Goal: Feedback & Contribution: Contribute content

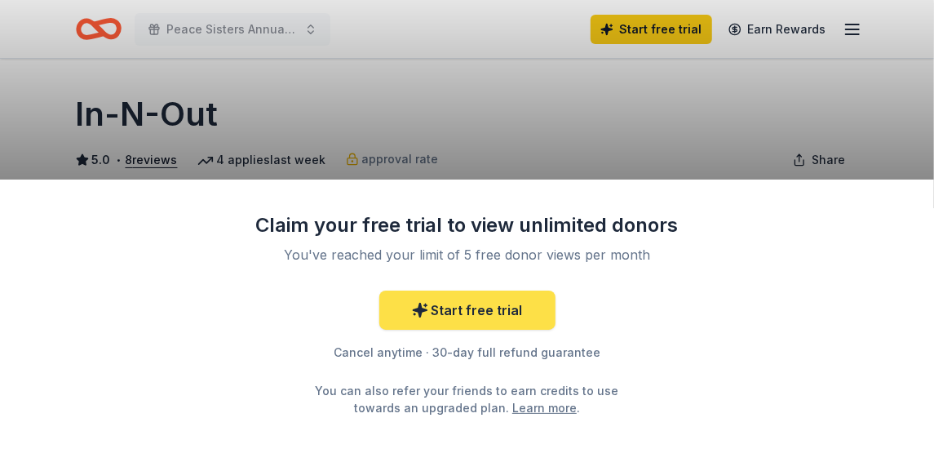
click at [465, 312] on link "Start free trial" at bounding box center [467, 309] width 176 height 39
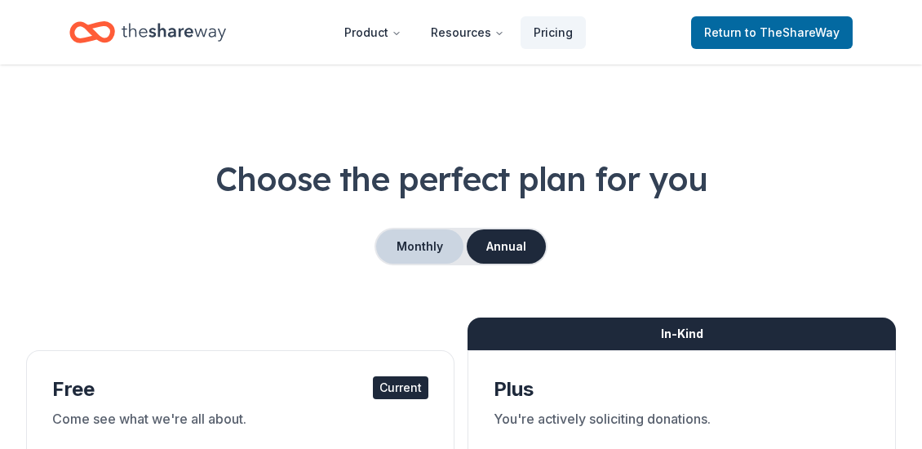
click at [411, 239] on button "Monthly" at bounding box center [419, 246] width 87 height 34
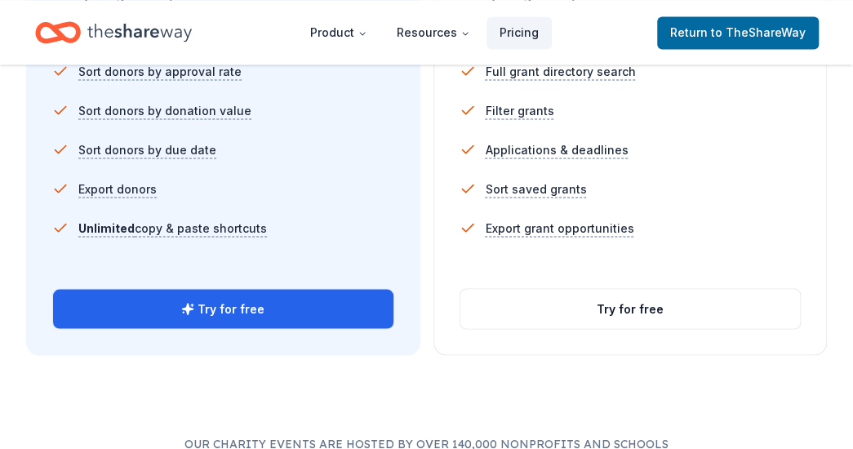
scroll to position [1245, 0]
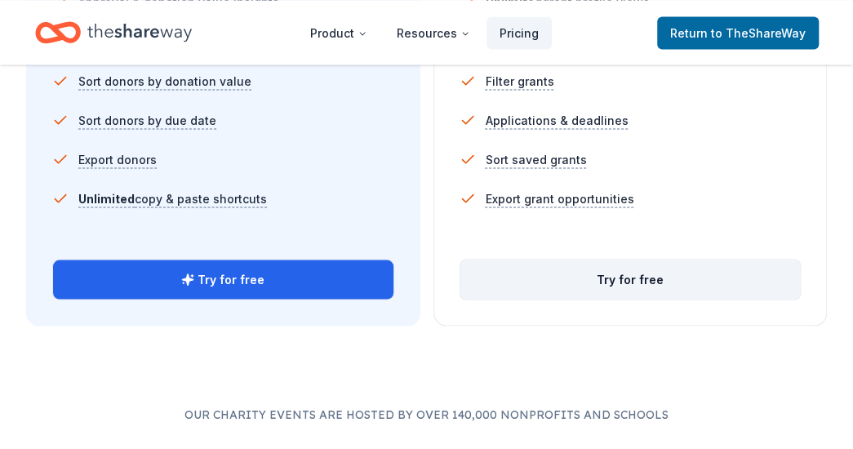
click at [627, 264] on button "Try for free" at bounding box center [630, 278] width 340 height 39
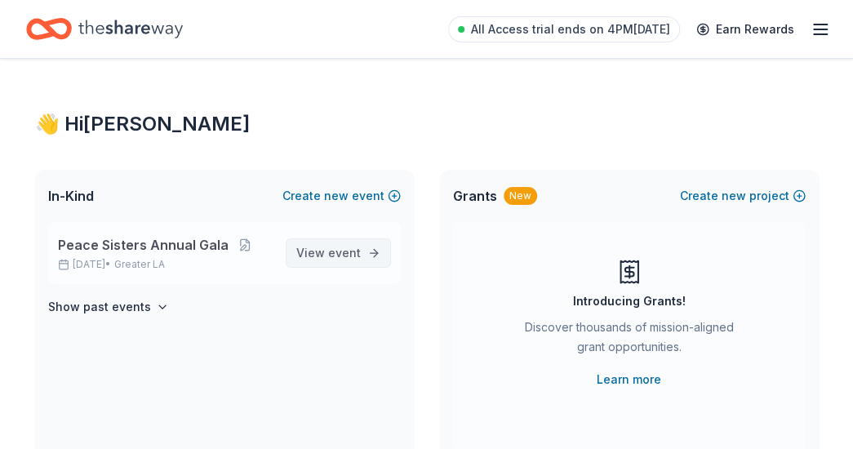
click at [318, 250] on span "View event" at bounding box center [328, 253] width 64 height 20
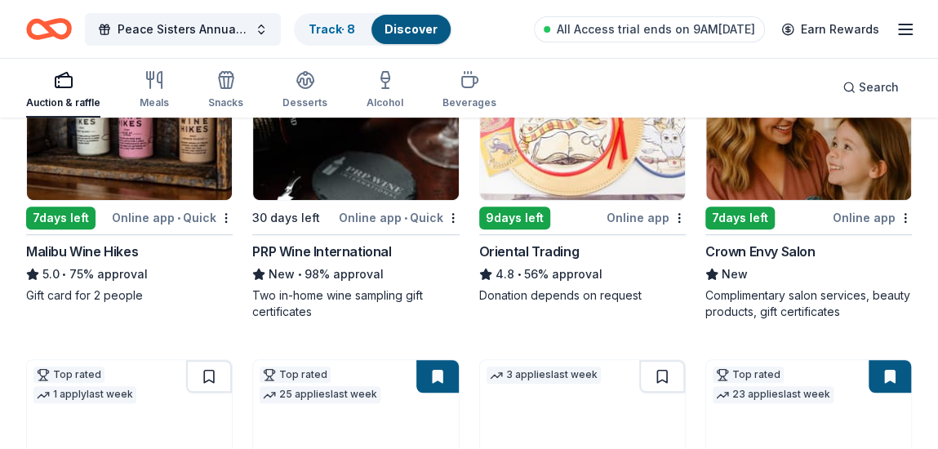
scroll to position [259, 0]
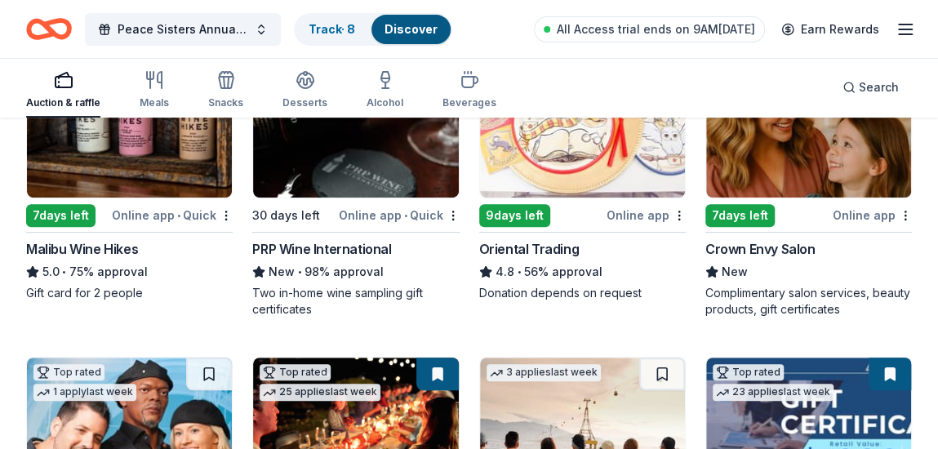
click at [852, 211] on div "Online app" at bounding box center [871, 215] width 79 height 20
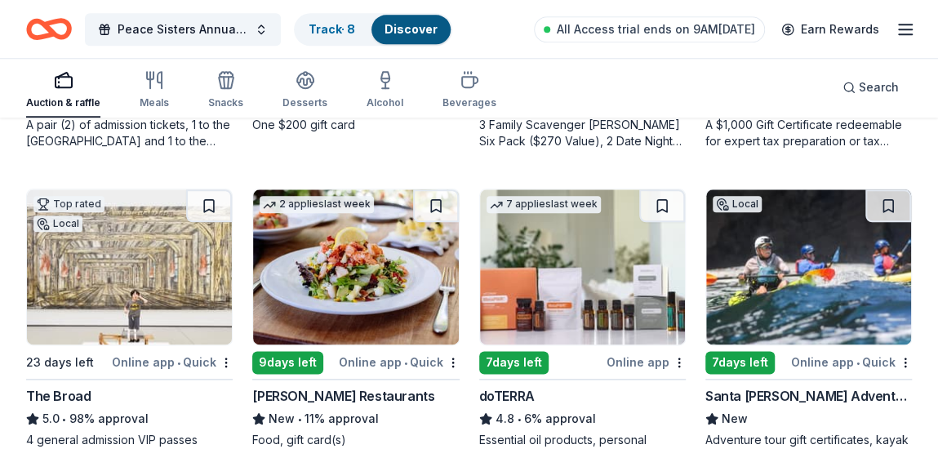
scroll to position [807, 0]
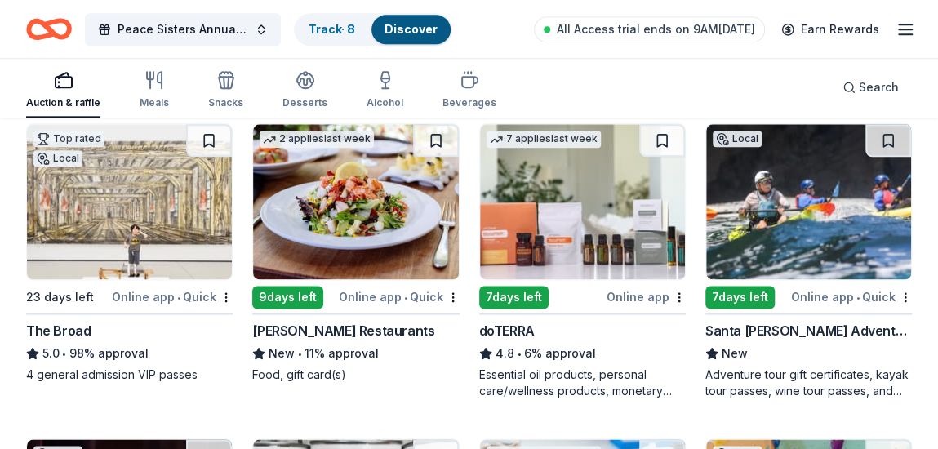
click at [823, 296] on div "Online app • Quick" at bounding box center [851, 296] width 121 height 20
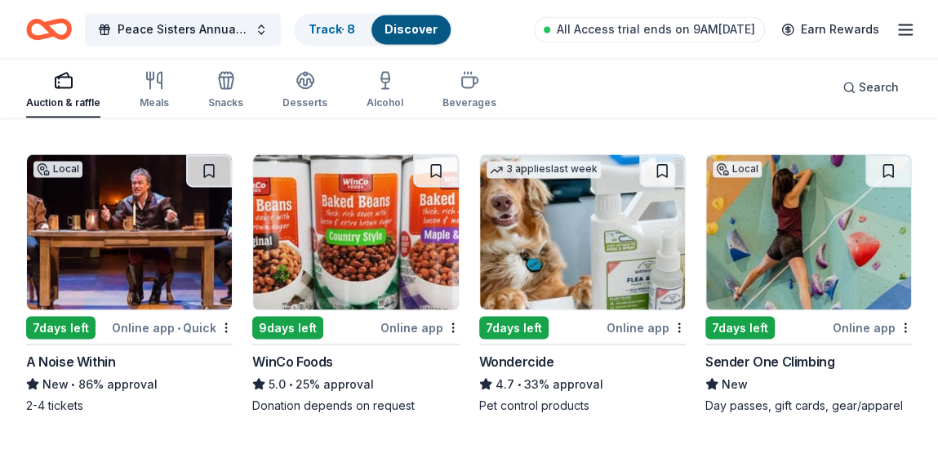
scroll to position [1123, 0]
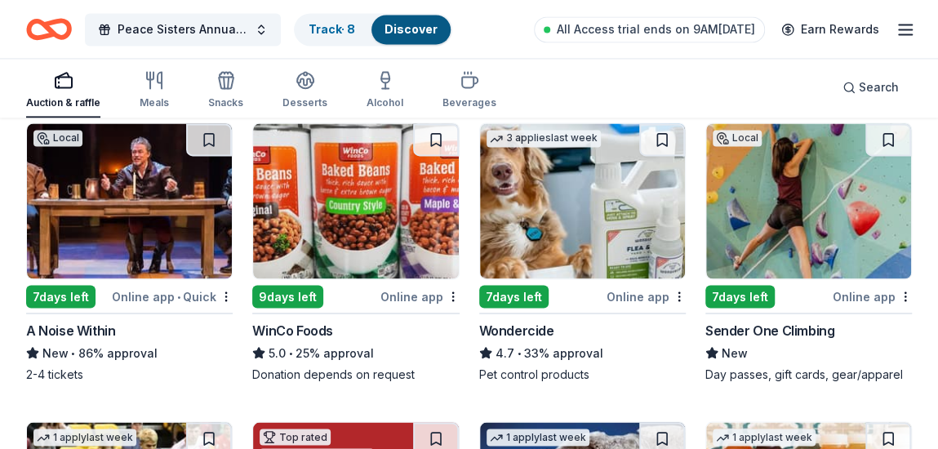
click at [751, 292] on div "7 days left" at bounding box center [739, 296] width 69 height 23
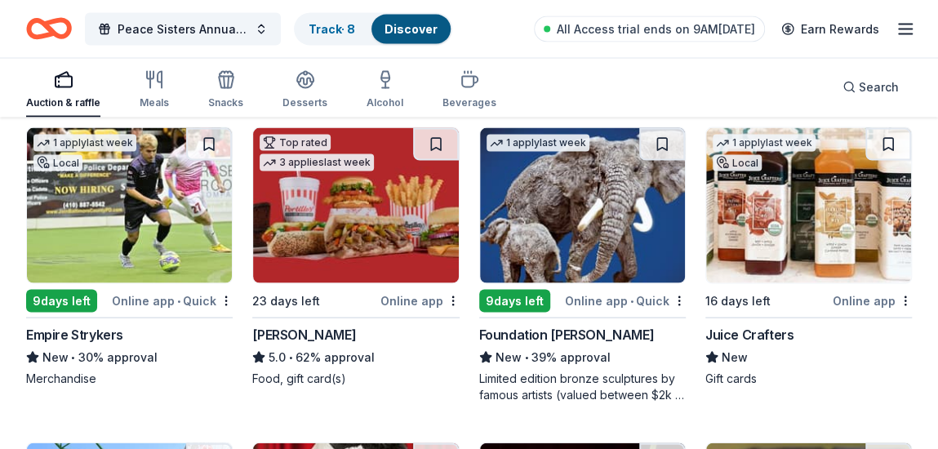
scroll to position [1426, 0]
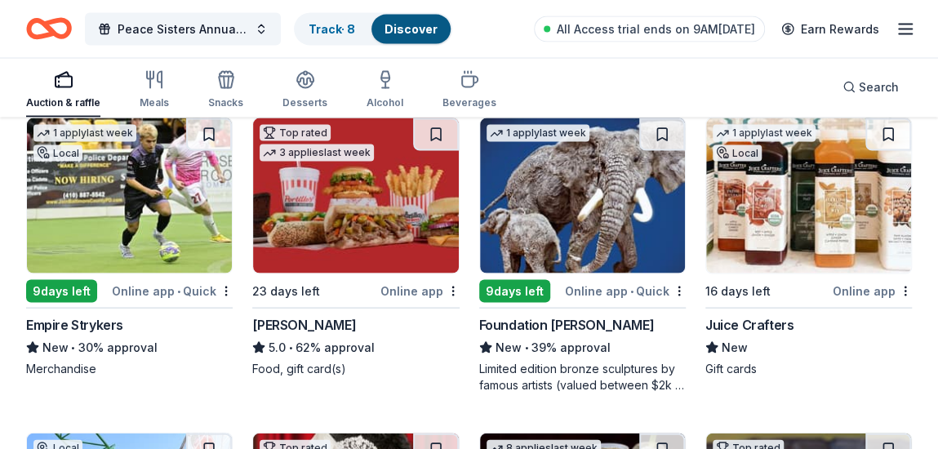
click at [321, 244] on img at bounding box center [355, 195] width 205 height 155
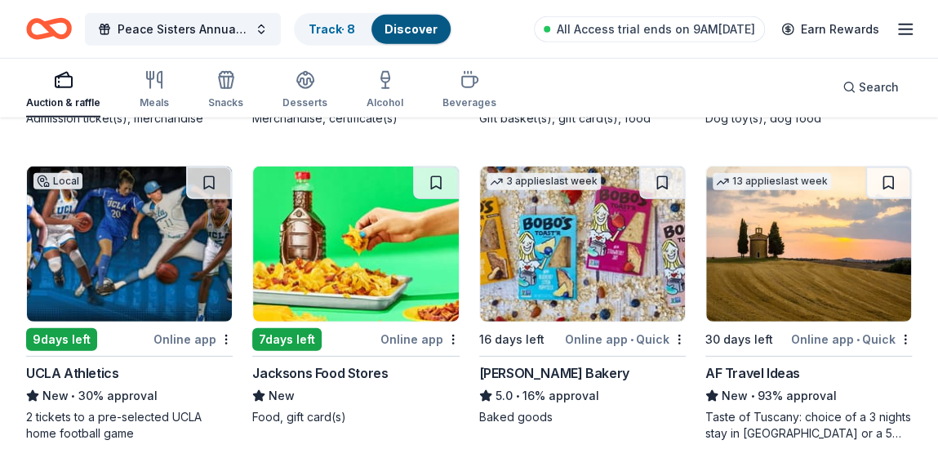
scroll to position [2024, 0]
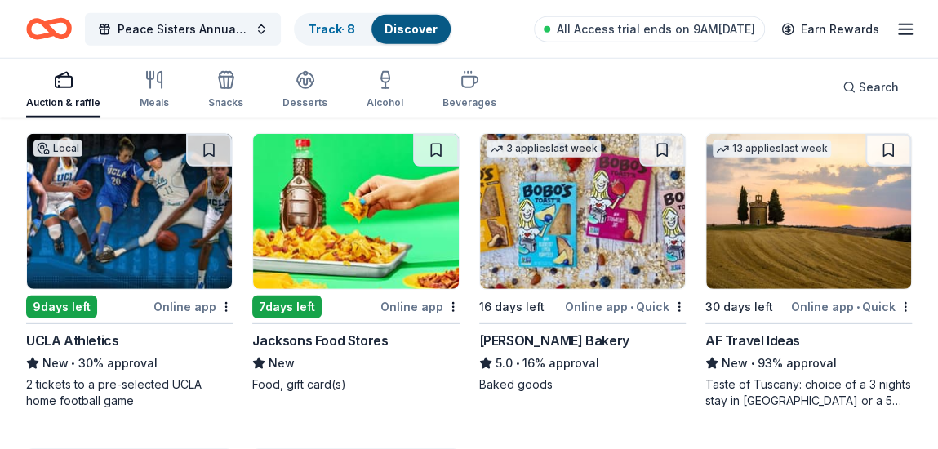
click at [71, 304] on div "9 days left" at bounding box center [61, 306] width 71 height 23
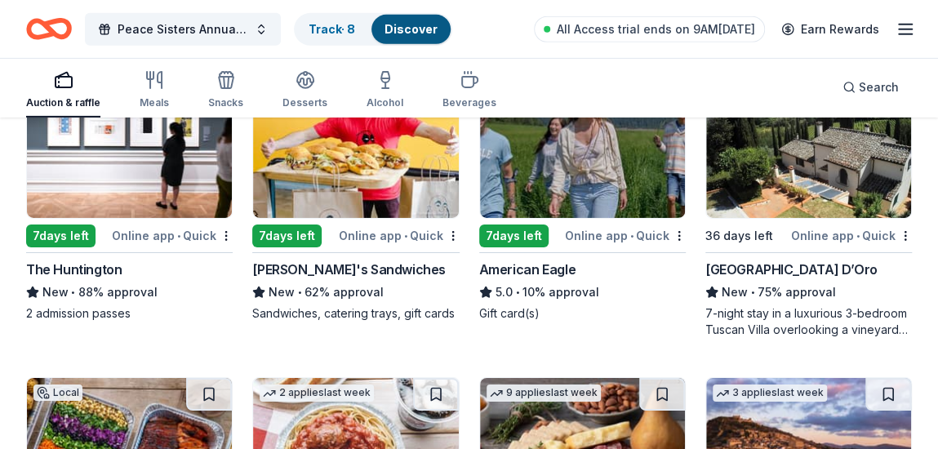
click at [77, 234] on div "7 days left" at bounding box center [60, 235] width 69 height 23
drag, startPoint x: 914, startPoint y: 386, endPoint x: 944, endPoint y: 423, distance: 48.2
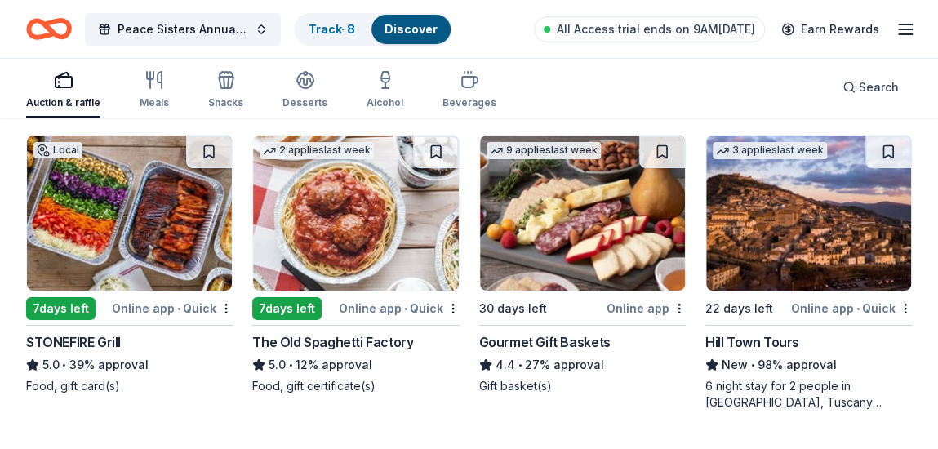
scroll to position [2657, 0]
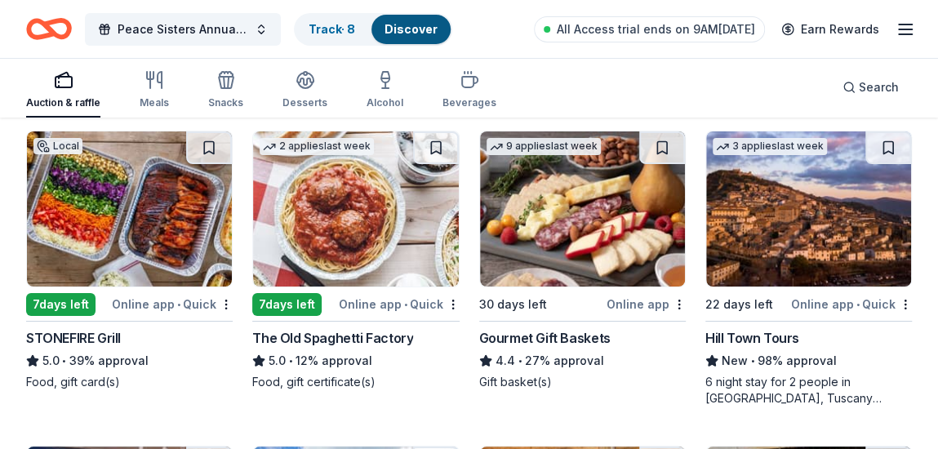
click at [75, 297] on div "7 days left" at bounding box center [60, 304] width 69 height 23
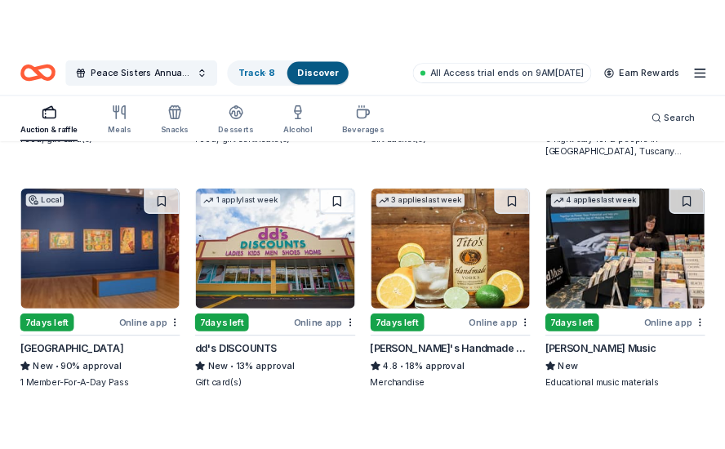
scroll to position [3288, 0]
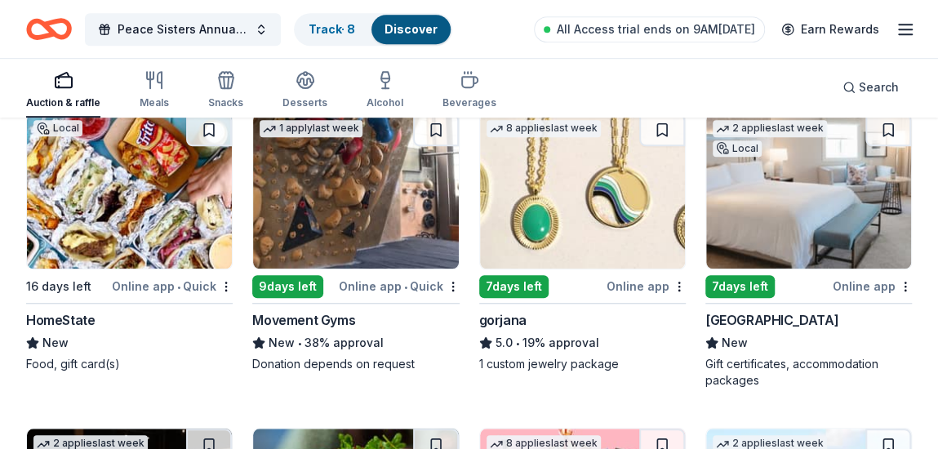
click at [80, 314] on div "HomeState" at bounding box center [60, 320] width 69 height 20
click at [278, 278] on div "9 days left" at bounding box center [287, 286] width 71 height 23
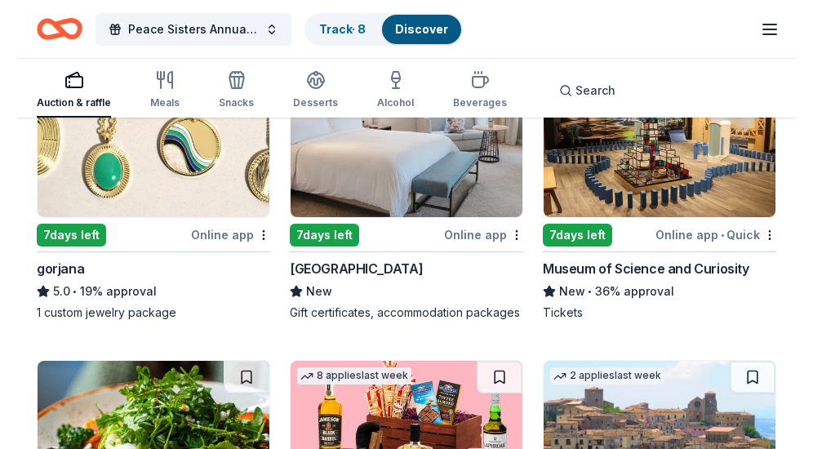
scroll to position [4534, 0]
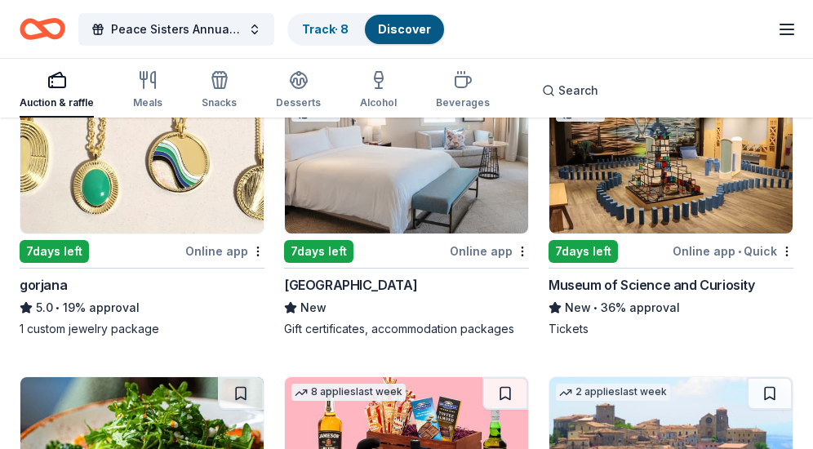
click at [645, 280] on div "Museum of Science and Curiosity" at bounding box center [651, 285] width 206 height 20
click at [386, 276] on div "Waldorf Astoria Monarch Beach Resort & Club" at bounding box center [350, 285] width 133 height 20
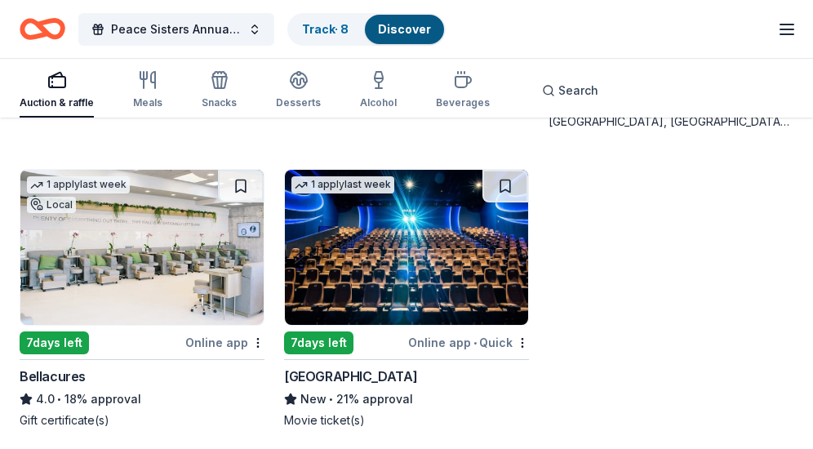
scroll to position [5079, 0]
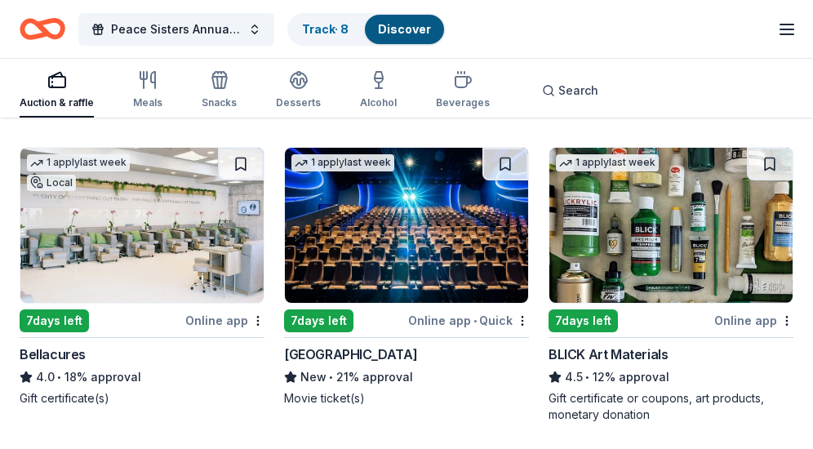
click at [121, 257] on img at bounding box center [141, 225] width 243 height 155
click at [382, 264] on img at bounding box center [406, 225] width 243 height 155
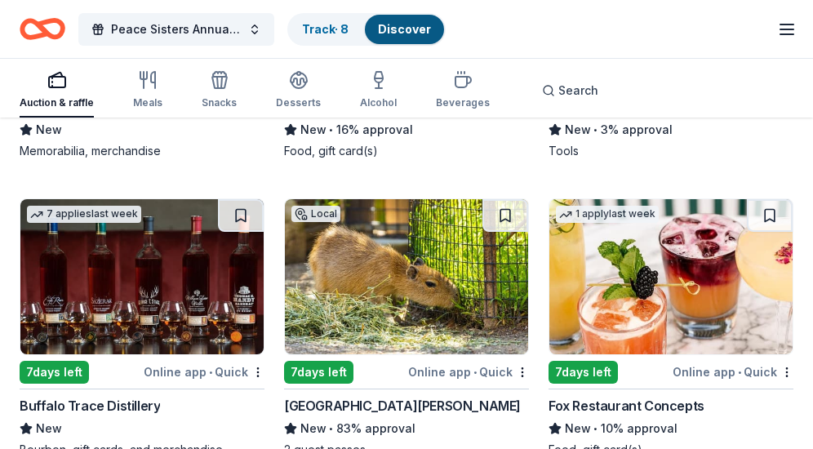
scroll to position [6580, 0]
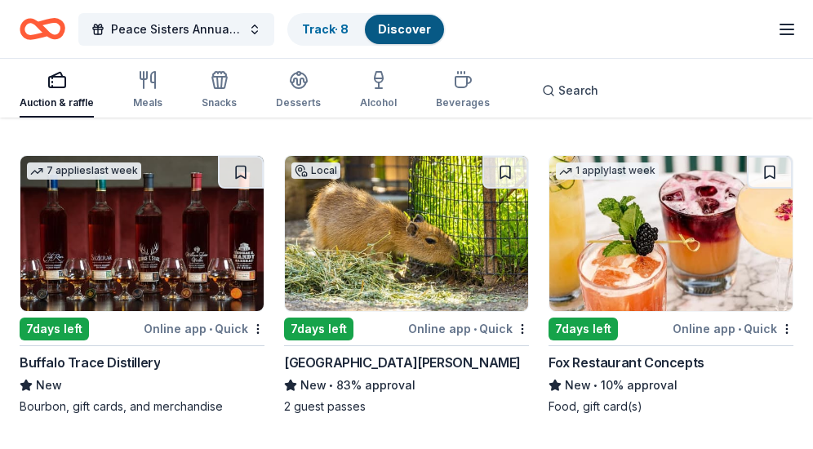
click at [66, 320] on div "7 days left" at bounding box center [54, 328] width 69 height 23
click at [314, 317] on div "7 days left" at bounding box center [318, 328] width 69 height 23
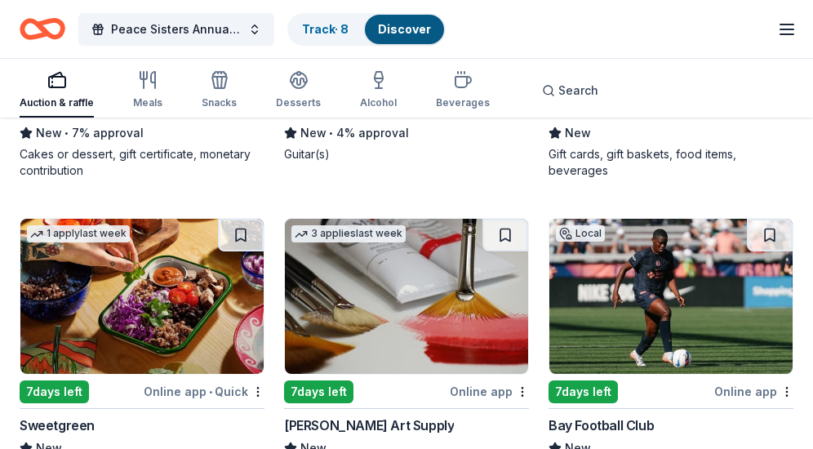
scroll to position [7810, 0]
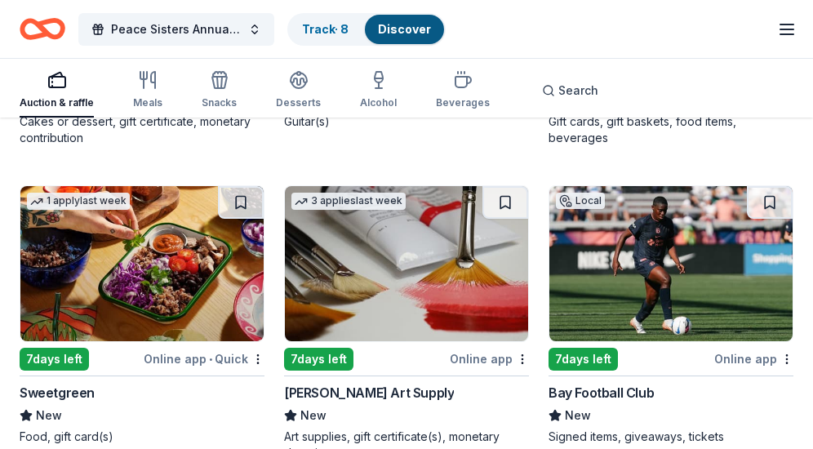
click at [783, 20] on icon "button" at bounding box center [787, 30] width 20 height 20
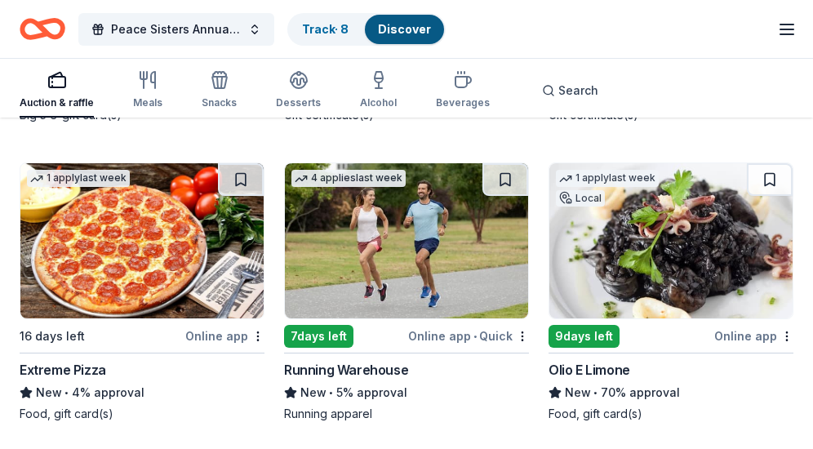
scroll to position [8757, 0]
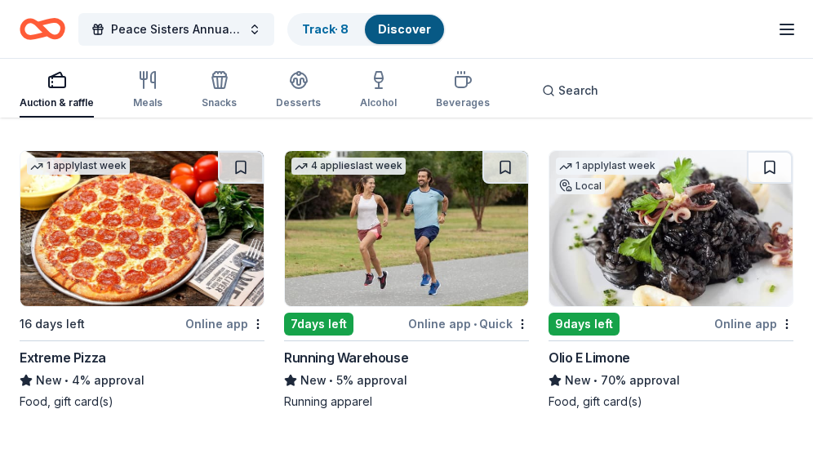
click at [666, 259] on img at bounding box center [670, 228] width 243 height 155
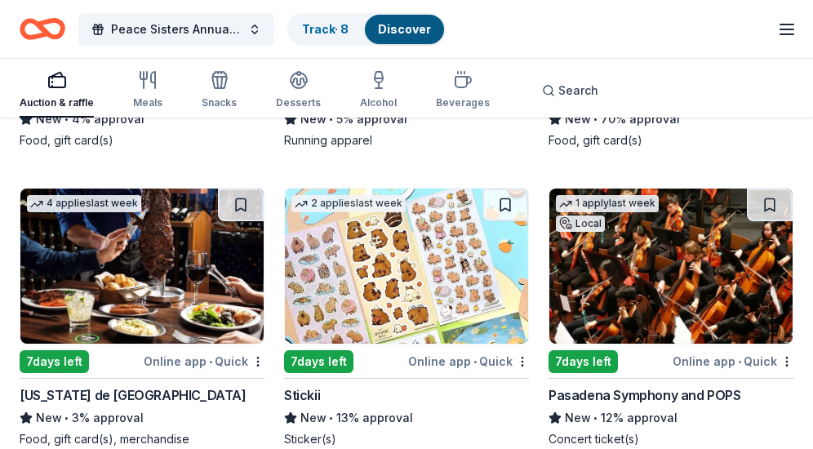
scroll to position [9051, 0]
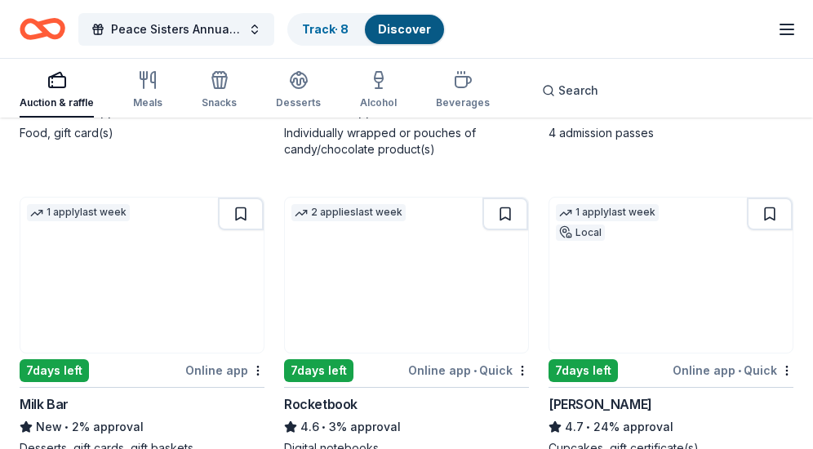
scroll to position [9933, 0]
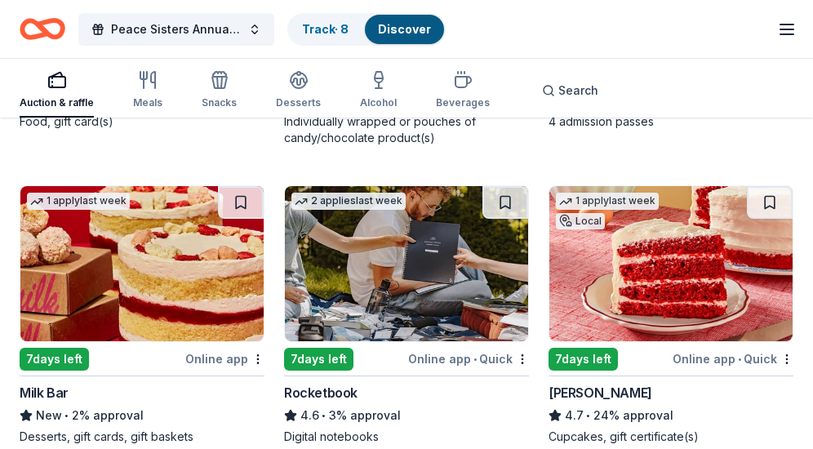
click at [627, 273] on img at bounding box center [670, 263] width 243 height 155
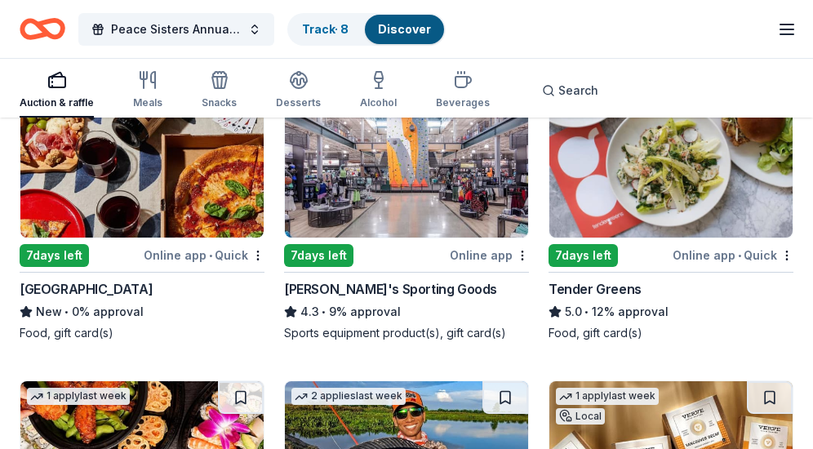
scroll to position [10368, 0]
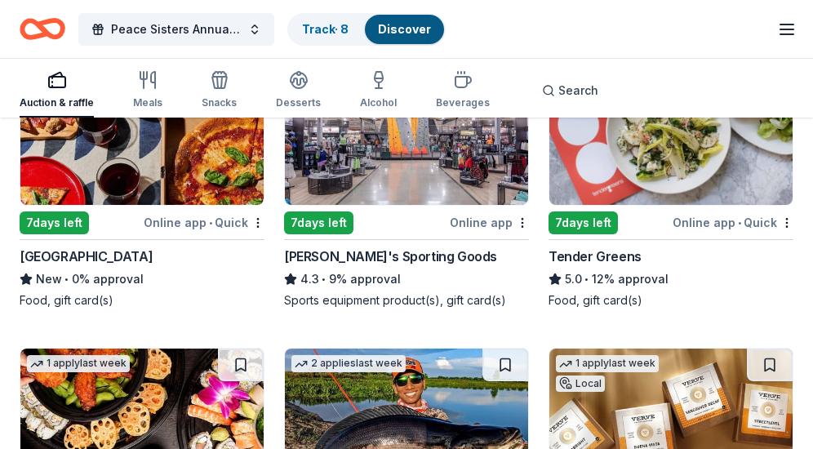
click at [671, 159] on img at bounding box center [670, 127] width 243 height 155
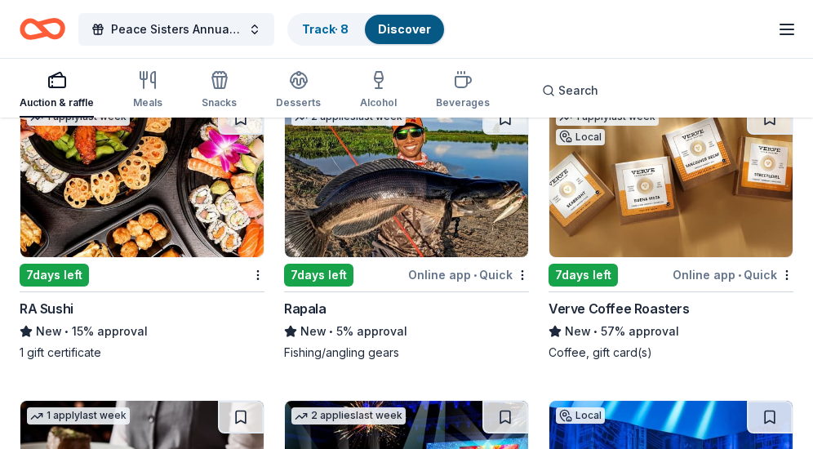
scroll to position [10629, 0]
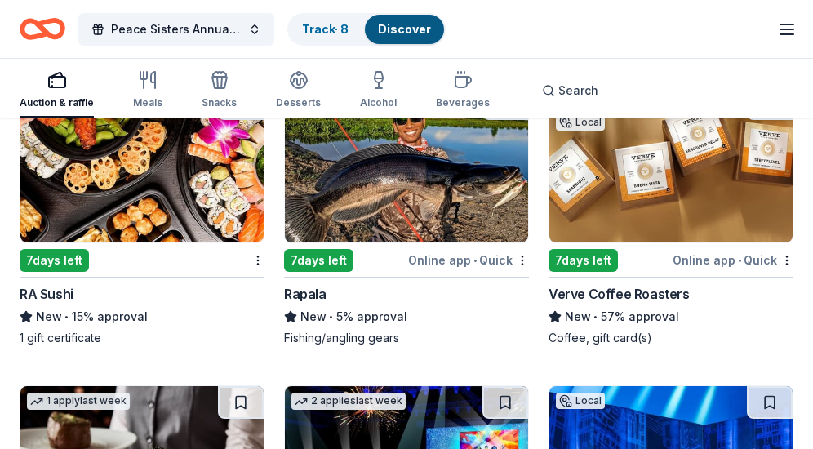
click at [590, 249] on div "7 days left" at bounding box center [582, 260] width 69 height 23
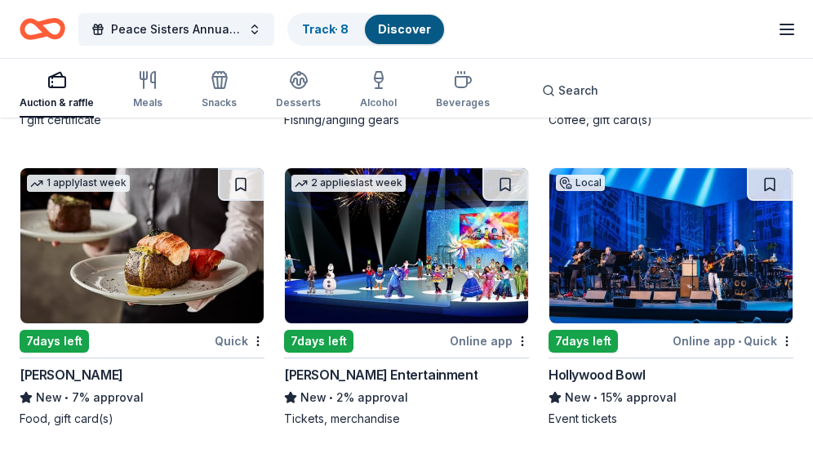
scroll to position [10869, 0]
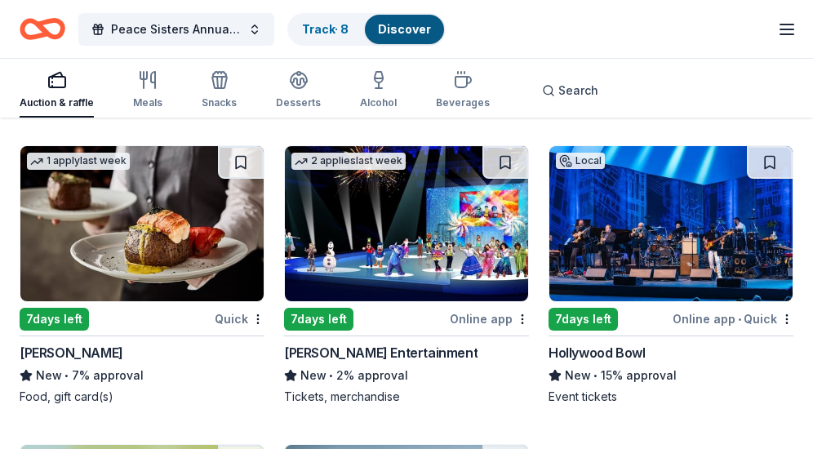
click at [593, 308] on div "7 days left" at bounding box center [582, 319] width 69 height 23
click at [49, 313] on div "7 days left" at bounding box center [54, 319] width 69 height 23
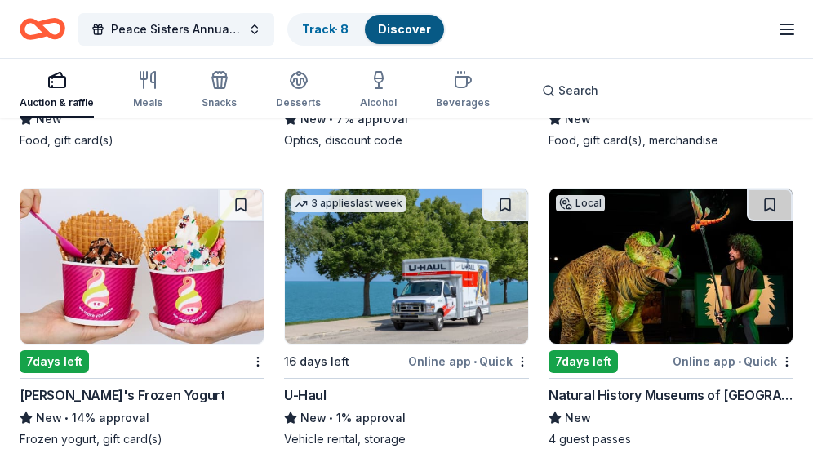
scroll to position [11456, 0]
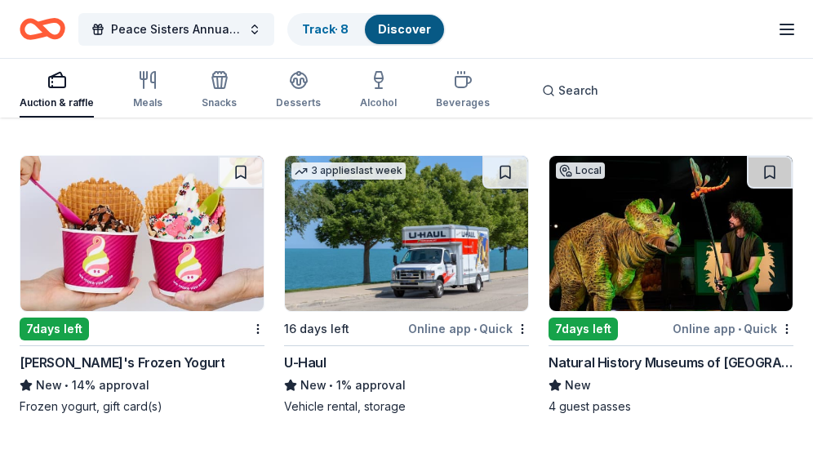
click at [591, 317] on div "7 days left" at bounding box center [582, 328] width 69 height 23
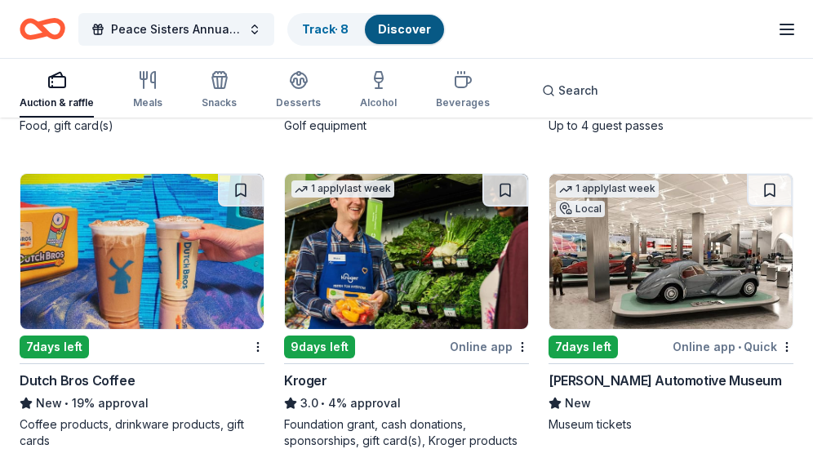
scroll to position [12377, 0]
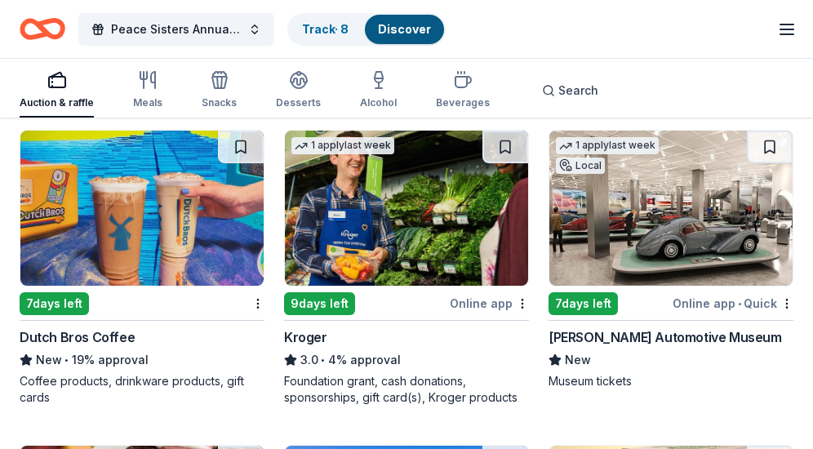
click at [72, 292] on div "7 days left" at bounding box center [54, 303] width 69 height 23
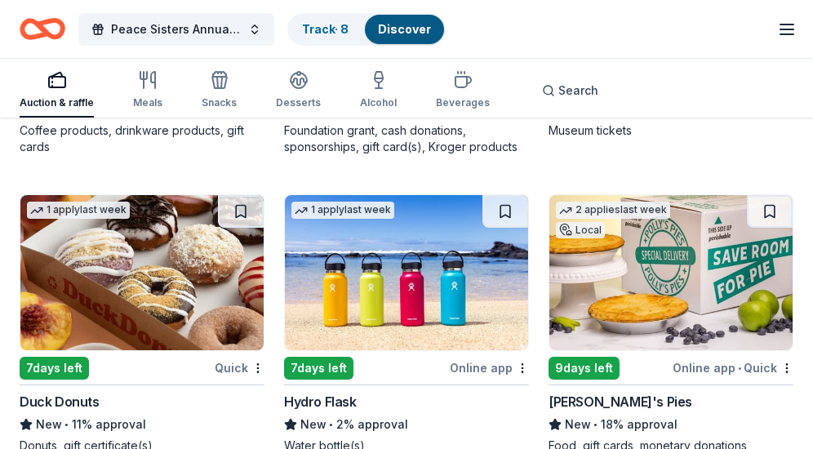
scroll to position [12682, 0]
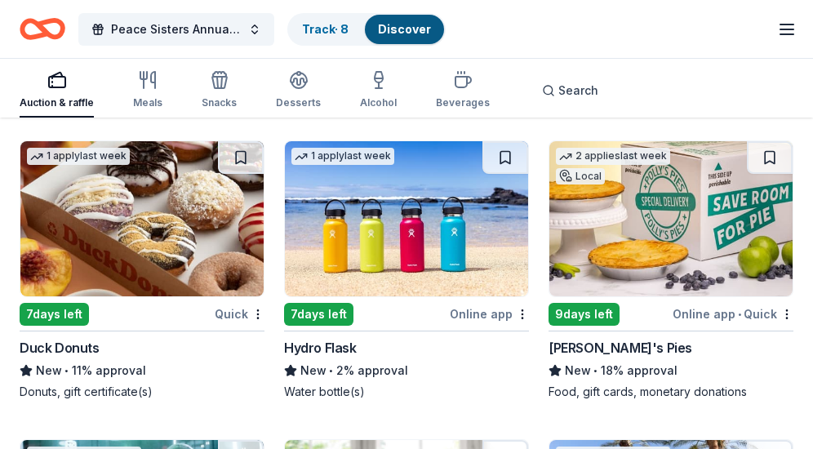
click at [72, 304] on div "7 days left" at bounding box center [54, 314] width 69 height 23
click at [587, 303] on div "9 days left" at bounding box center [583, 314] width 71 height 23
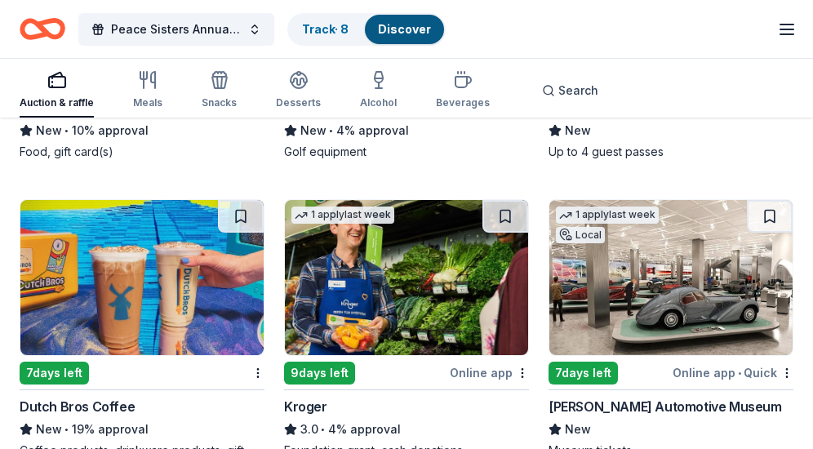
scroll to position [12323, 0]
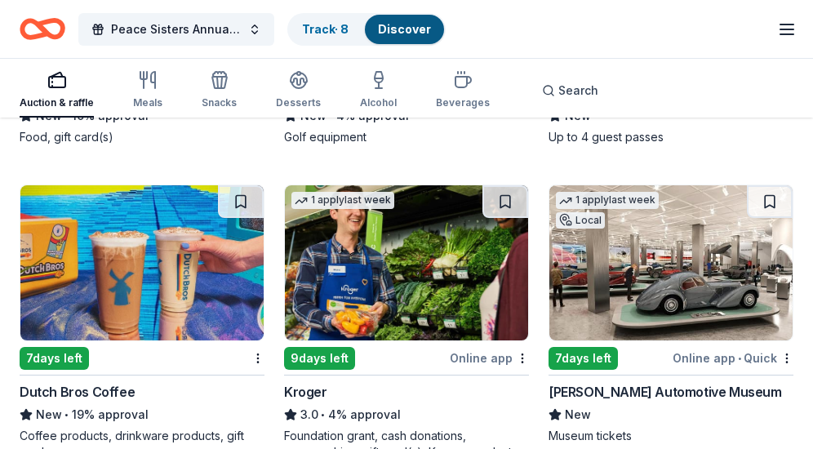
click at [594, 349] on div "7 days left" at bounding box center [582, 358] width 69 height 23
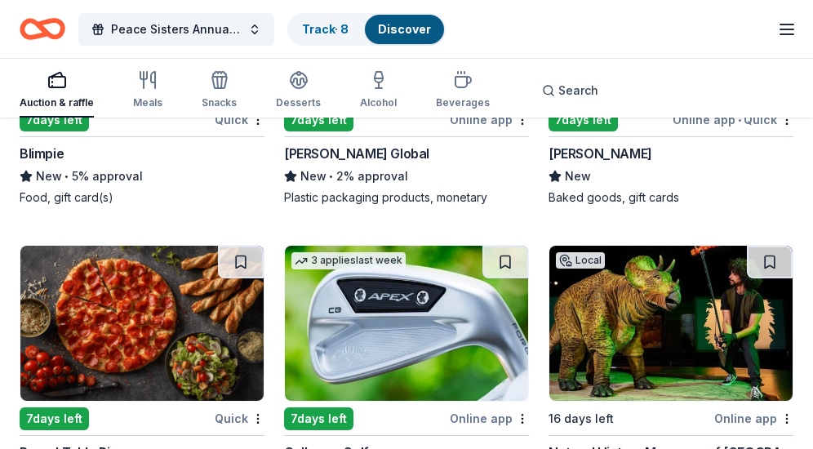
scroll to position [11996, 0]
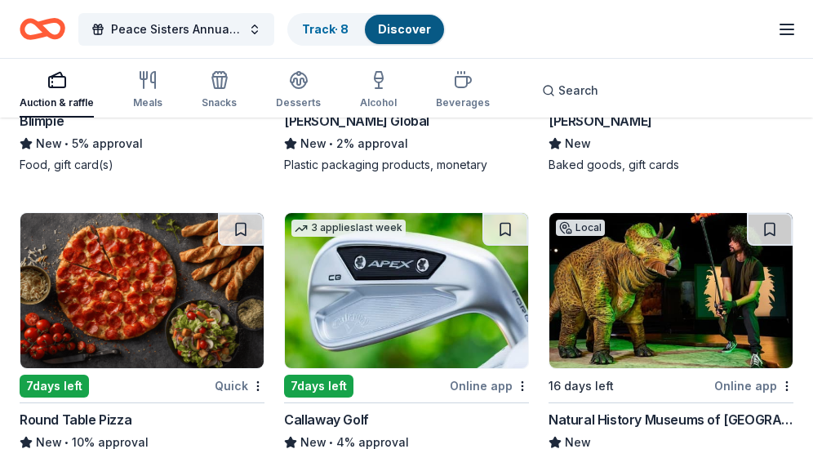
click at [77, 375] on div "7 days left" at bounding box center [54, 386] width 69 height 23
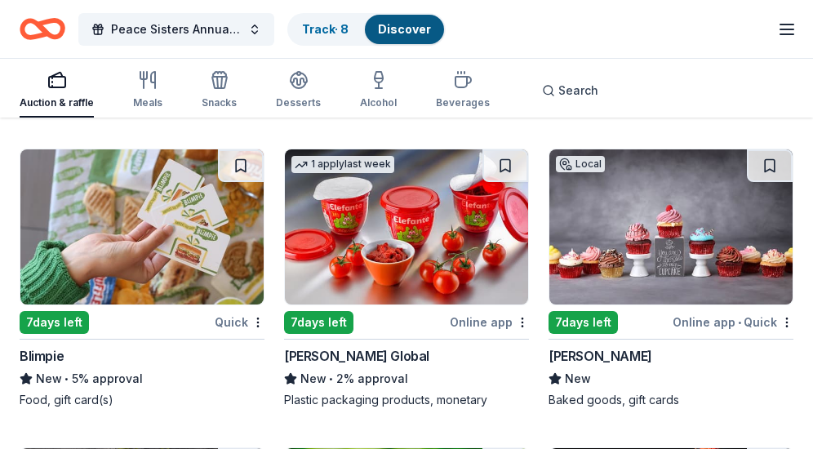
scroll to position [11746, 0]
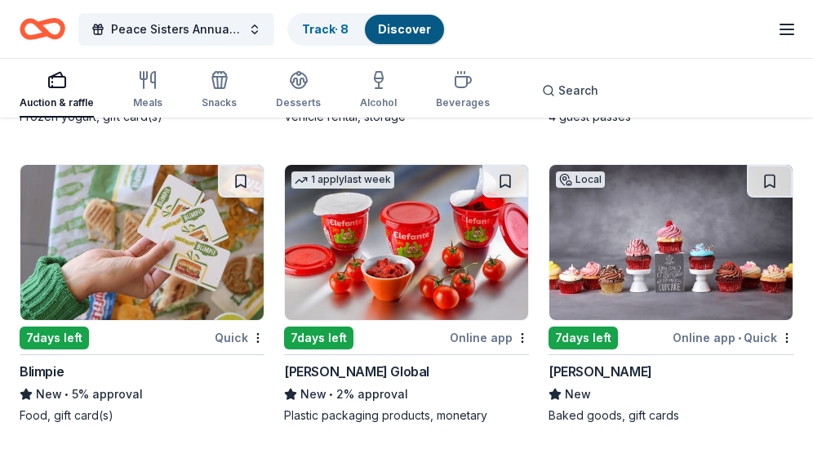
click at [587, 326] on div "7 days left" at bounding box center [582, 337] width 69 height 23
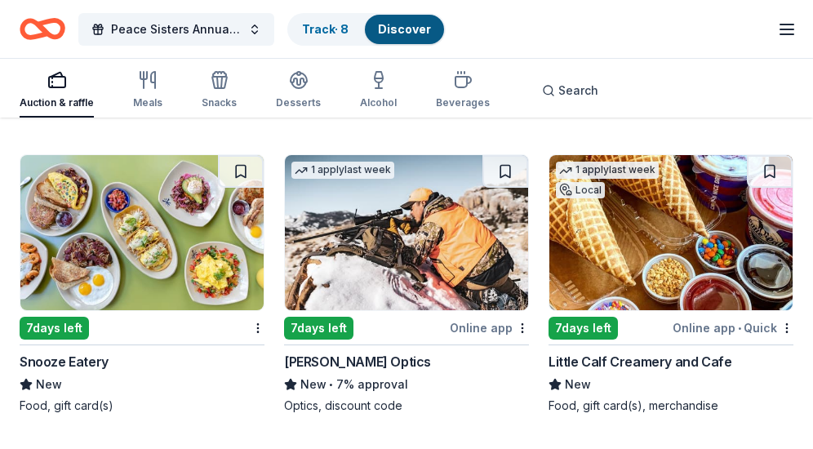
scroll to position [11126, 0]
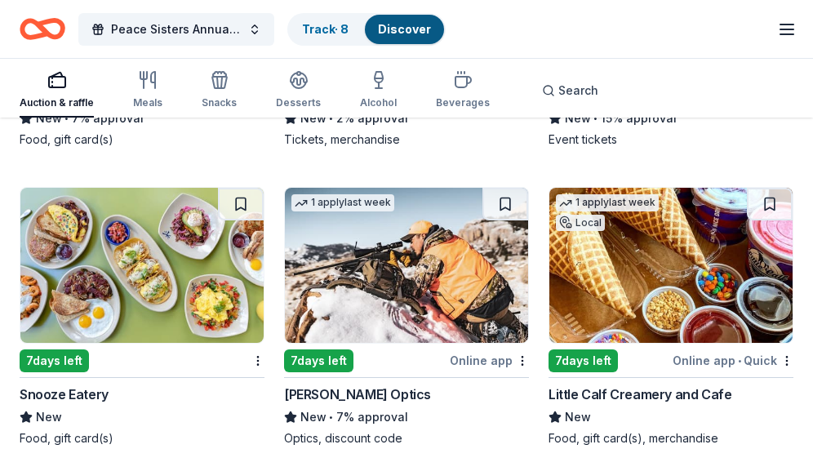
click at [591, 349] on div "7 days left" at bounding box center [582, 360] width 69 height 23
click at [67, 349] on div "7 days left" at bounding box center [54, 360] width 69 height 23
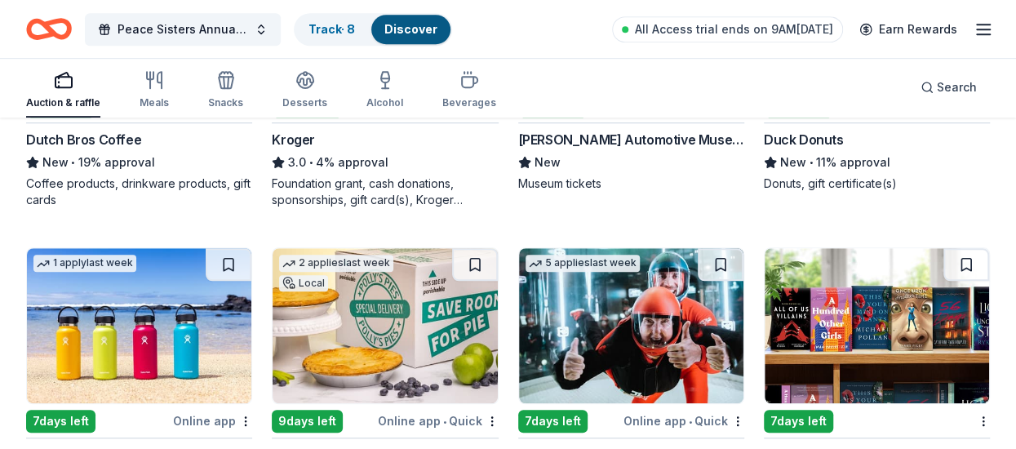
scroll to position [9952, 0]
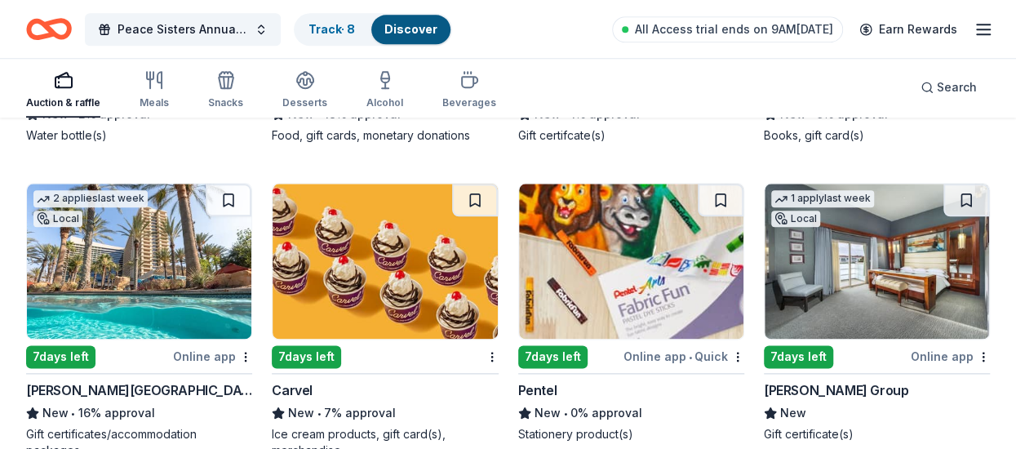
click at [57, 345] on div "7 days left" at bounding box center [60, 356] width 69 height 23
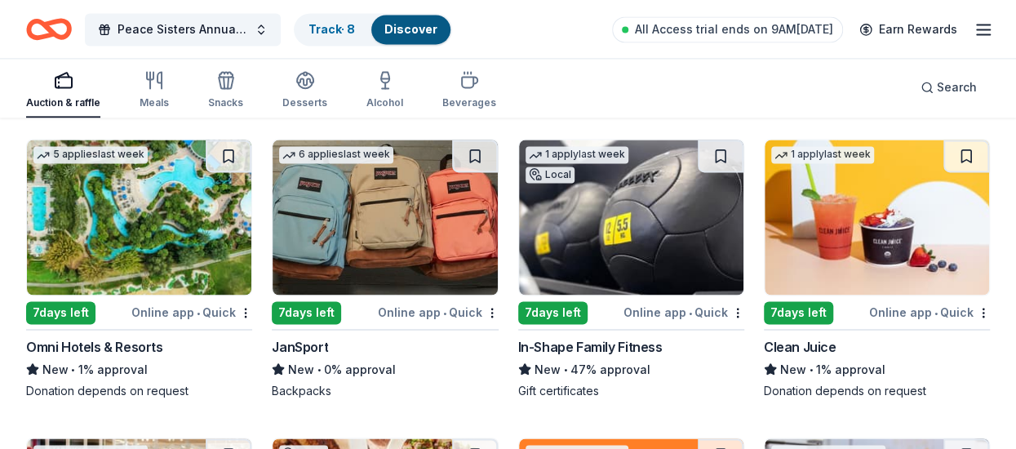
scroll to position [10278, 0]
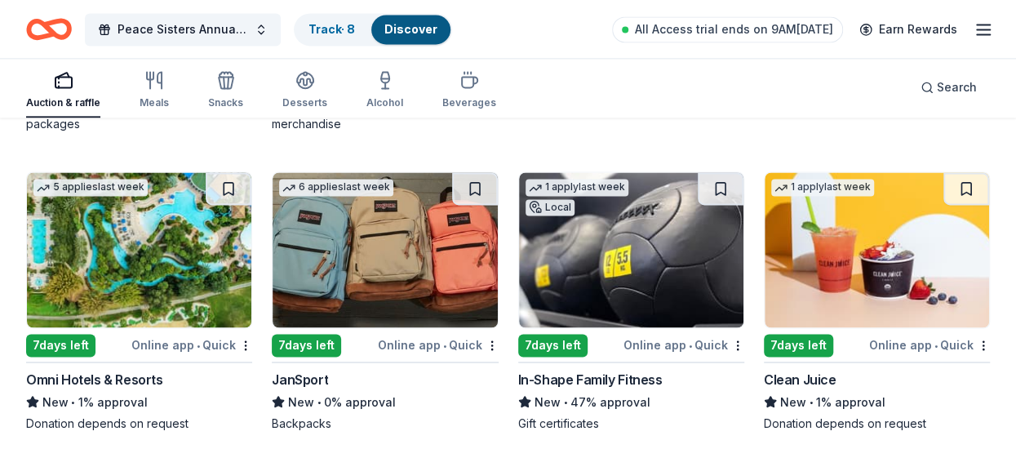
click at [561, 335] on div "7 days left" at bounding box center [552, 345] width 69 height 23
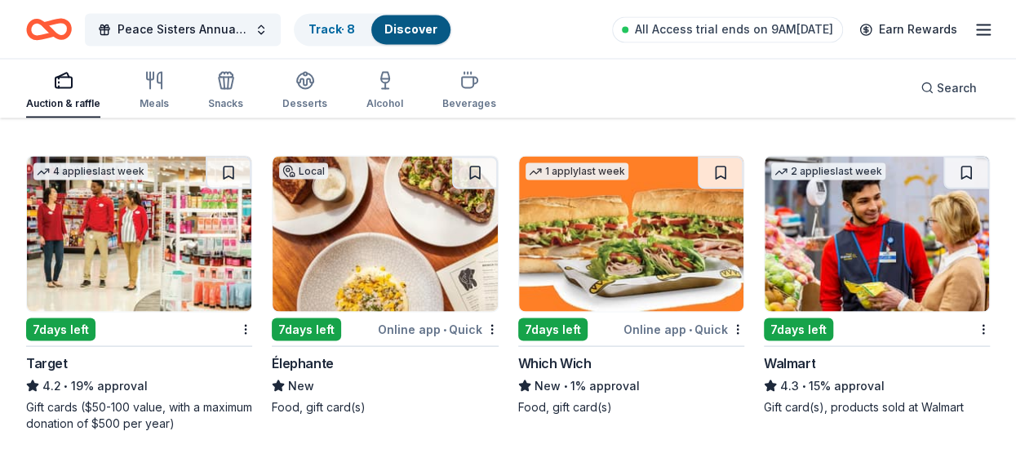
scroll to position [10594, 0]
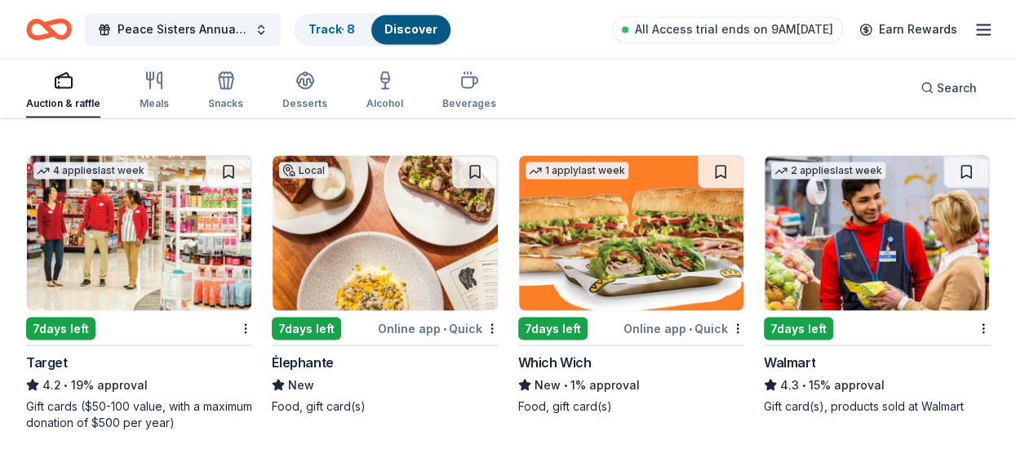
click at [75, 319] on div "7 days left" at bounding box center [60, 328] width 69 height 23
click at [315, 317] on div "7 days left" at bounding box center [306, 328] width 69 height 23
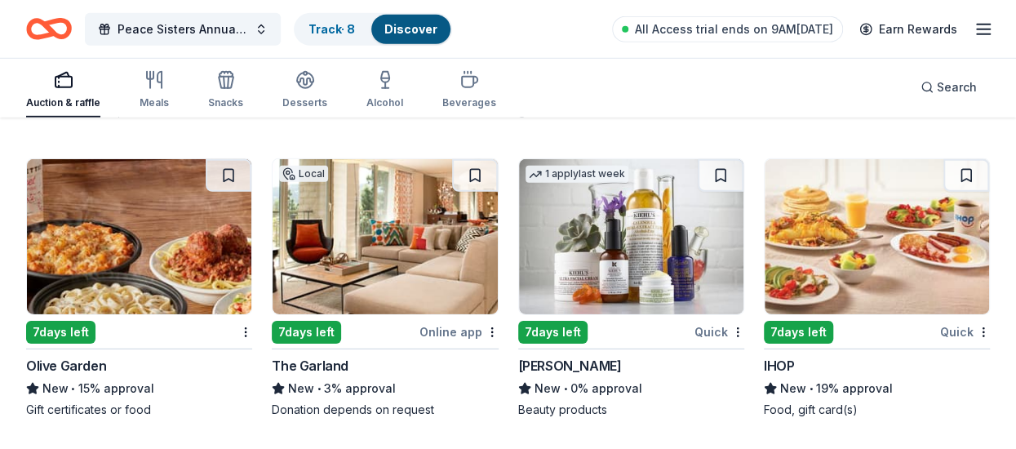
scroll to position [11551, 0]
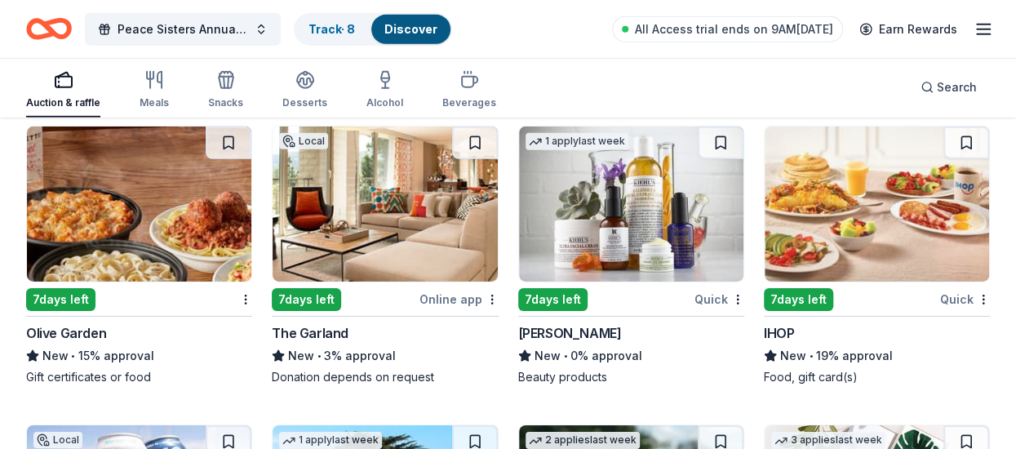
click at [59, 288] on div "7 days left" at bounding box center [60, 299] width 69 height 23
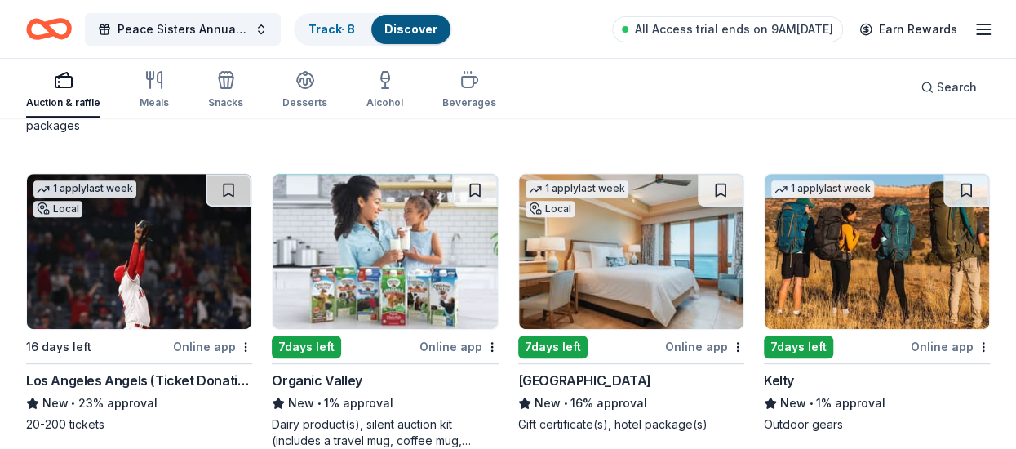
scroll to position [12465, 0]
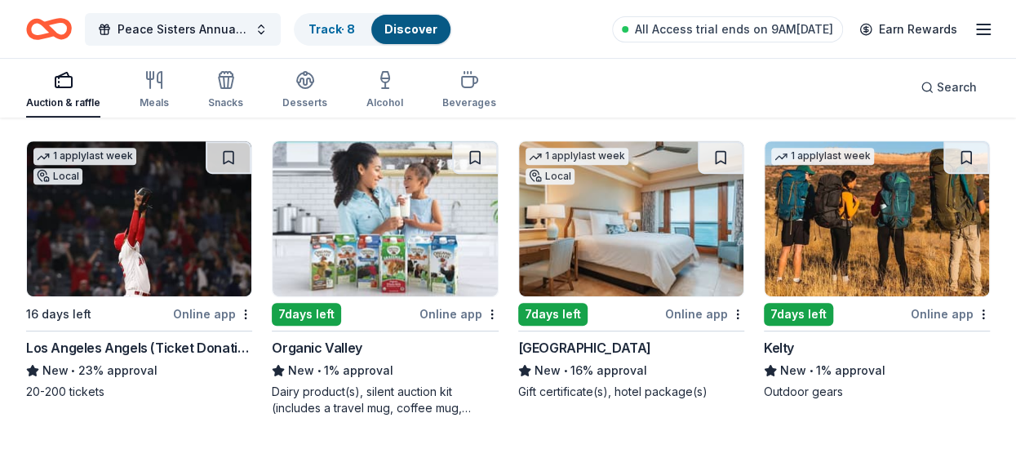
click at [568, 306] on div "7 days left" at bounding box center [552, 314] width 69 height 23
click at [86, 338] on div "Los Angeles Angels (Ticket Donation)" at bounding box center [139, 348] width 226 height 20
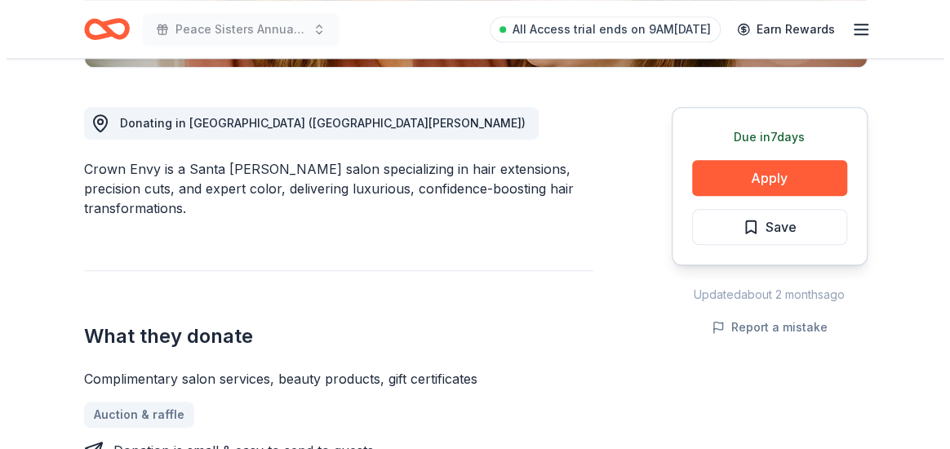
scroll to position [434, 0]
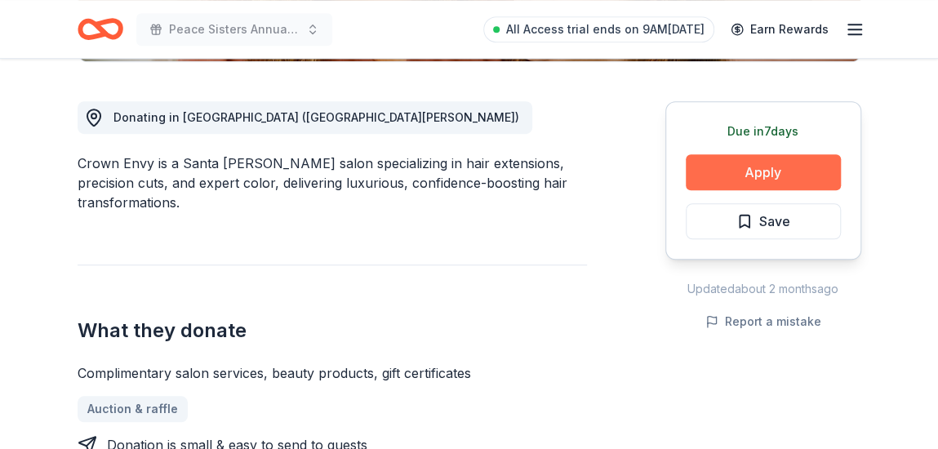
click at [747, 169] on button "Apply" at bounding box center [762, 172] width 155 height 36
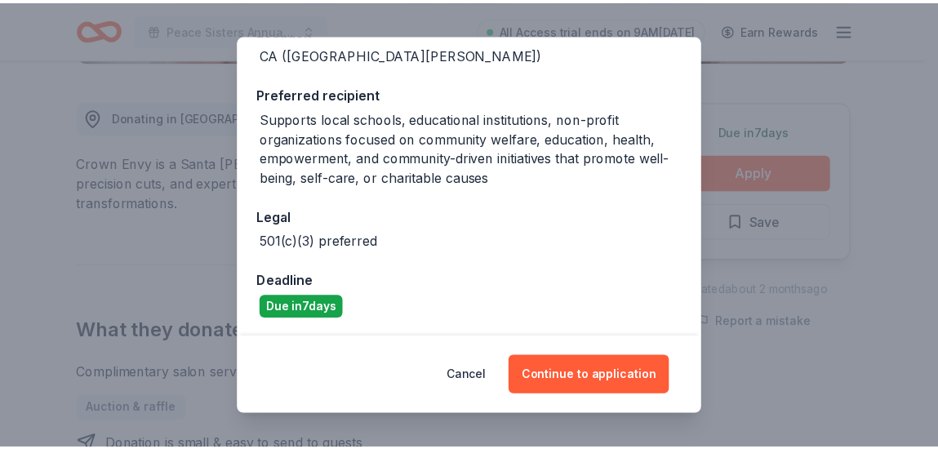
scroll to position [212, 0]
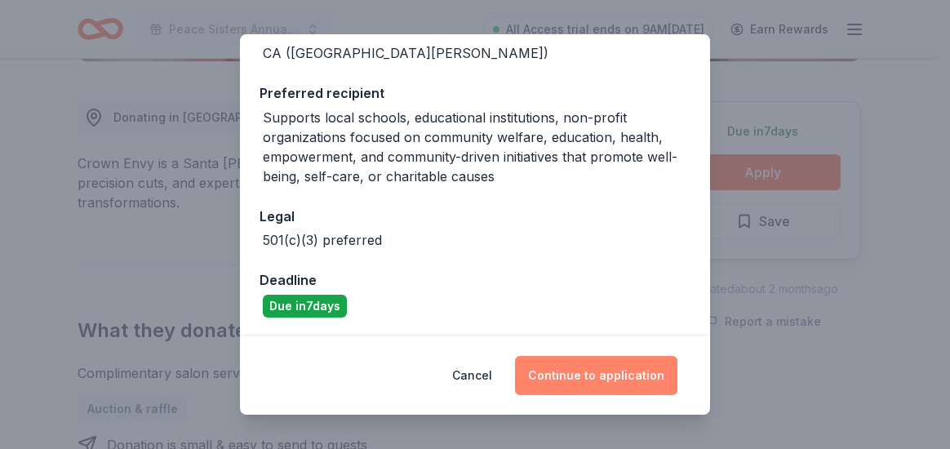
click at [603, 373] on button "Continue to application" at bounding box center [596, 375] width 162 height 39
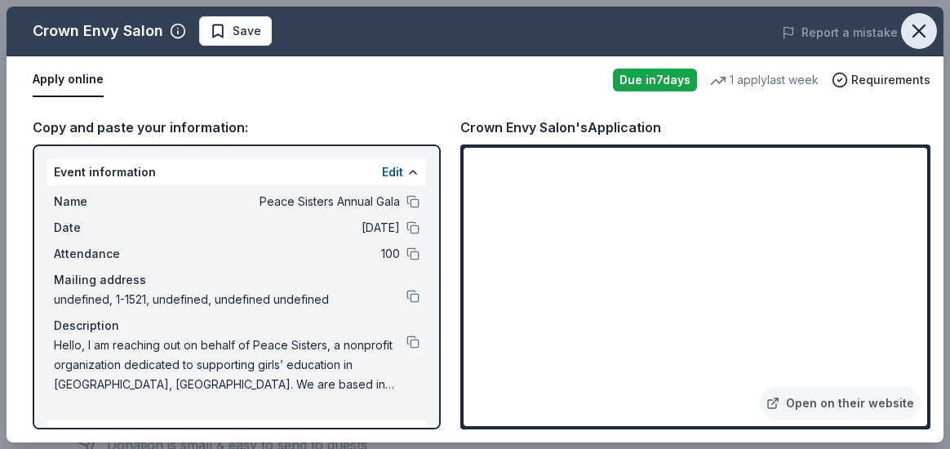
click at [914, 30] on icon "button" at bounding box center [918, 31] width 23 height 23
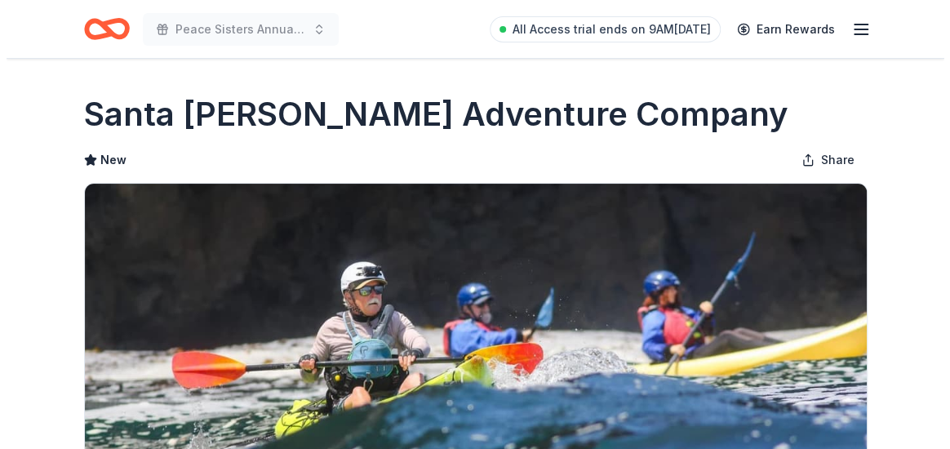
scroll to position [392, 0]
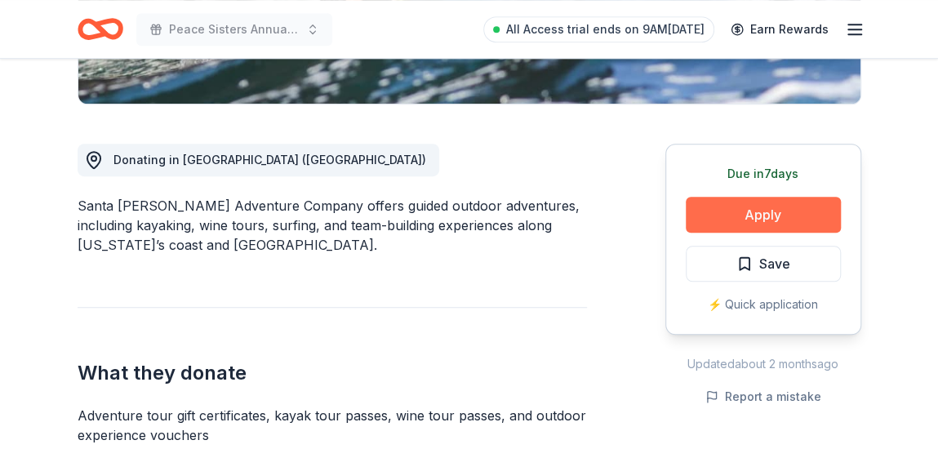
click at [766, 211] on button "Apply" at bounding box center [762, 215] width 155 height 36
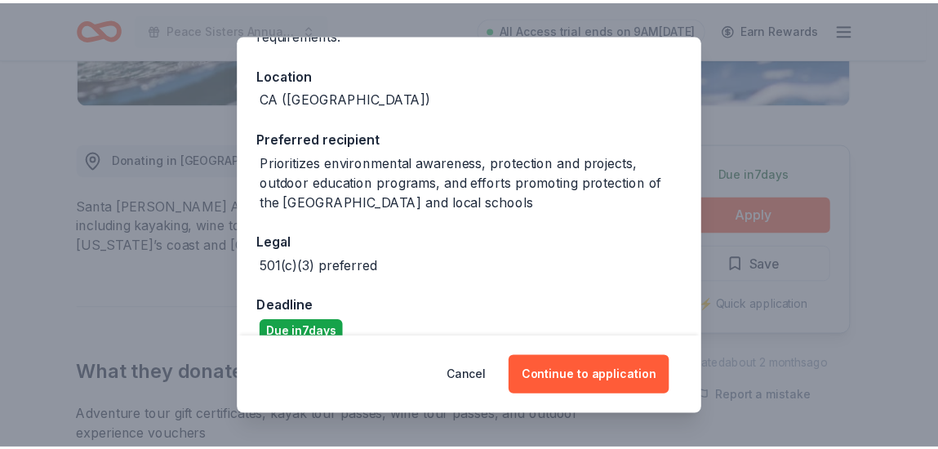
scroll to position [193, 0]
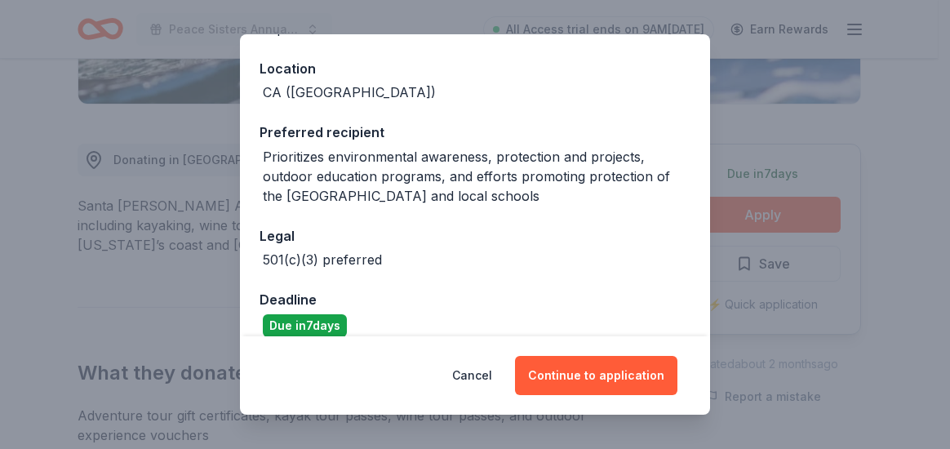
click at [914, 188] on div "Donor Program Requirements We've summarized the requirements for Santa Barbara …" at bounding box center [475, 224] width 950 height 449
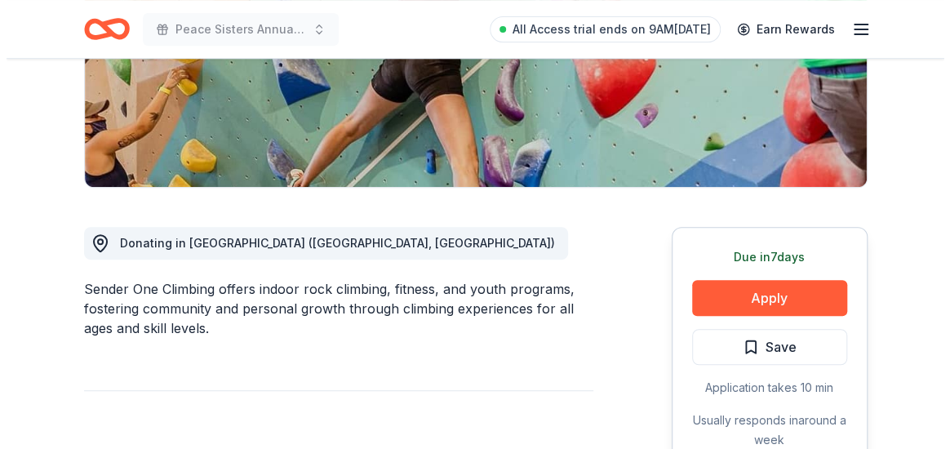
scroll to position [305, 0]
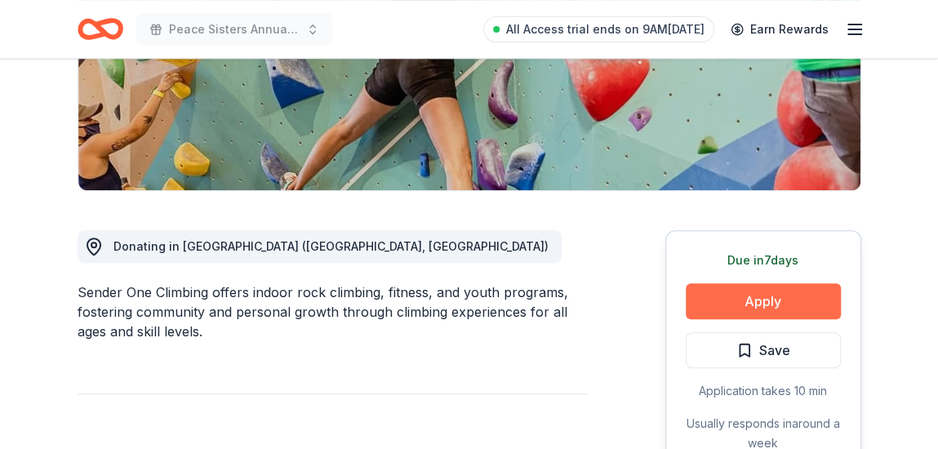
click at [749, 303] on button "Apply" at bounding box center [762, 301] width 155 height 36
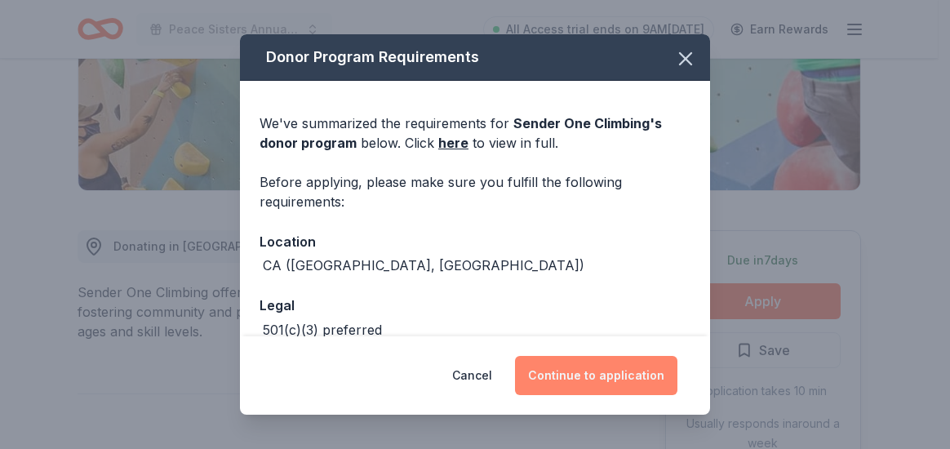
click at [595, 372] on button "Continue to application" at bounding box center [596, 375] width 162 height 39
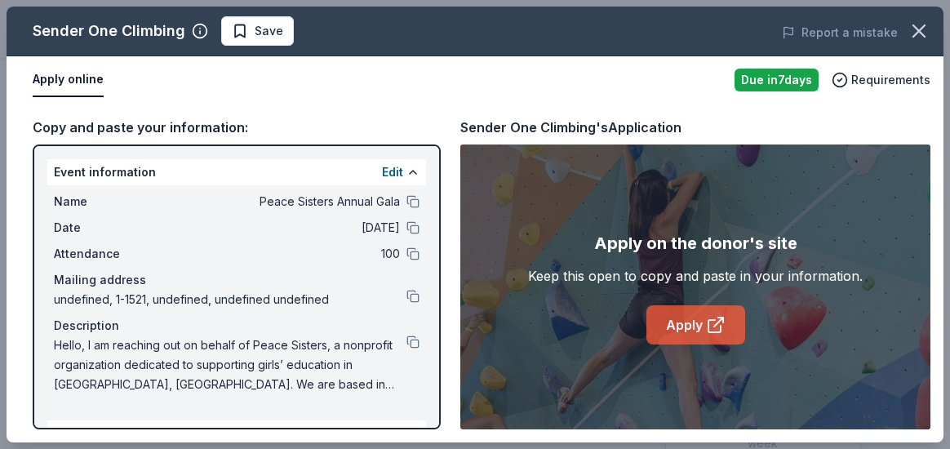
click at [700, 325] on link "Apply" at bounding box center [695, 324] width 99 height 39
click at [152, 93] on div "Apply online" at bounding box center [377, 80] width 689 height 34
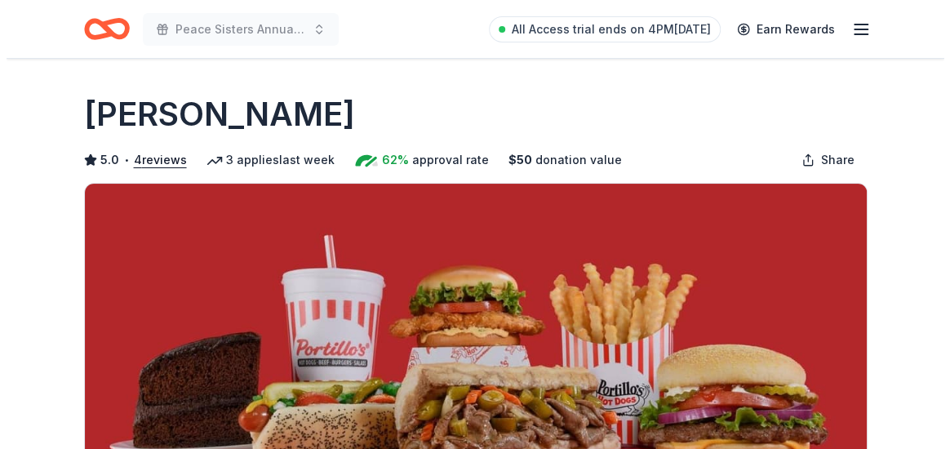
scroll to position [392, 0]
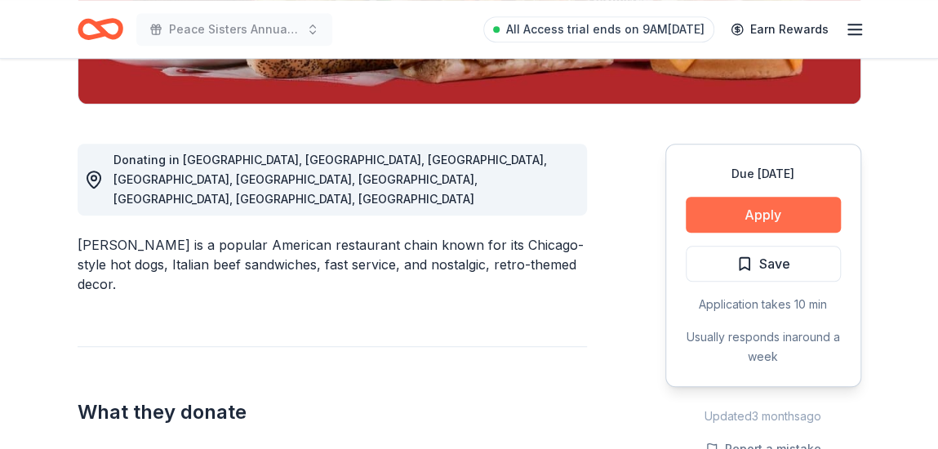
click at [784, 216] on button "Apply" at bounding box center [762, 215] width 155 height 36
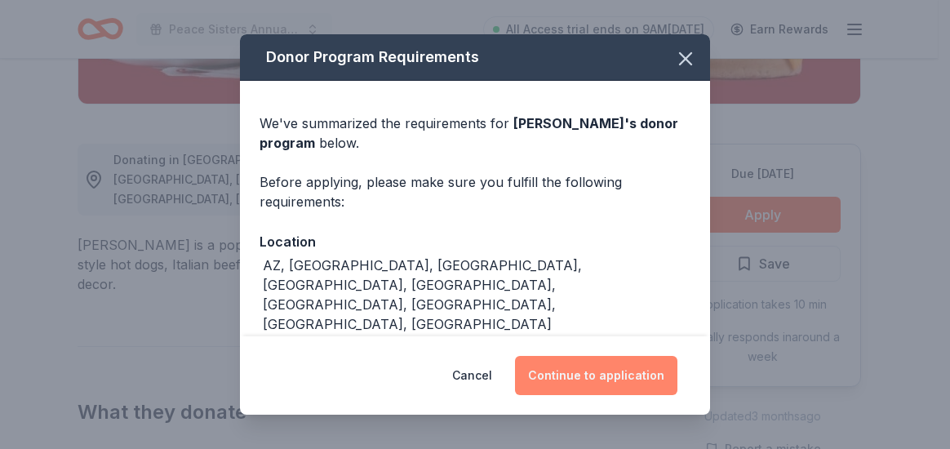
click at [600, 377] on button "Continue to application" at bounding box center [596, 375] width 162 height 39
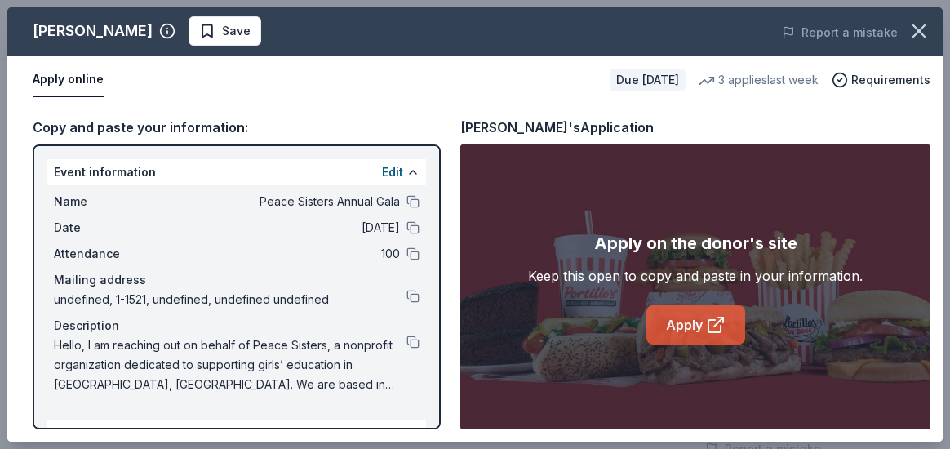
click at [694, 326] on link "Apply" at bounding box center [695, 324] width 99 height 39
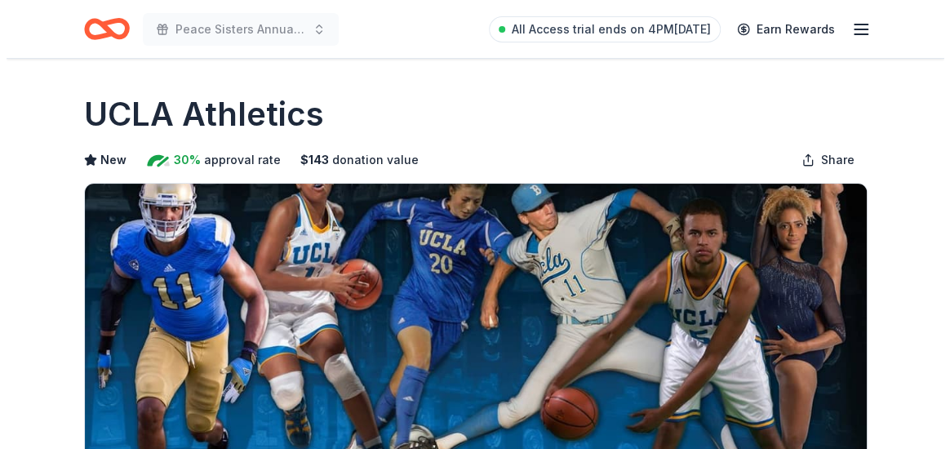
scroll to position [392, 0]
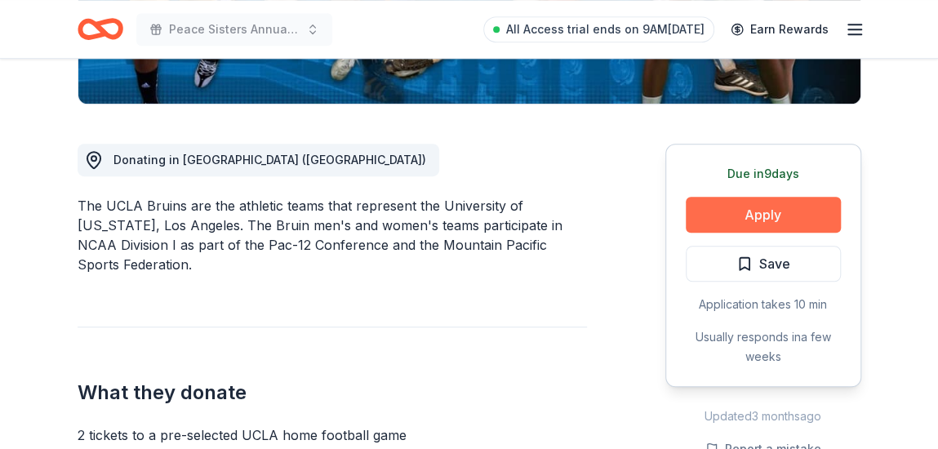
click at [746, 215] on button "Apply" at bounding box center [762, 215] width 155 height 36
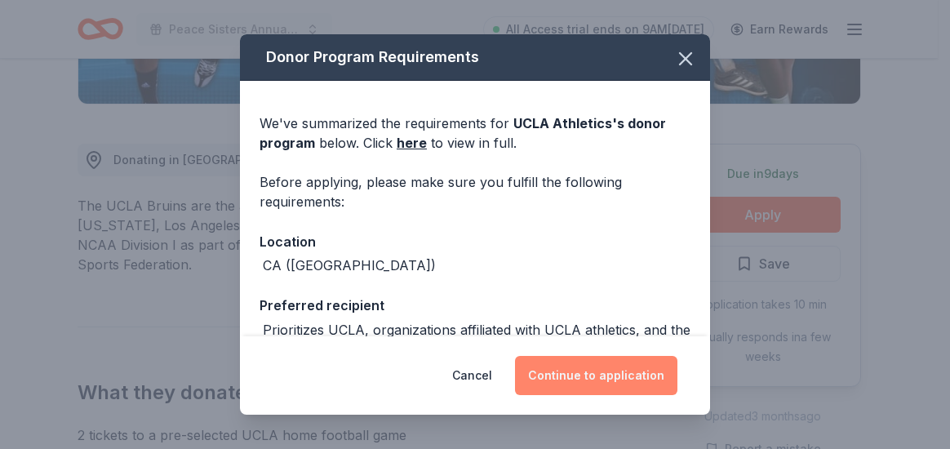
click at [583, 370] on button "Continue to application" at bounding box center [596, 375] width 162 height 39
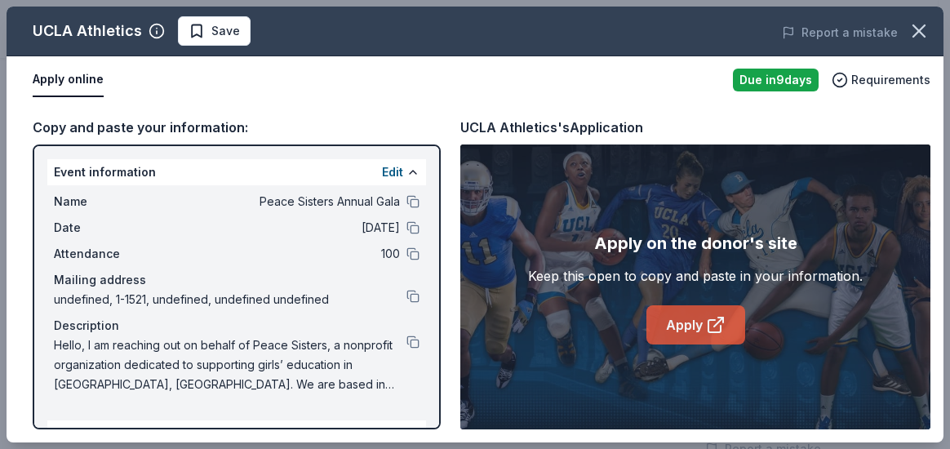
click at [695, 324] on link "Apply" at bounding box center [695, 324] width 99 height 39
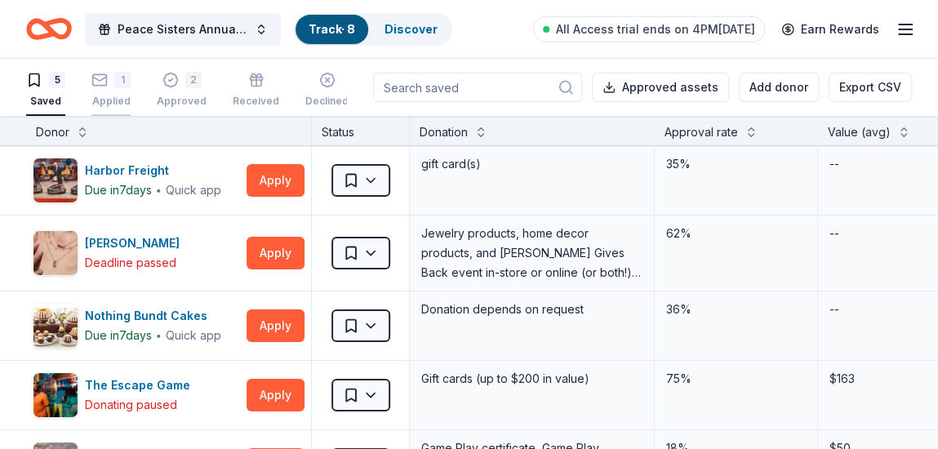
click at [111, 101] on div "Applied" at bounding box center [110, 101] width 39 height 13
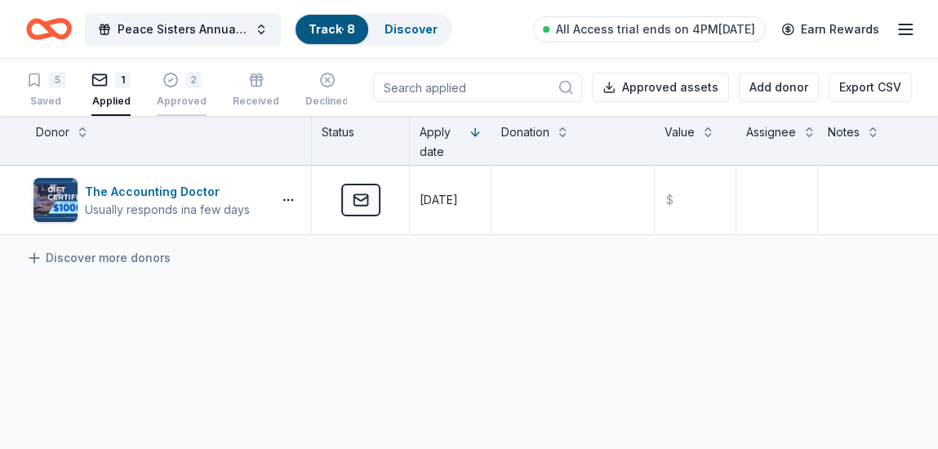
click at [168, 100] on div "Approved" at bounding box center [182, 101] width 50 height 13
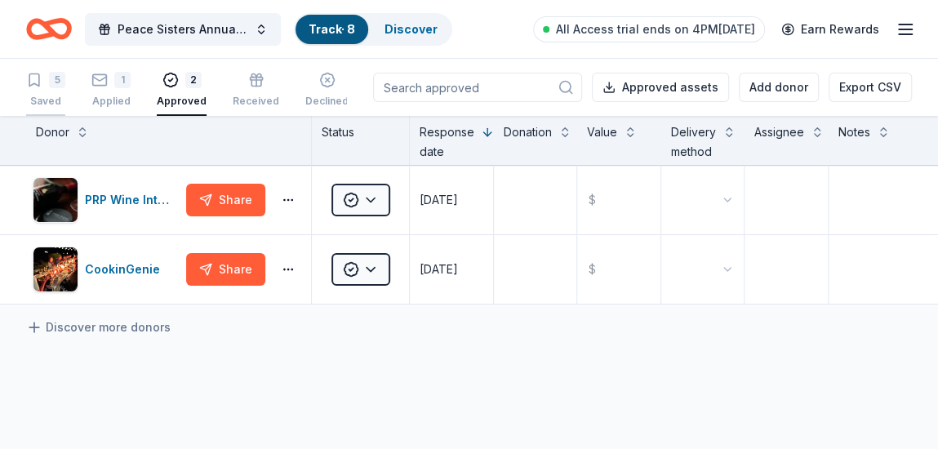
click at [51, 100] on div "Saved" at bounding box center [45, 101] width 39 height 13
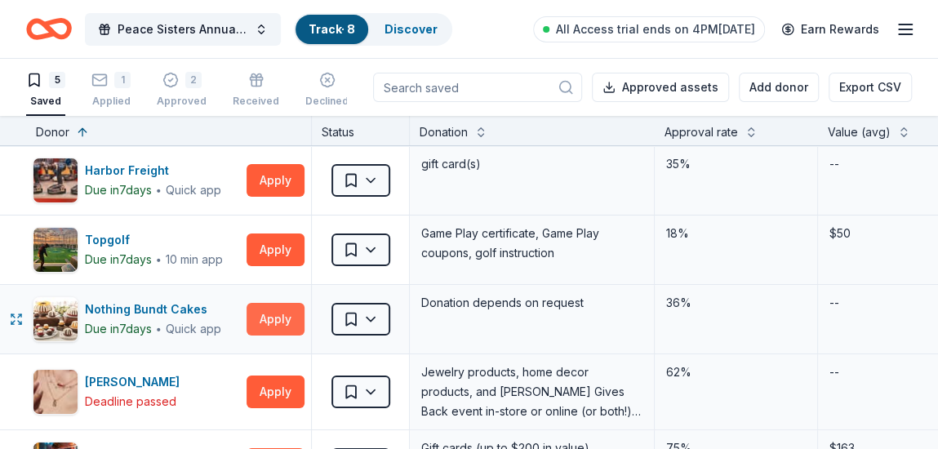
click at [282, 318] on button "Apply" at bounding box center [275, 319] width 58 height 33
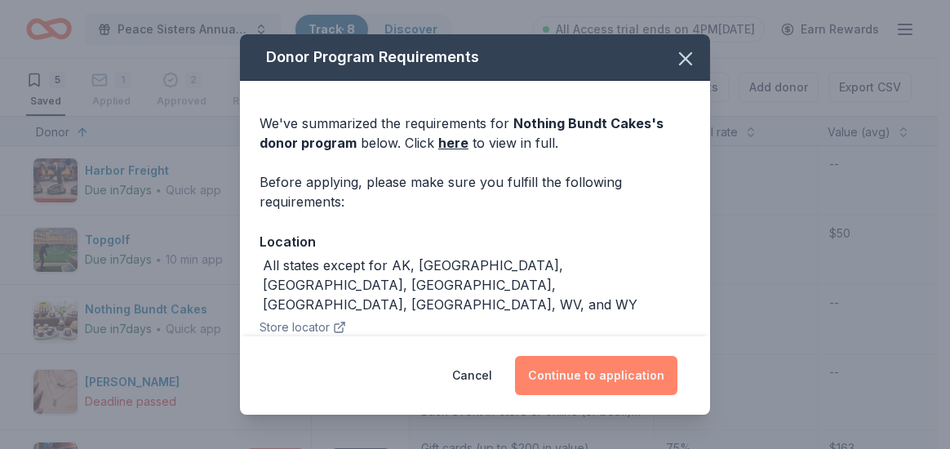
click at [587, 375] on button "Continue to application" at bounding box center [596, 375] width 162 height 39
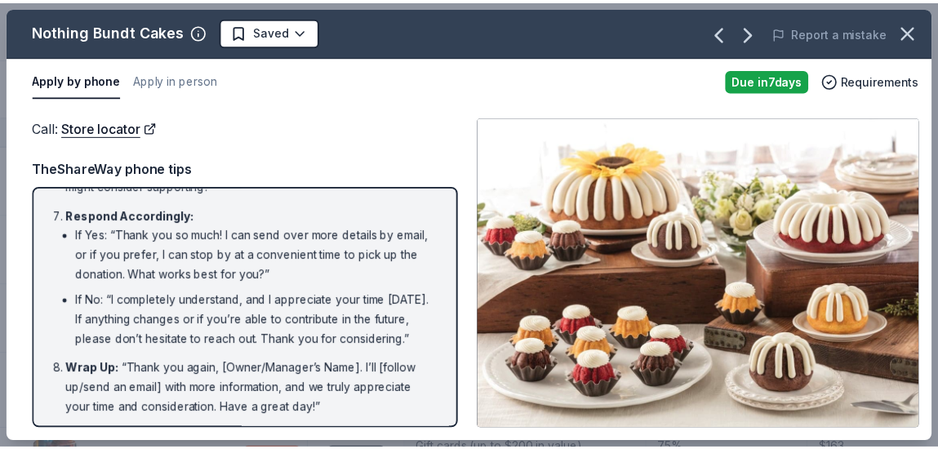
scroll to position [468, 0]
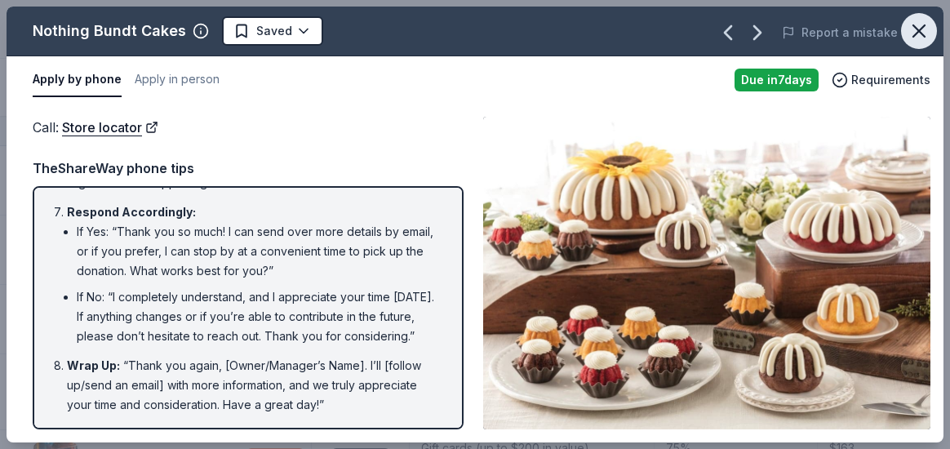
click at [921, 31] on icon "button" at bounding box center [918, 31] width 23 height 23
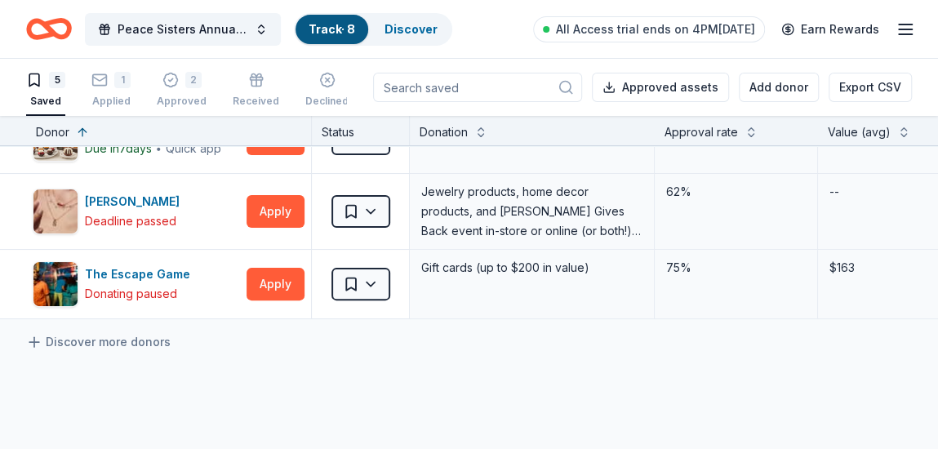
scroll to position [183, 0]
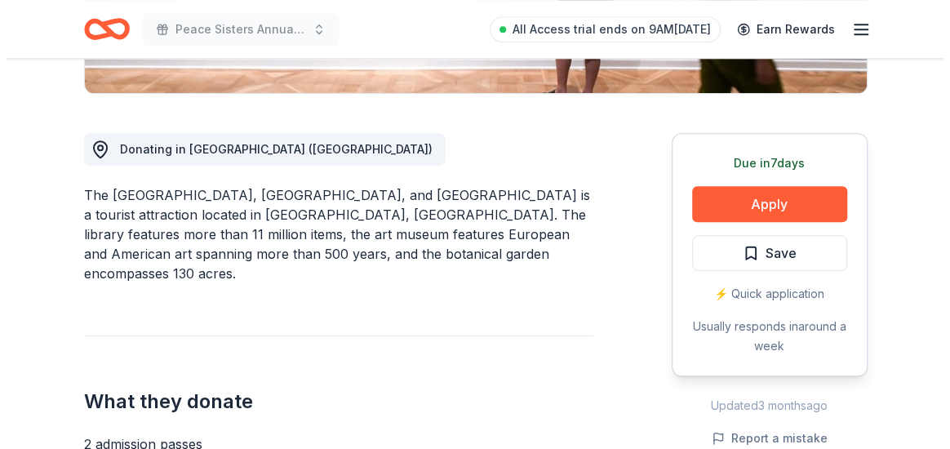
scroll to position [406, 0]
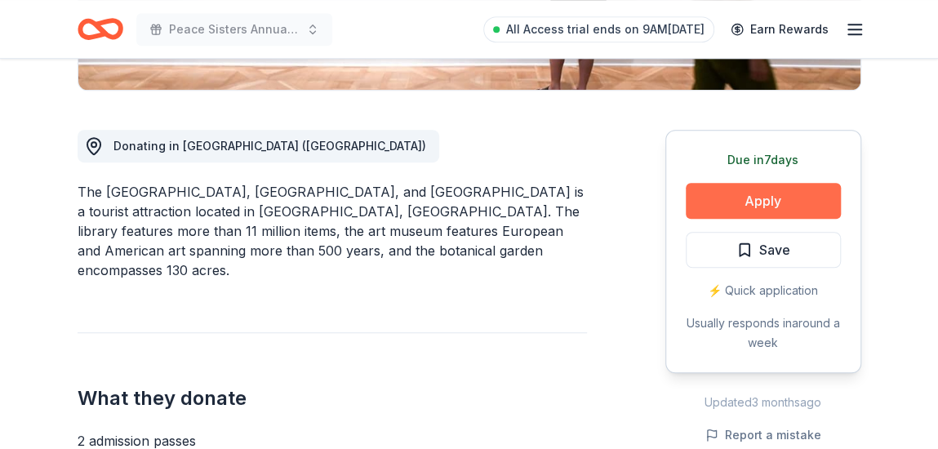
click at [760, 203] on button "Apply" at bounding box center [762, 201] width 155 height 36
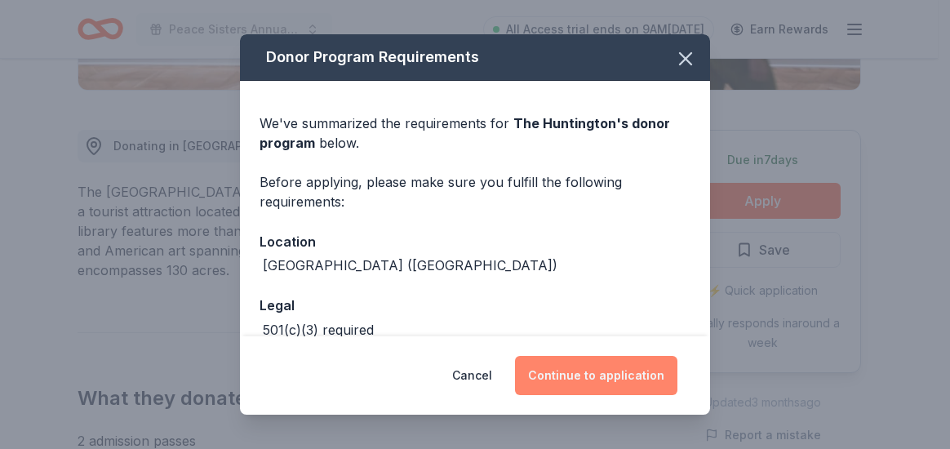
click at [603, 390] on button "Continue to application" at bounding box center [596, 375] width 162 height 39
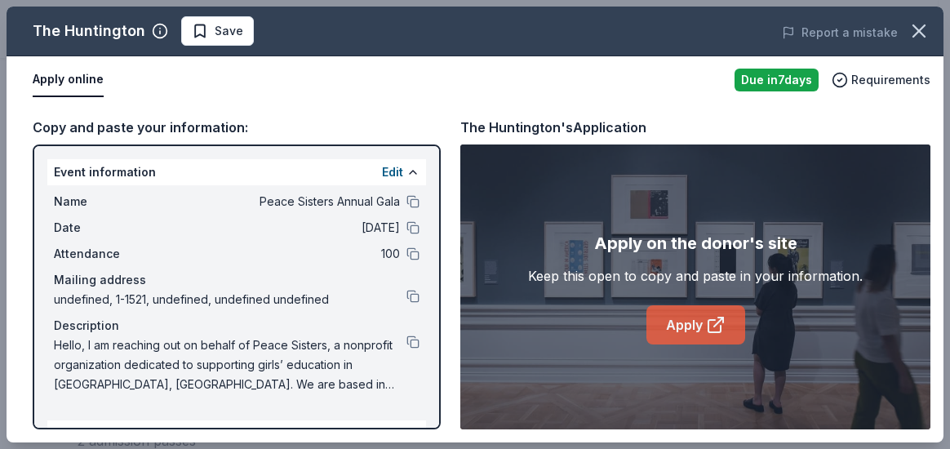
click at [672, 329] on link "Apply" at bounding box center [695, 324] width 99 height 39
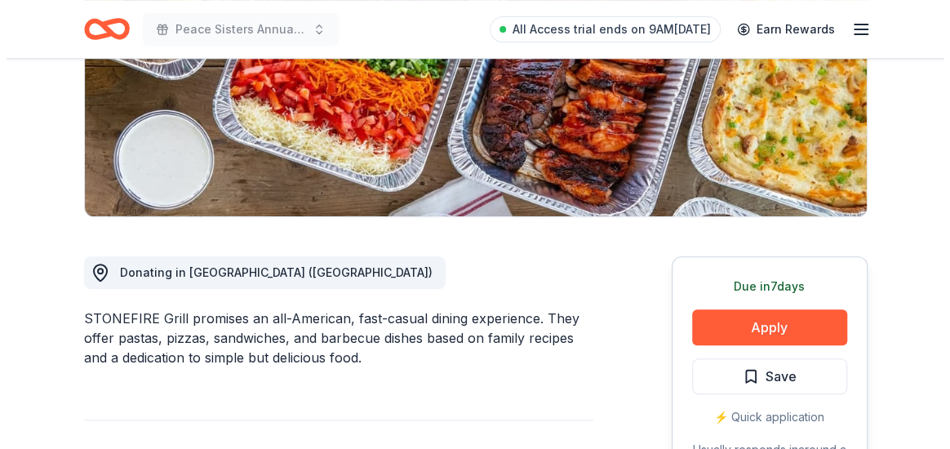
scroll to position [295, 0]
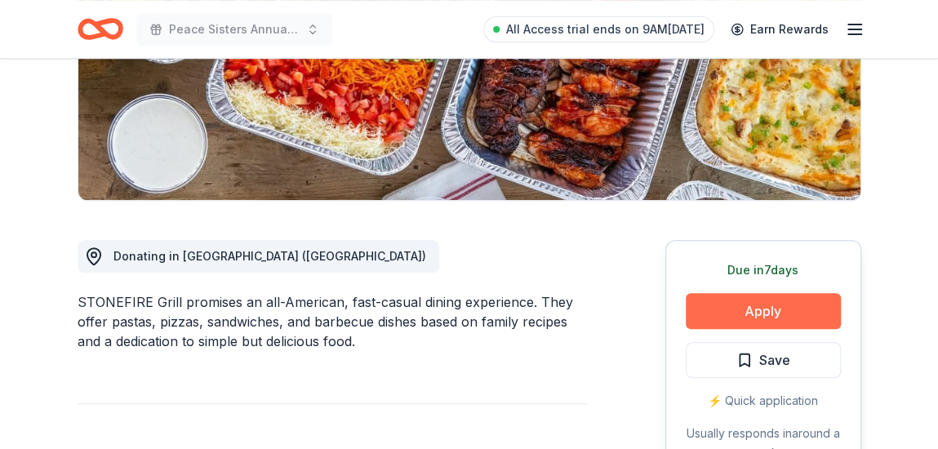
click at [760, 310] on button "Apply" at bounding box center [762, 311] width 155 height 36
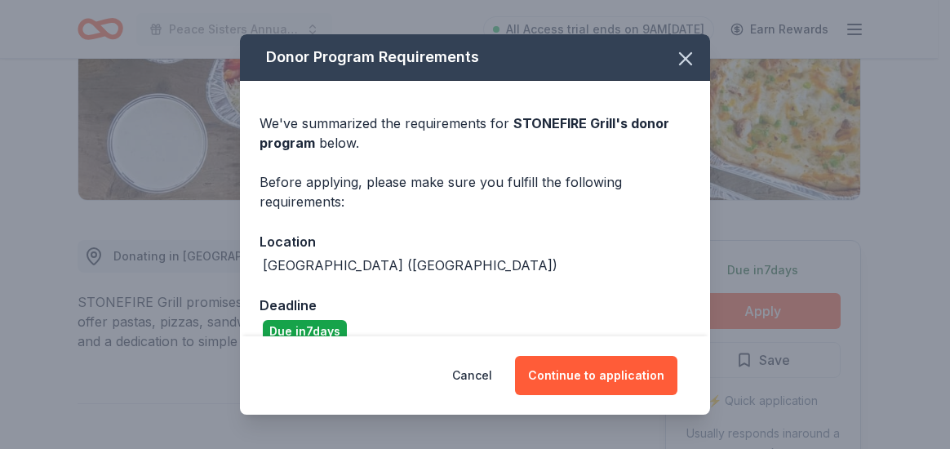
scroll to position [25, 0]
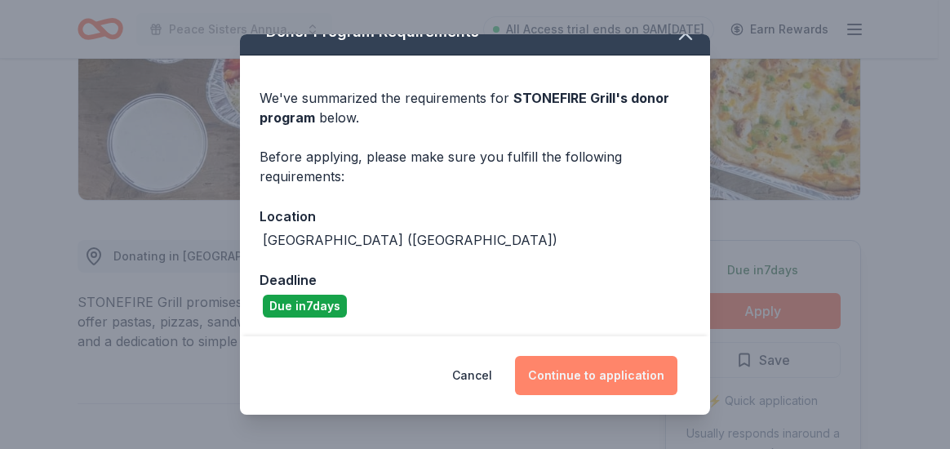
click at [594, 361] on button "Continue to application" at bounding box center [596, 375] width 162 height 39
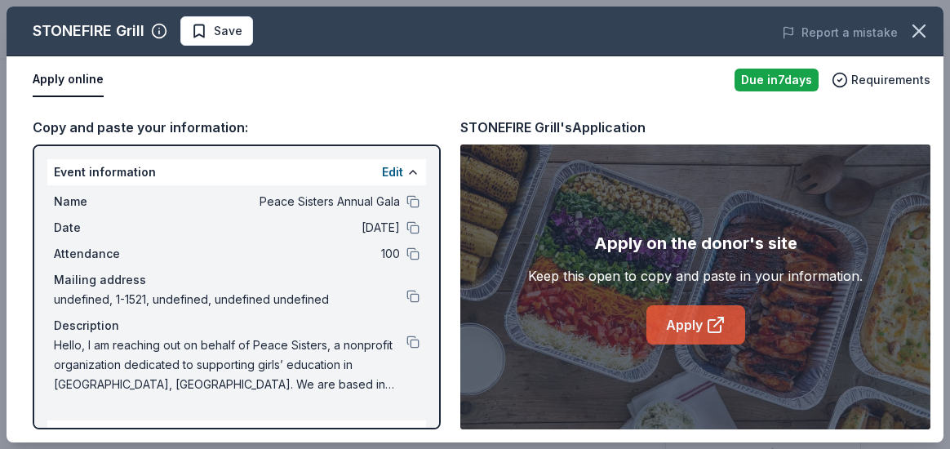
click at [694, 322] on link "Apply" at bounding box center [695, 324] width 99 height 39
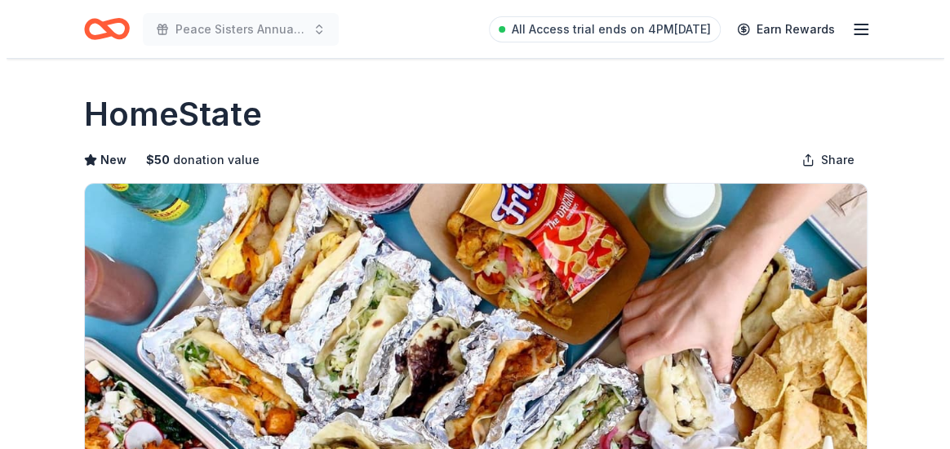
scroll to position [392, 0]
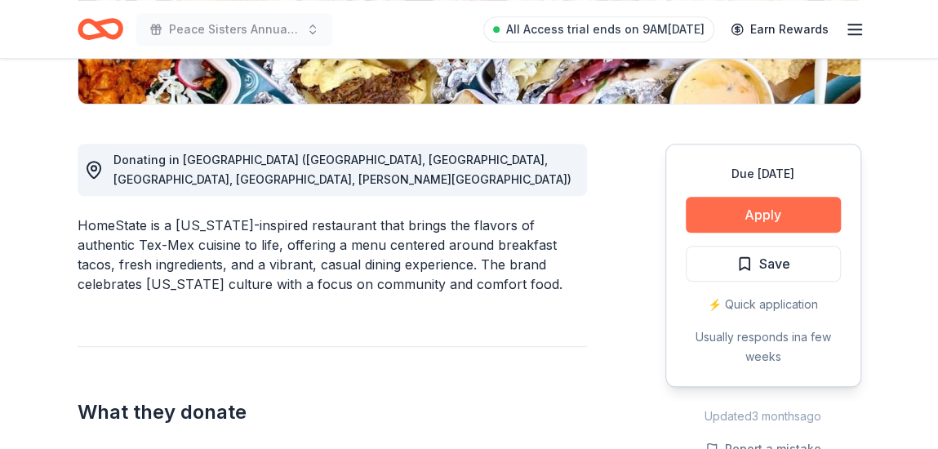
click at [747, 219] on button "Apply" at bounding box center [762, 215] width 155 height 36
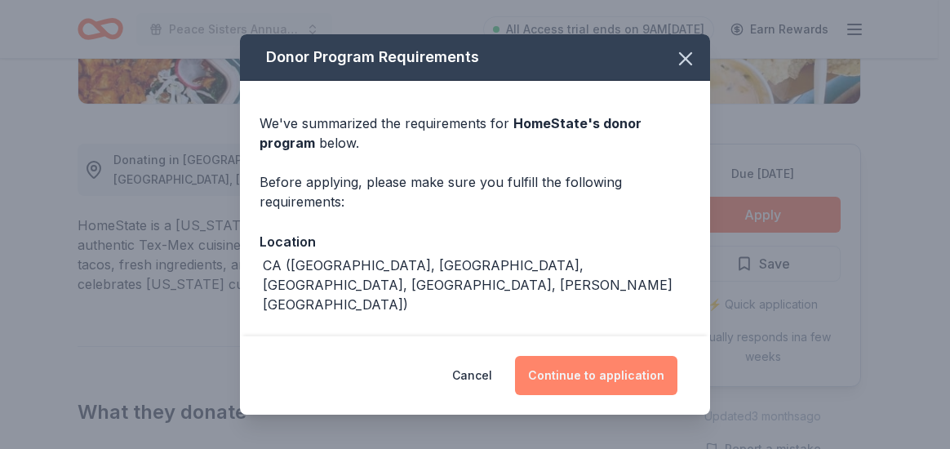
click at [566, 378] on button "Continue to application" at bounding box center [596, 375] width 162 height 39
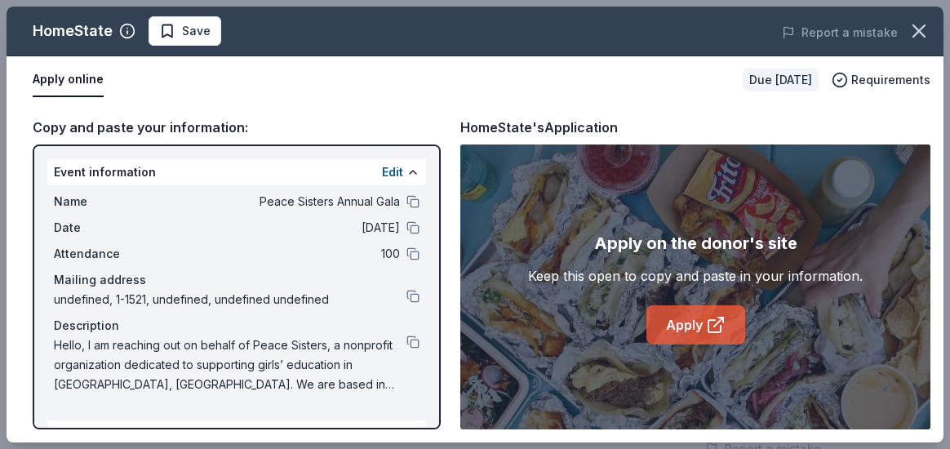
click at [689, 321] on link "Apply" at bounding box center [695, 324] width 99 height 39
click at [382, 172] on button "Edit" at bounding box center [392, 172] width 21 height 20
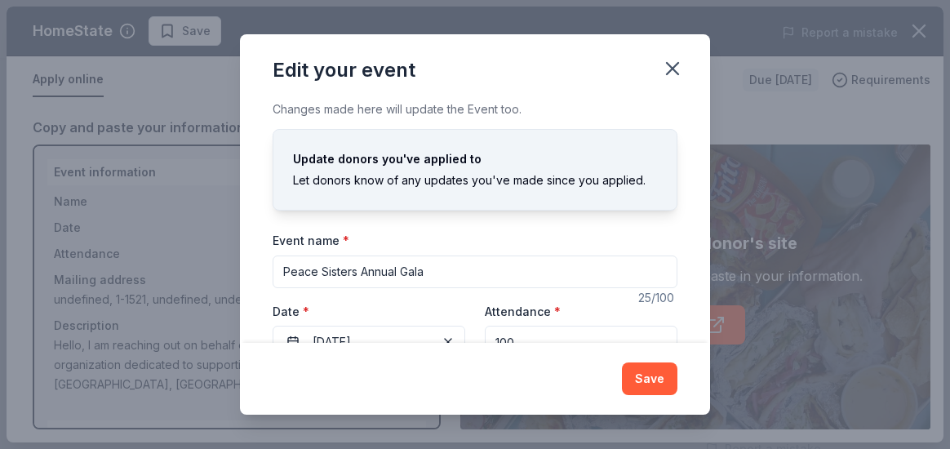
scroll to position [212, 0]
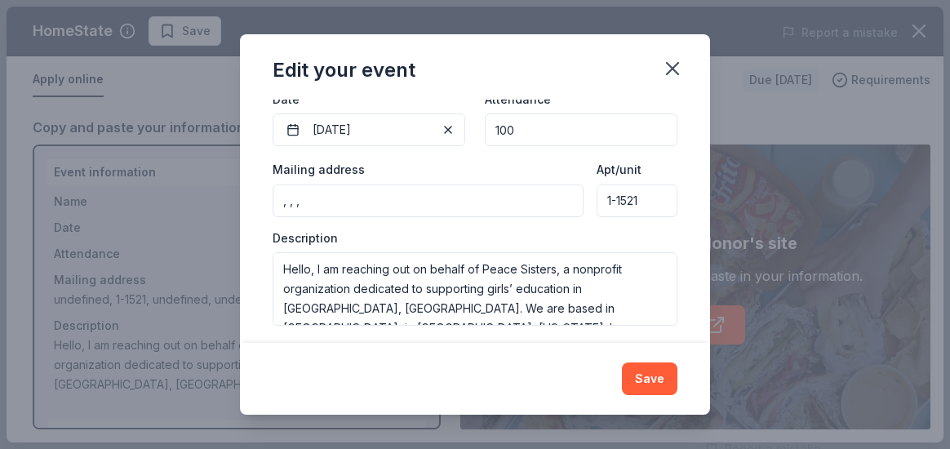
drag, startPoint x: 348, startPoint y: 195, endPoint x: 228, endPoint y: 206, distance: 120.4
click at [228, 206] on div "Edit your event Changes made here will update the Event too. Update donors you'…" at bounding box center [475, 224] width 950 height 449
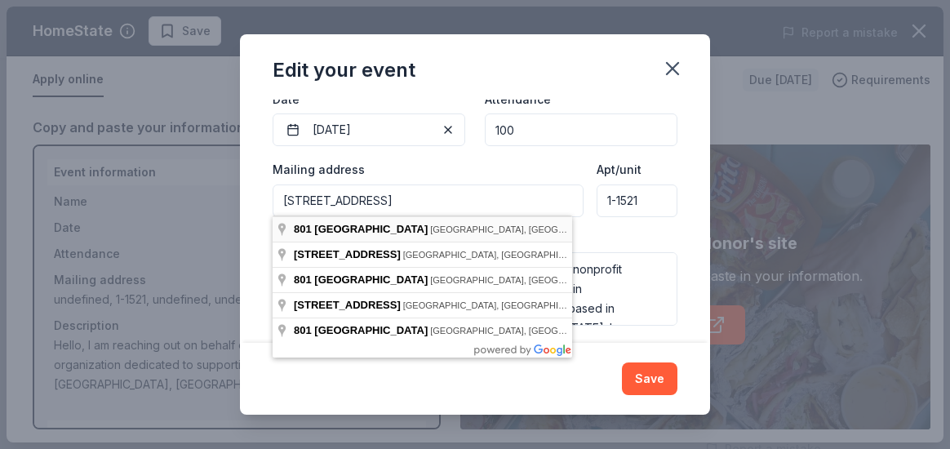
type input "801 East Walnut Street, Pasadena, CA, 91101"
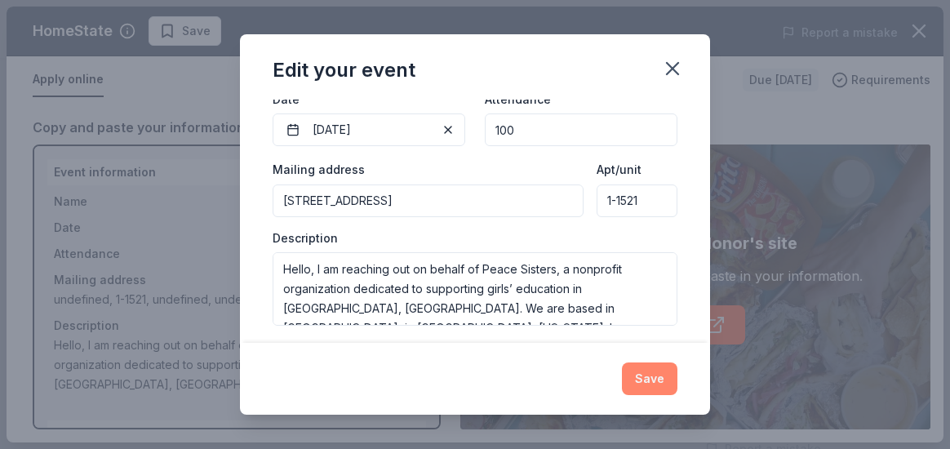
click at [645, 376] on button "Save" at bounding box center [649, 378] width 55 height 33
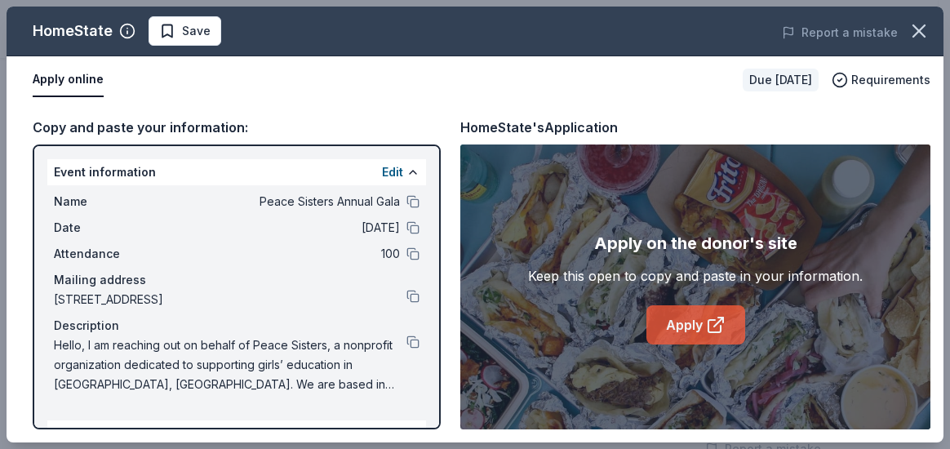
click at [694, 326] on link "Apply" at bounding box center [695, 324] width 99 height 39
click at [161, 76] on div "Apply online" at bounding box center [381, 80] width 697 height 34
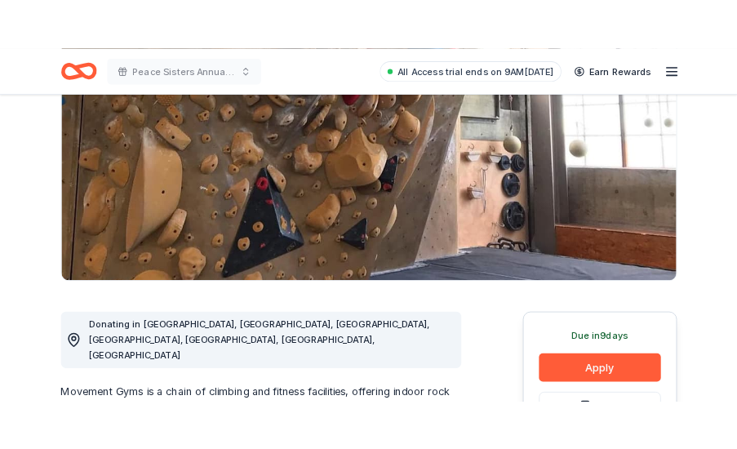
scroll to position [251, 0]
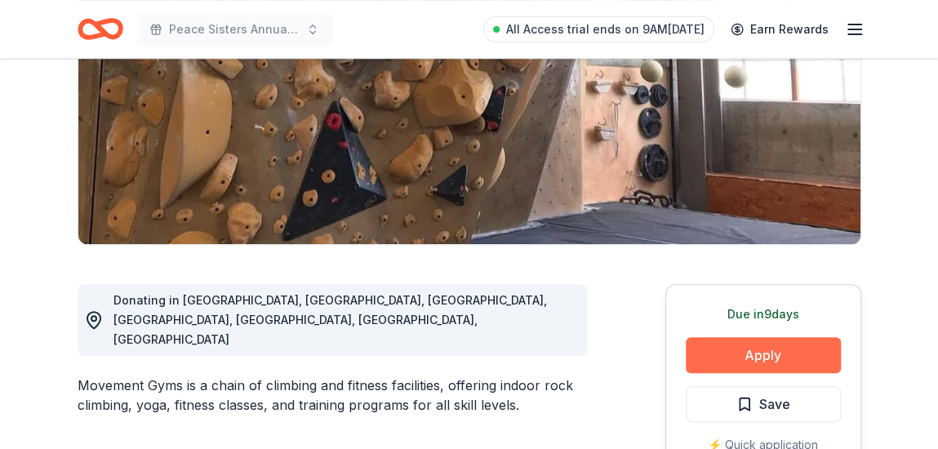
click at [758, 365] on button "Apply" at bounding box center [762, 355] width 155 height 36
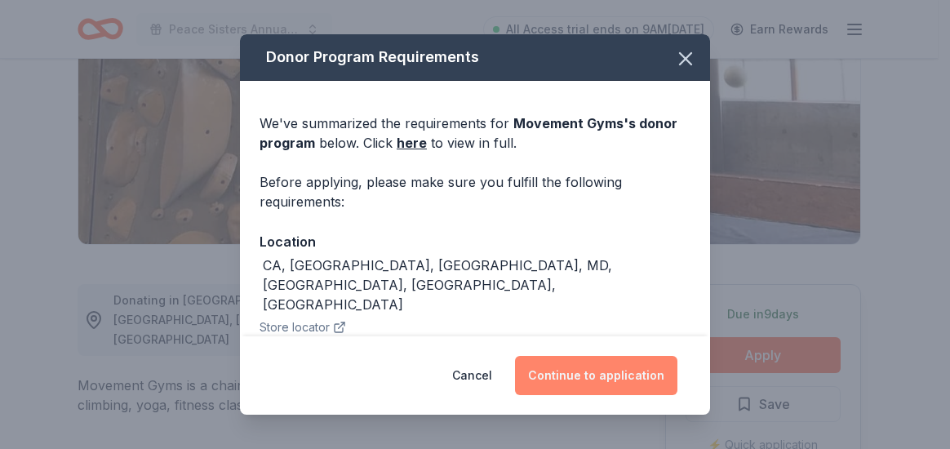
click at [623, 371] on button "Continue to application" at bounding box center [596, 375] width 162 height 39
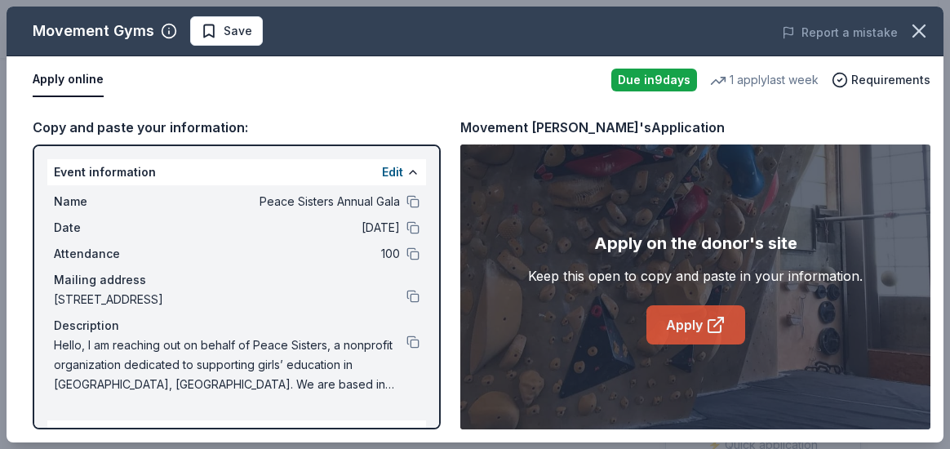
click at [681, 321] on link "Apply" at bounding box center [695, 324] width 99 height 39
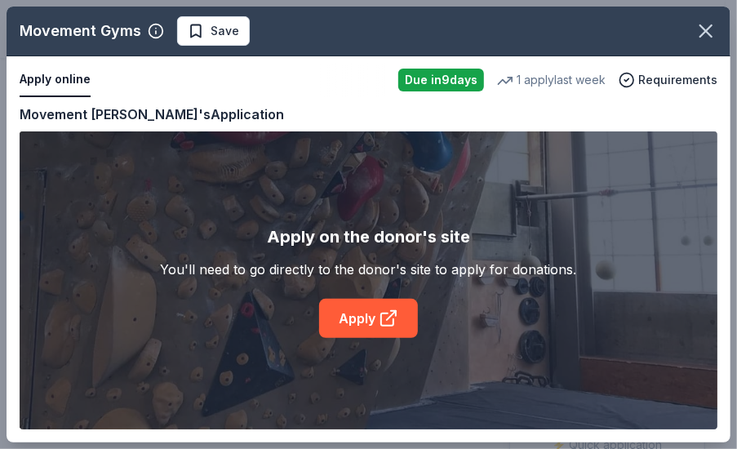
click at [162, 86] on div "Apply online" at bounding box center [203, 80] width 366 height 34
click at [366, 319] on link "Apply" at bounding box center [368, 318] width 99 height 39
click at [158, 90] on div "Apply online" at bounding box center [203, 80] width 366 height 34
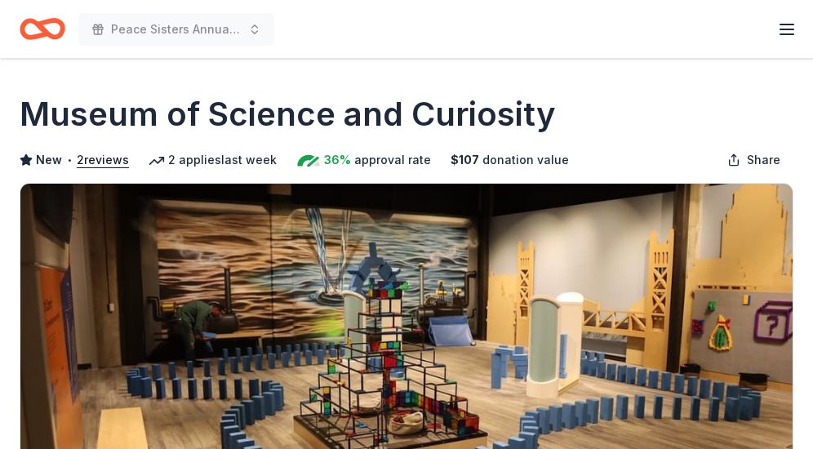
scroll to position [392, 0]
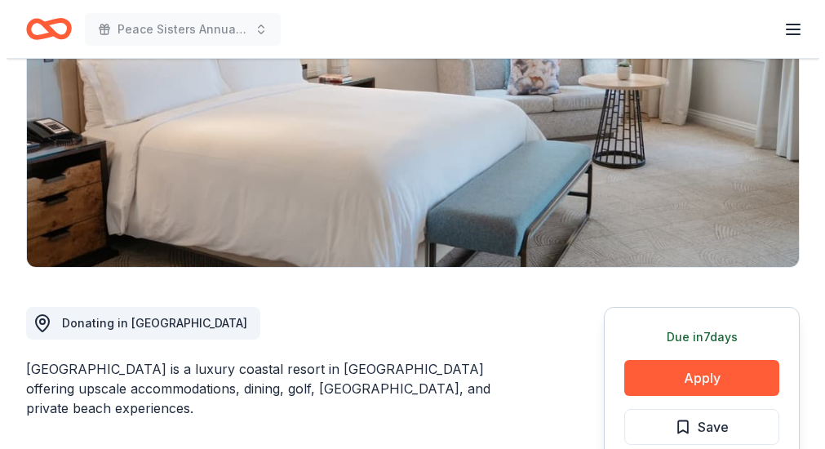
scroll to position [294, 0]
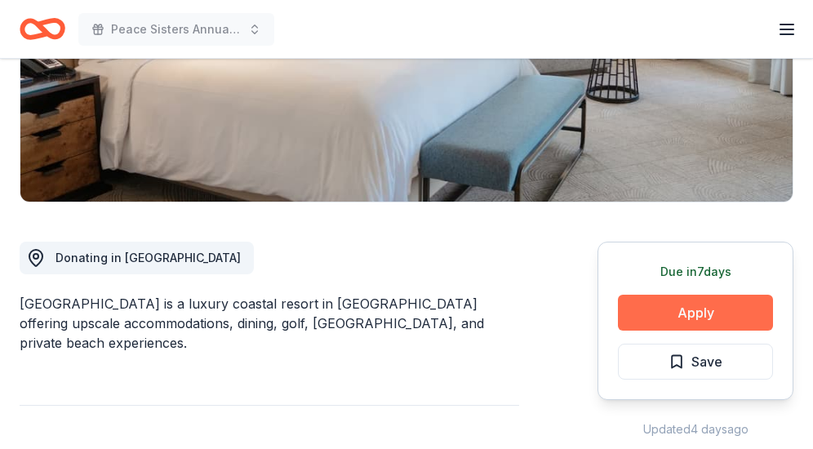
click at [690, 318] on button "Apply" at bounding box center [695, 313] width 155 height 36
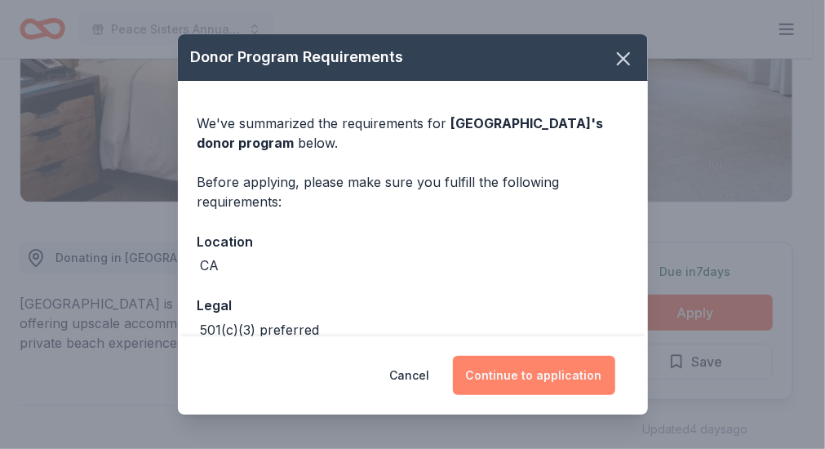
click at [540, 376] on button "Continue to application" at bounding box center [534, 375] width 162 height 39
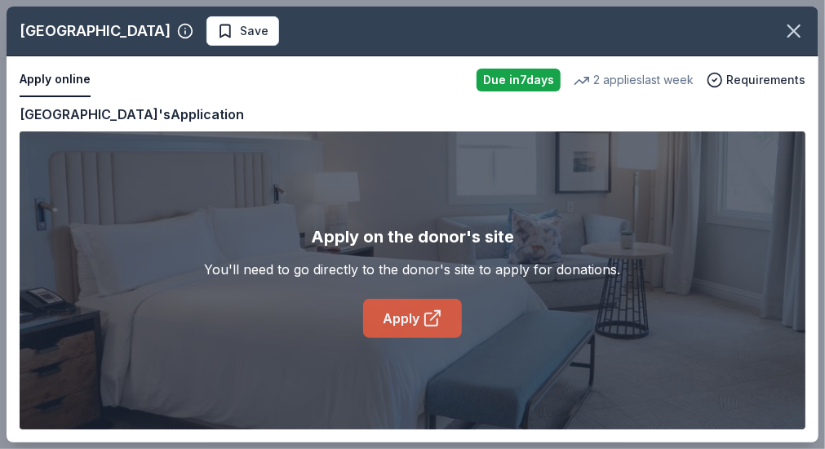
click at [416, 321] on link "Apply" at bounding box center [412, 318] width 99 height 39
click at [436, 308] on icon at bounding box center [433, 318] width 20 height 20
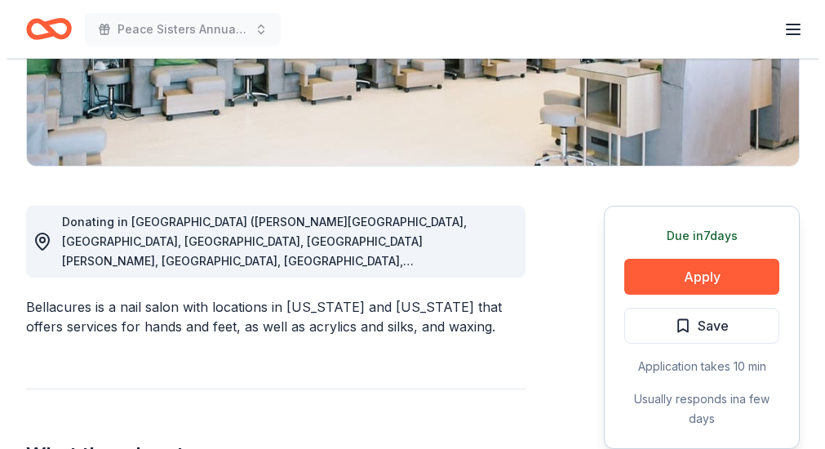
scroll to position [339, 0]
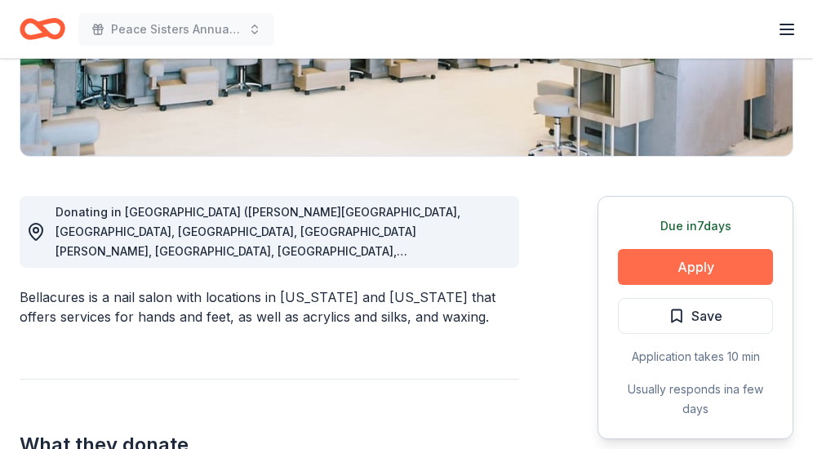
click at [705, 266] on button "Apply" at bounding box center [695, 267] width 155 height 36
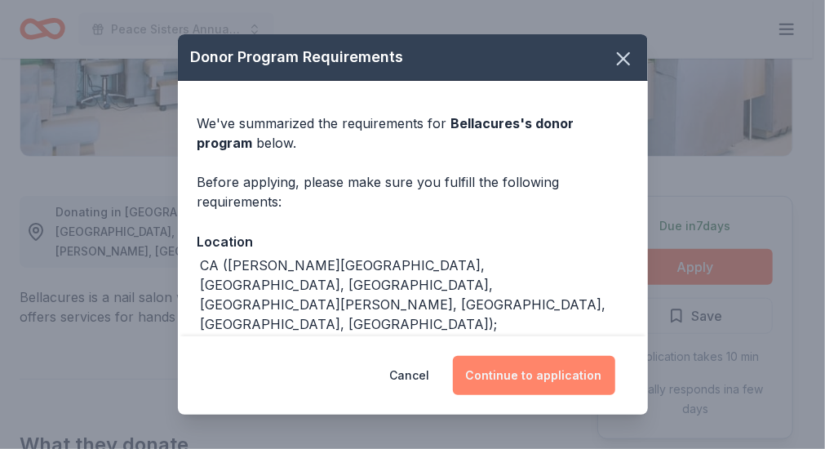
click at [552, 375] on button "Continue to application" at bounding box center [534, 375] width 162 height 39
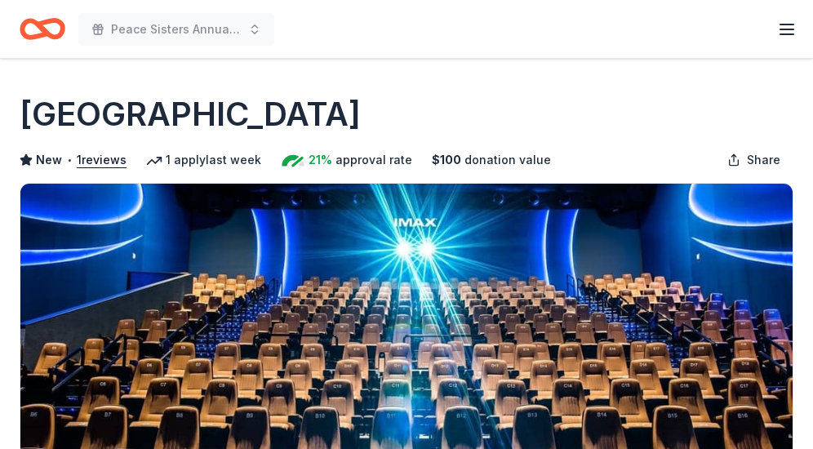
scroll to position [392, 0]
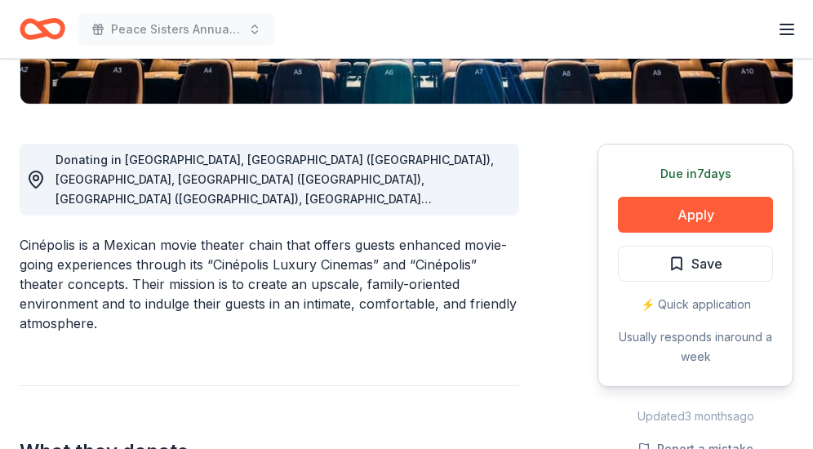
drag, startPoint x: 822, startPoint y: 414, endPoint x: 418, endPoint y: 270, distance: 429.4
click at [418, 270] on div "Cinépolis is a Mexican movie theater chain that offers guests enhanced movie-go…" at bounding box center [269, 284] width 499 height 98
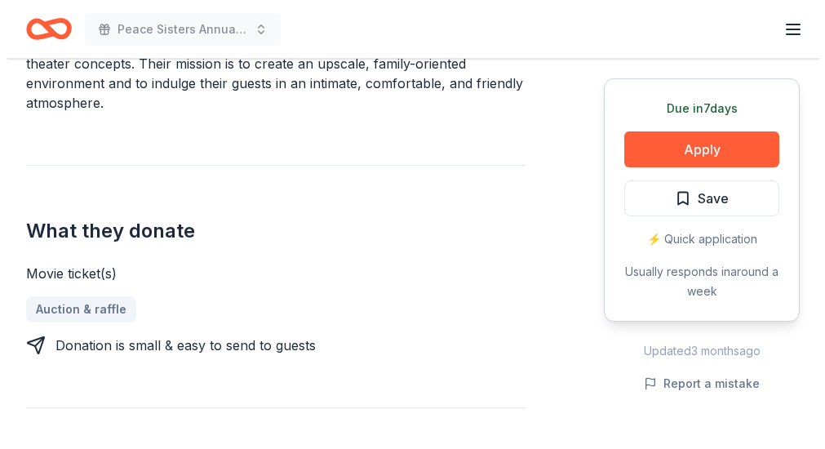
scroll to position [602, 0]
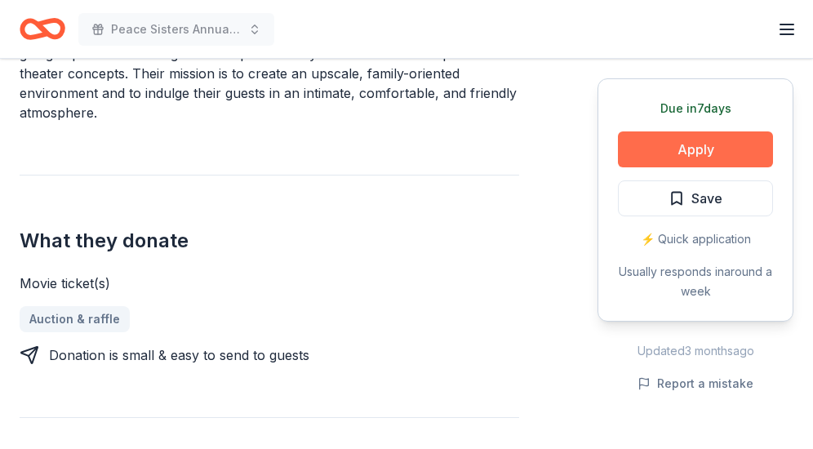
click at [691, 151] on button "Apply" at bounding box center [695, 149] width 155 height 36
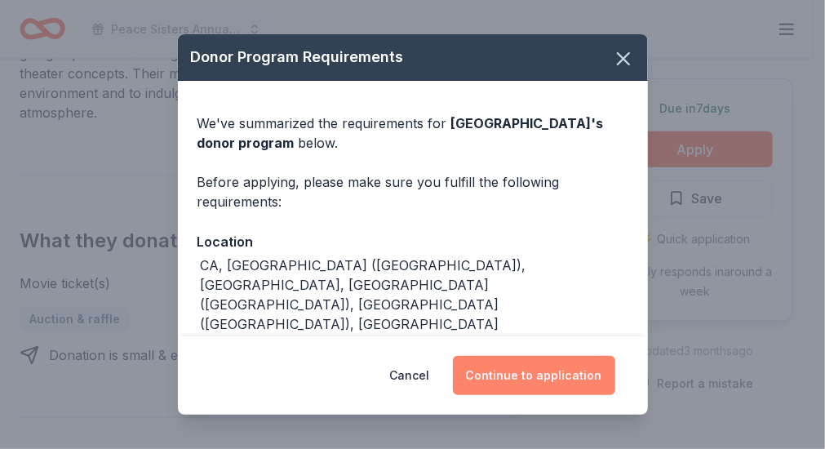
click at [538, 375] on button "Continue to application" at bounding box center [534, 375] width 162 height 39
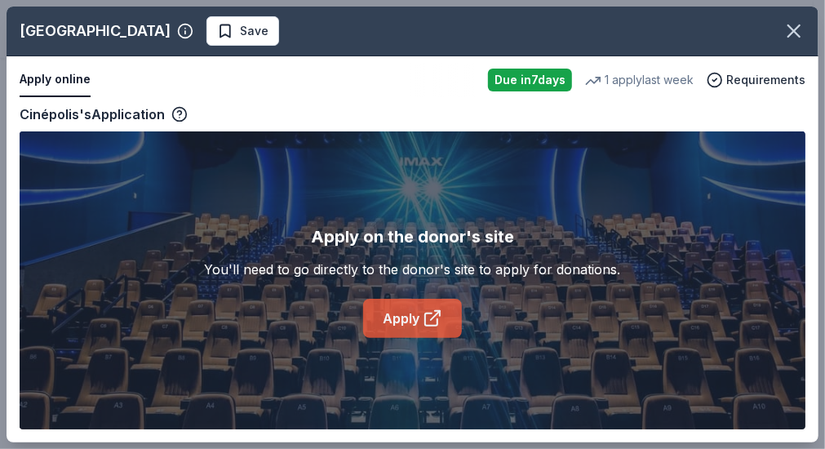
click at [392, 312] on link "Apply" at bounding box center [412, 318] width 99 height 39
click at [413, 322] on link "Apply" at bounding box center [412, 318] width 99 height 39
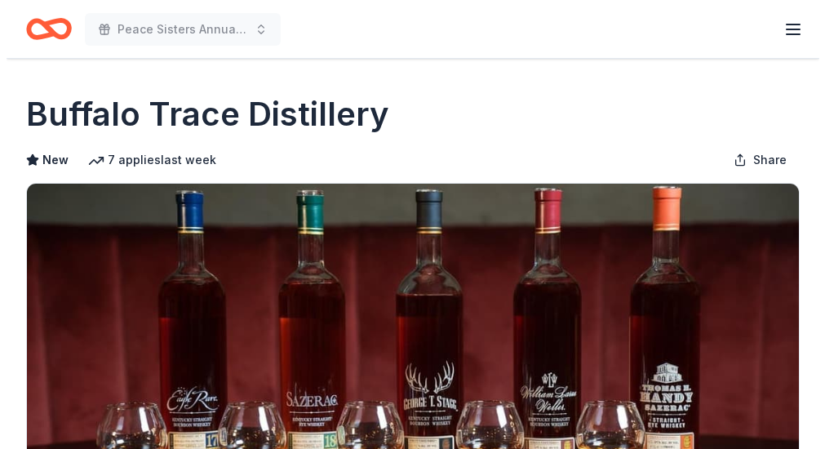
scroll to position [392, 0]
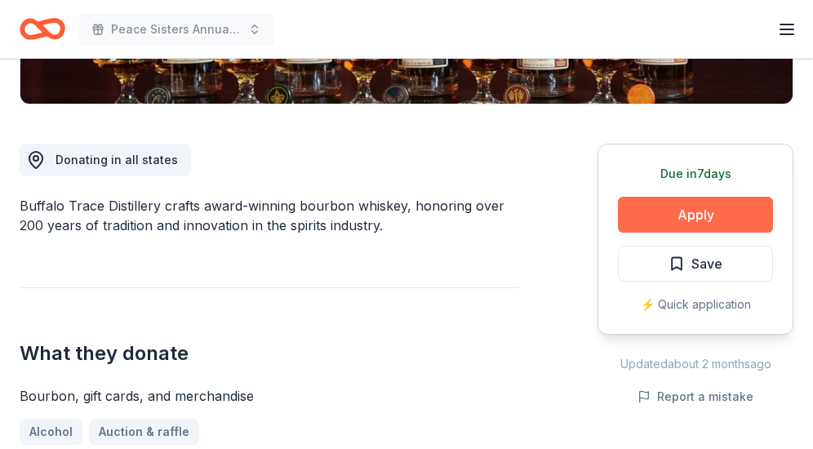
click at [691, 207] on button "Apply" at bounding box center [695, 215] width 155 height 36
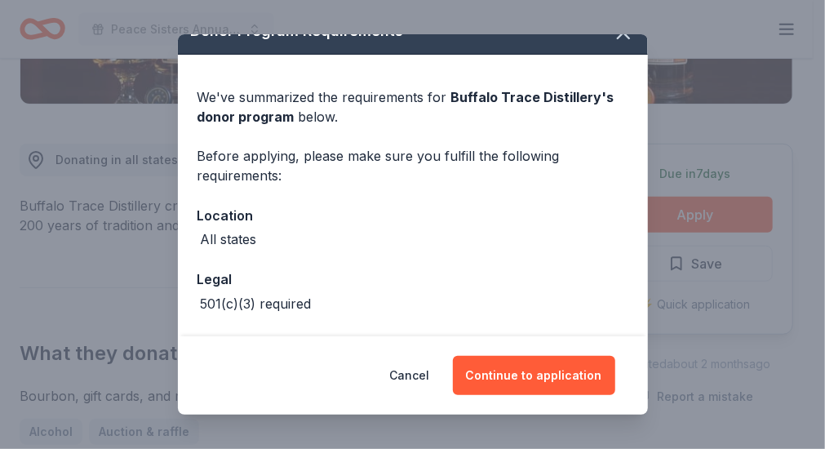
scroll to position [90, 0]
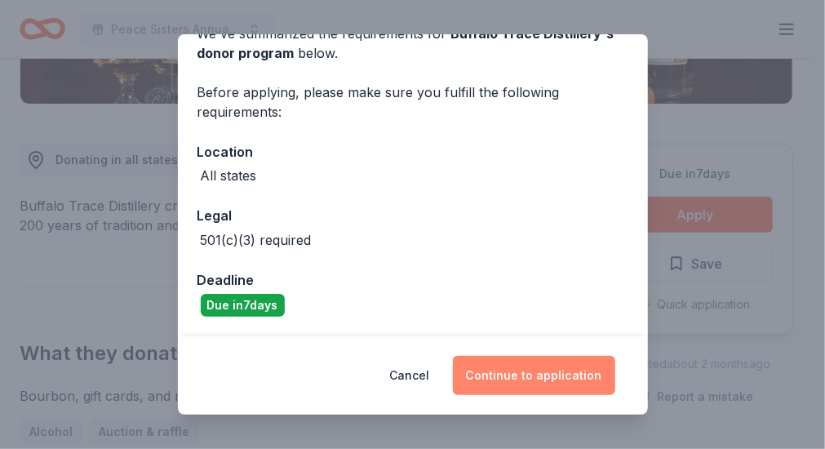
click at [536, 377] on button "Continue to application" at bounding box center [534, 375] width 162 height 39
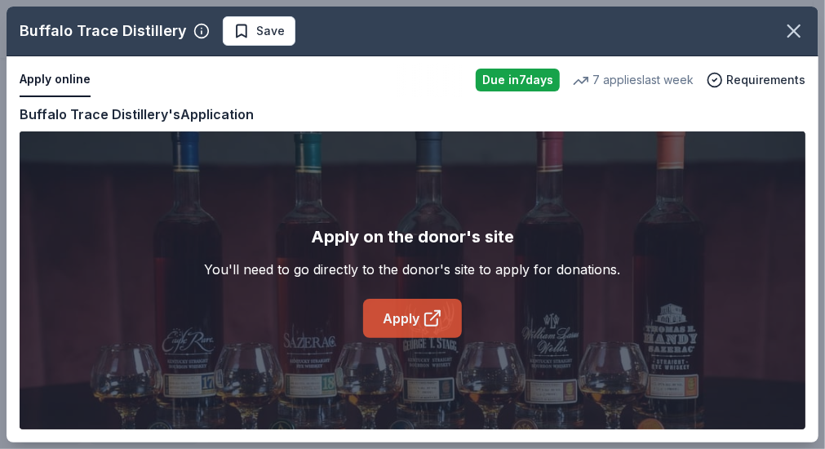
click at [395, 317] on link "Apply" at bounding box center [412, 318] width 99 height 39
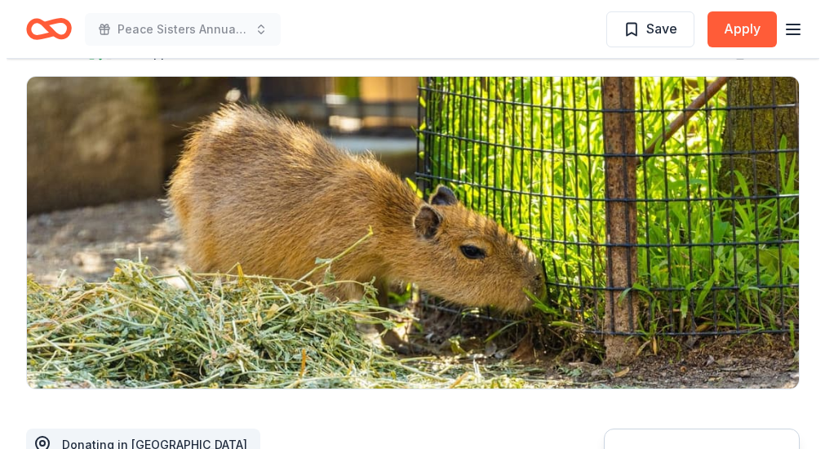
scroll to position [110, 0]
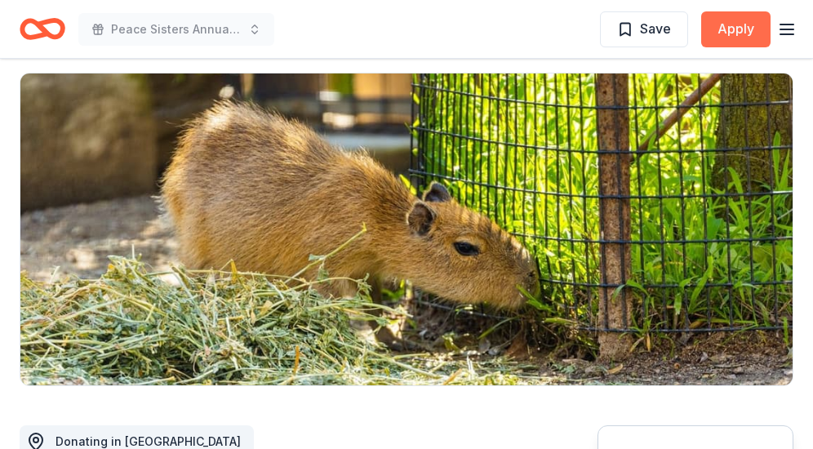
click at [736, 15] on button "Apply" at bounding box center [735, 29] width 69 height 36
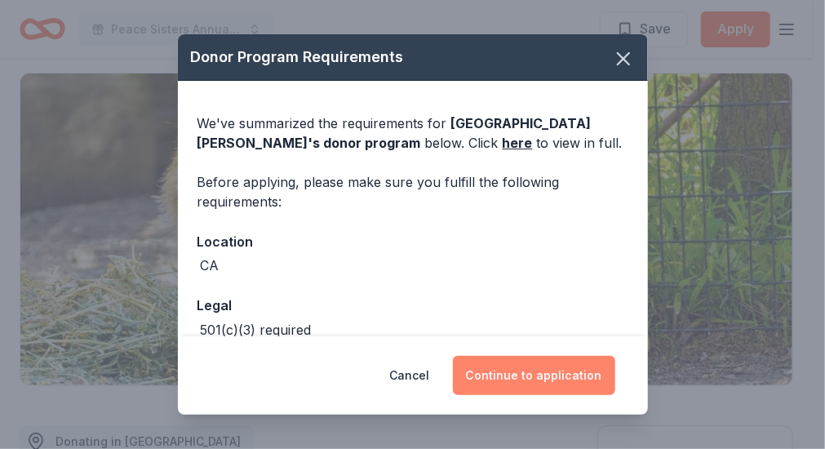
click at [509, 376] on button "Continue to application" at bounding box center [534, 375] width 162 height 39
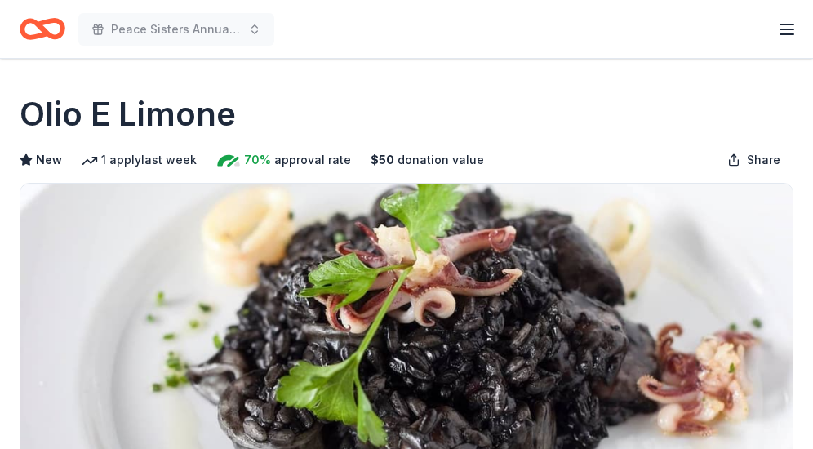
scroll to position [392, 0]
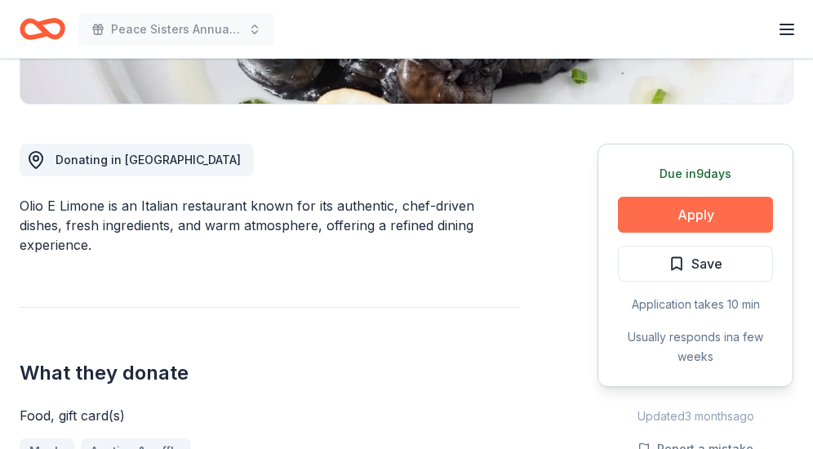
click at [690, 217] on button "Apply" at bounding box center [695, 215] width 155 height 36
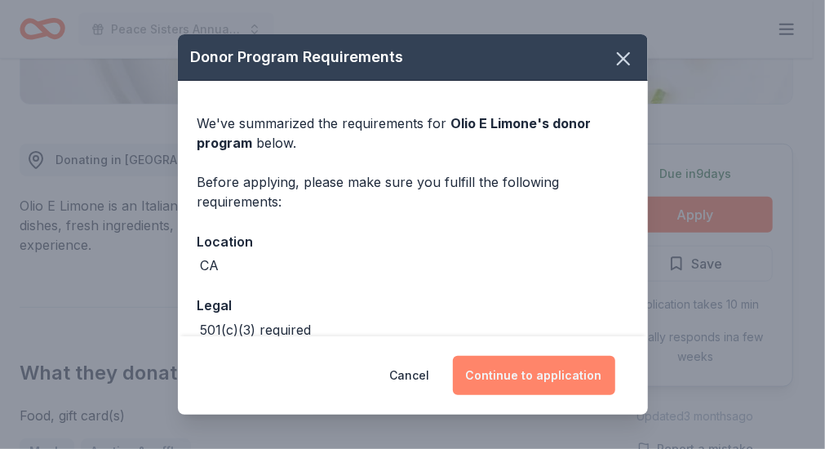
click at [537, 369] on button "Continue to application" at bounding box center [534, 375] width 162 height 39
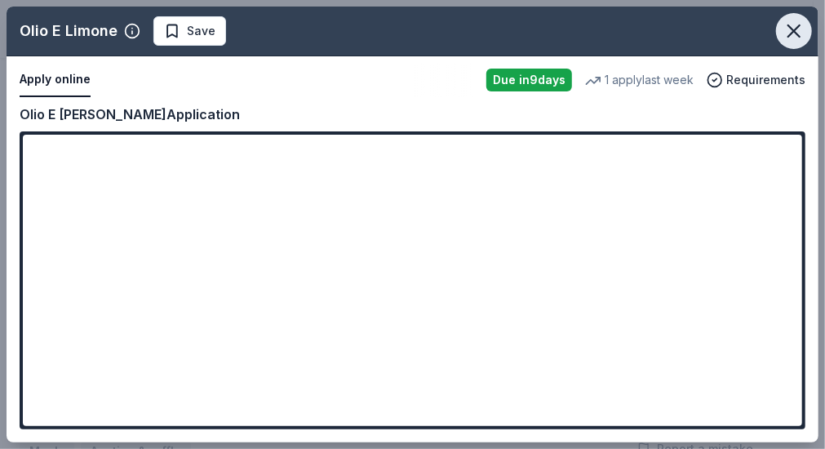
click at [795, 32] on icon "button" at bounding box center [793, 30] width 11 height 11
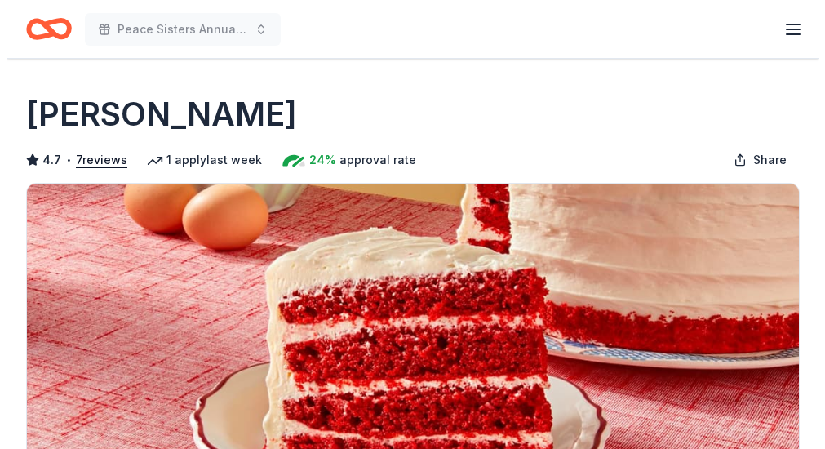
scroll to position [392, 0]
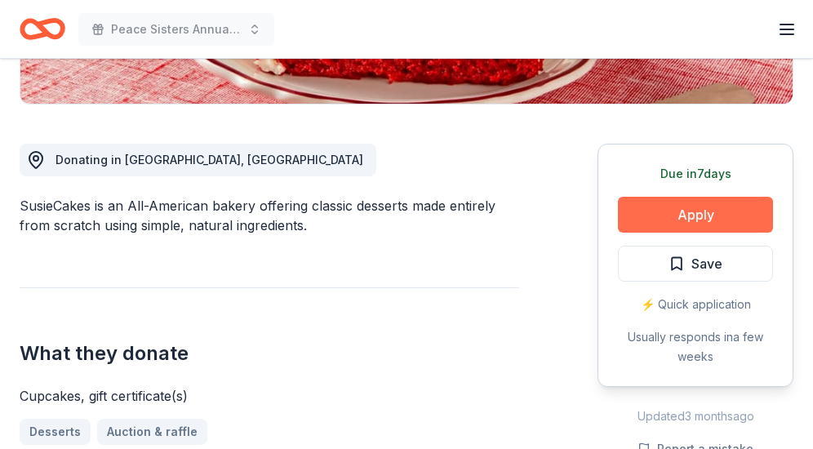
click at [694, 221] on button "Apply" at bounding box center [695, 215] width 155 height 36
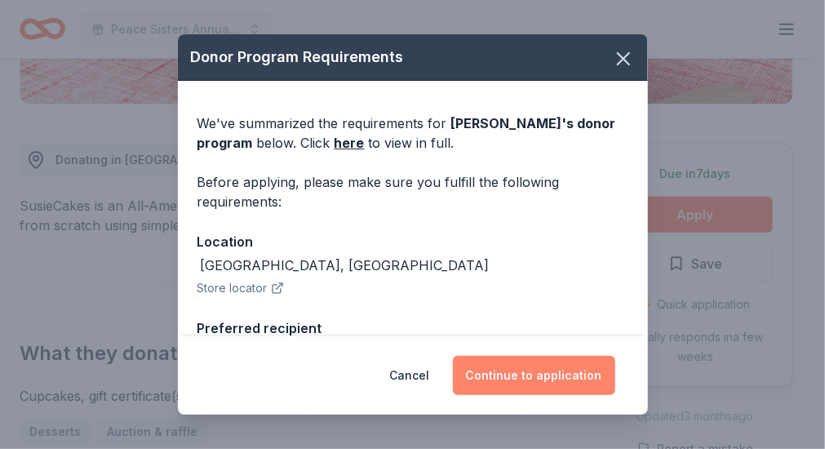
click at [543, 373] on button "Continue to application" at bounding box center [534, 375] width 162 height 39
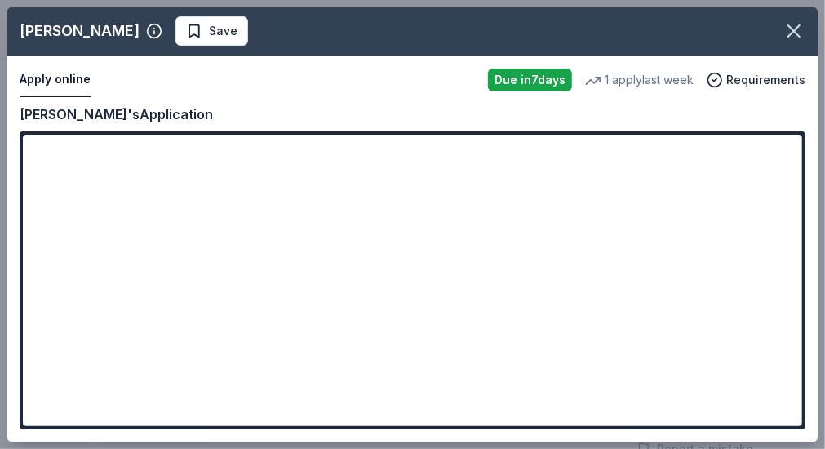
click at [812, 379] on div "Copy and paste your information: Event information Edit Name Peace Sisters Annu…" at bounding box center [413, 273] width 812 height 339
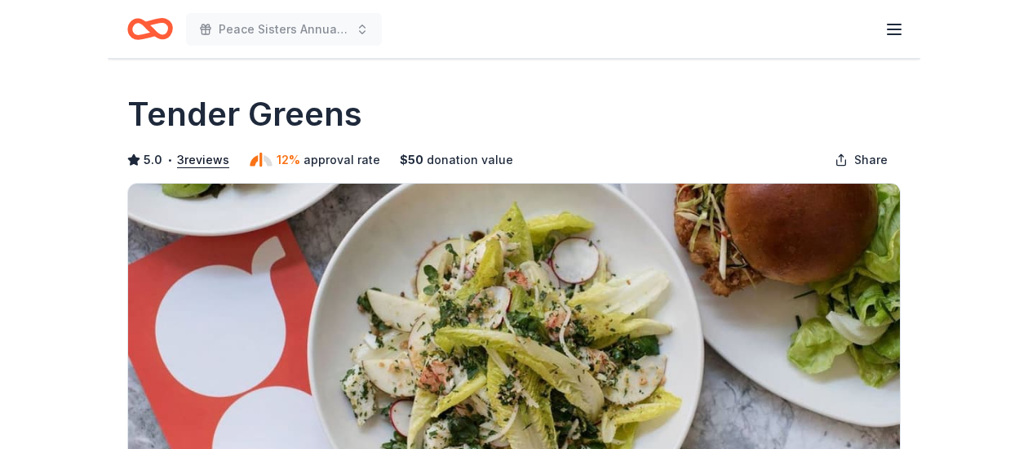
scroll to position [392, 0]
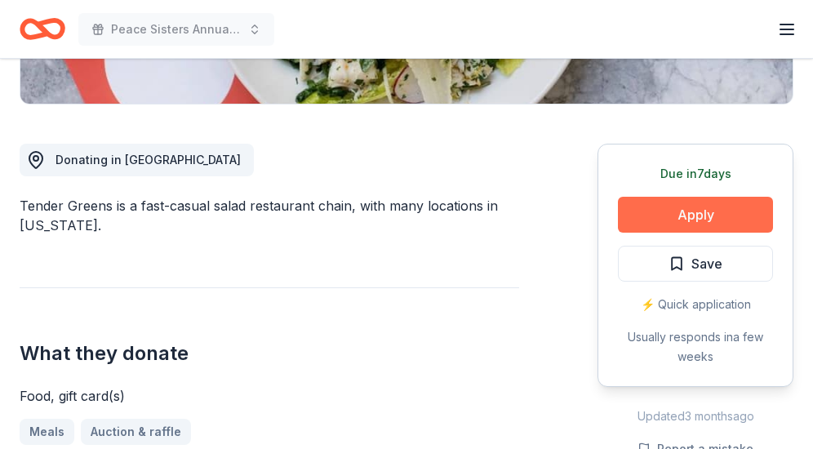
click at [682, 208] on button "Apply" at bounding box center [695, 215] width 155 height 36
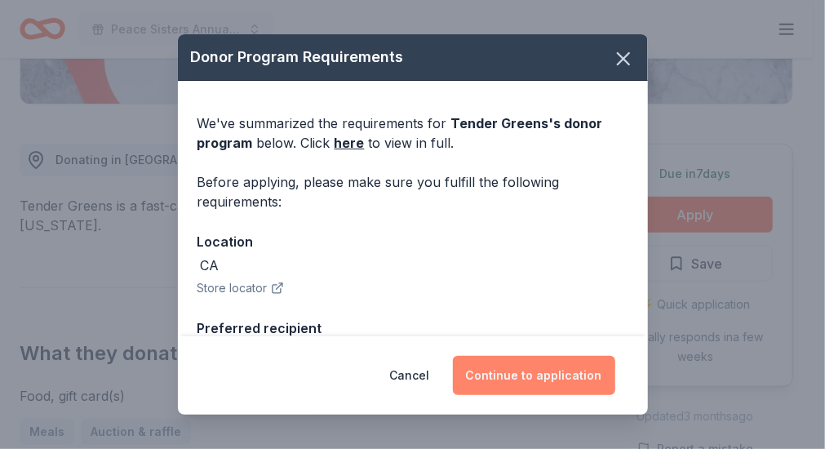
click at [527, 370] on button "Continue to application" at bounding box center [534, 375] width 162 height 39
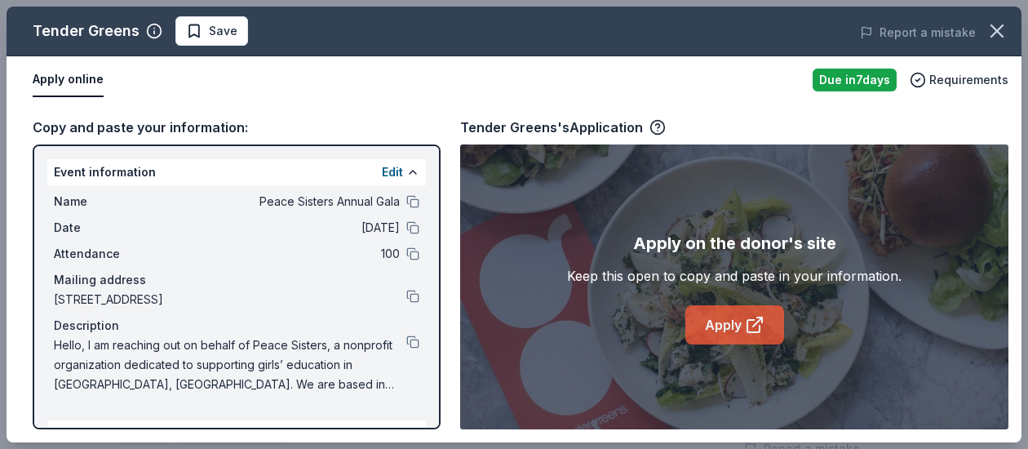
click at [723, 324] on link "Apply" at bounding box center [734, 324] width 99 height 39
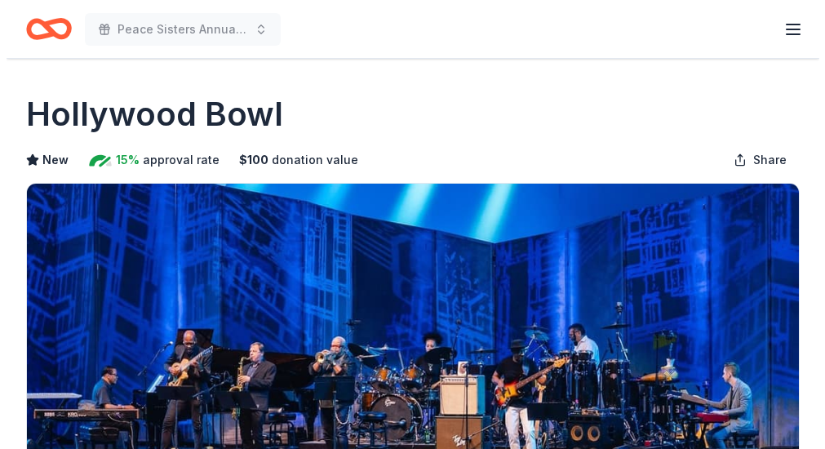
scroll to position [392, 0]
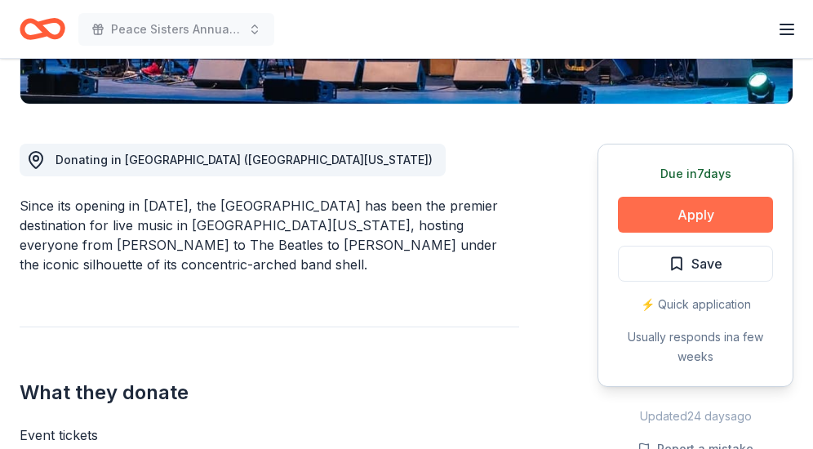
click at [695, 216] on button "Apply" at bounding box center [695, 215] width 155 height 36
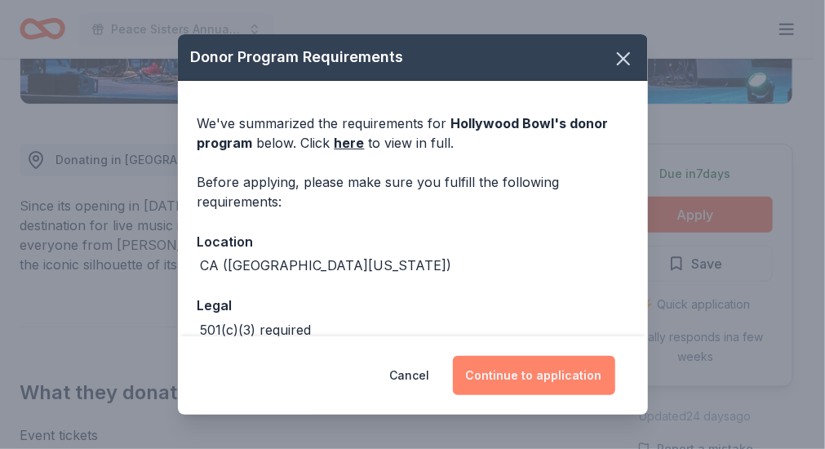
click at [560, 368] on button "Continue to application" at bounding box center [534, 375] width 162 height 39
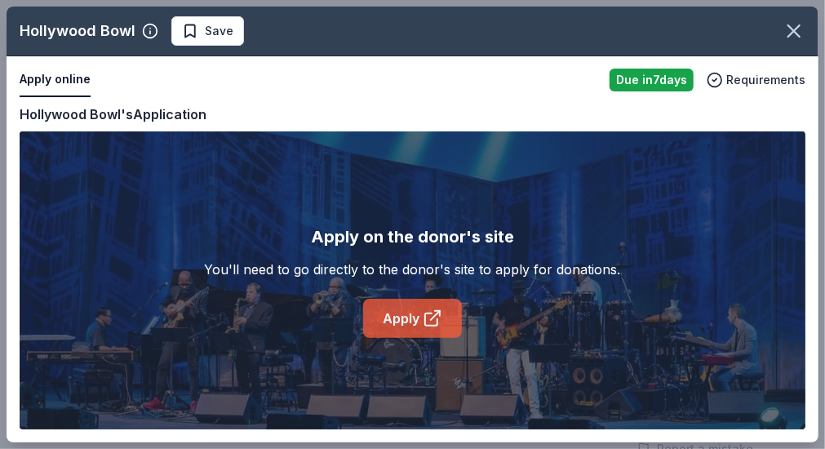
click at [415, 316] on link "Apply" at bounding box center [412, 318] width 99 height 39
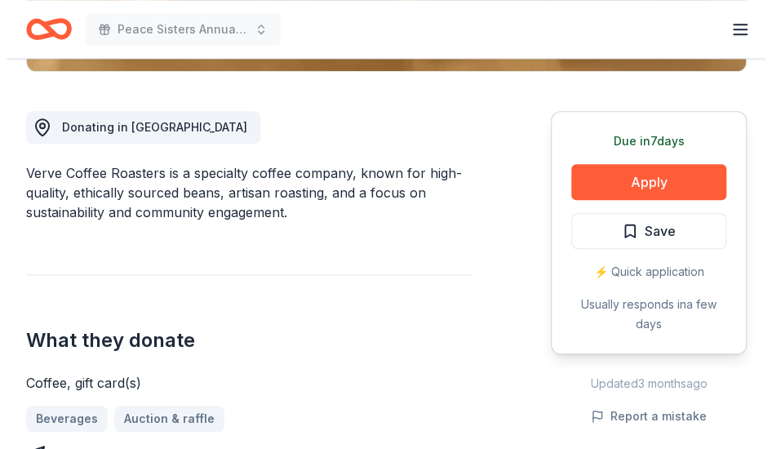
scroll to position [428, 0]
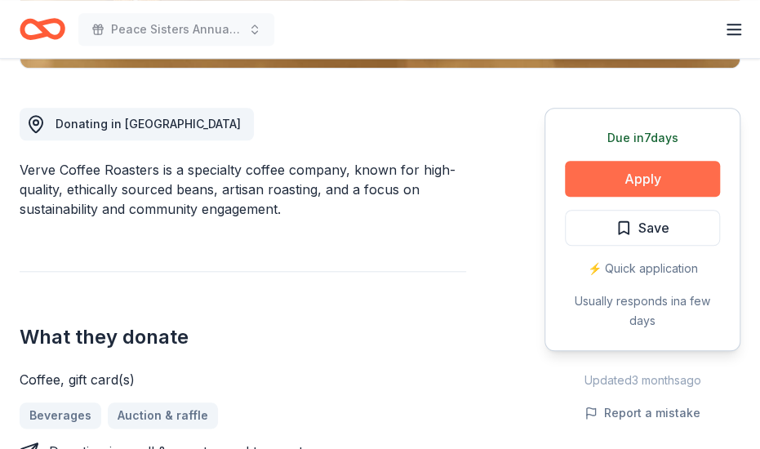
click at [630, 173] on button "Apply" at bounding box center [642, 179] width 155 height 36
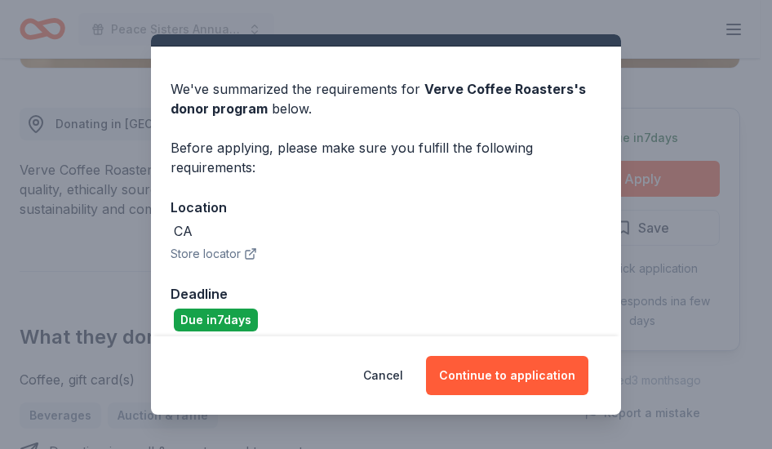
scroll to position [48, 0]
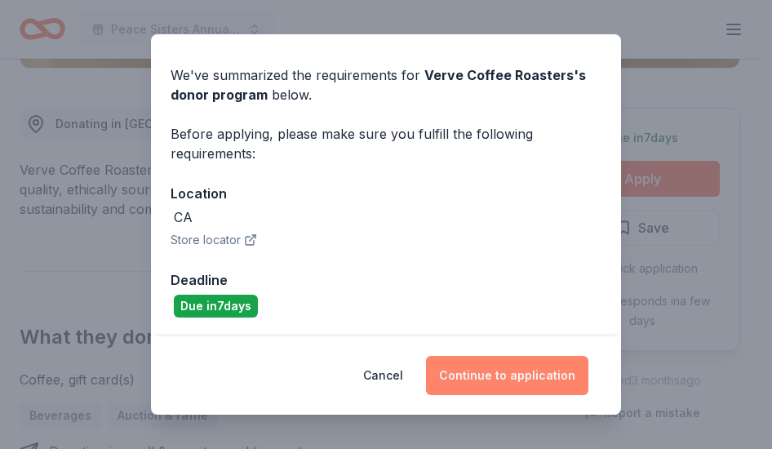
click at [475, 381] on button "Continue to application" at bounding box center [507, 375] width 162 height 39
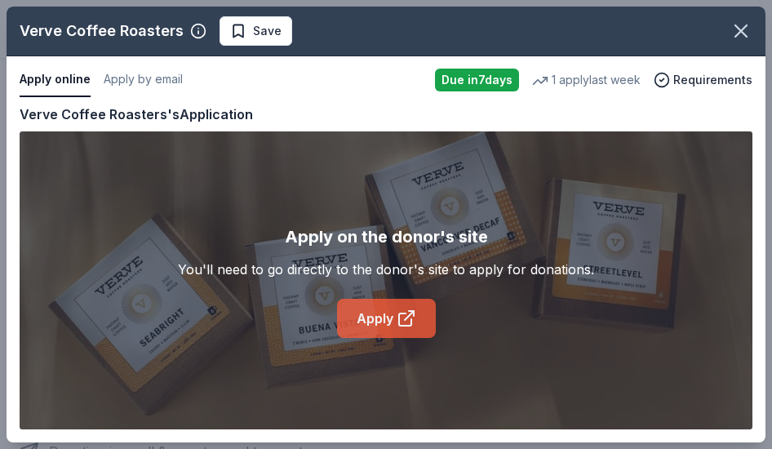
click at [393, 324] on link "Apply" at bounding box center [386, 318] width 99 height 39
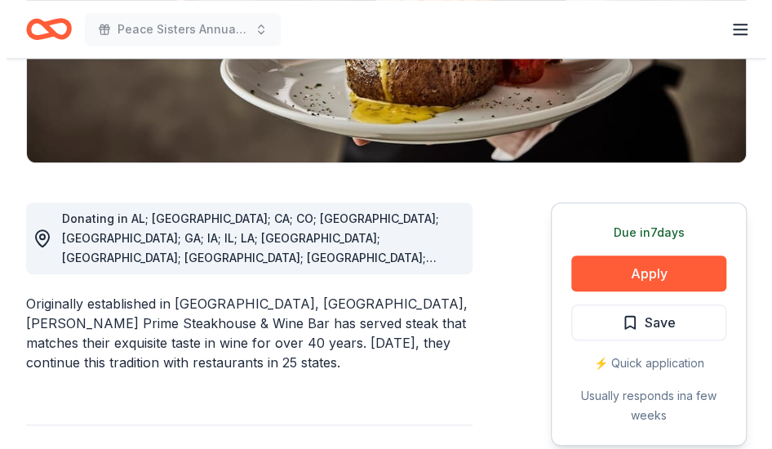
scroll to position [351, 0]
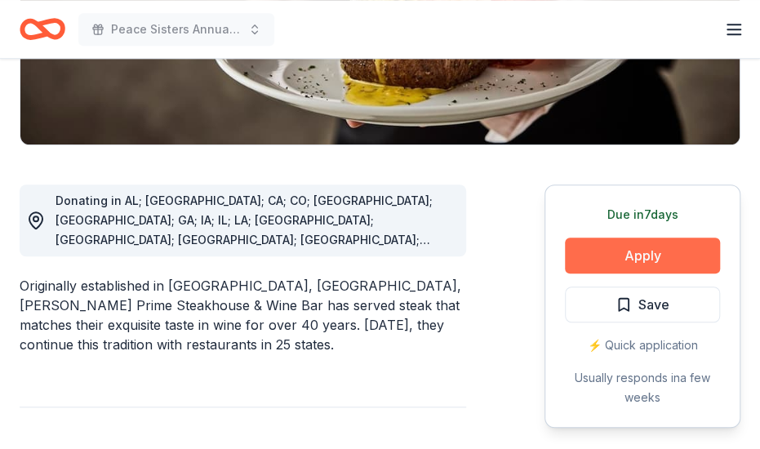
click at [654, 257] on button "Apply" at bounding box center [642, 255] width 155 height 36
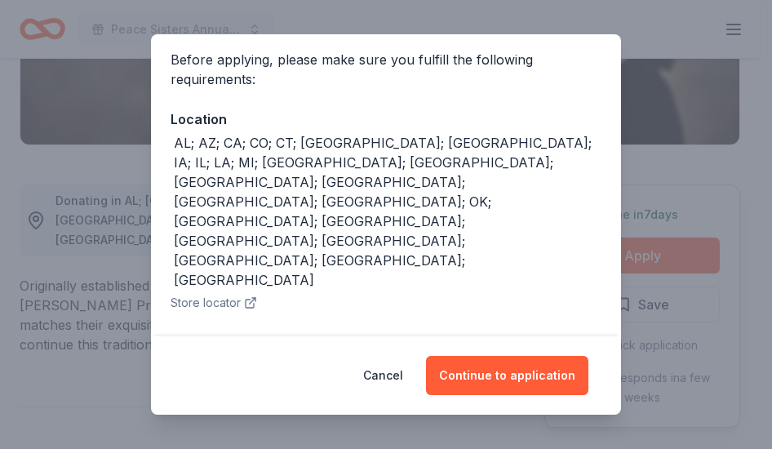
scroll to position [132, 0]
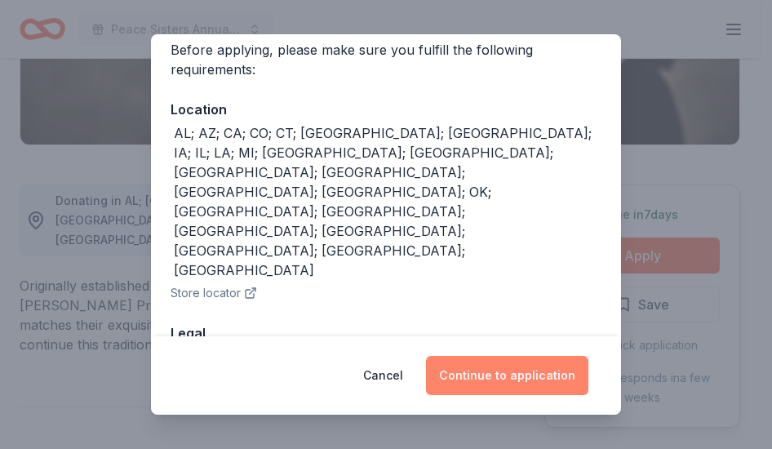
click at [508, 378] on button "Continue to application" at bounding box center [507, 375] width 162 height 39
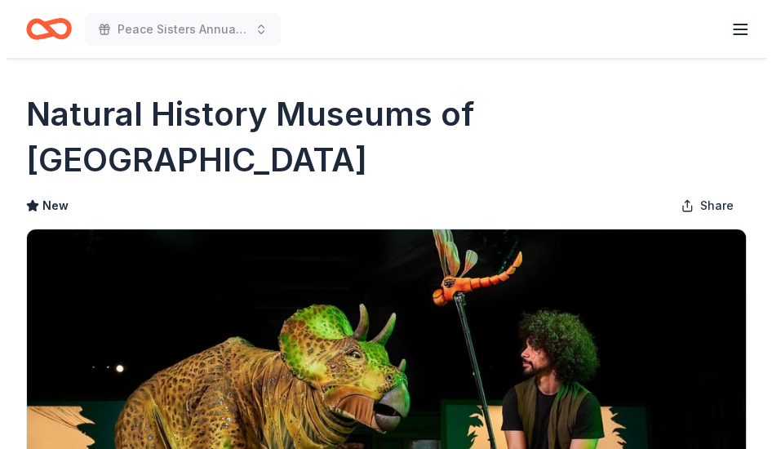
scroll to position [392, 0]
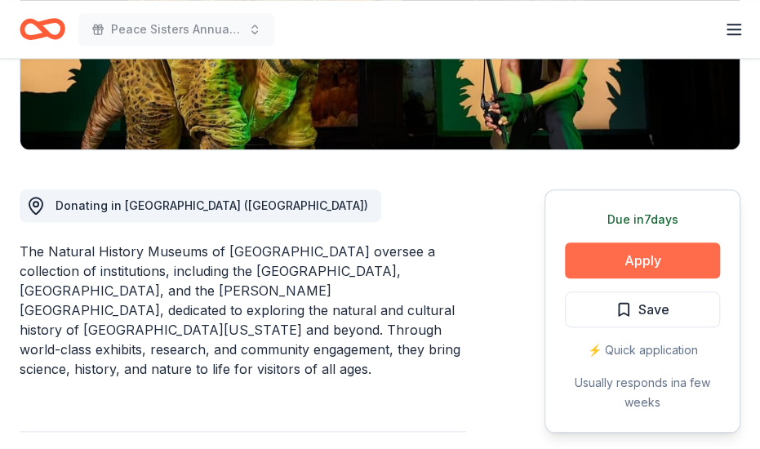
click at [643, 261] on button "Apply" at bounding box center [642, 260] width 155 height 36
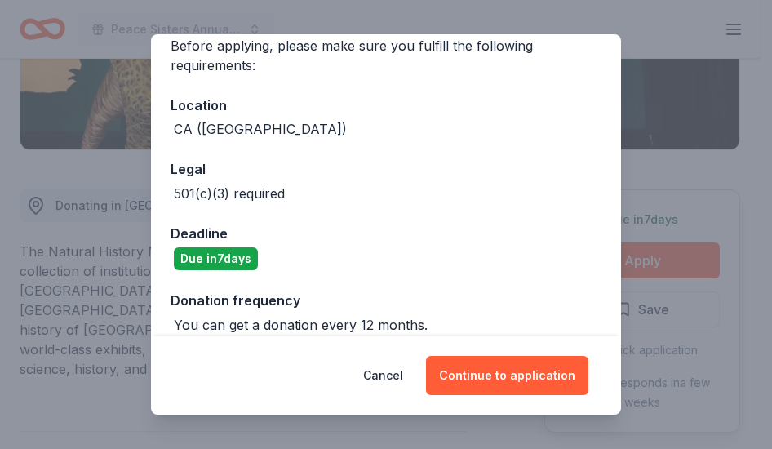
scroll to position [153, 0]
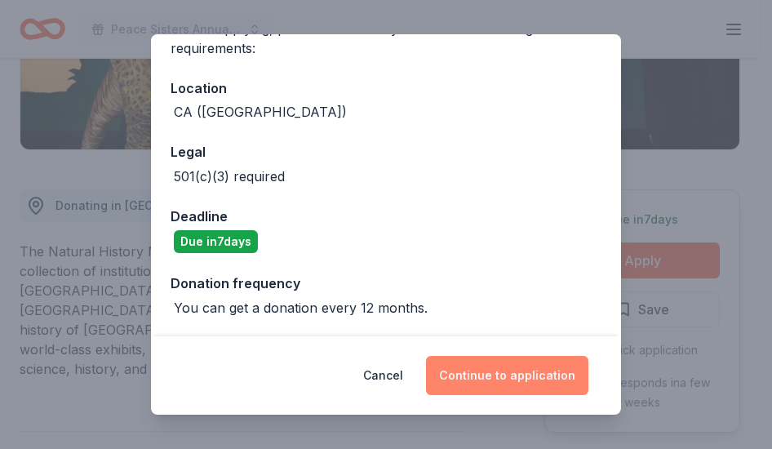
click at [501, 371] on button "Continue to application" at bounding box center [507, 375] width 162 height 39
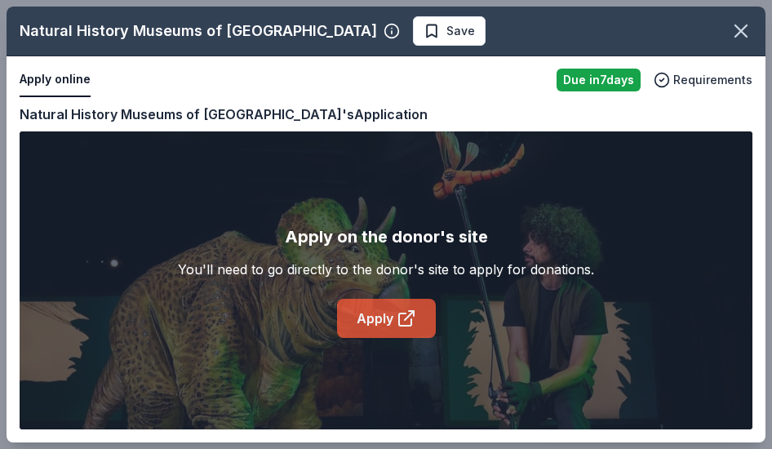
click at [362, 321] on link "Apply" at bounding box center [386, 318] width 99 height 39
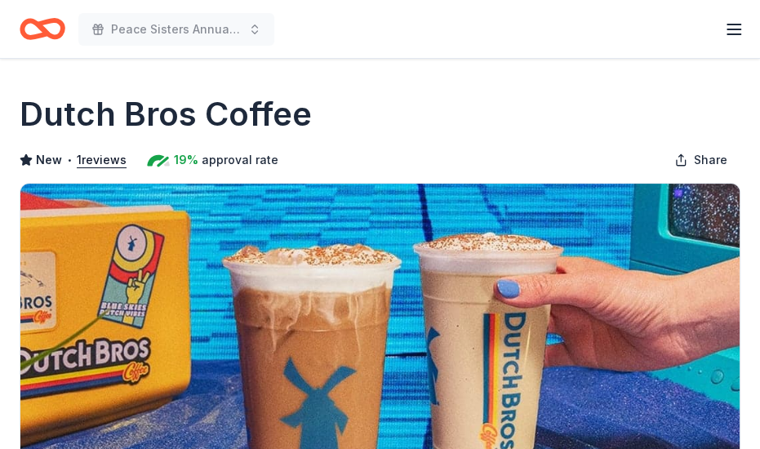
click at [420, 118] on div "Dutch Bros Coffee" at bounding box center [380, 114] width 720 height 46
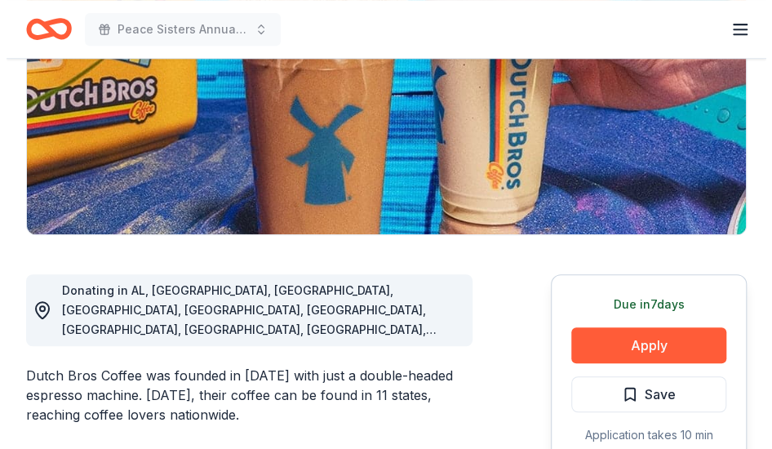
scroll to position [271, 0]
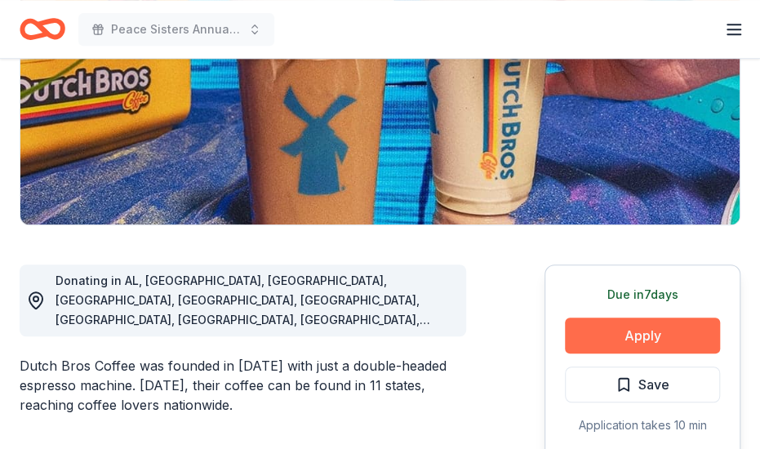
click at [622, 337] on button "Apply" at bounding box center [642, 335] width 155 height 36
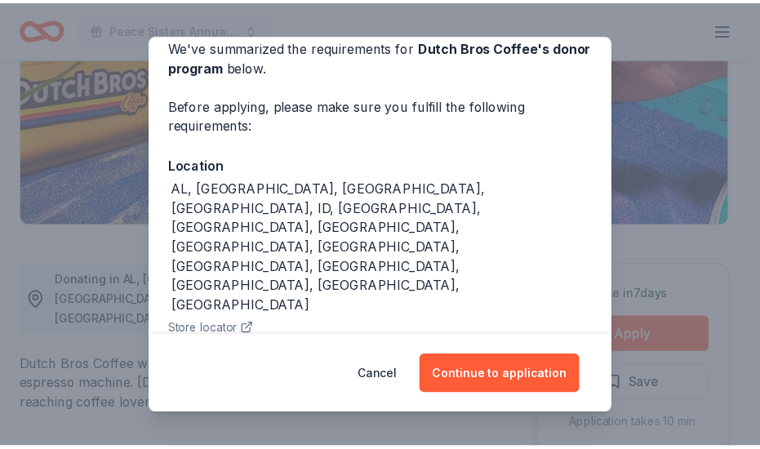
scroll to position [113, 0]
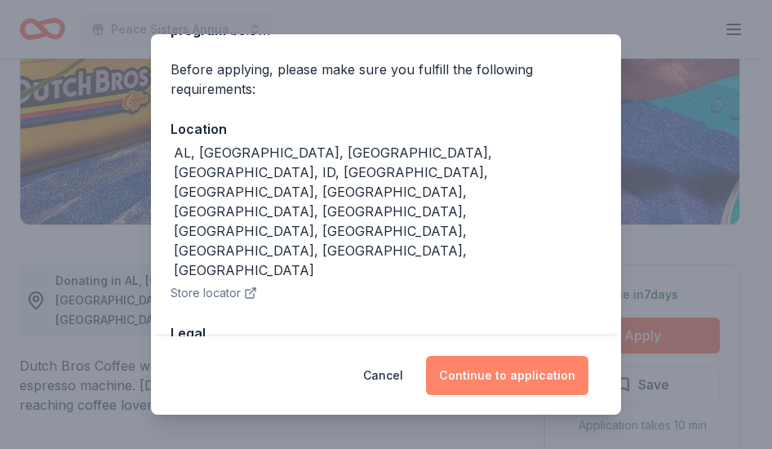
click at [514, 383] on button "Continue to application" at bounding box center [507, 375] width 162 height 39
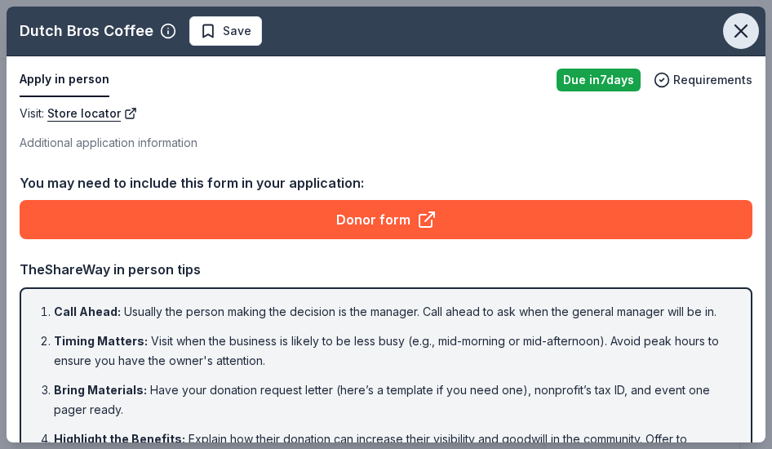
click at [733, 27] on icon "button" at bounding box center [740, 31] width 23 height 23
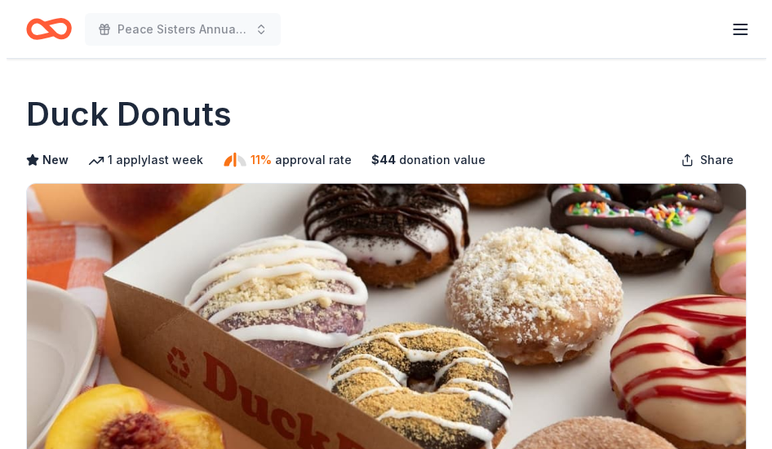
scroll to position [392, 0]
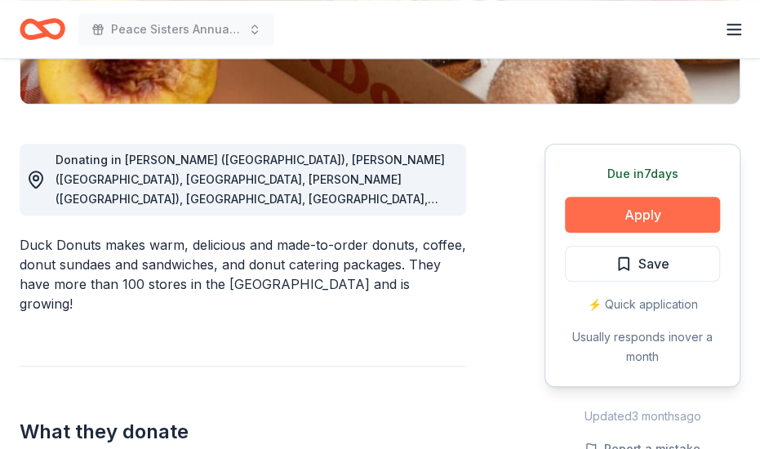
click at [610, 212] on button "Apply" at bounding box center [642, 215] width 155 height 36
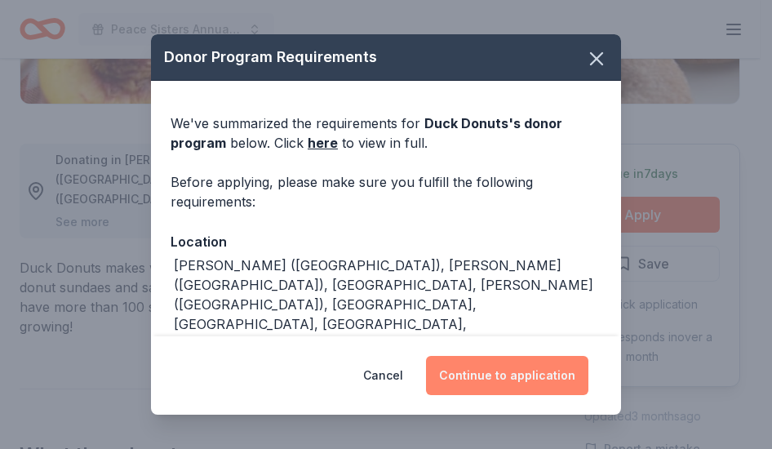
click at [512, 361] on button "Continue to application" at bounding box center [507, 375] width 162 height 39
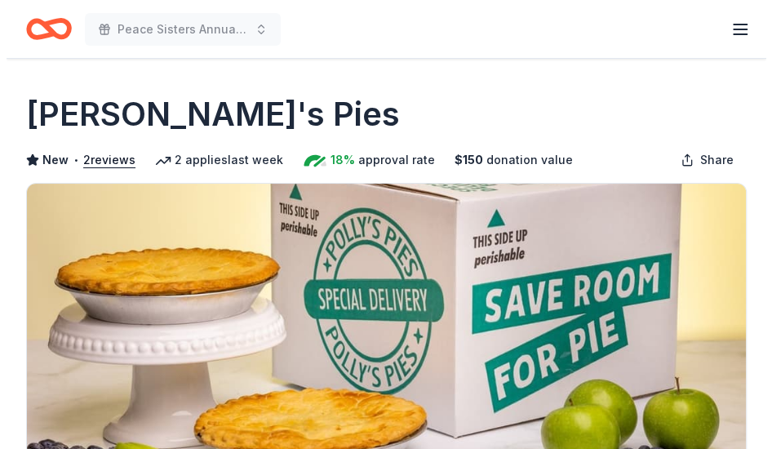
scroll to position [392, 0]
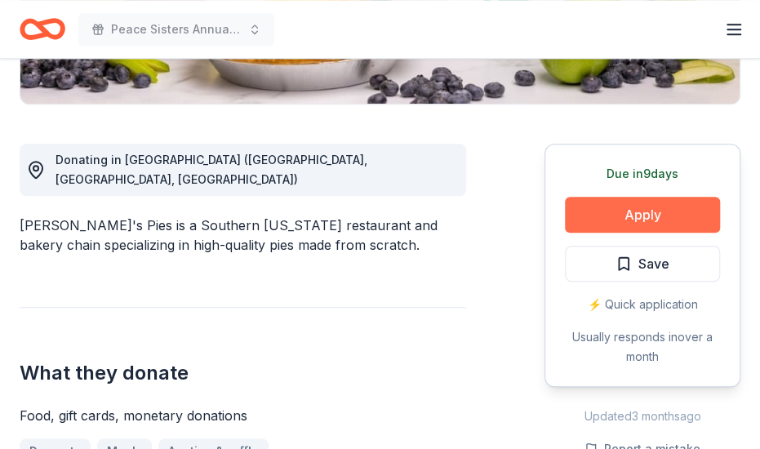
click at [632, 215] on button "Apply" at bounding box center [642, 215] width 155 height 36
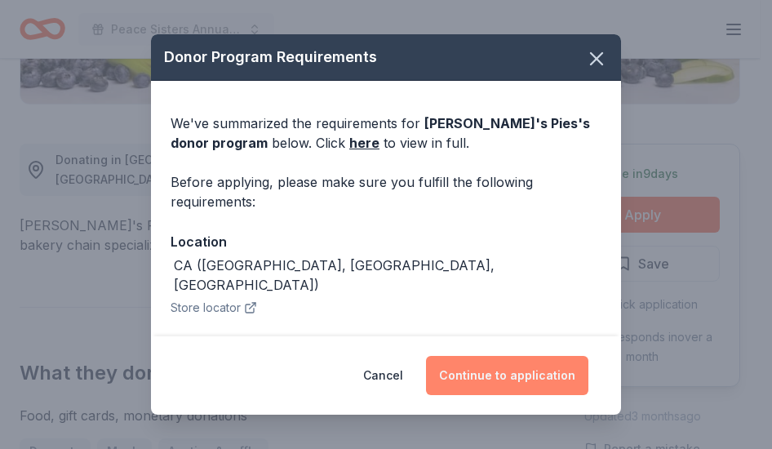
click at [499, 384] on button "Continue to application" at bounding box center [507, 375] width 162 height 39
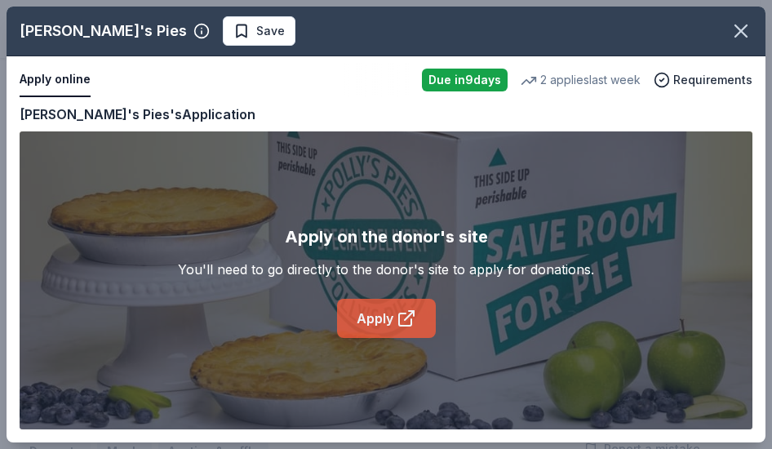
click at [382, 323] on link "Apply" at bounding box center [386, 318] width 99 height 39
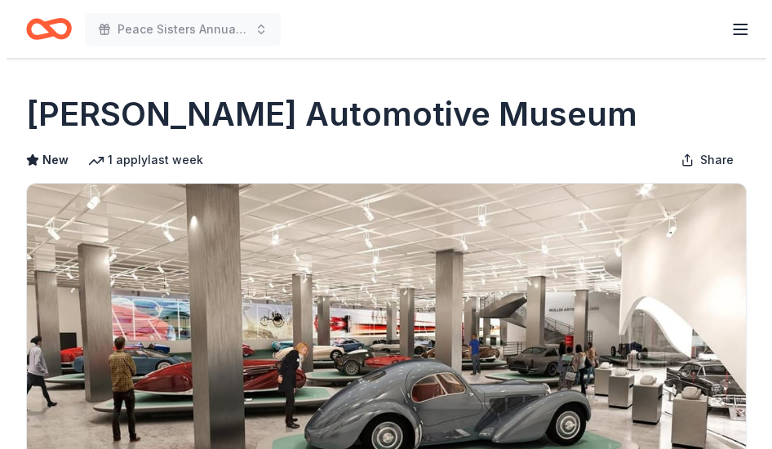
scroll to position [392, 0]
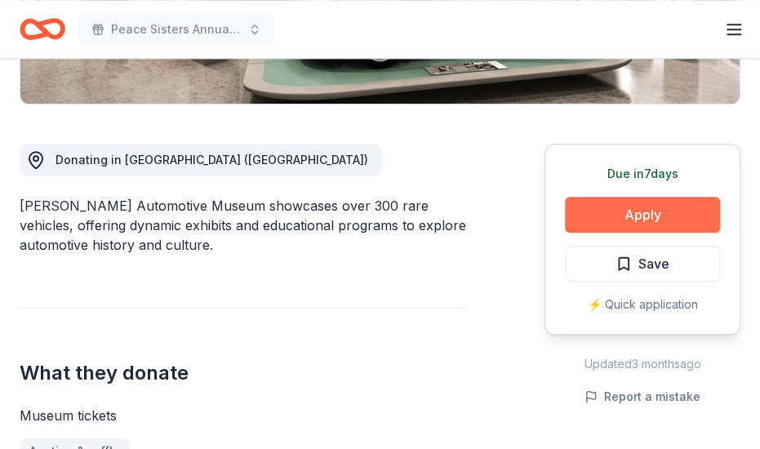
click at [654, 207] on button "Apply" at bounding box center [642, 215] width 155 height 36
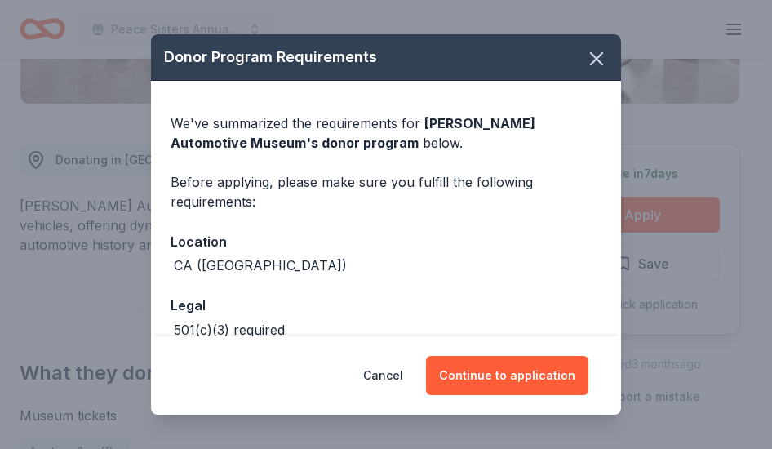
scroll to position [90, 0]
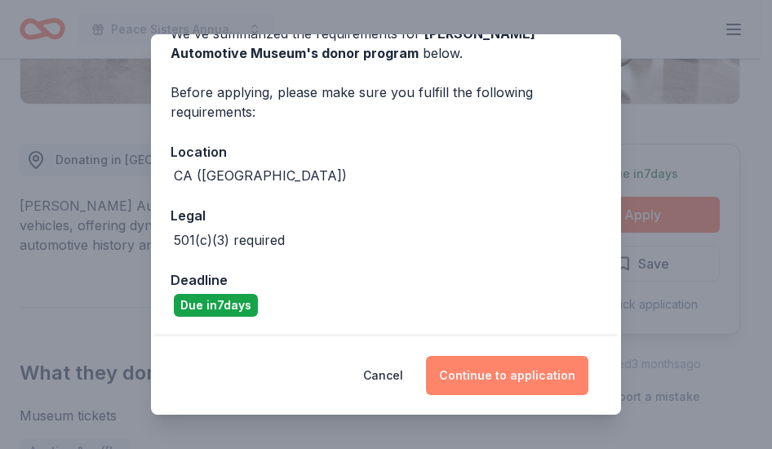
click at [520, 376] on button "Continue to application" at bounding box center [507, 375] width 162 height 39
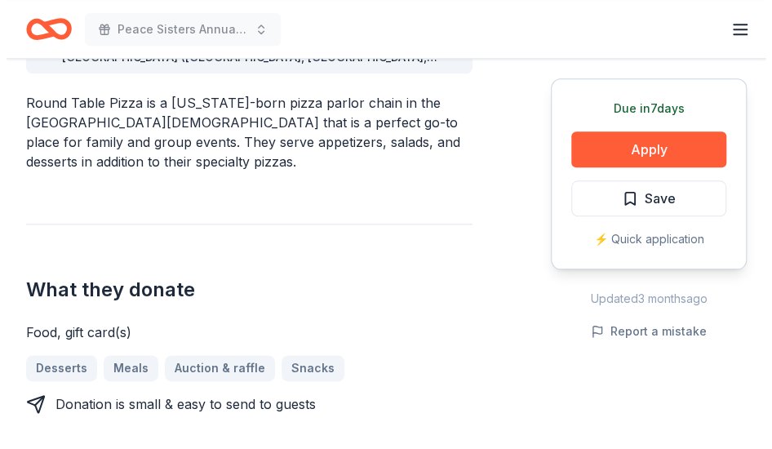
scroll to position [527, 0]
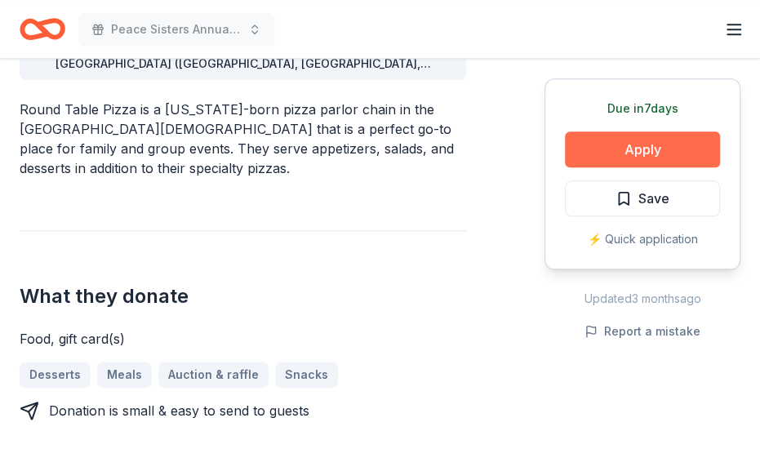
click at [627, 140] on button "Apply" at bounding box center [642, 149] width 155 height 36
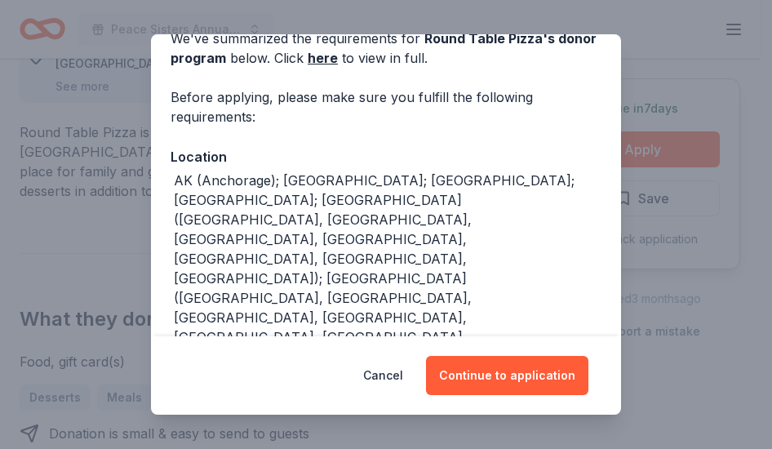
scroll to position [107, 0]
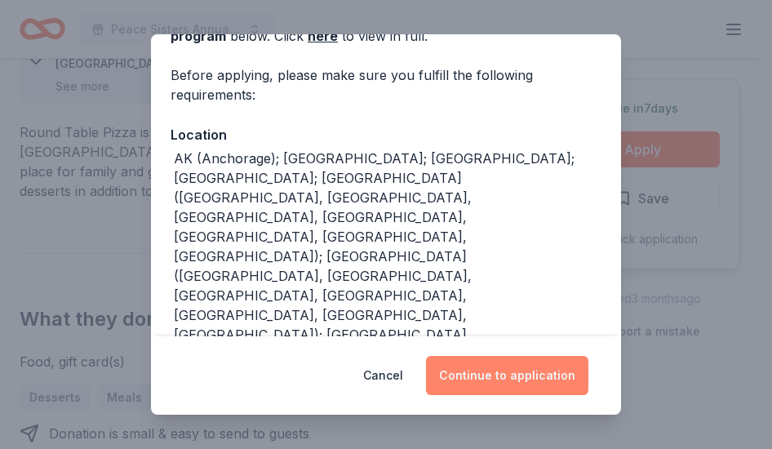
click at [495, 369] on button "Continue to application" at bounding box center [507, 375] width 162 height 39
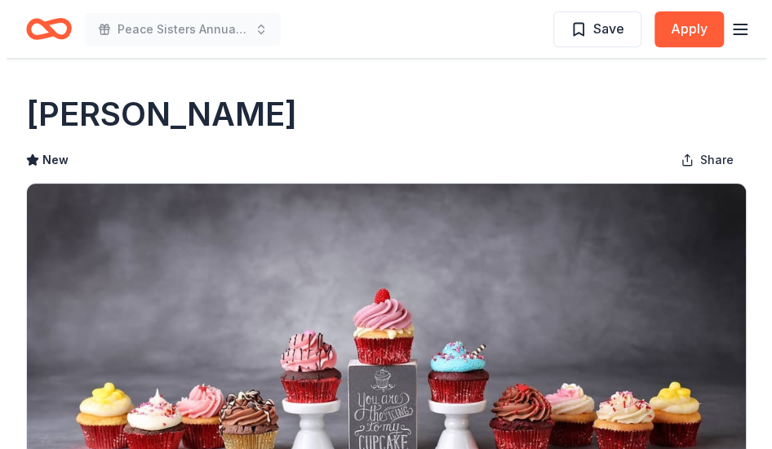
scroll to position [392, 0]
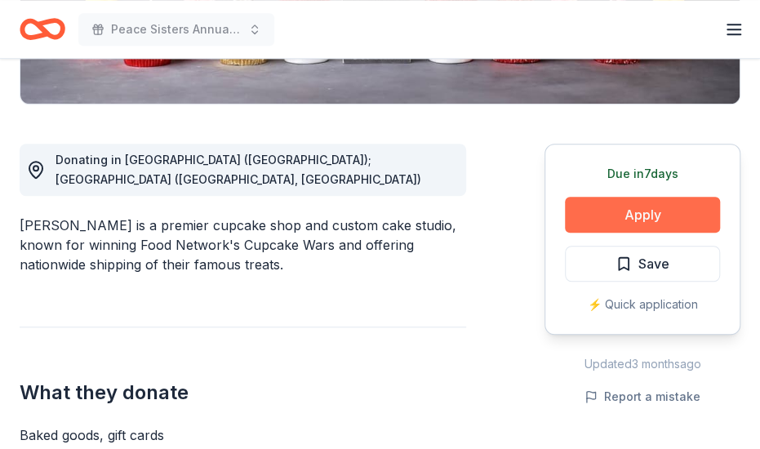
click at [632, 213] on button "Apply" at bounding box center [642, 215] width 155 height 36
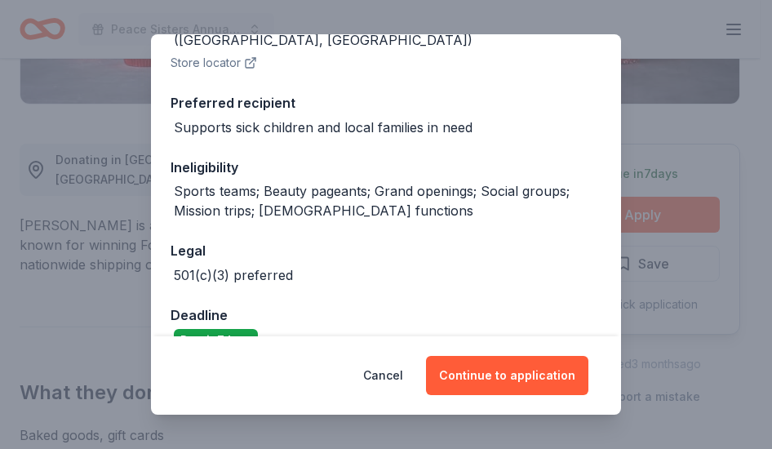
scroll to position [259, 0]
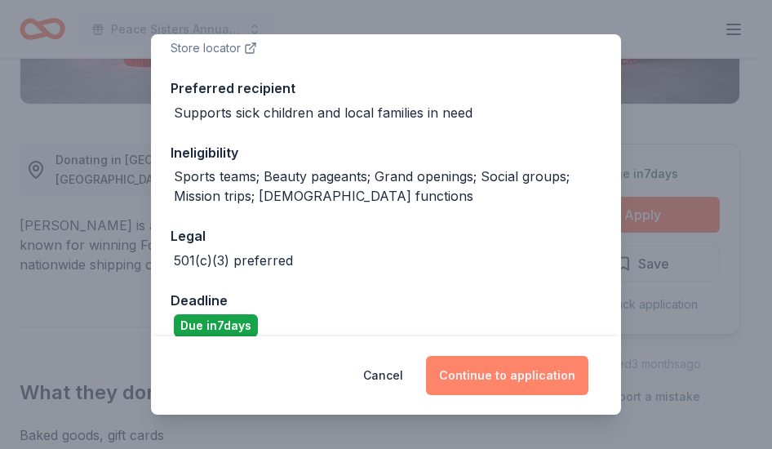
click at [485, 376] on button "Continue to application" at bounding box center [507, 375] width 162 height 39
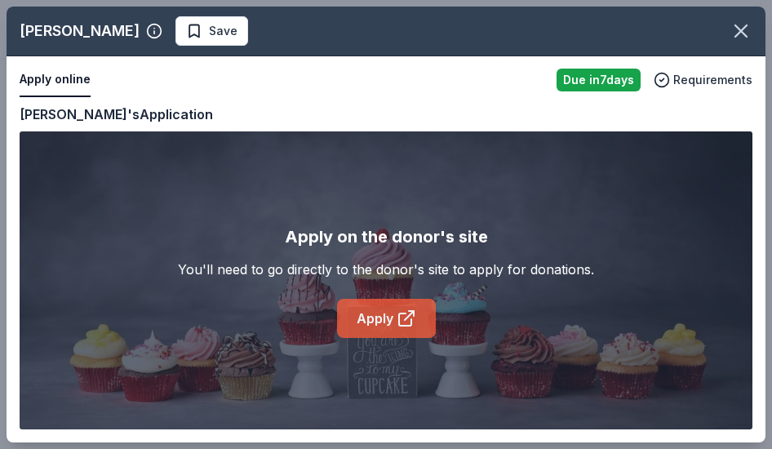
click at [364, 317] on link "Apply" at bounding box center [386, 318] width 99 height 39
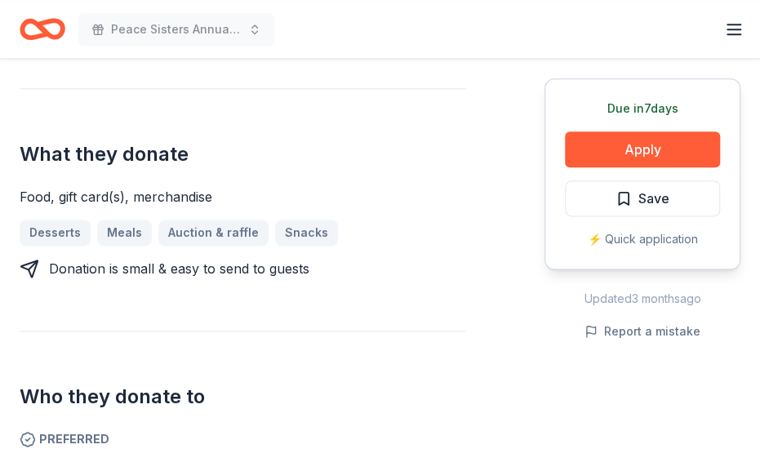
scroll to position [654, 0]
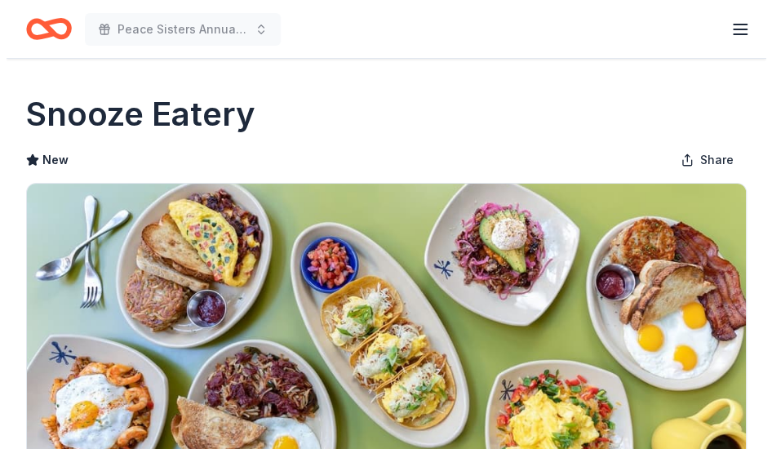
scroll to position [392, 0]
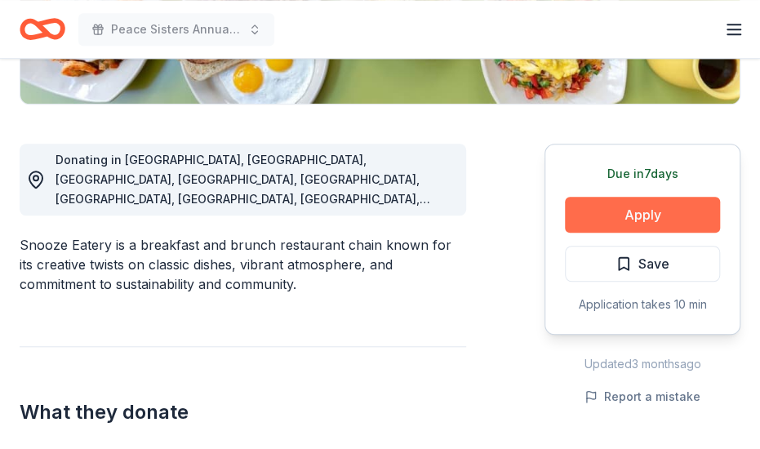
click at [658, 215] on button "Apply" at bounding box center [642, 215] width 155 height 36
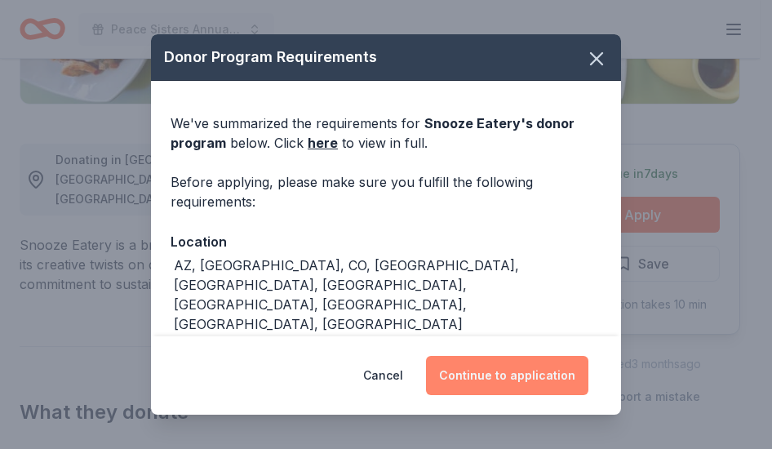
click at [516, 368] on button "Continue to application" at bounding box center [507, 375] width 162 height 39
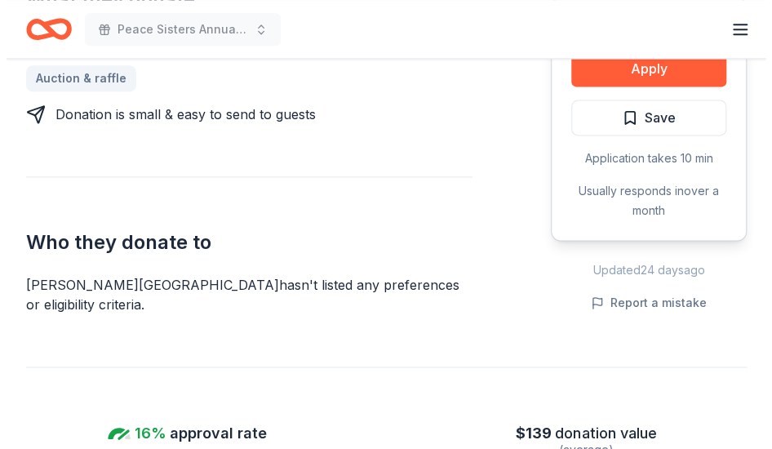
scroll to position [392, 0]
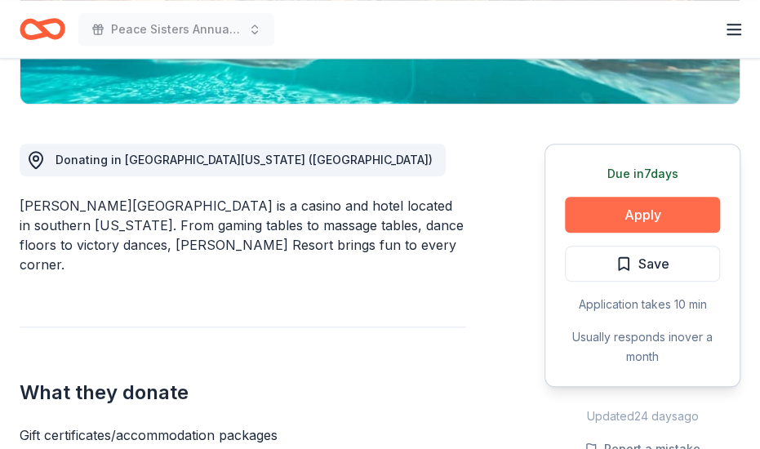
click at [635, 206] on button "Apply" at bounding box center [642, 215] width 155 height 36
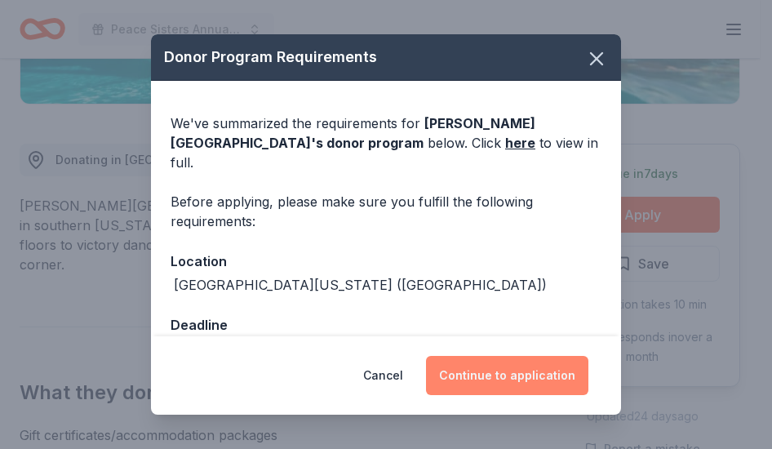
click at [496, 373] on button "Continue to application" at bounding box center [507, 375] width 162 height 39
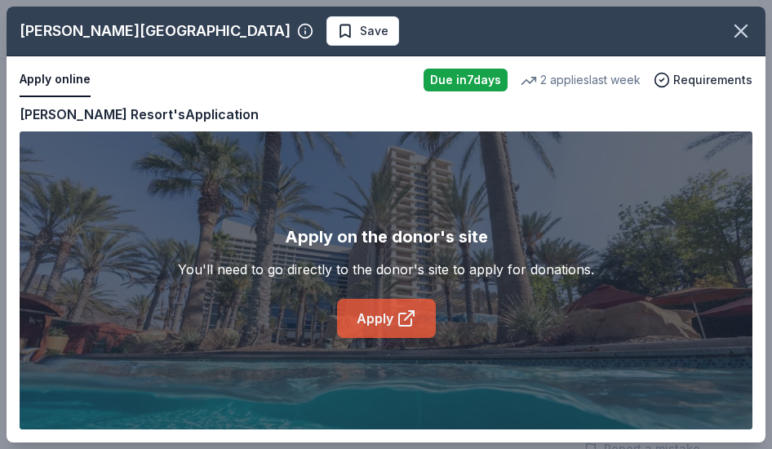
click at [384, 316] on link "Apply" at bounding box center [386, 318] width 99 height 39
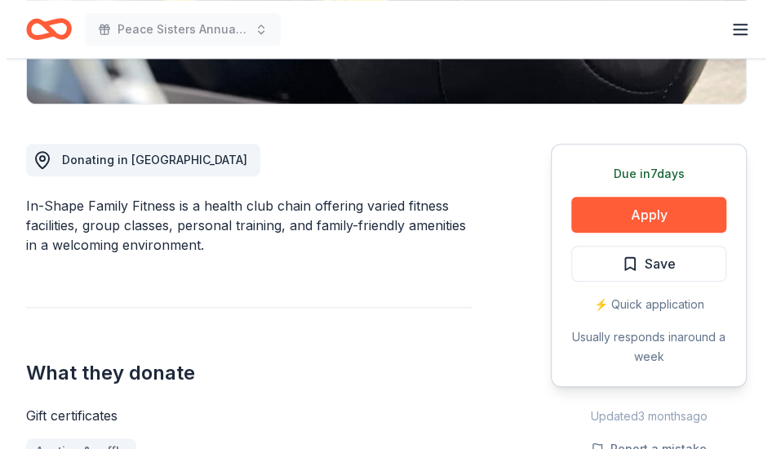
scroll to position [784, 0]
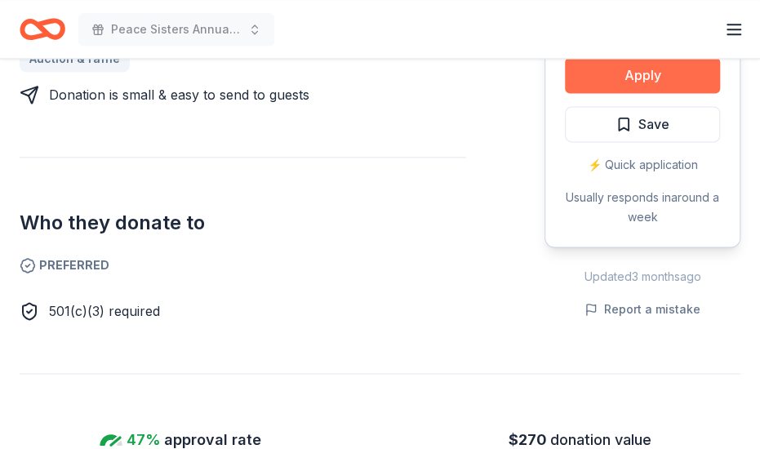
click at [650, 74] on button "Apply" at bounding box center [642, 75] width 155 height 36
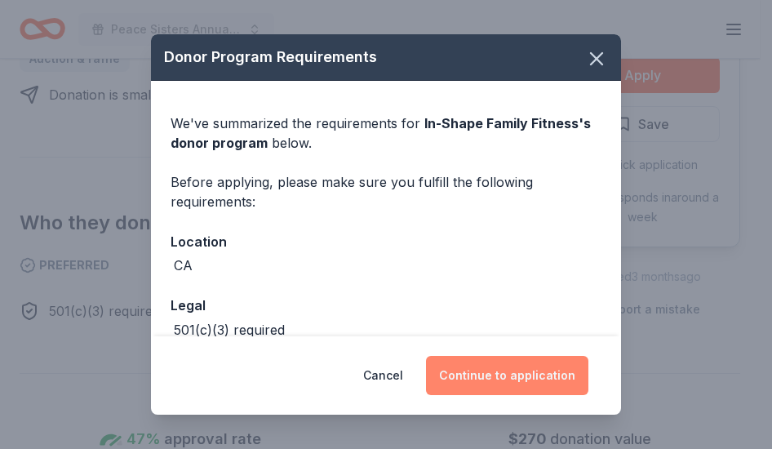
click at [486, 373] on button "Continue to application" at bounding box center [507, 375] width 162 height 39
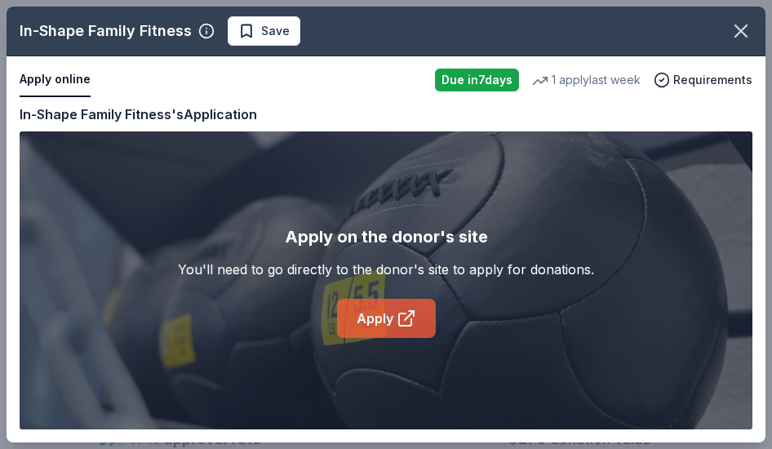
click at [390, 321] on link "Apply" at bounding box center [386, 318] width 99 height 39
click at [166, 73] on div "Apply online" at bounding box center [221, 80] width 402 height 34
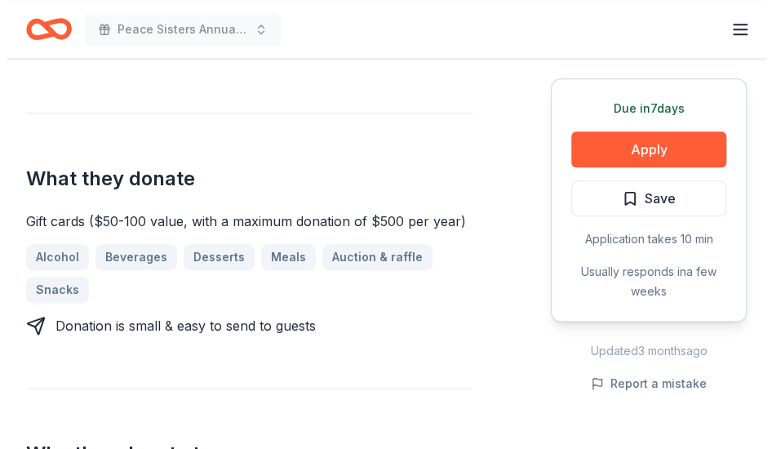
scroll to position [604, 0]
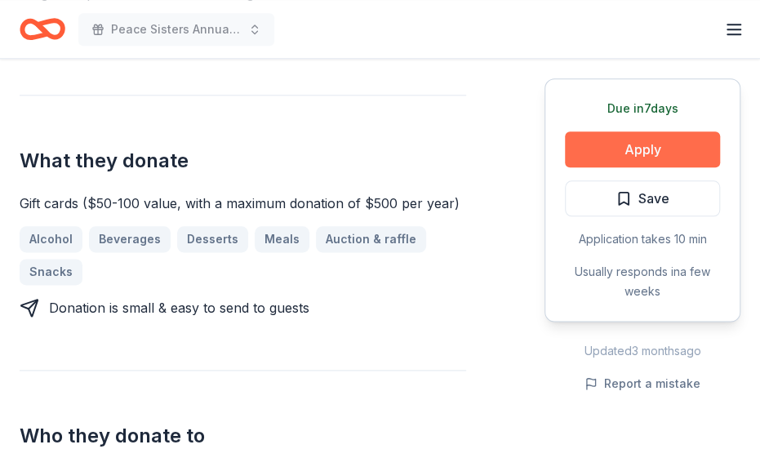
click at [663, 150] on button "Apply" at bounding box center [642, 149] width 155 height 36
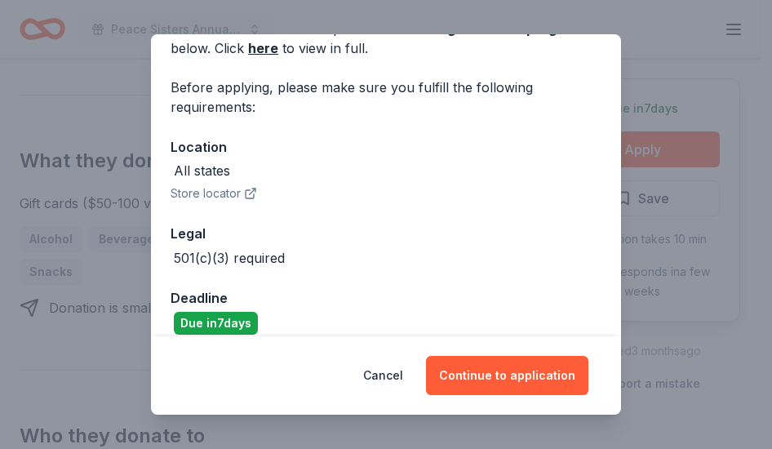
scroll to position [113, 0]
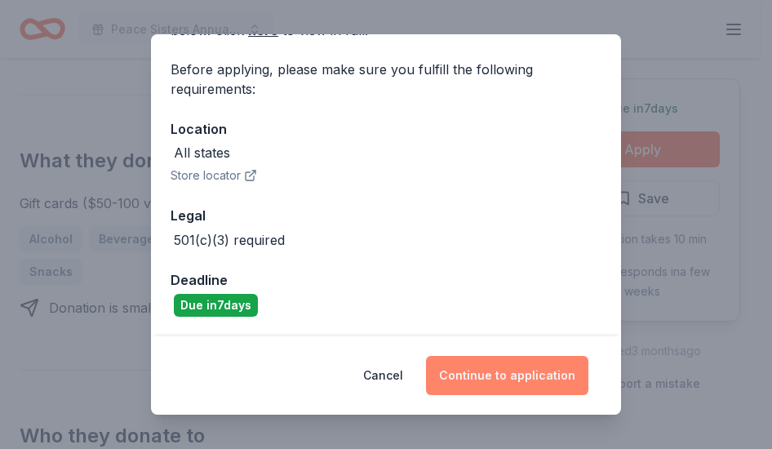
click at [477, 379] on button "Continue to application" at bounding box center [507, 375] width 162 height 39
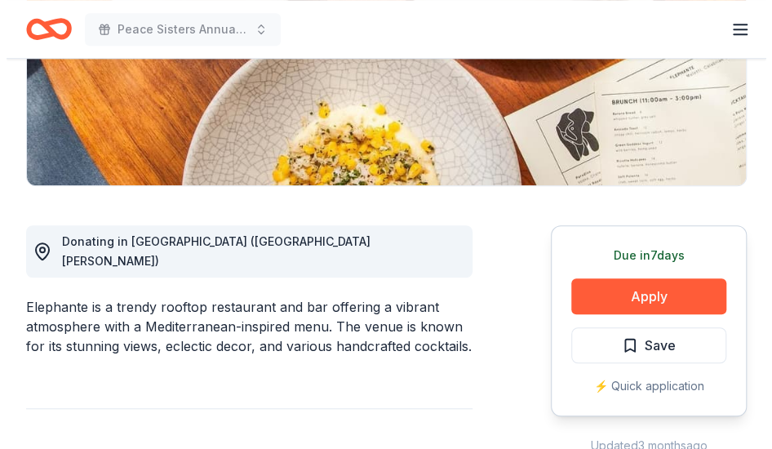
scroll to position [313, 0]
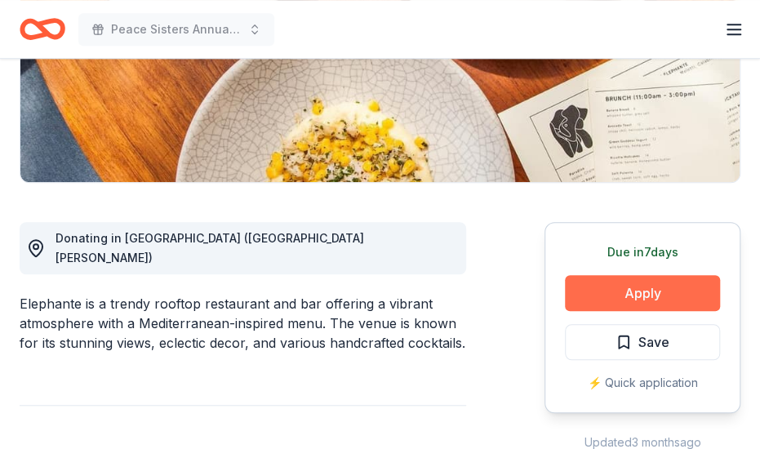
click at [627, 287] on button "Apply" at bounding box center [642, 293] width 155 height 36
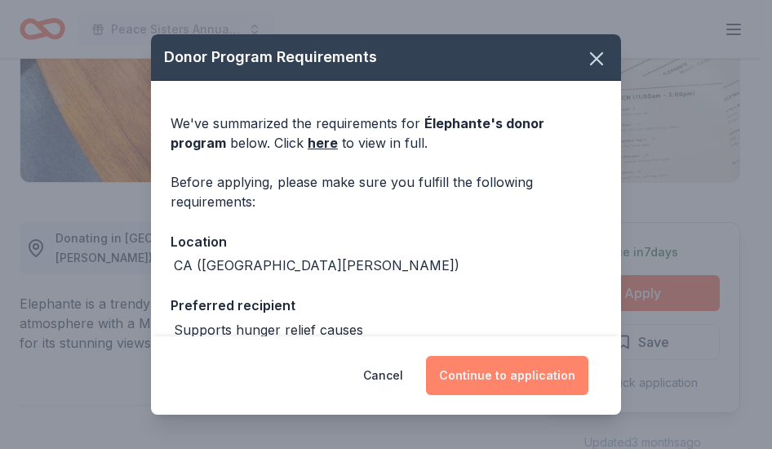
click at [503, 374] on button "Continue to application" at bounding box center [507, 375] width 162 height 39
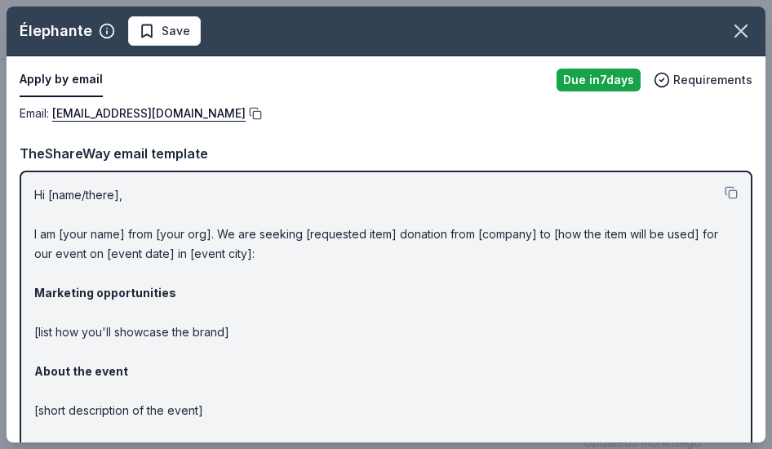
click at [246, 112] on button at bounding box center [254, 113] width 16 height 13
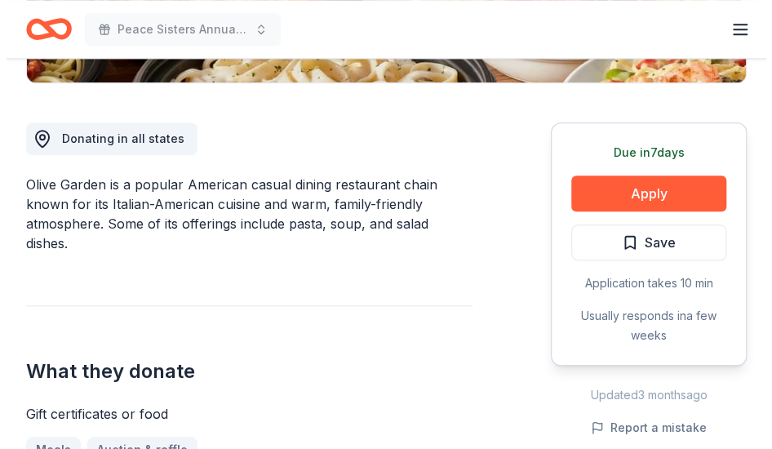
scroll to position [423, 0]
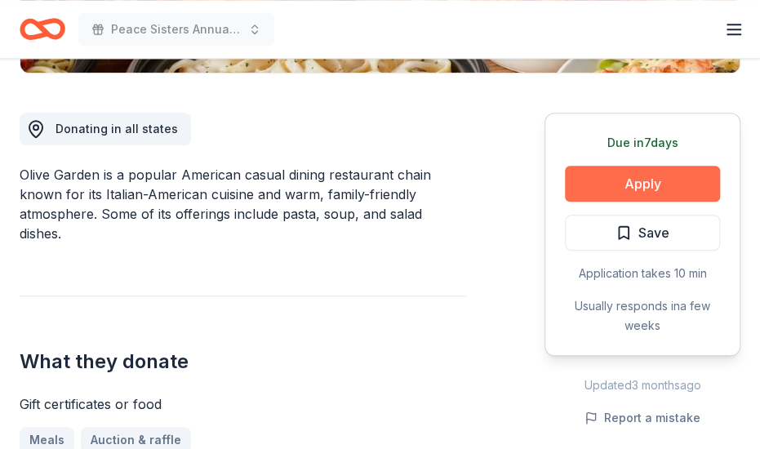
click at [616, 185] on button "Apply" at bounding box center [642, 184] width 155 height 36
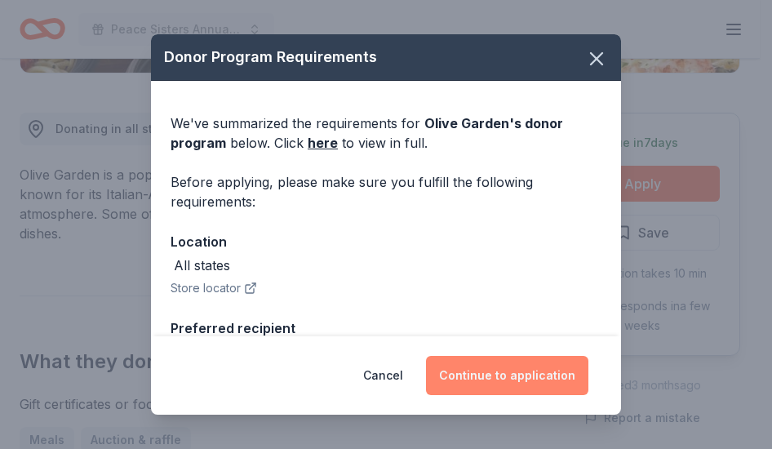
click at [483, 382] on button "Continue to application" at bounding box center [507, 375] width 162 height 39
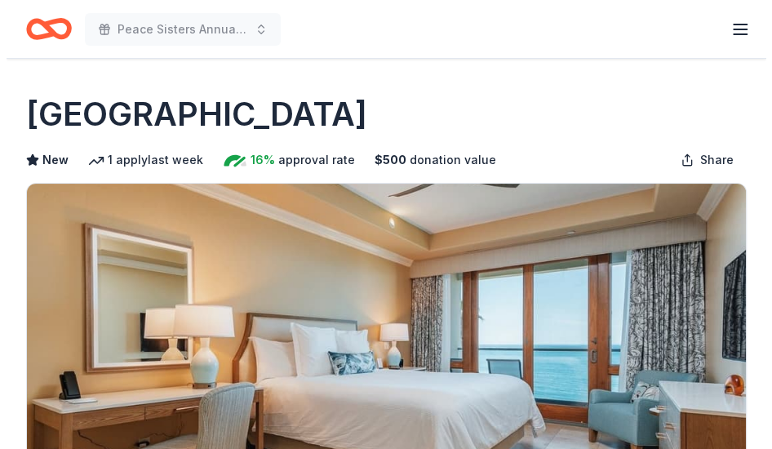
scroll to position [392, 0]
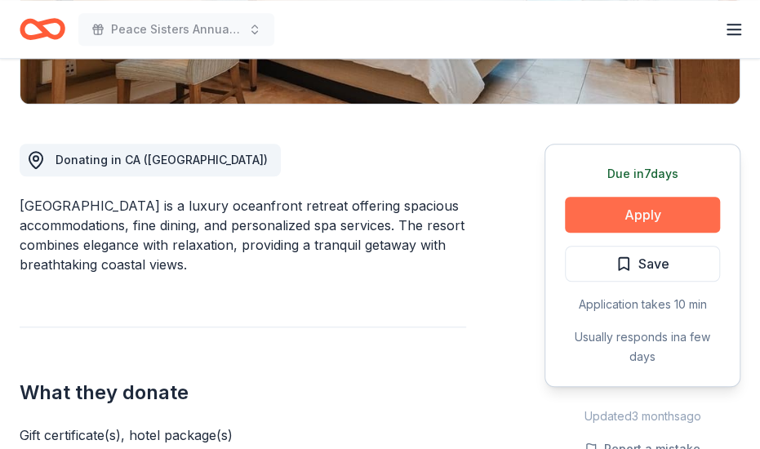
click at [650, 215] on button "Apply" at bounding box center [642, 215] width 155 height 36
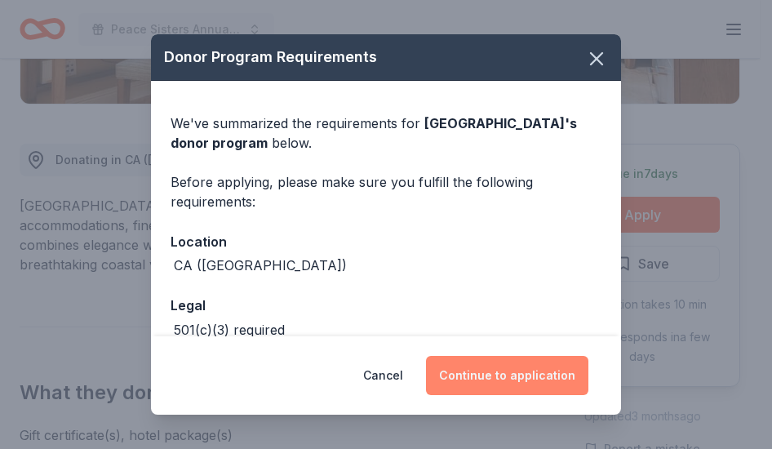
click at [468, 378] on button "Continue to application" at bounding box center [507, 375] width 162 height 39
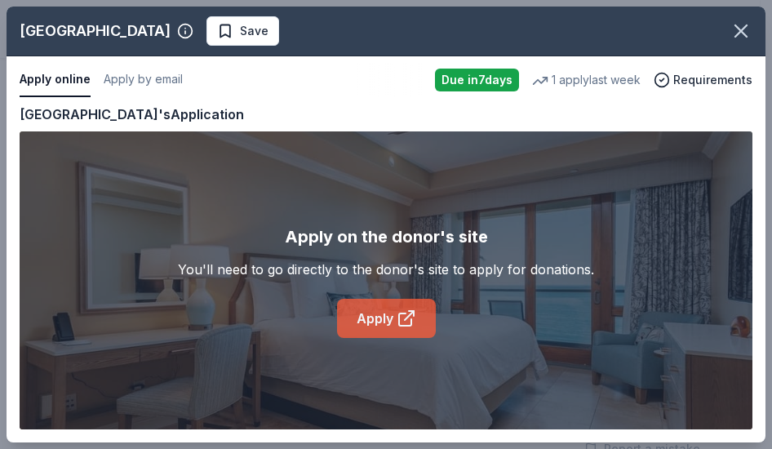
click at [385, 308] on link "Apply" at bounding box center [386, 318] width 99 height 39
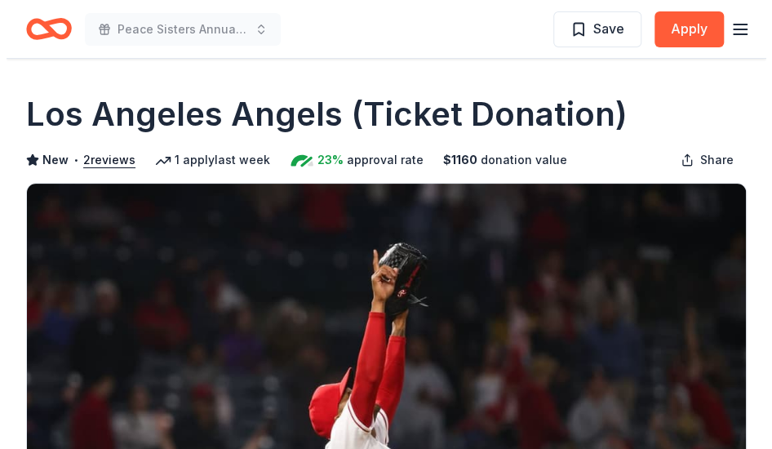
scroll to position [326, 0]
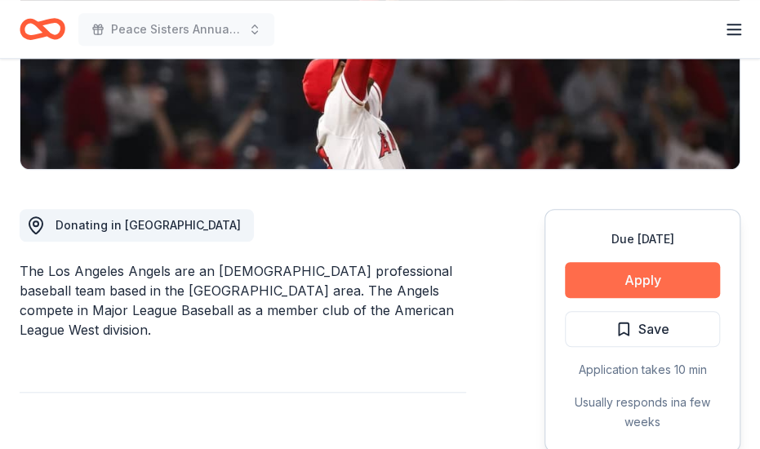
click at [616, 276] on button "Apply" at bounding box center [642, 280] width 155 height 36
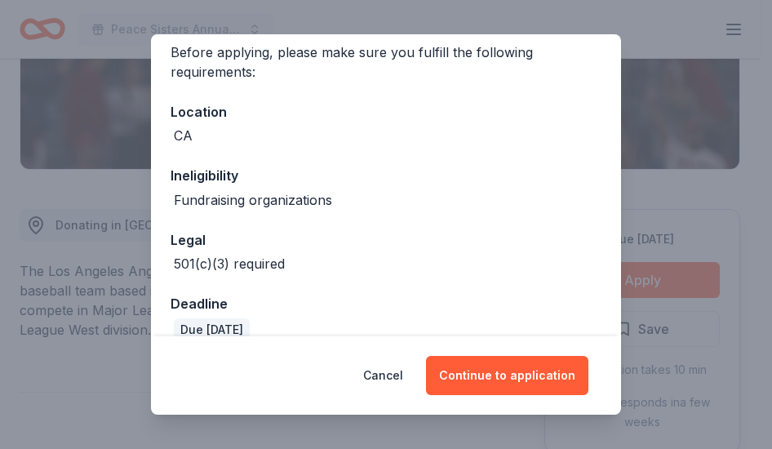
scroll to position [153, 0]
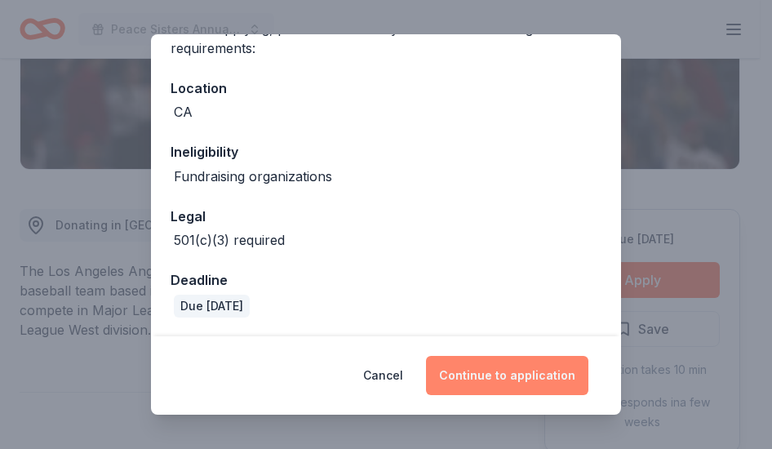
click at [545, 375] on button "Continue to application" at bounding box center [507, 375] width 162 height 39
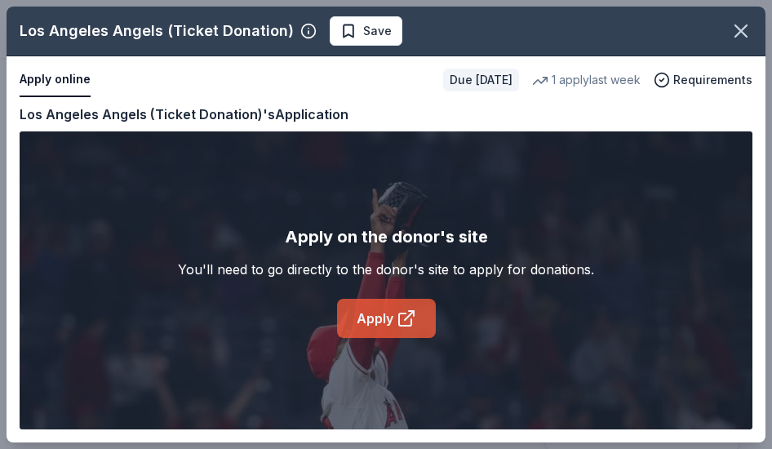
click at [366, 326] on link "Apply" at bounding box center [386, 318] width 99 height 39
click at [164, 80] on div "Apply online" at bounding box center [225, 80] width 410 height 34
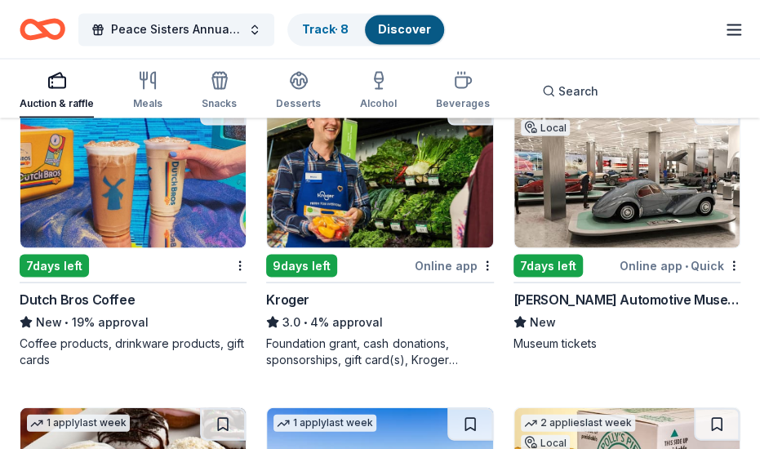
scroll to position [12465, 0]
click at [7, 9] on div "Peace Sisters Annual Gala Track · 8 Discover All Access trial ends on 9AM, 9/25…" at bounding box center [380, 29] width 760 height 58
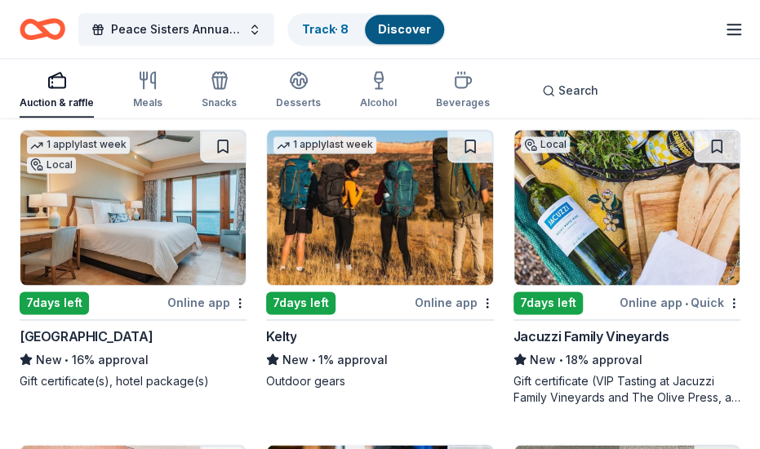
scroll to position [16771, 0]
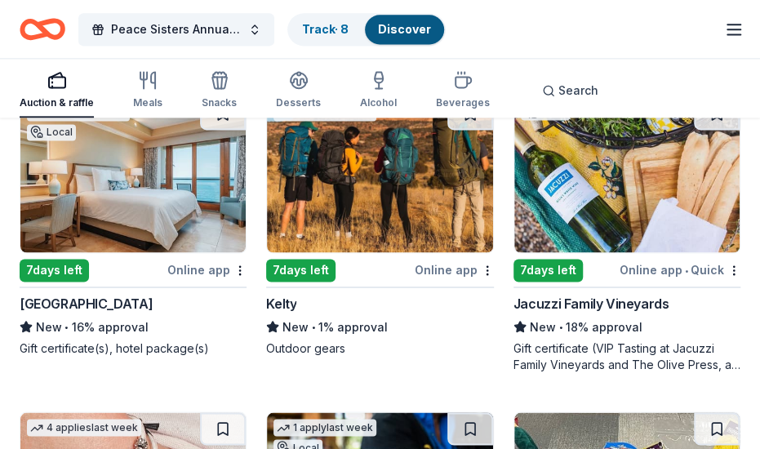
click at [544, 294] on div "Jacuzzi Family Vineyards" at bounding box center [590, 304] width 155 height 20
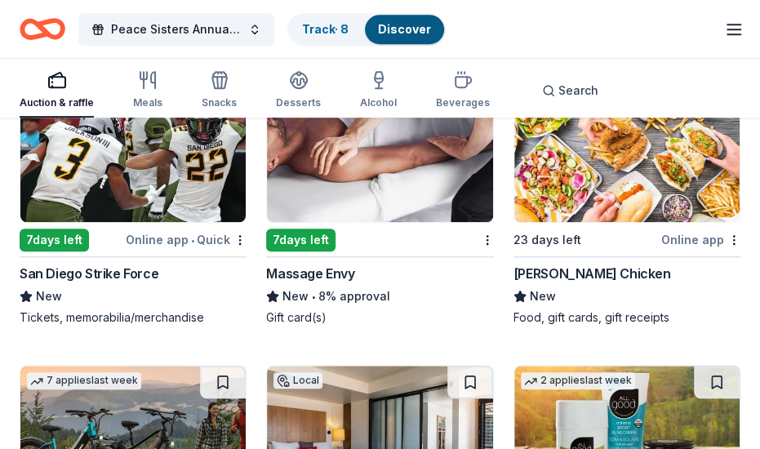
scroll to position [18642, 0]
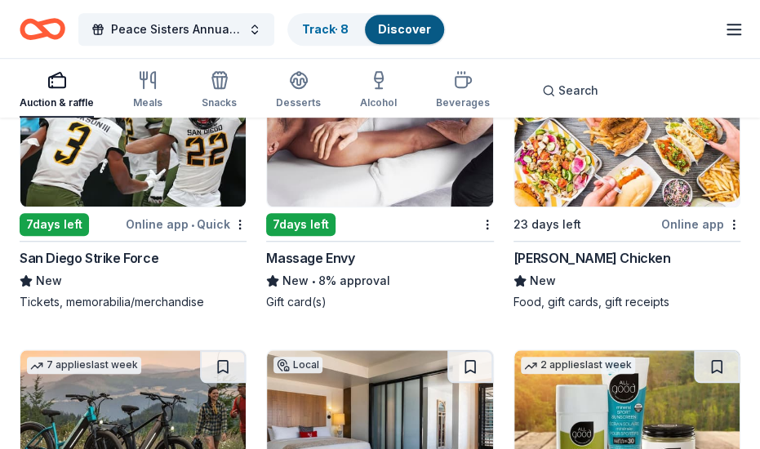
click at [299, 213] on div "7 days left" at bounding box center [300, 224] width 69 height 23
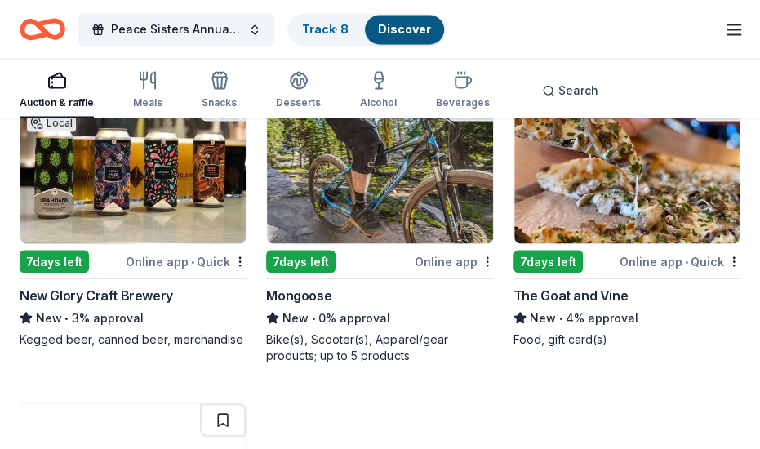
scroll to position [19273, 0]
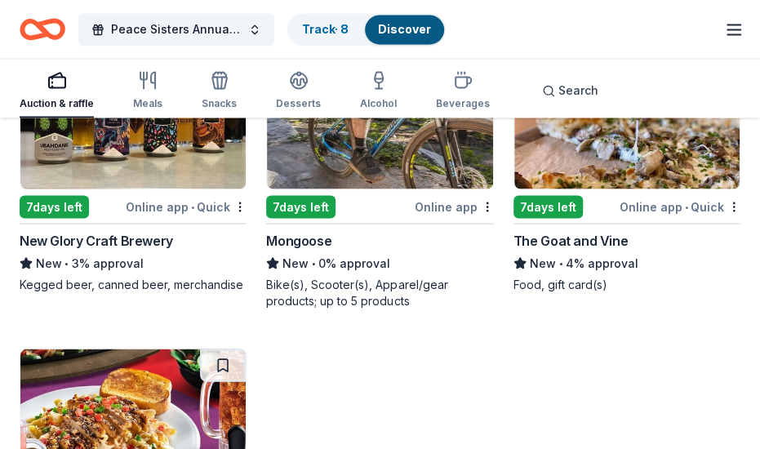
click at [560, 195] on div "7 days left" at bounding box center [547, 206] width 69 height 23
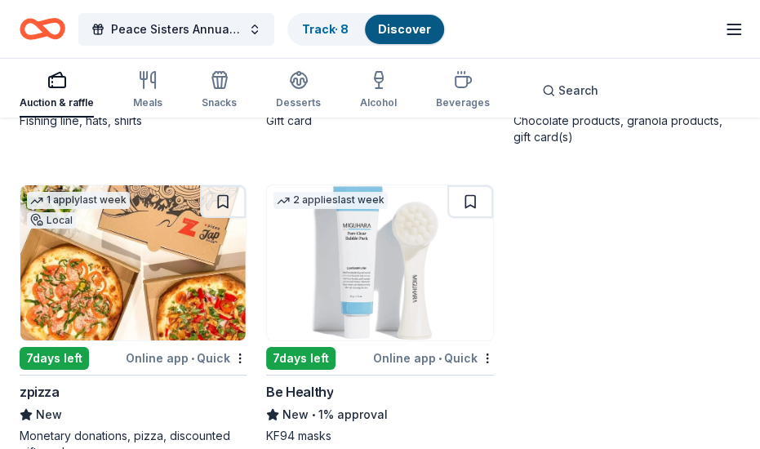
scroll to position [20381, 0]
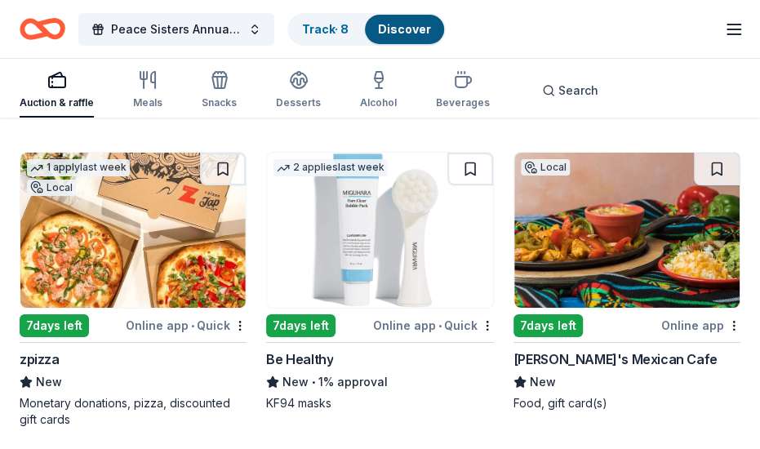
click at [75, 314] on div "7 days left" at bounding box center [54, 325] width 69 height 23
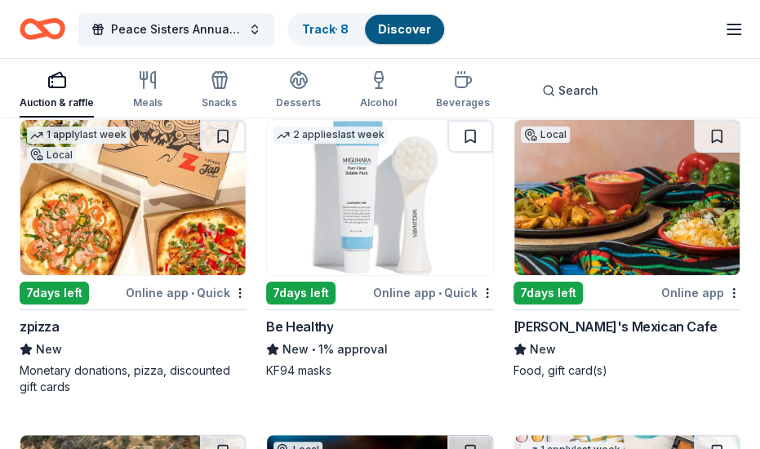
click at [616, 317] on div "Yolanda's Mexican Cafe" at bounding box center [615, 327] width 204 height 20
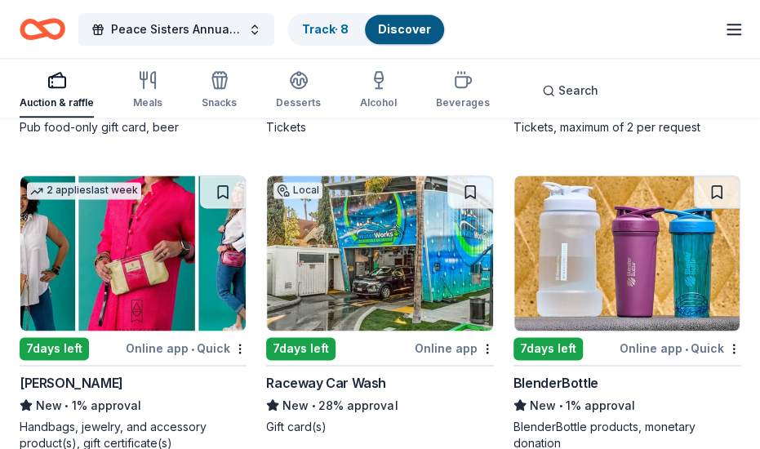
scroll to position [21295, 0]
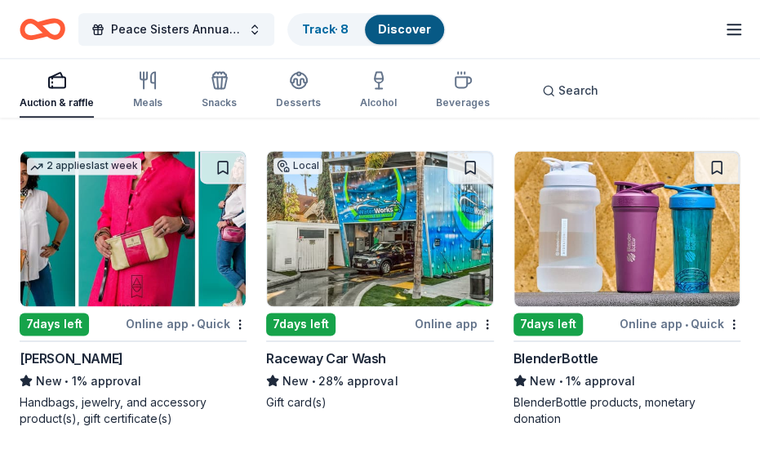
click at [323, 348] on div "Raceway Car Wash" at bounding box center [326, 358] width 120 height 20
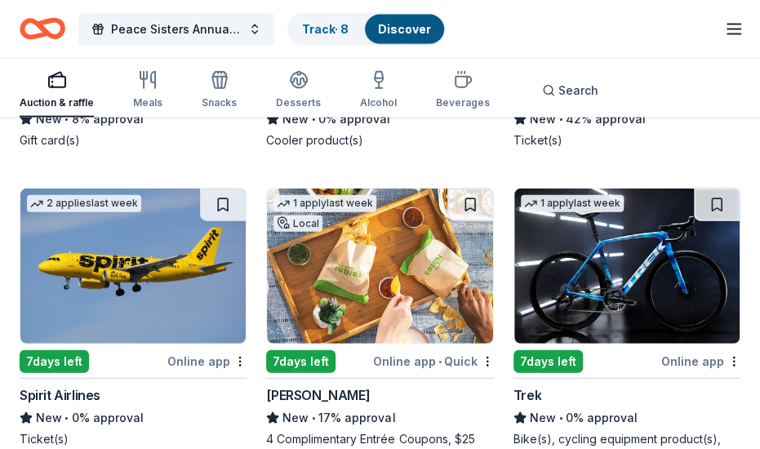
scroll to position [21904, 0]
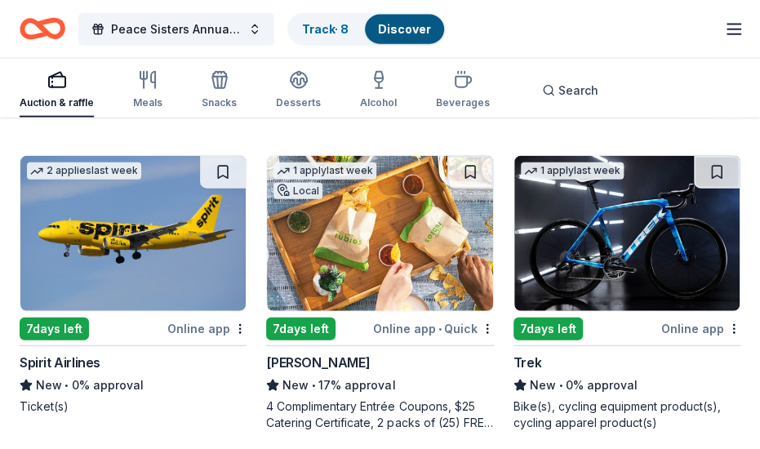
click at [297, 352] on div "Rubio's" at bounding box center [318, 362] width 104 height 20
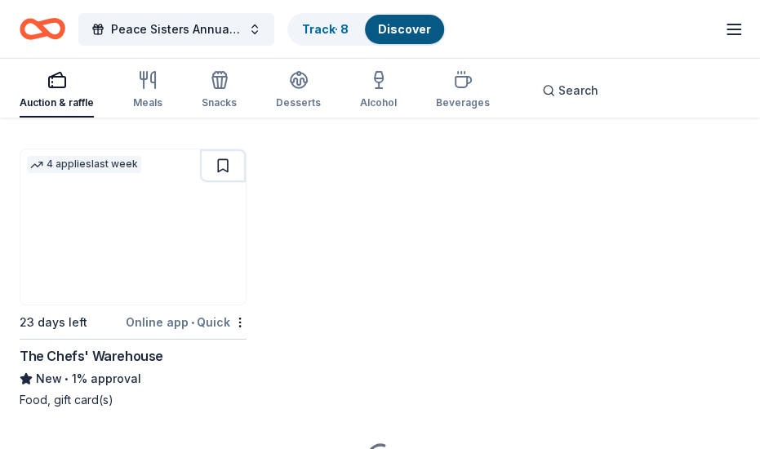
scroll to position [22593, 0]
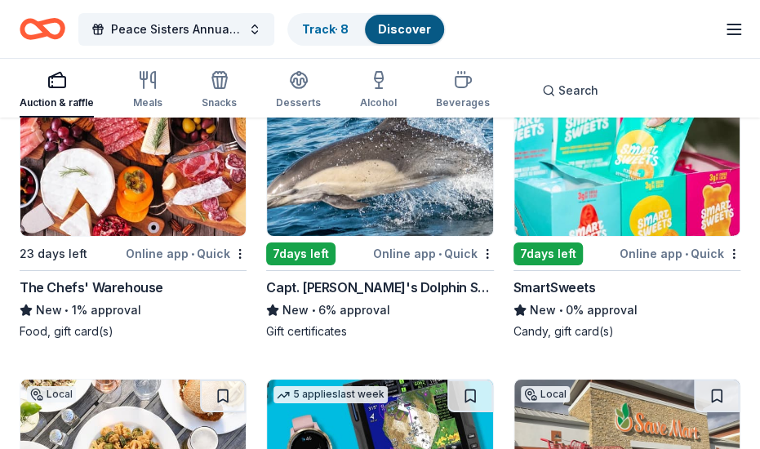
click at [338, 277] on div "Capt. Dave's Dolphin Safari" at bounding box center [379, 287] width 227 height 20
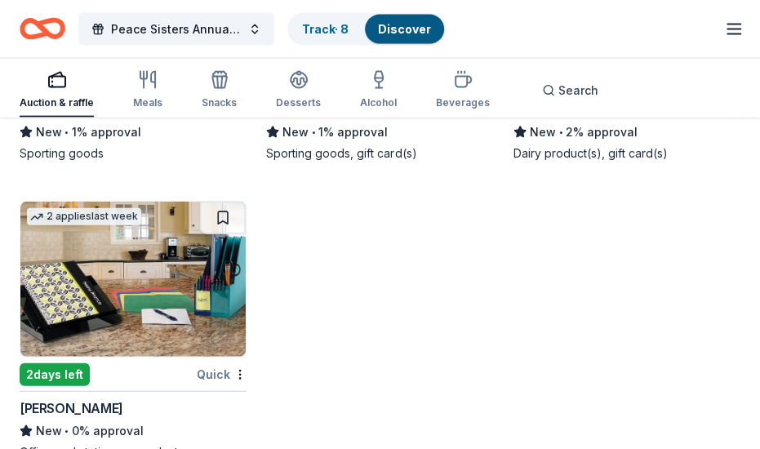
scroll to position [26374, 0]
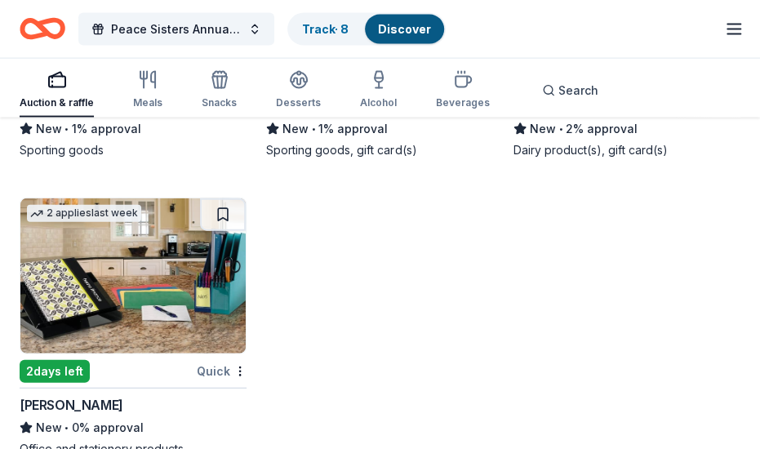
click at [398, 33] on link "Discover" at bounding box center [404, 29] width 53 height 14
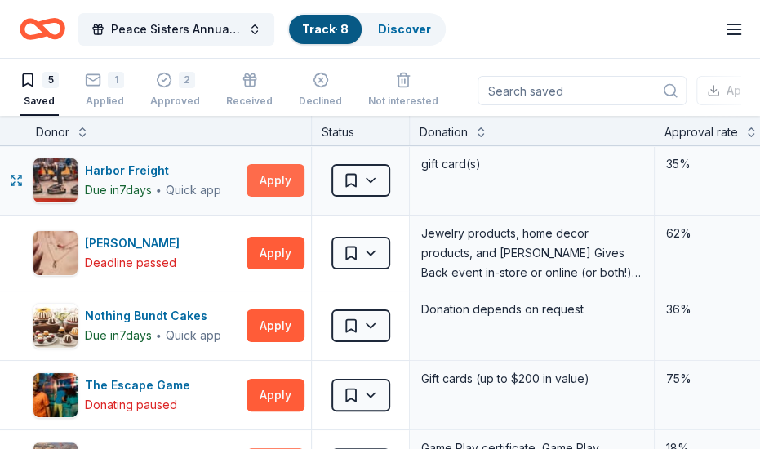
click at [269, 175] on button "Apply" at bounding box center [275, 180] width 58 height 33
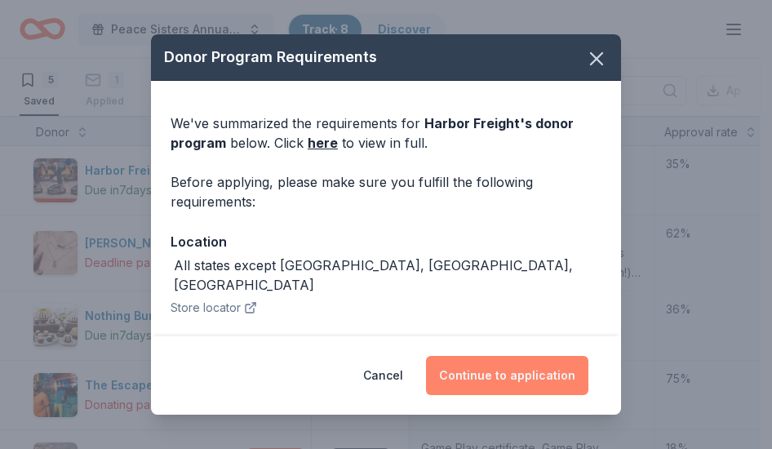
click at [499, 373] on button "Continue to application" at bounding box center [507, 375] width 162 height 39
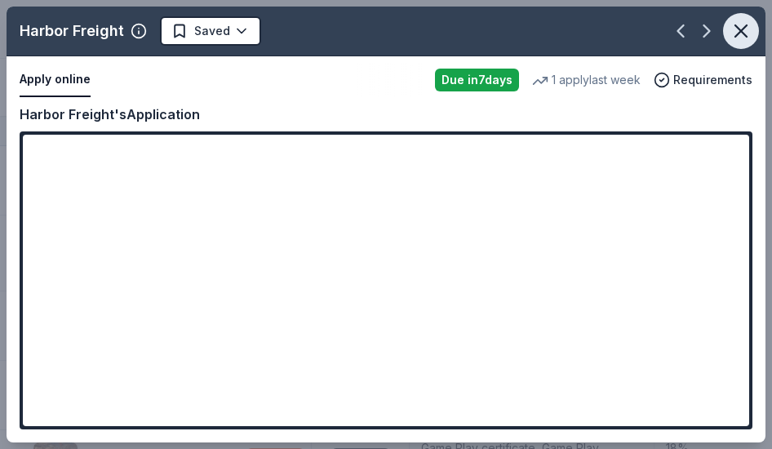
click at [746, 33] on icon "button" at bounding box center [740, 31] width 23 height 23
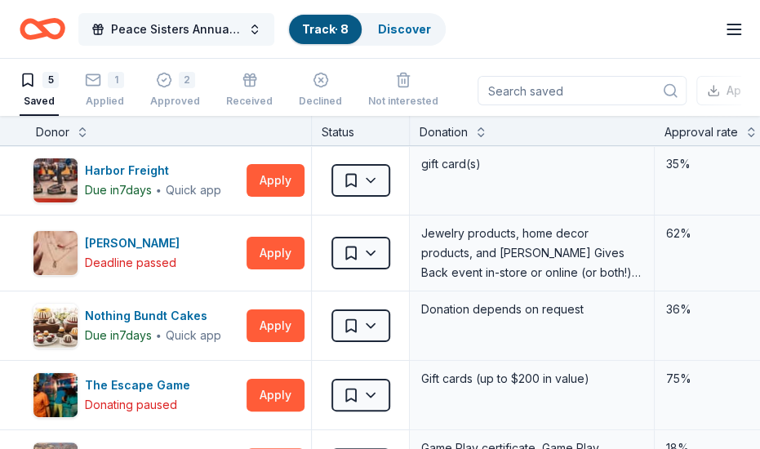
click at [153, 32] on span "Peace Sisters Annual Gala" at bounding box center [176, 30] width 131 height 20
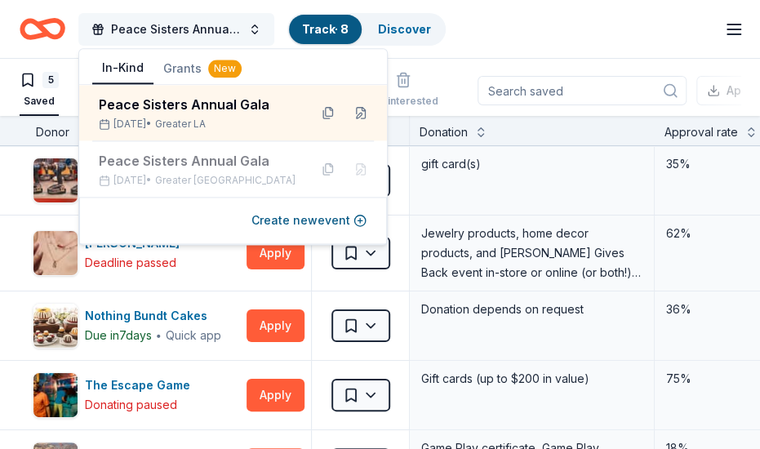
click at [153, 32] on span "Peace Sisters Annual Gala" at bounding box center [176, 30] width 131 height 20
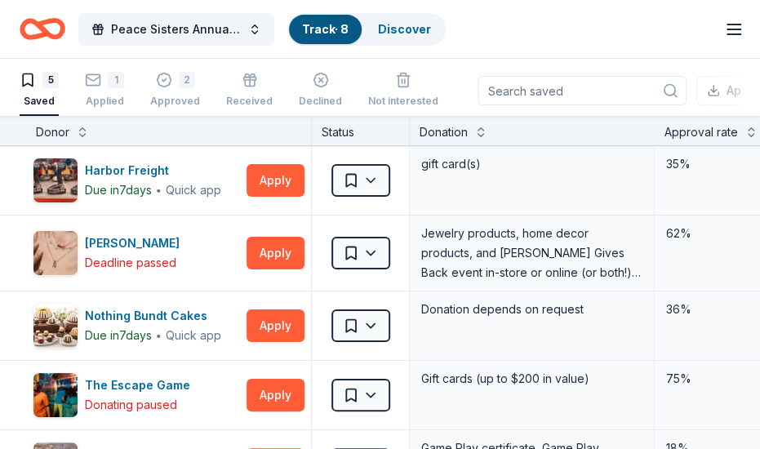
click at [37, 29] on icon "Home" at bounding box center [43, 29] width 46 height 38
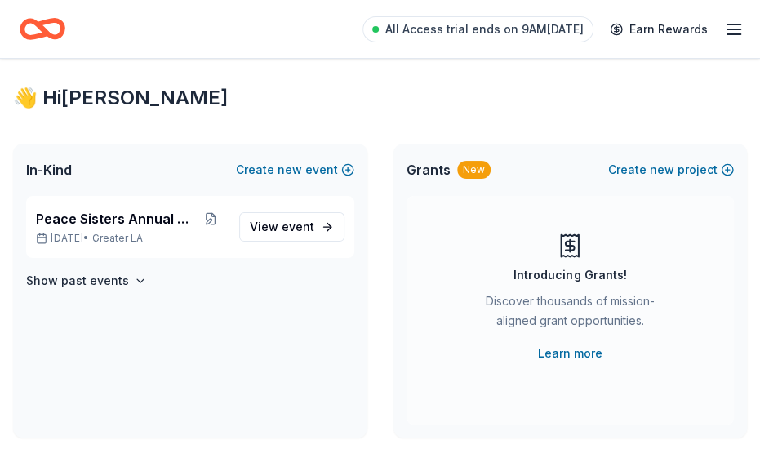
click at [738, 32] on icon "button" at bounding box center [734, 30] width 20 height 20
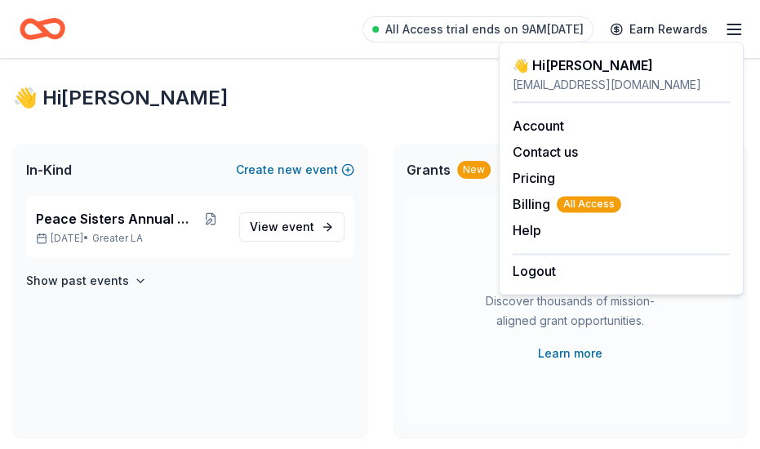
click at [474, 363] on div "Introducing Grants! Discover thousands of mission-aligned grant opportunities. …" at bounding box center [570, 310] width 328 height 228
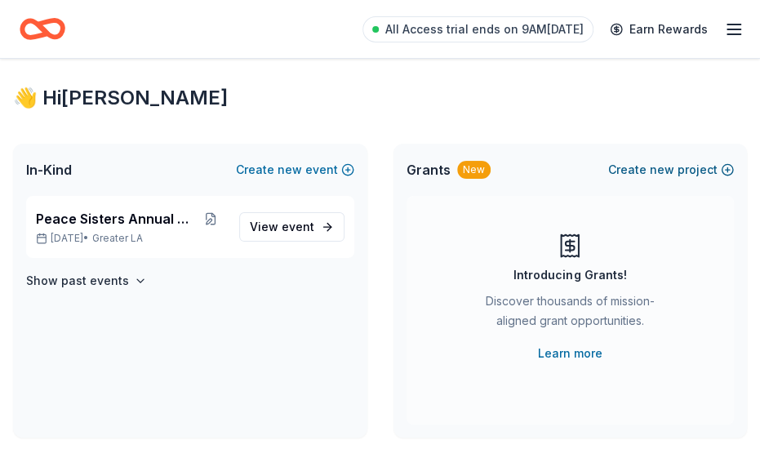
click at [725, 168] on button "Create new project" at bounding box center [671, 170] width 126 height 20
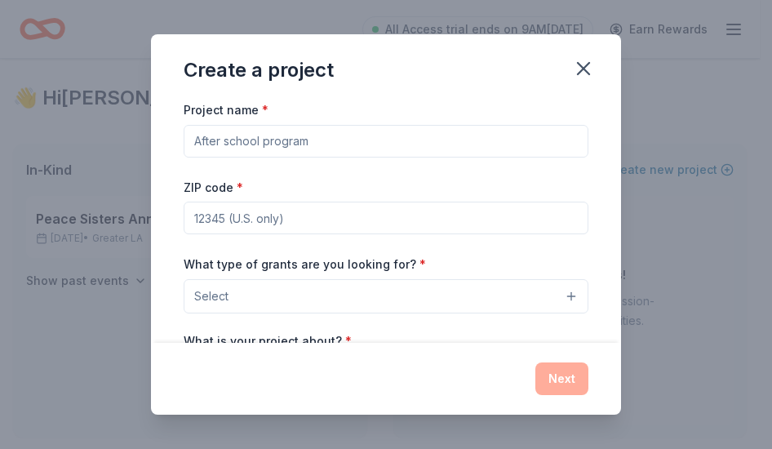
click at [326, 149] on input "Project name *" at bounding box center [386, 141] width 405 height 33
type input "Peace Sisters"
click at [269, 219] on input "ZIP code *" at bounding box center [386, 218] width 405 height 33
type input "91101"
click at [231, 296] on button "Select" at bounding box center [386, 296] width 405 height 34
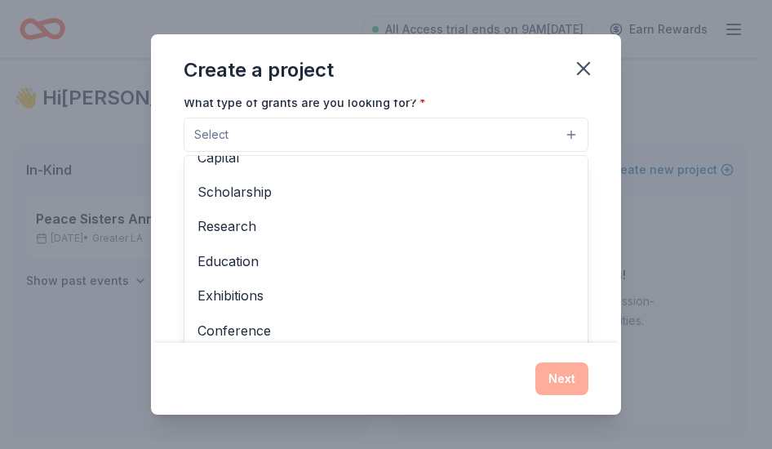
scroll to position [85, 0]
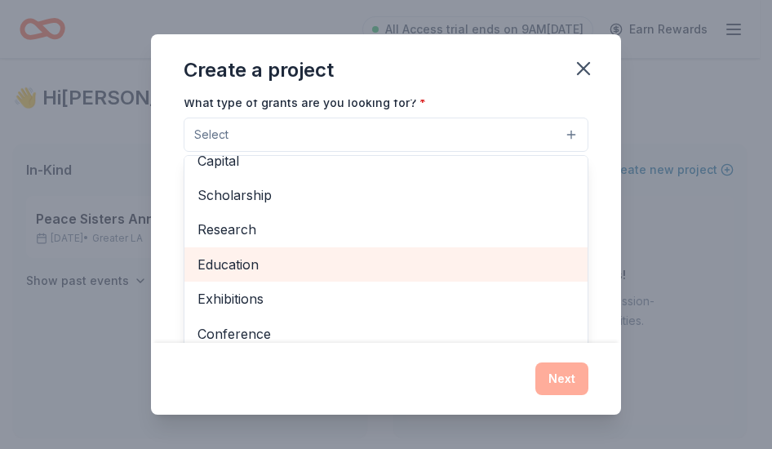
click at [260, 264] on span "Education" at bounding box center [385, 264] width 377 height 21
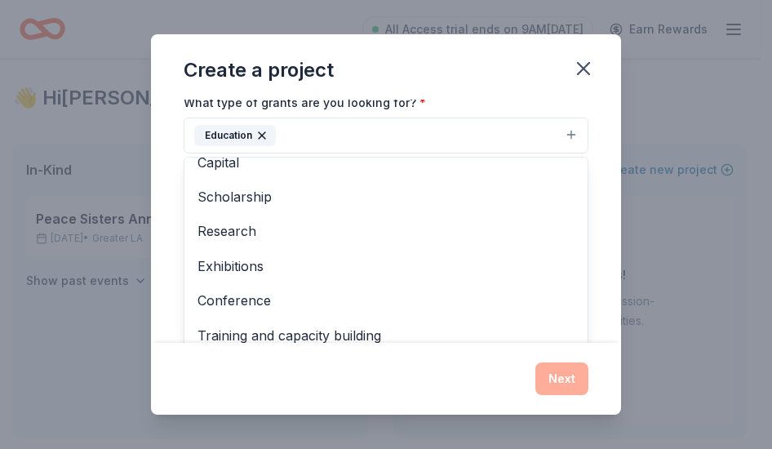
click at [446, 64] on div "Create a project Project name * Peace Sisters ZIP code * 91101 What type of gra…" at bounding box center [386, 224] width 470 height 380
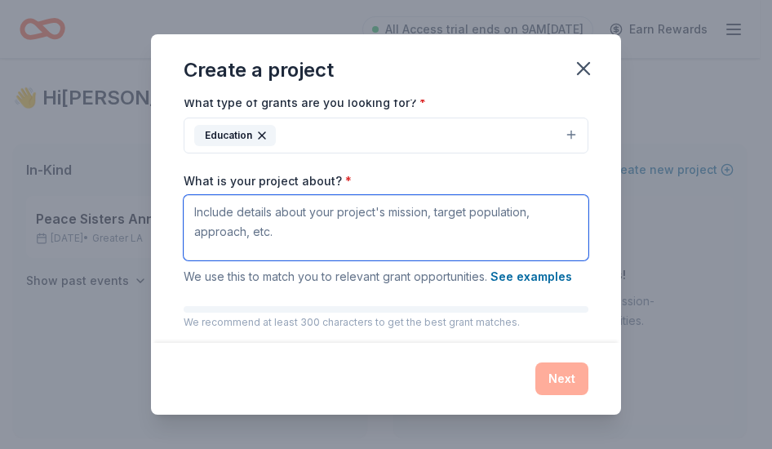
click at [313, 215] on textarea "What is your project about? *" at bounding box center [386, 227] width 405 height 65
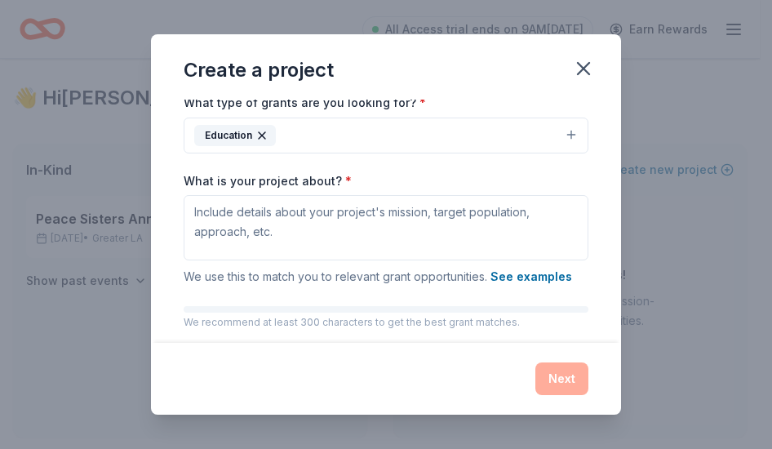
click at [684, 364] on div "Create a project Project name * Peace Sisters ZIP code * 91101 What type of gra…" at bounding box center [386, 224] width 772 height 449
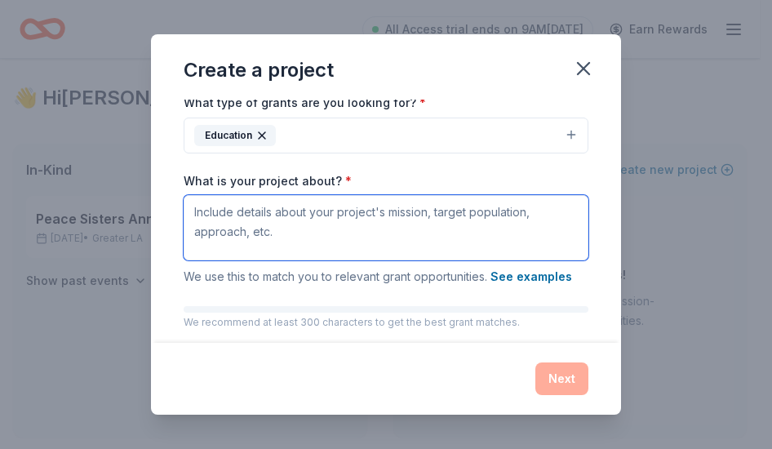
click at [295, 228] on textarea "What is your project about? *" at bounding box center [386, 227] width 405 height 65
paste textarea "Peace Sisters is a nonprofit organization dedicated to helping girls empower th…"
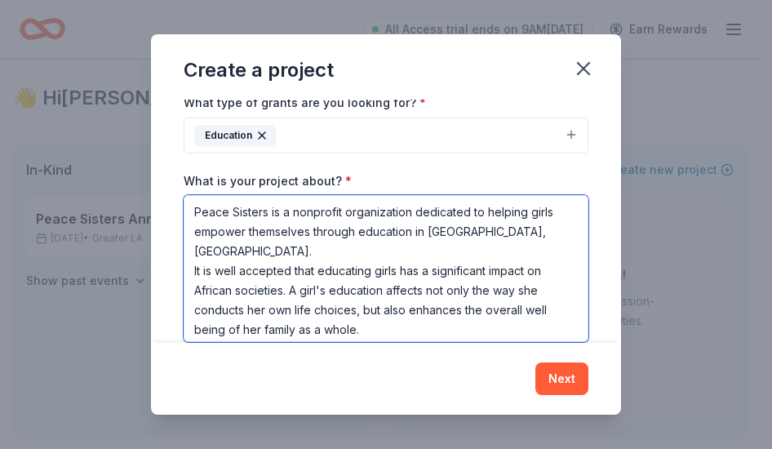
scroll to position [191, 0]
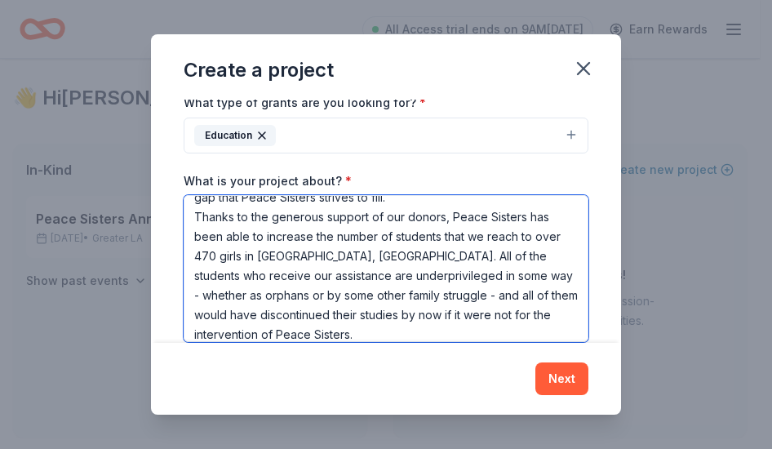
type textarea "Peace Sisters is a nonprofit organization dedicated to helping girls empower th…"
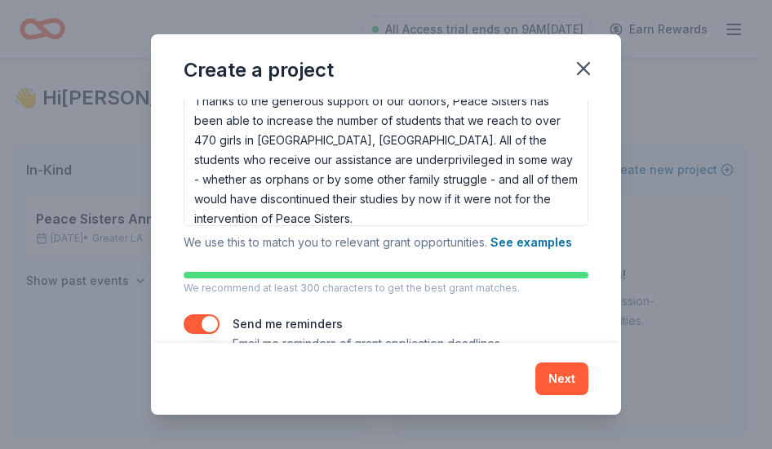
scroll to position [312, 0]
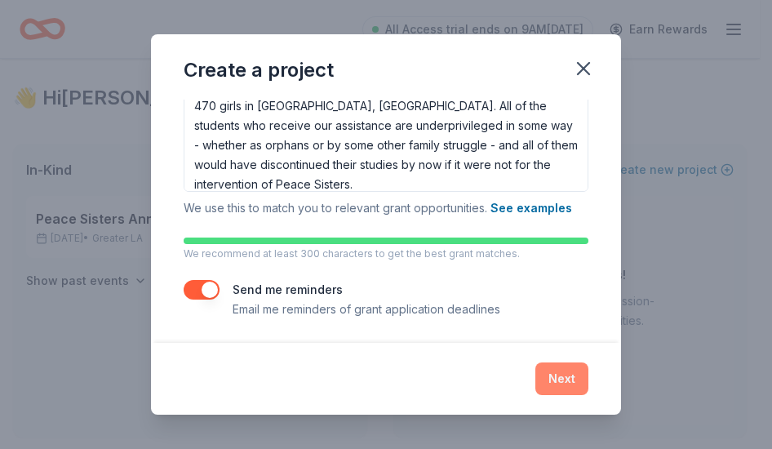
click at [556, 378] on button "Next" at bounding box center [561, 378] width 53 height 33
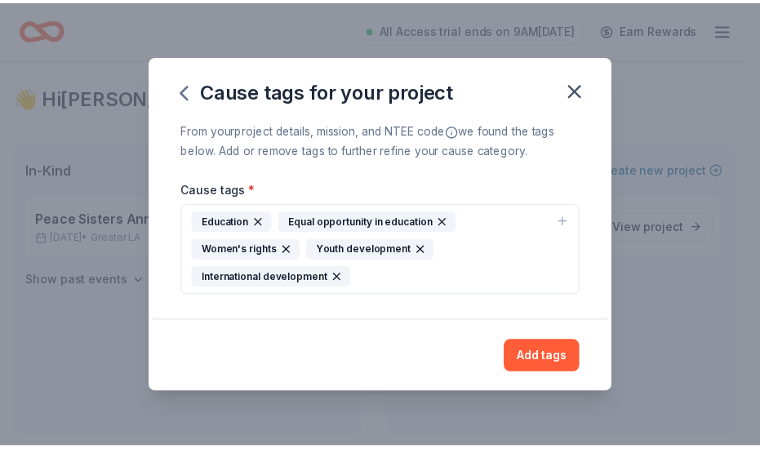
scroll to position [0, 0]
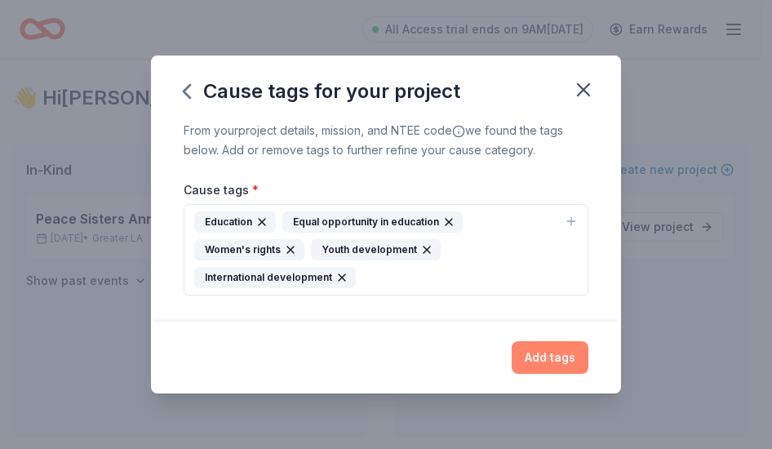
click at [555, 349] on button "Add tags" at bounding box center [550, 357] width 77 height 33
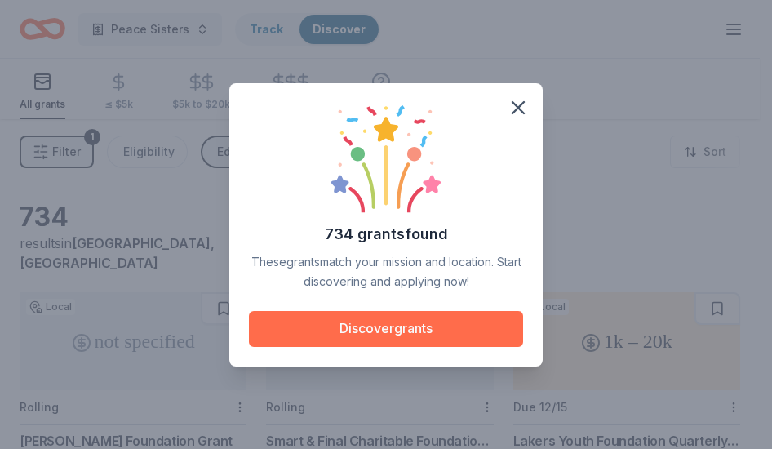
click at [387, 328] on button "Discover grants" at bounding box center [386, 329] width 274 height 36
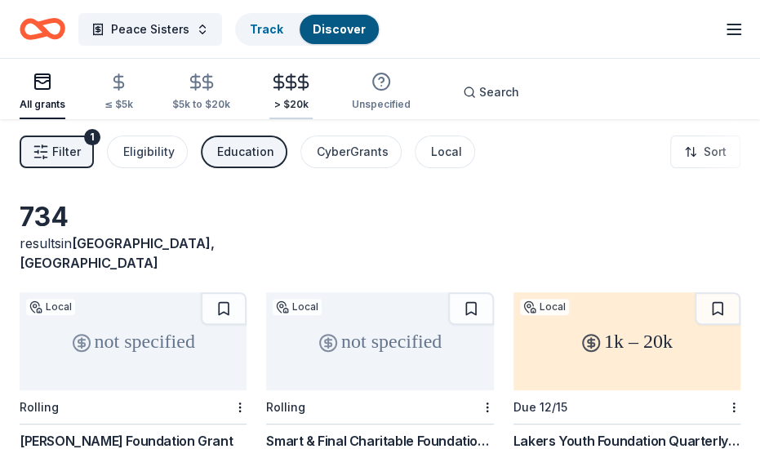
click at [294, 86] on icon "button" at bounding box center [303, 82] width 19 height 19
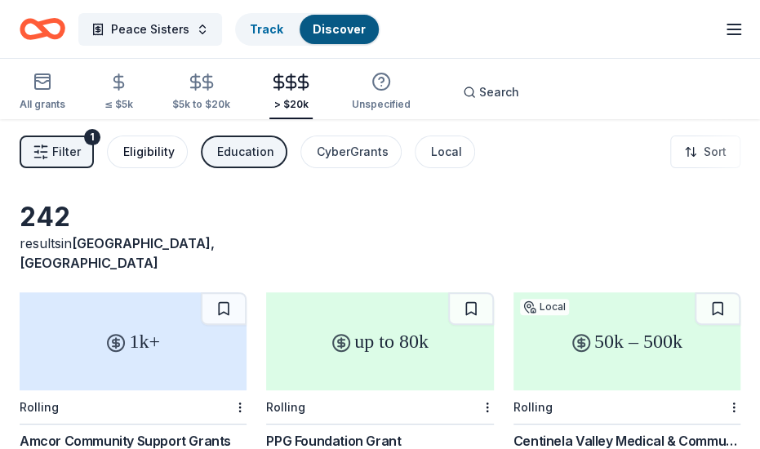
click at [160, 157] on div "Eligibility" at bounding box center [148, 152] width 51 height 20
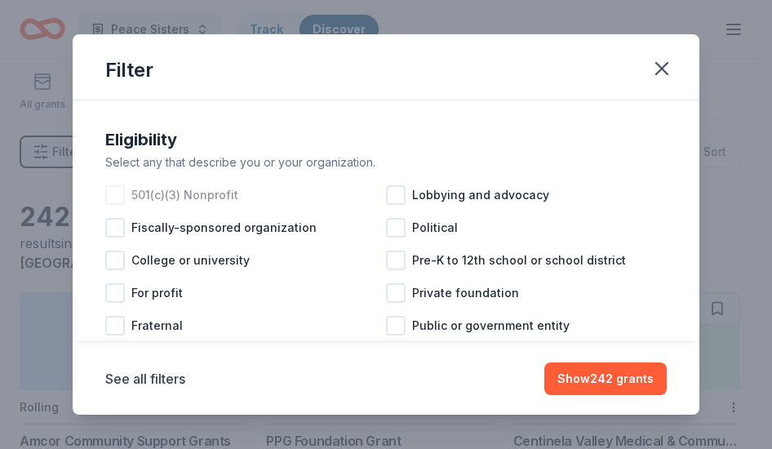
click at [115, 190] on div at bounding box center [115, 195] width 20 height 20
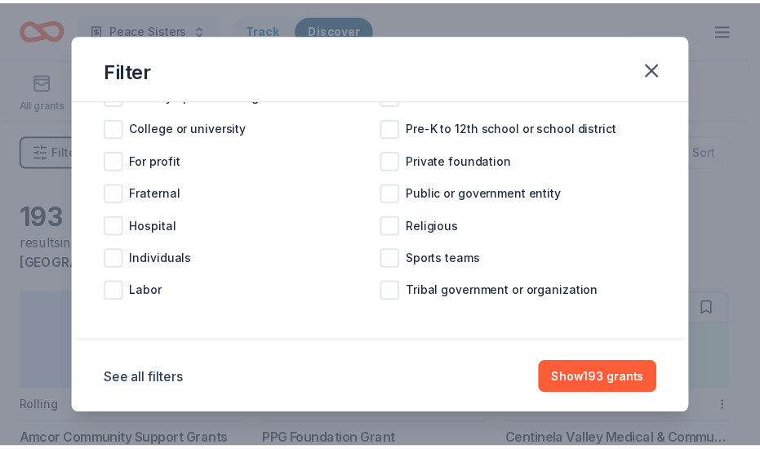
scroll to position [135, 0]
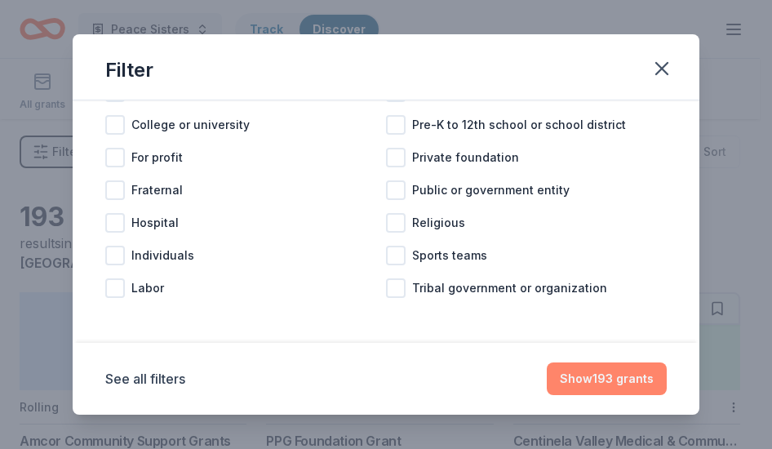
click at [601, 378] on button "Show 193 grants" at bounding box center [607, 378] width 120 height 33
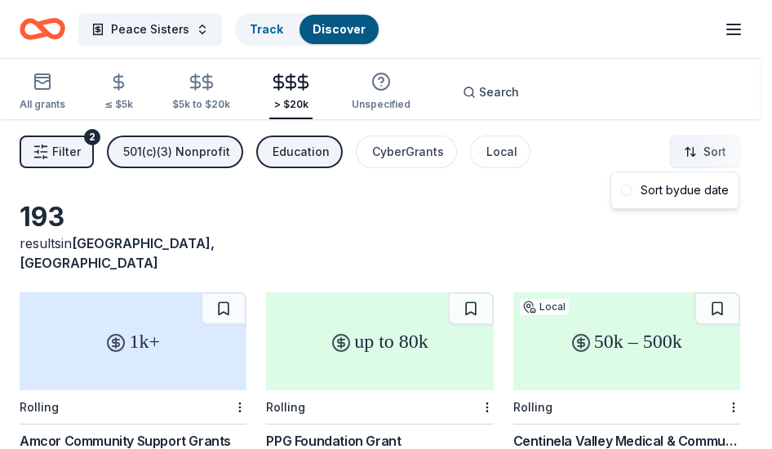
click at [715, 147] on html "Peace Sisters Track Discover All Access trial ends on 9AM, 9/25 Earn Rewards Al…" at bounding box center [386, 224] width 772 height 449
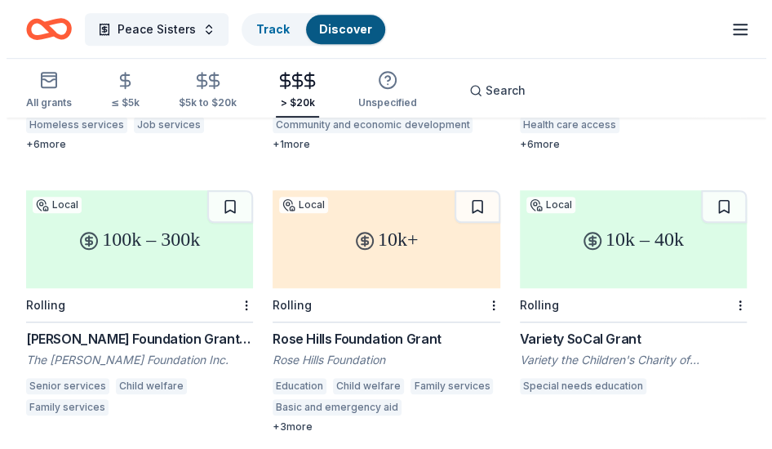
scroll to position [0, 0]
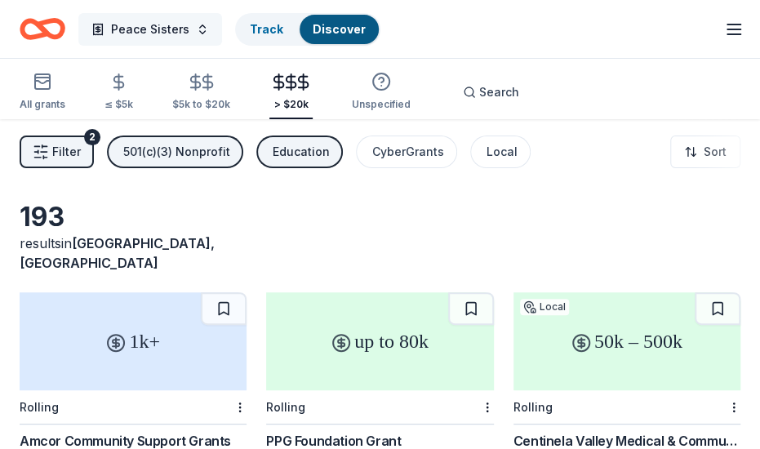
click at [144, 27] on span "Peace Sisters" at bounding box center [150, 30] width 78 height 20
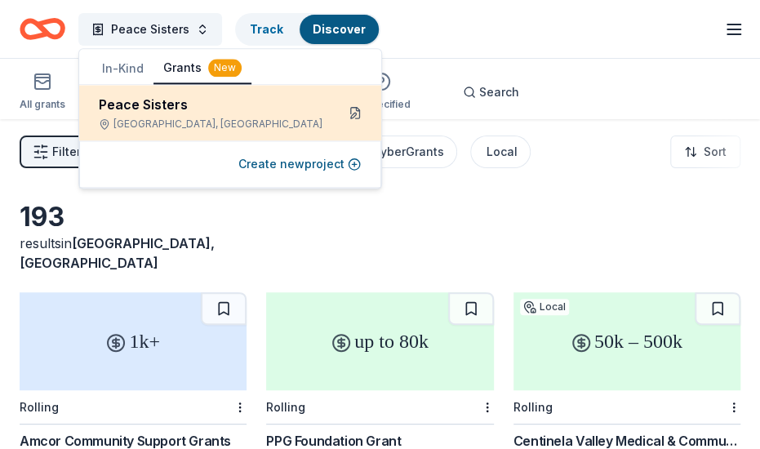
click at [342, 109] on button at bounding box center [355, 113] width 26 height 26
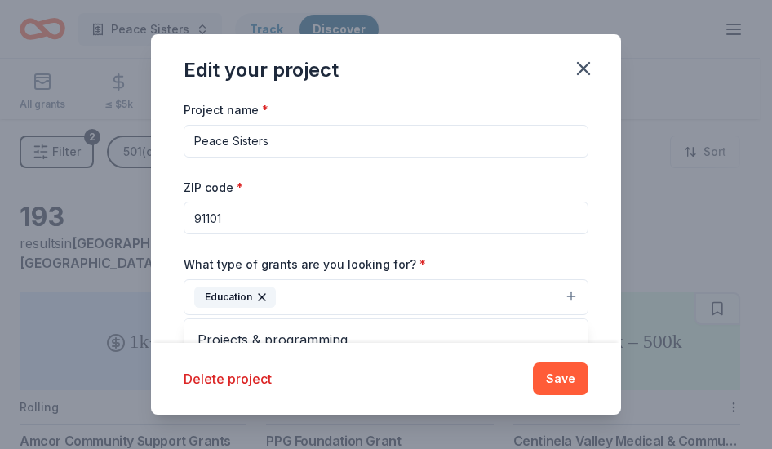
click at [268, 296] on div "Education" at bounding box center [235, 296] width 82 height 21
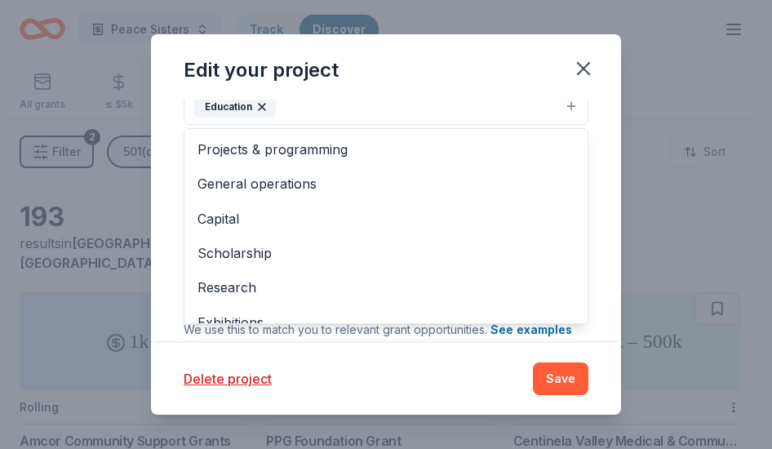
scroll to position [173, 0]
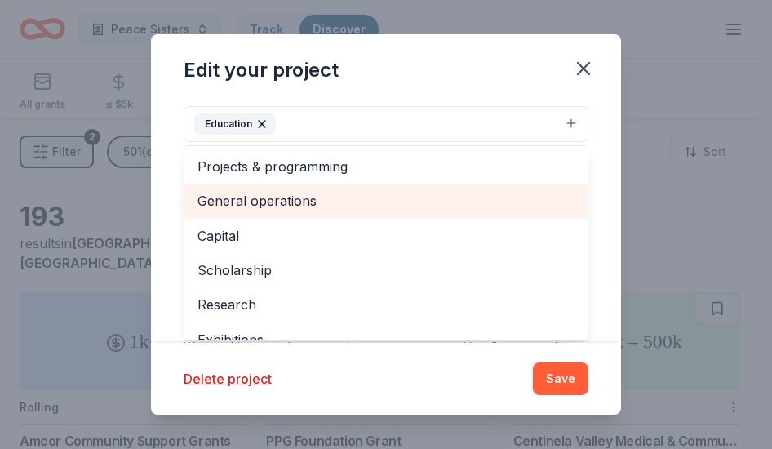
click at [287, 197] on span "General operations" at bounding box center [385, 200] width 377 height 21
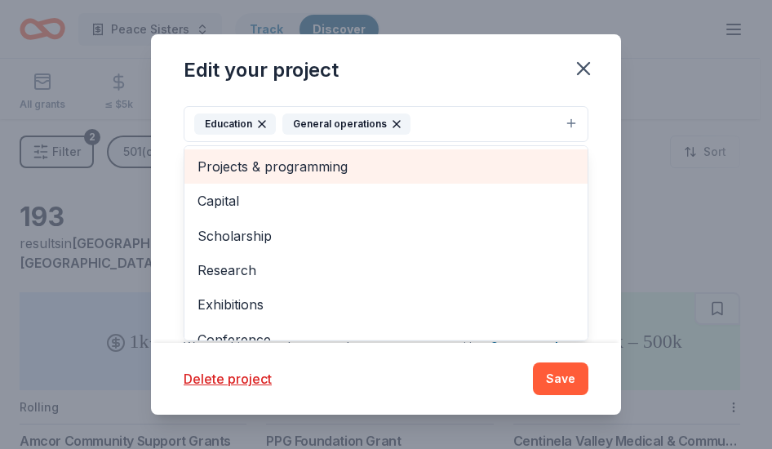
click at [292, 159] on span "Projects & programming" at bounding box center [385, 166] width 377 height 21
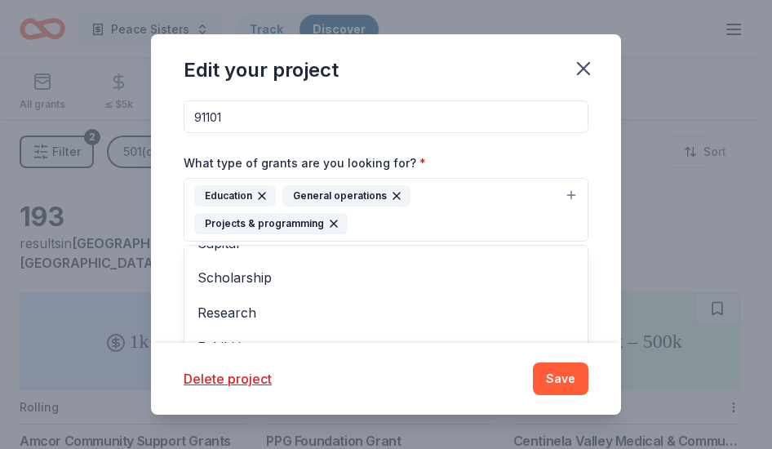
scroll to position [0, 0]
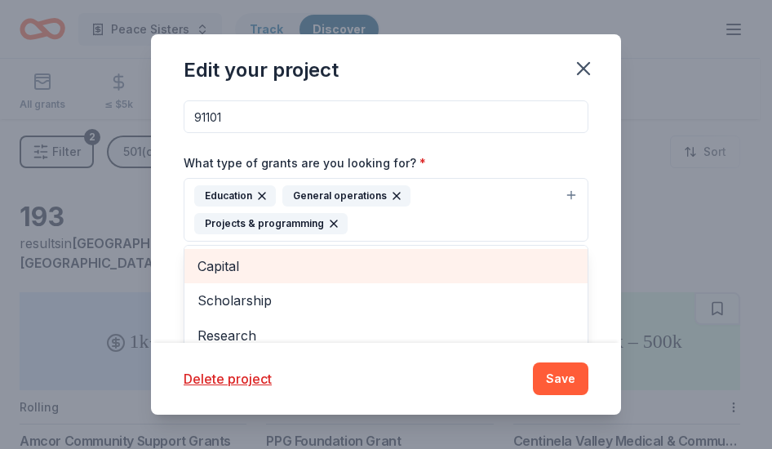
click at [375, 271] on span "Capital" at bounding box center [385, 265] width 377 height 21
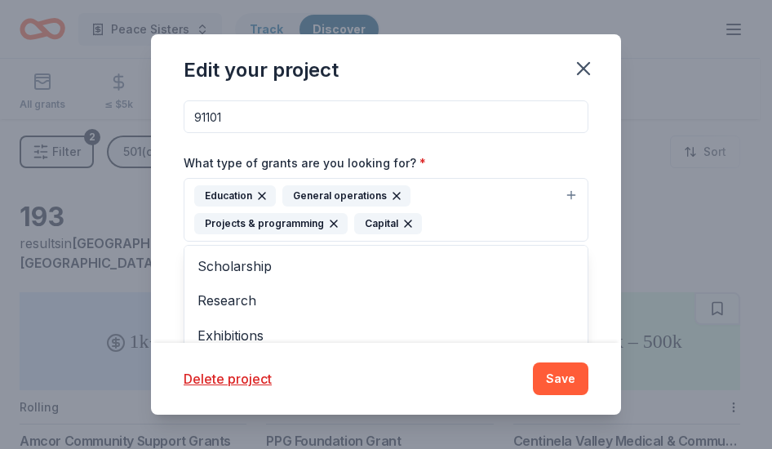
click at [550, 382] on div "Edit your project Project name * Peace Sisters ZIP code * 91101 What type of gr…" at bounding box center [386, 224] width 470 height 380
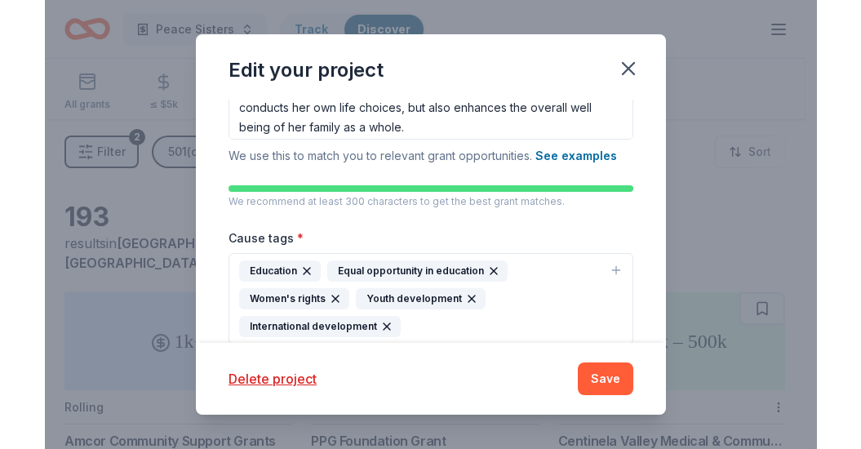
scroll to position [473, 0]
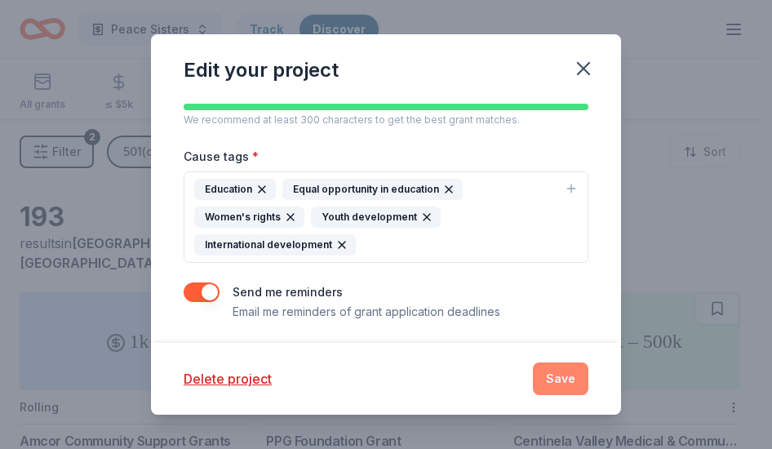
click at [547, 384] on button "Save" at bounding box center [560, 378] width 55 height 33
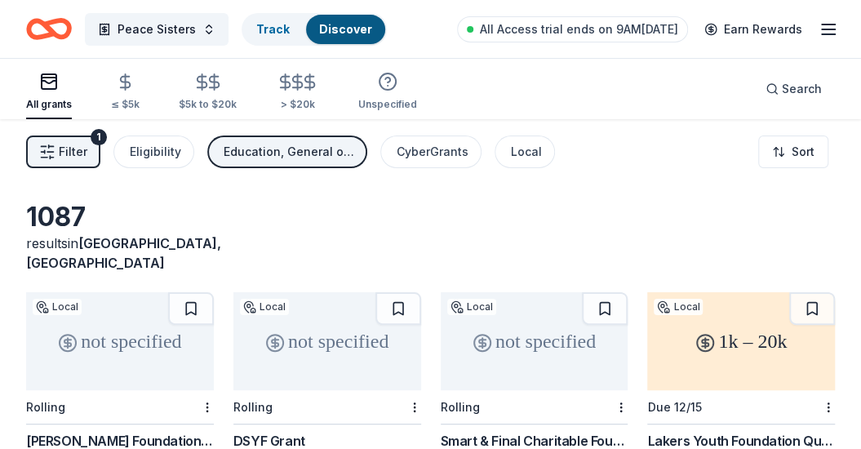
click at [3, 14] on div "Peace Sisters Track Discover All Access trial ends on 9AM, 9/25 Earn Rewards" at bounding box center [430, 29] width 861 height 58
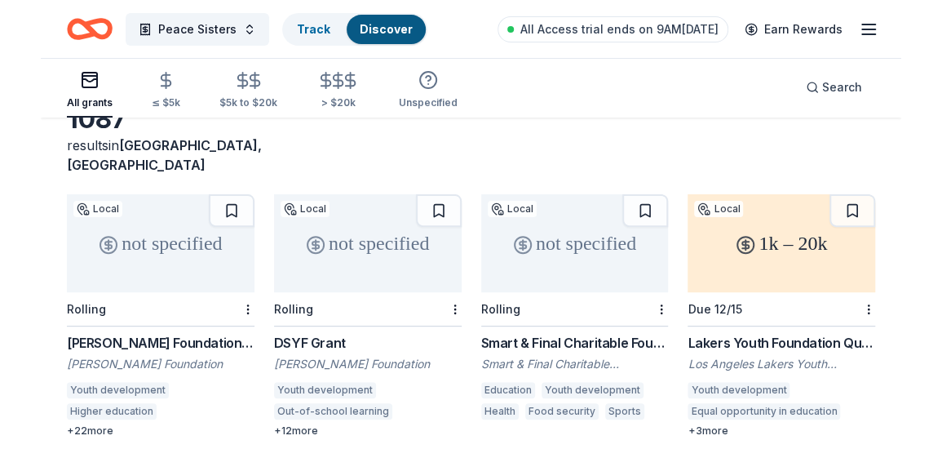
scroll to position [101, 0]
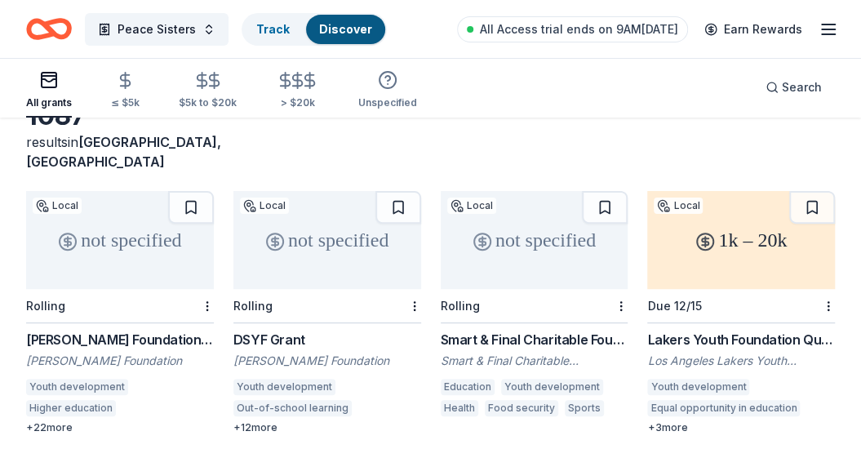
click at [532, 330] on div "Smart & Final Charitable Foundation Donations" at bounding box center [535, 340] width 188 height 20
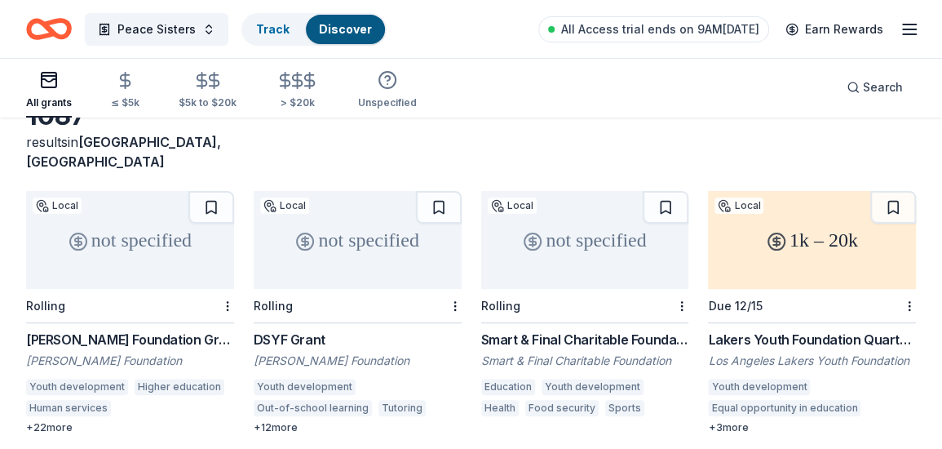
click at [145, 219] on div "not specified" at bounding box center [130, 240] width 208 height 98
click at [331, 232] on div "not specified" at bounding box center [358, 240] width 208 height 98
click at [759, 242] on div "1k – 20k" at bounding box center [812, 240] width 208 height 98
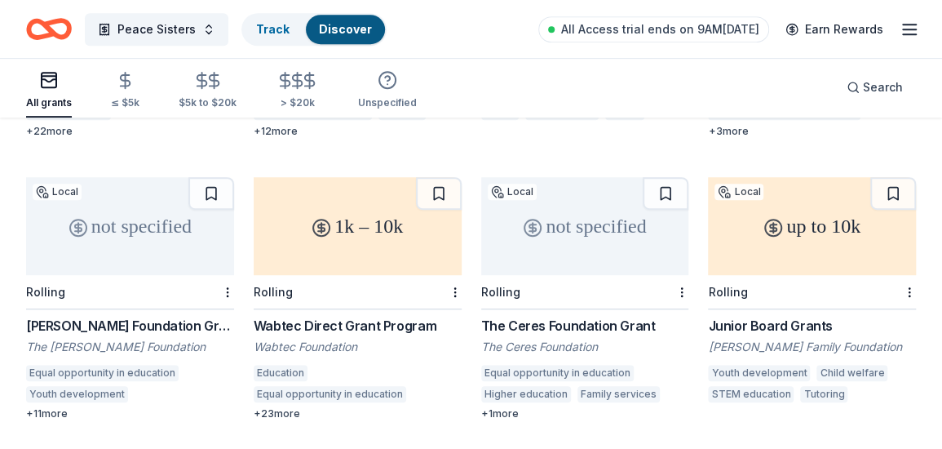
scroll to position [423, 0]
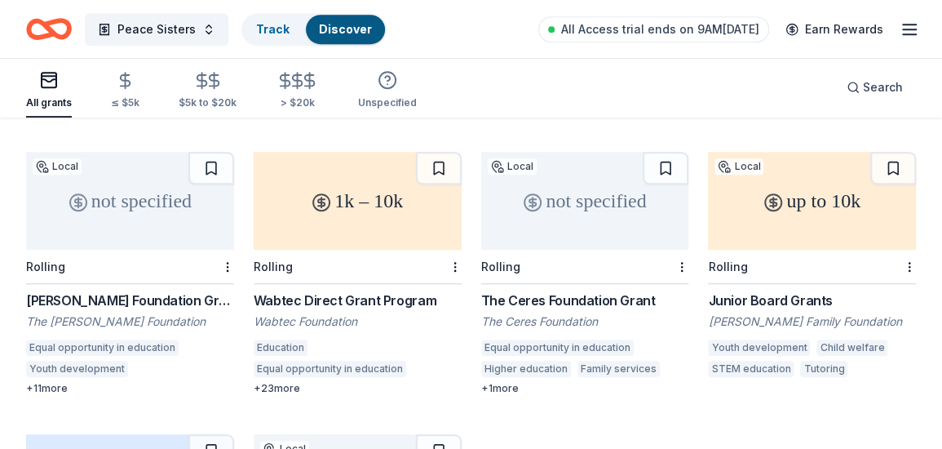
click at [152, 204] on div "not specified" at bounding box center [130, 201] width 208 height 98
click at [349, 158] on div "1k – 10k" at bounding box center [358, 201] width 208 height 98
click at [563, 180] on div "not specified" at bounding box center [585, 201] width 208 height 98
click at [759, 202] on div "up to 10k" at bounding box center [812, 201] width 208 height 98
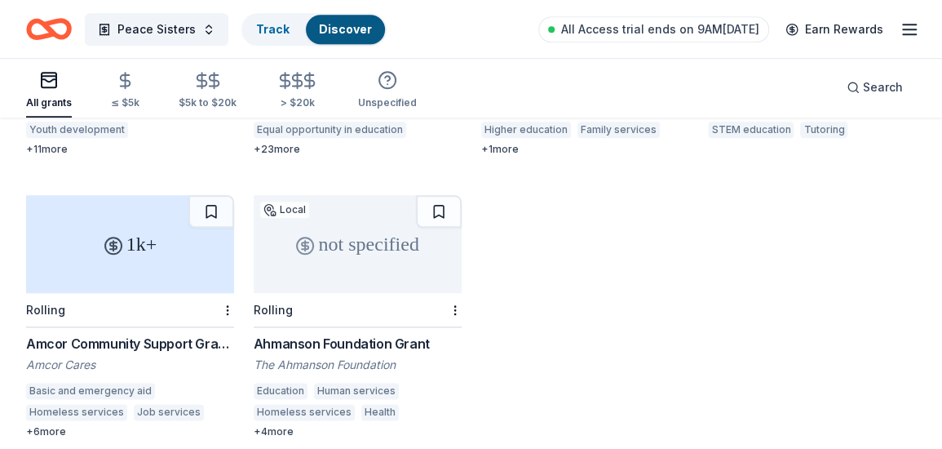
scroll to position [694, 0]
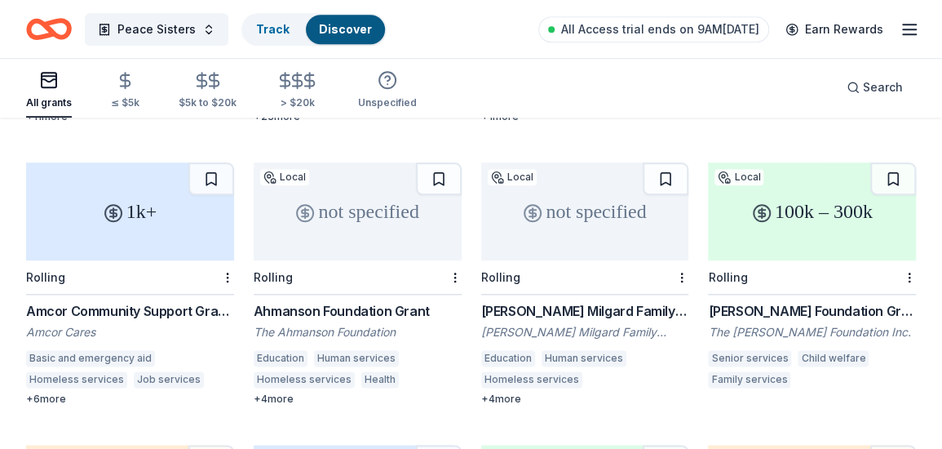
click at [375, 219] on div "not specified" at bounding box center [358, 211] width 208 height 98
click at [57, 392] on div "+ 6 more" at bounding box center [130, 398] width 208 height 13
click at [132, 185] on div "1k+" at bounding box center [130, 211] width 208 height 98
click at [592, 191] on div "not specified" at bounding box center [585, 211] width 208 height 98
click at [759, 175] on div "100k – 300k" at bounding box center [812, 211] width 208 height 98
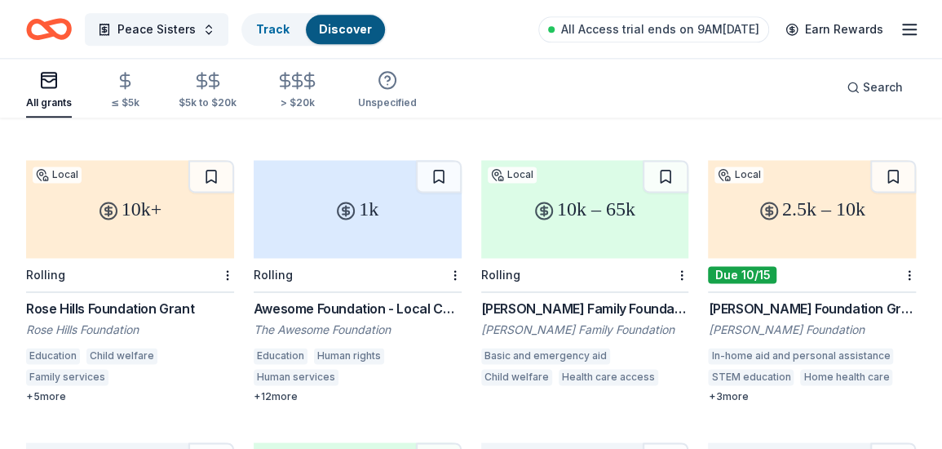
scroll to position [989, 0]
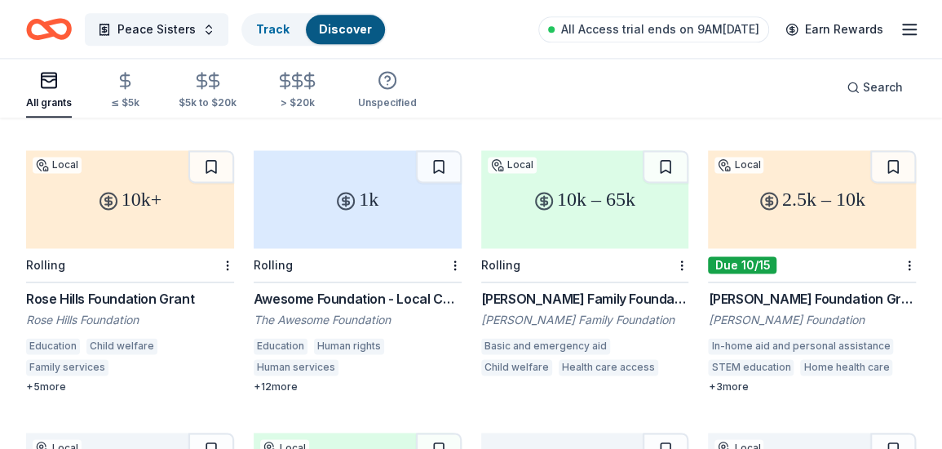
click at [147, 197] on div "10k+" at bounding box center [130, 199] width 208 height 98
click at [319, 250] on div "Rolling" at bounding box center [358, 265] width 208 height 34
click at [580, 194] on div "10k – 65k" at bounding box center [585, 199] width 208 height 98
drag, startPoint x: 833, startPoint y: 194, endPoint x: 780, endPoint y: 185, distance: 53.8
click at [759, 185] on div "2.5k – 10k" at bounding box center [812, 199] width 208 height 98
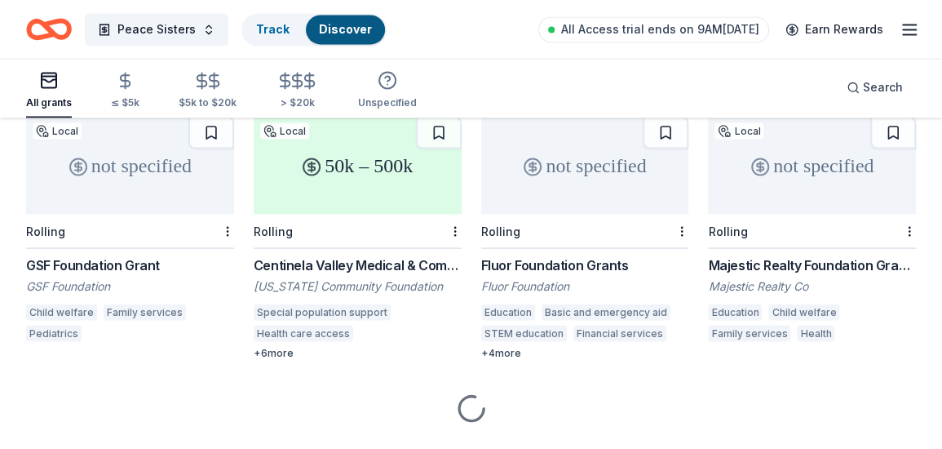
scroll to position [1329, 0]
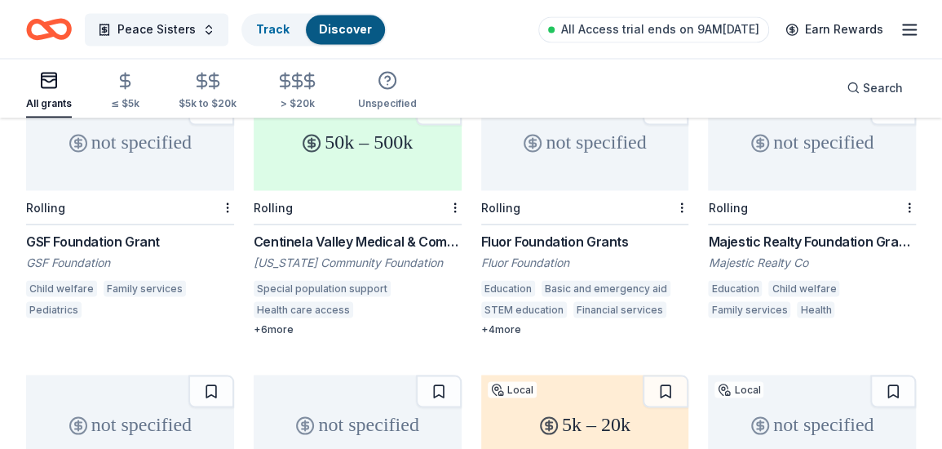
click at [148, 149] on div "not specified" at bounding box center [130, 141] width 208 height 98
click at [583, 149] on div "not specified" at bounding box center [585, 141] width 208 height 98
click at [759, 149] on div "not specified" at bounding box center [812, 141] width 208 height 98
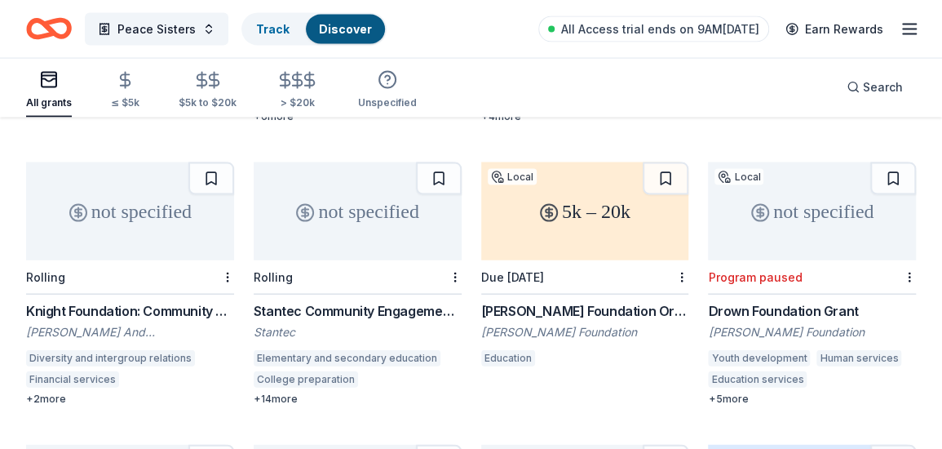
scroll to position [1536, 0]
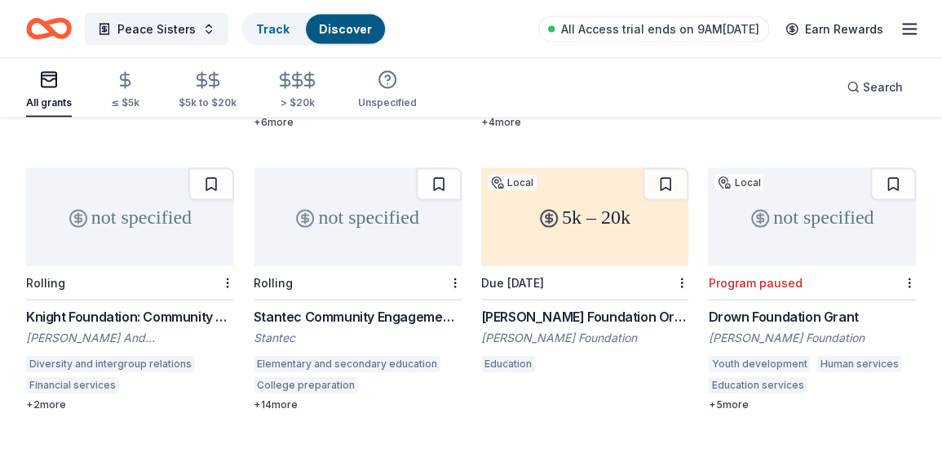
click at [577, 179] on div "5k – 20k" at bounding box center [585, 217] width 208 height 98
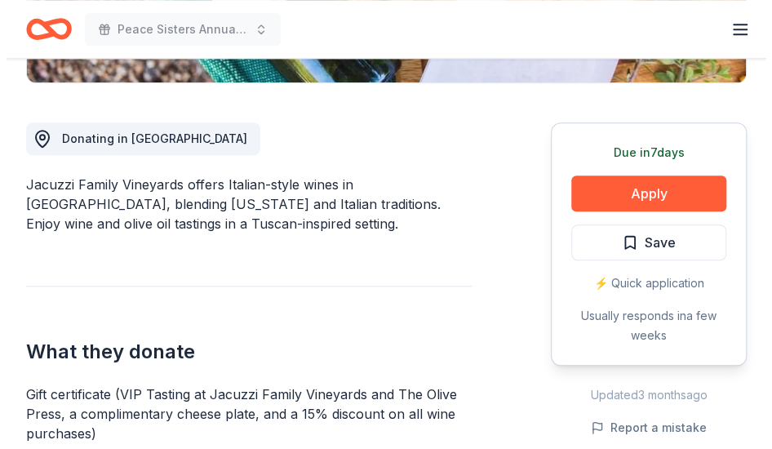
scroll to position [432, 0]
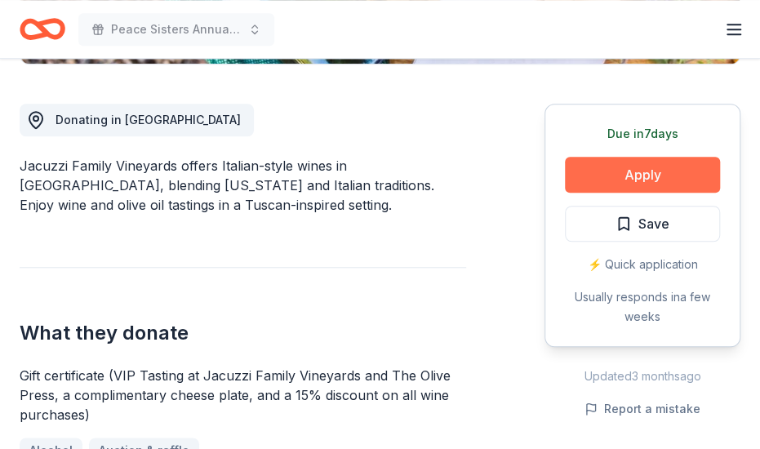
click at [627, 165] on button "Apply" at bounding box center [642, 175] width 155 height 36
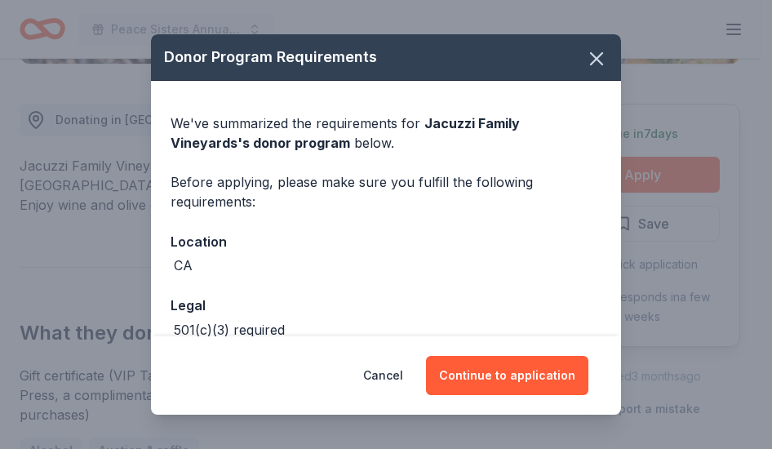
scroll to position [90, 0]
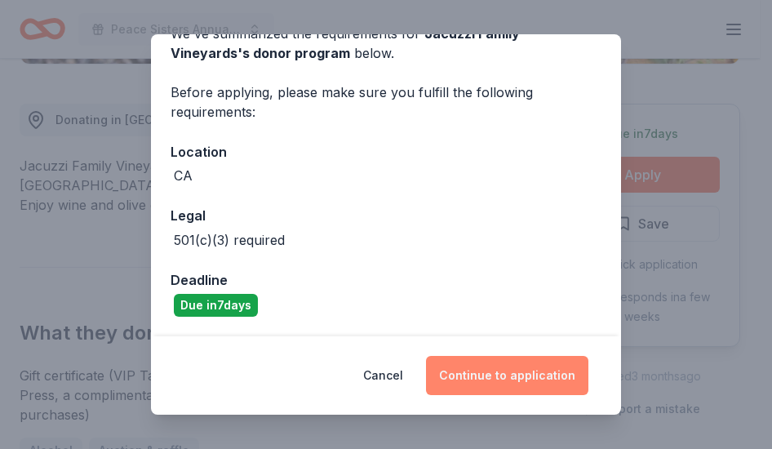
click at [526, 372] on button "Continue to application" at bounding box center [507, 375] width 162 height 39
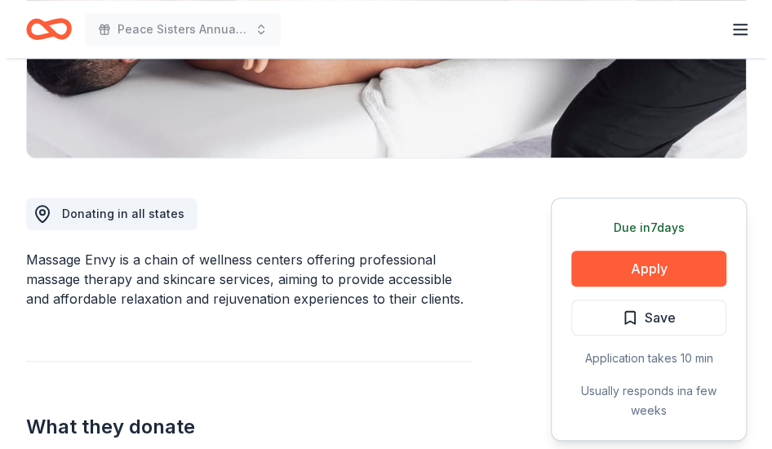
scroll to position [352, 0]
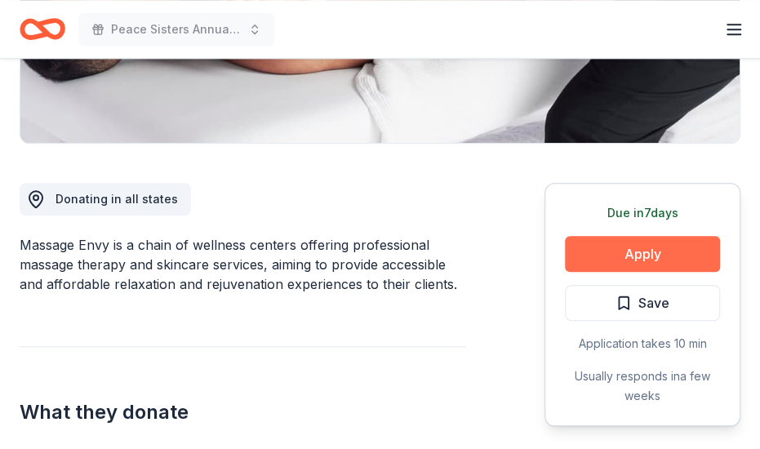
click at [627, 255] on button "Apply" at bounding box center [642, 254] width 155 height 36
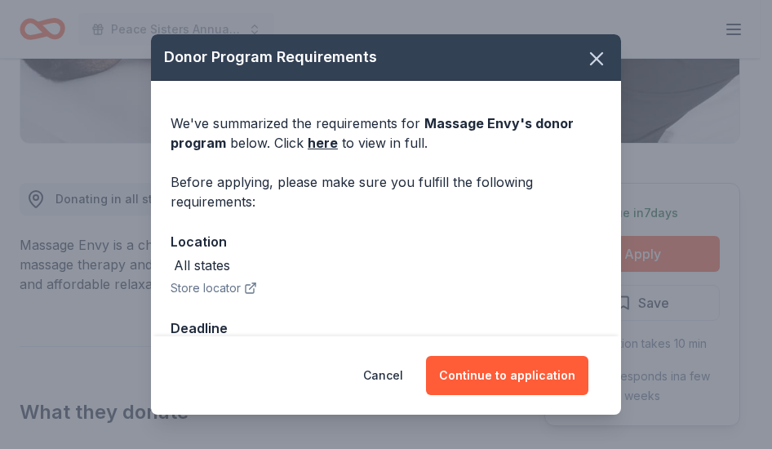
scroll to position [48, 0]
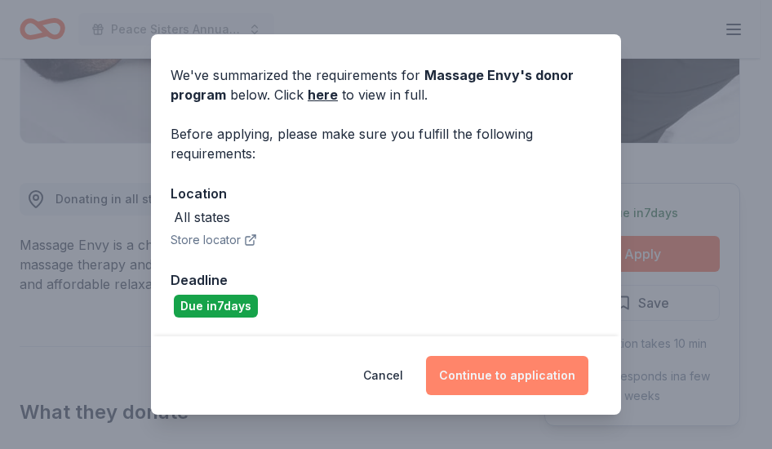
click at [461, 371] on button "Continue to application" at bounding box center [507, 375] width 162 height 39
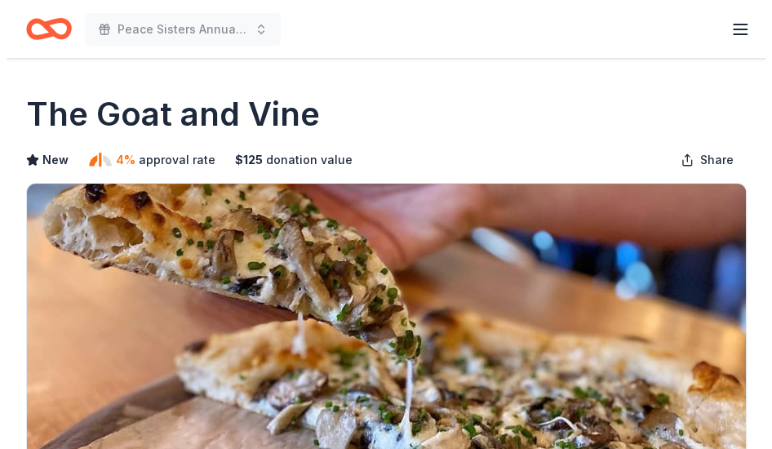
scroll to position [392, 0]
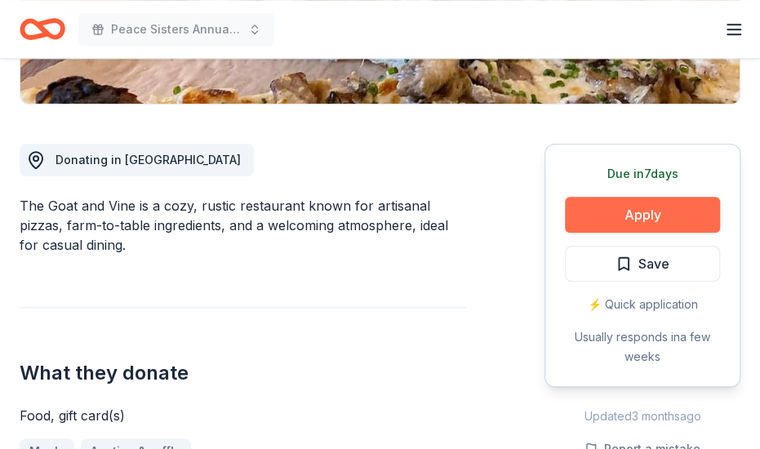
click at [607, 208] on button "Apply" at bounding box center [642, 215] width 155 height 36
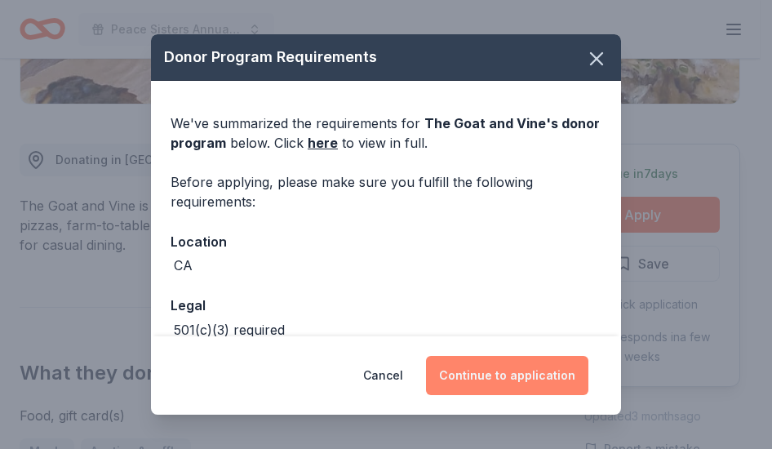
click at [492, 375] on button "Continue to application" at bounding box center [507, 375] width 162 height 39
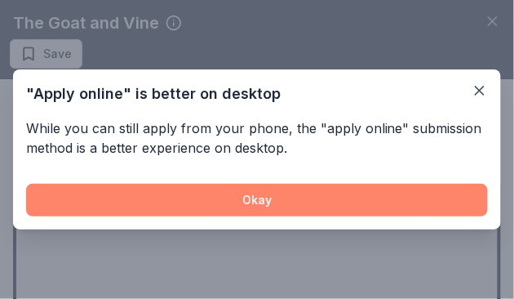
click at [309, 203] on button "Okay" at bounding box center [257, 200] width 462 height 33
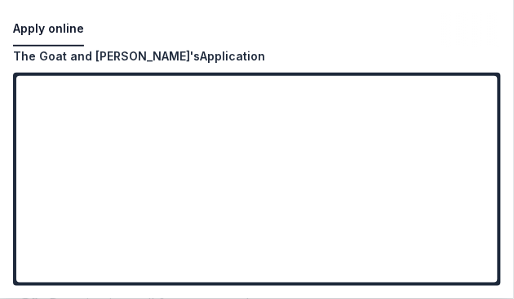
scroll to position [109, 0]
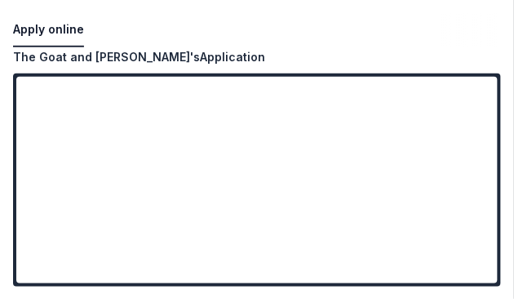
click at [471, 13] on div "Apply online" at bounding box center [257, 30] width 488 height 34
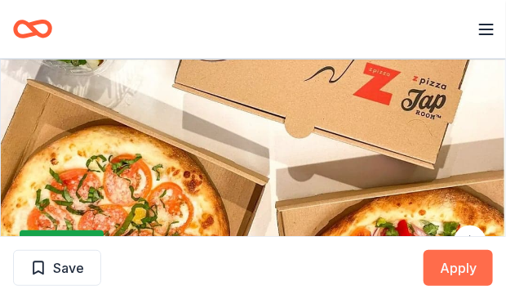
click at [468, 268] on button "Apply" at bounding box center [457, 268] width 69 height 36
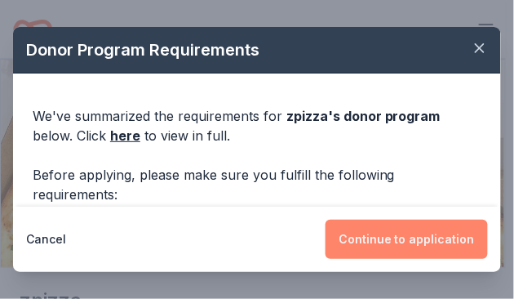
click at [386, 228] on button "Continue to application" at bounding box center [407, 238] width 162 height 39
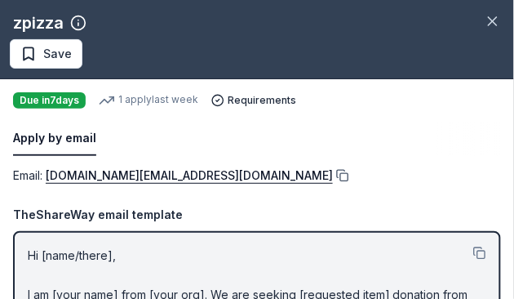
click at [333, 176] on button at bounding box center [341, 175] width 16 height 13
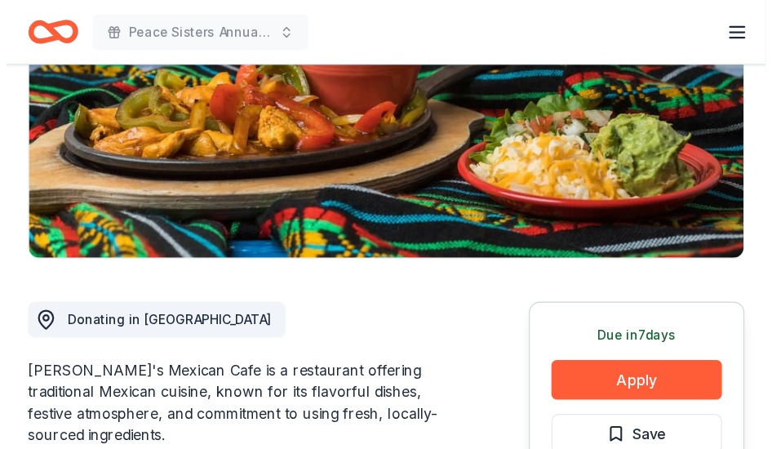
scroll to position [261, 0]
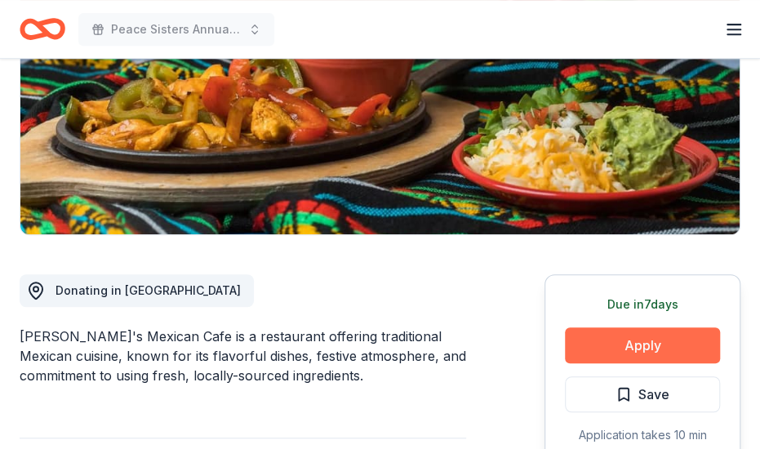
click at [666, 345] on button "Apply" at bounding box center [642, 345] width 155 height 36
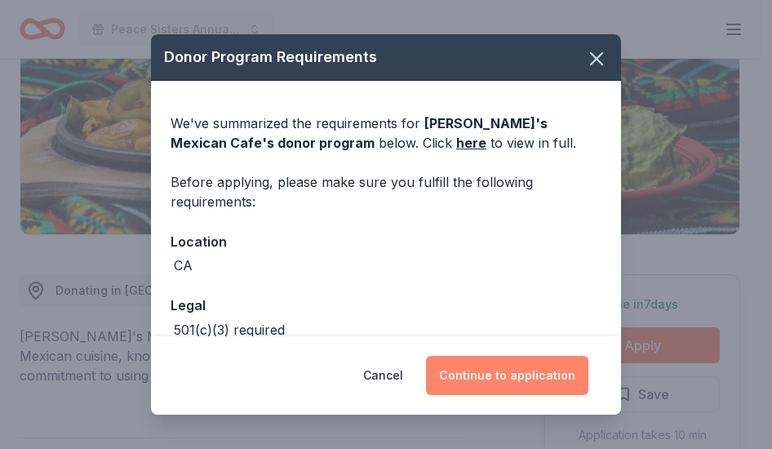
click at [486, 379] on button "Continue to application" at bounding box center [507, 375] width 162 height 39
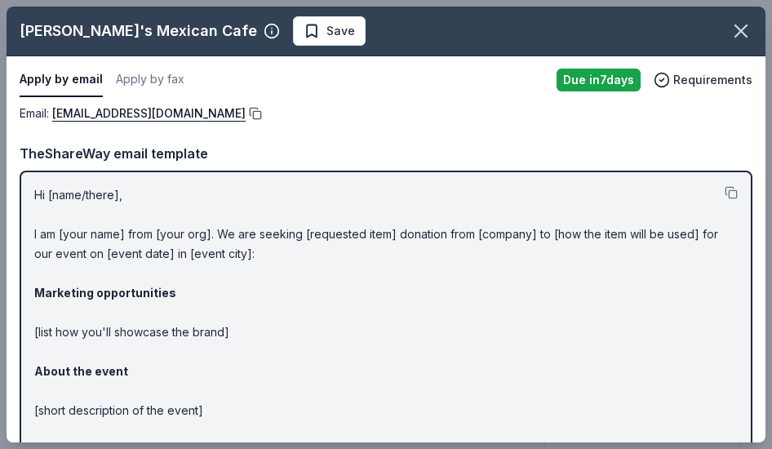
click at [262, 111] on button at bounding box center [254, 113] width 16 height 13
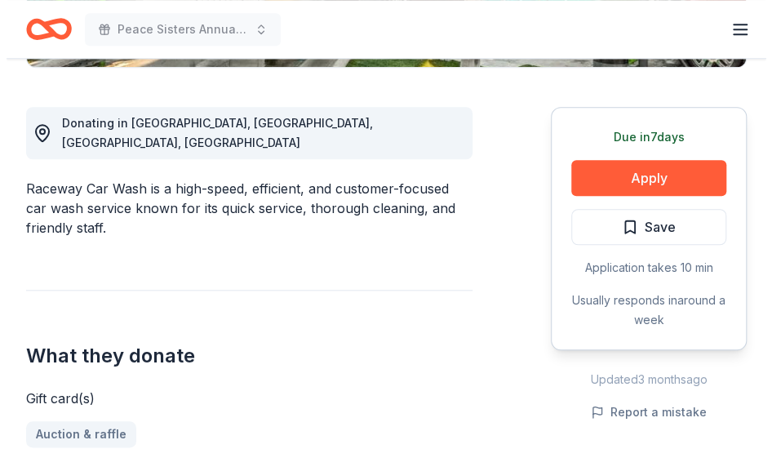
scroll to position [437, 0]
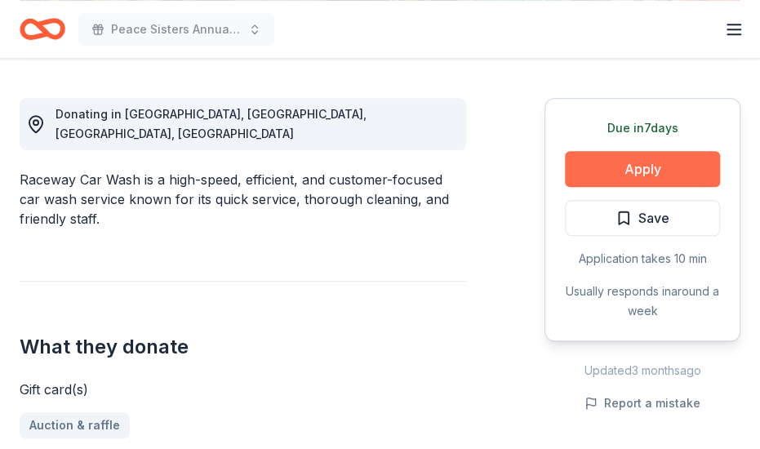
click at [654, 161] on button "Apply" at bounding box center [642, 169] width 155 height 36
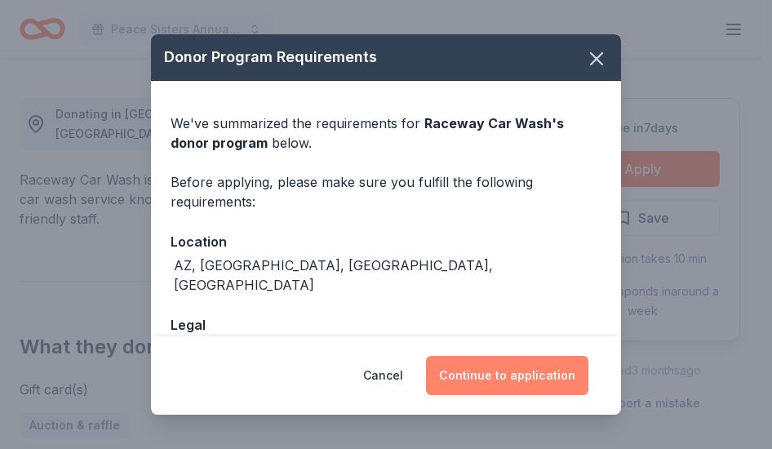
click at [529, 366] on button "Continue to application" at bounding box center [507, 375] width 162 height 39
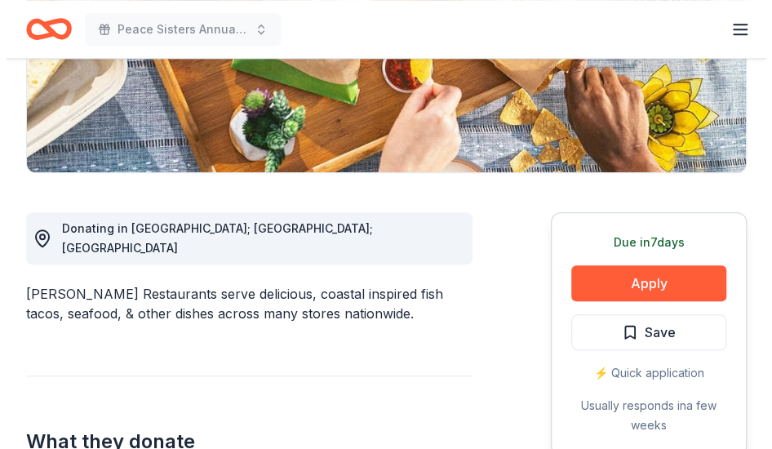
scroll to position [346, 0]
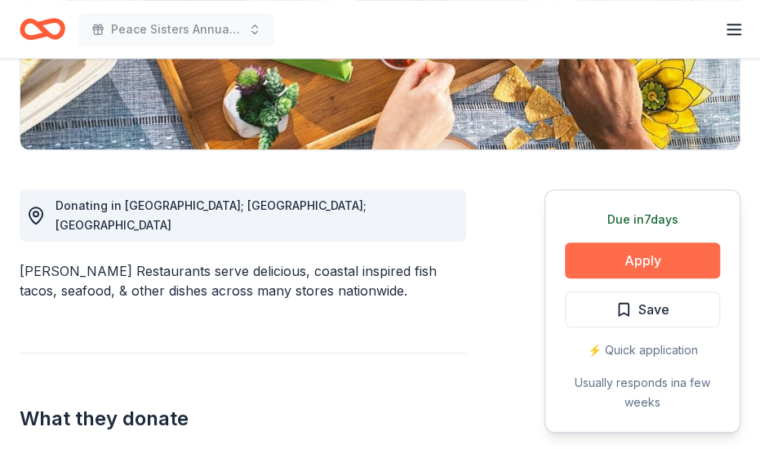
click at [641, 256] on button "Apply" at bounding box center [642, 260] width 155 height 36
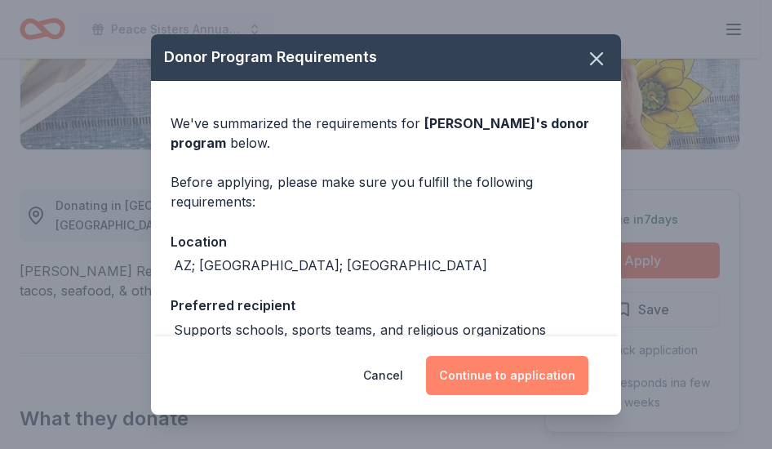
click at [514, 375] on button "Continue to application" at bounding box center [507, 375] width 162 height 39
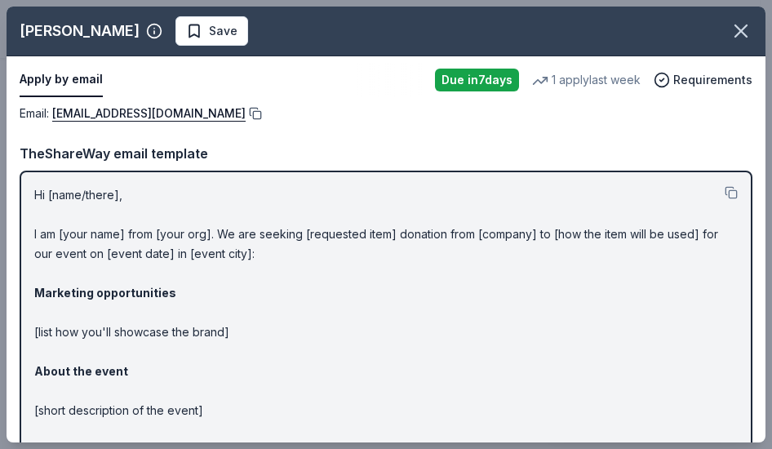
click at [246, 113] on button at bounding box center [254, 113] width 16 height 13
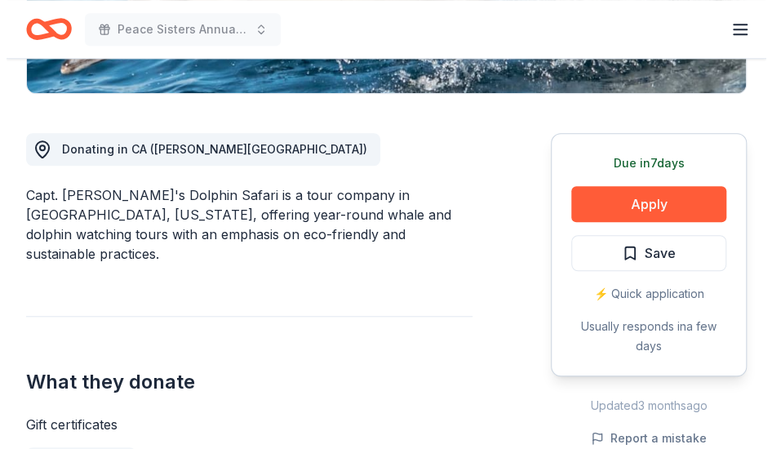
scroll to position [406, 0]
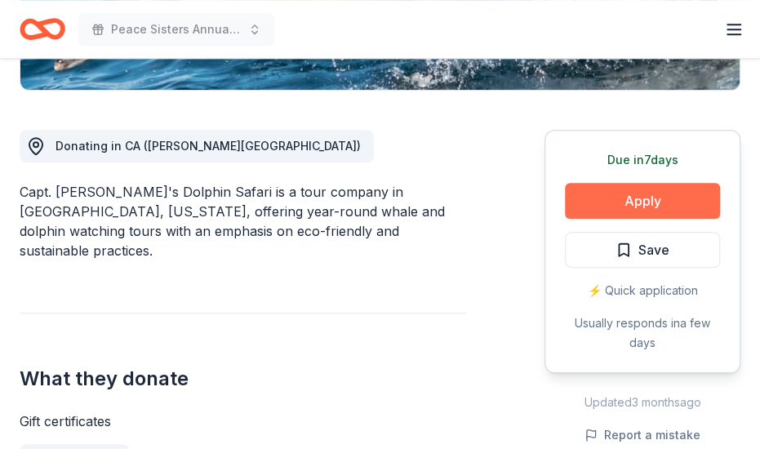
click at [610, 199] on button "Apply" at bounding box center [642, 201] width 155 height 36
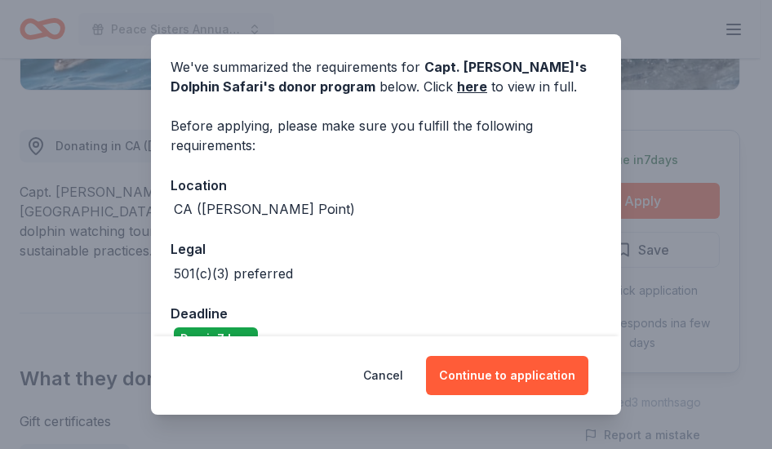
scroll to position [90, 0]
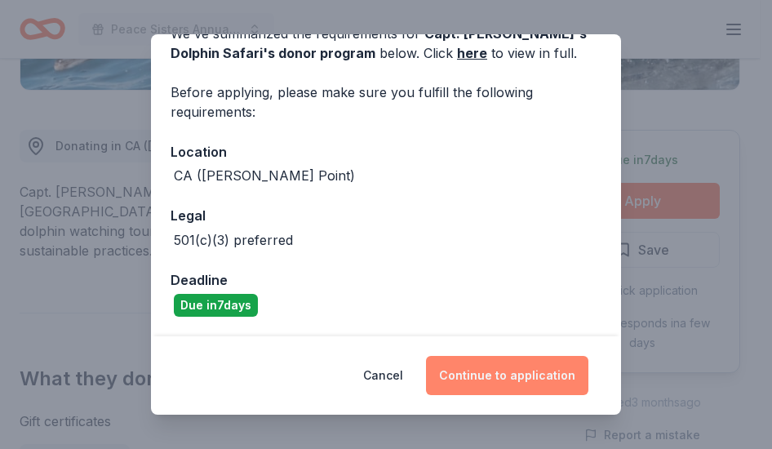
click at [508, 370] on button "Continue to application" at bounding box center [507, 375] width 162 height 39
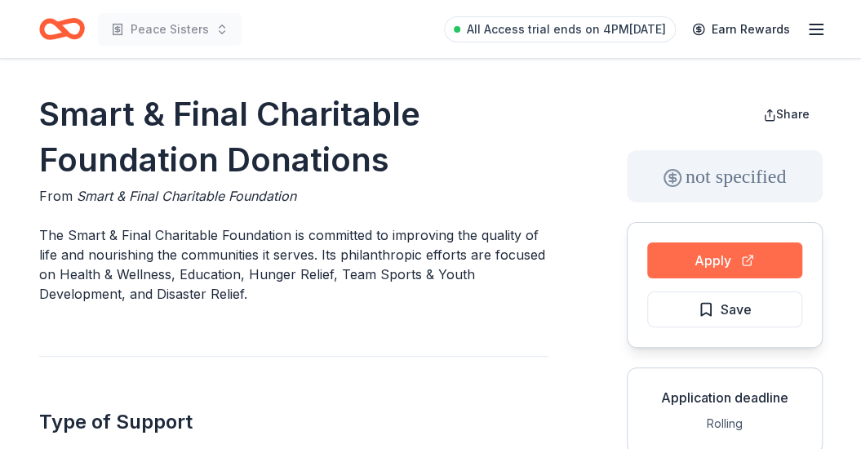
click at [720, 251] on button "Apply" at bounding box center [724, 260] width 155 height 36
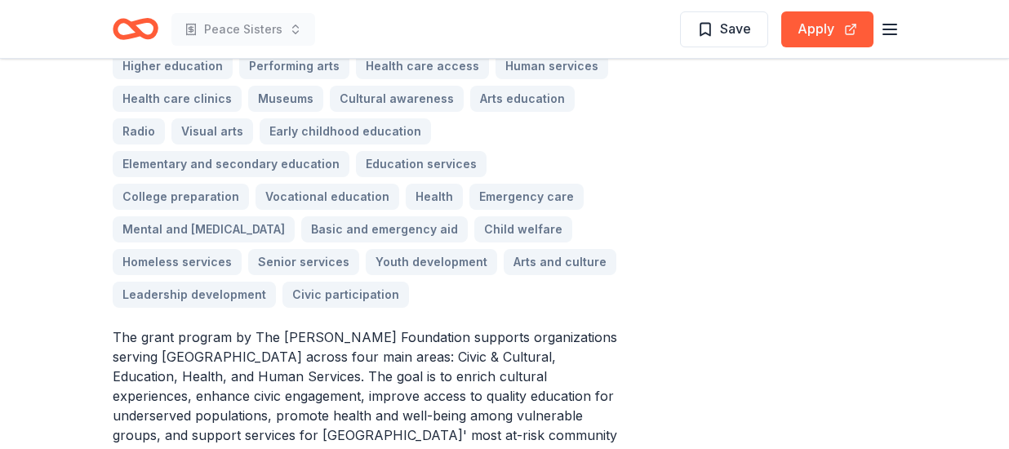
scroll to position [685, 0]
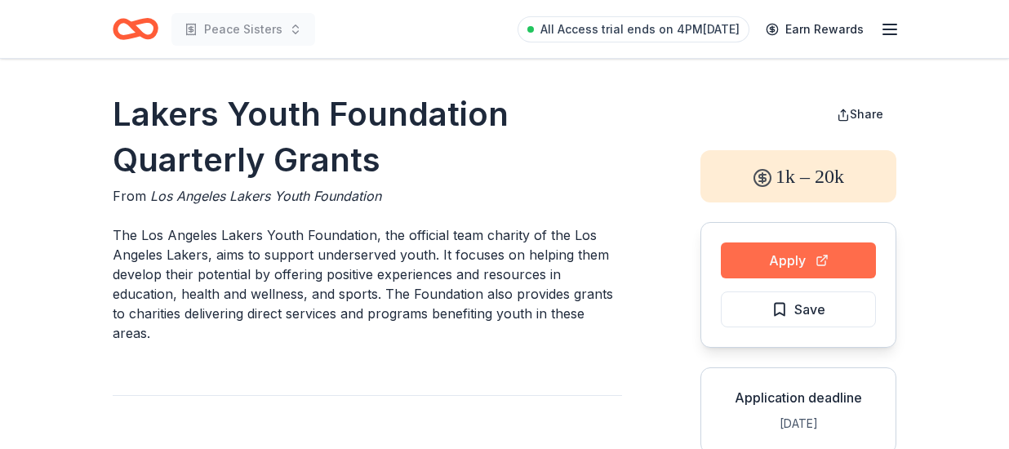
click at [783, 262] on button "Apply" at bounding box center [797, 260] width 155 height 36
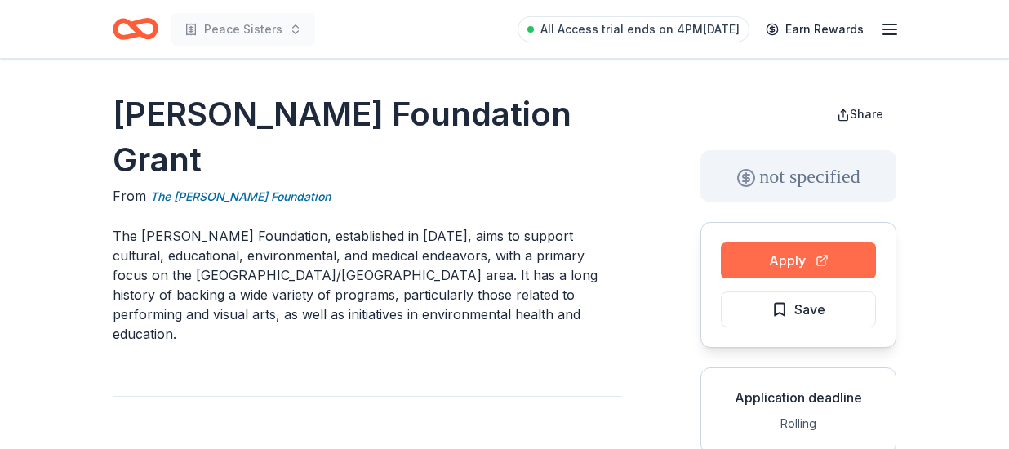
click at [784, 262] on button "Apply" at bounding box center [797, 260] width 155 height 36
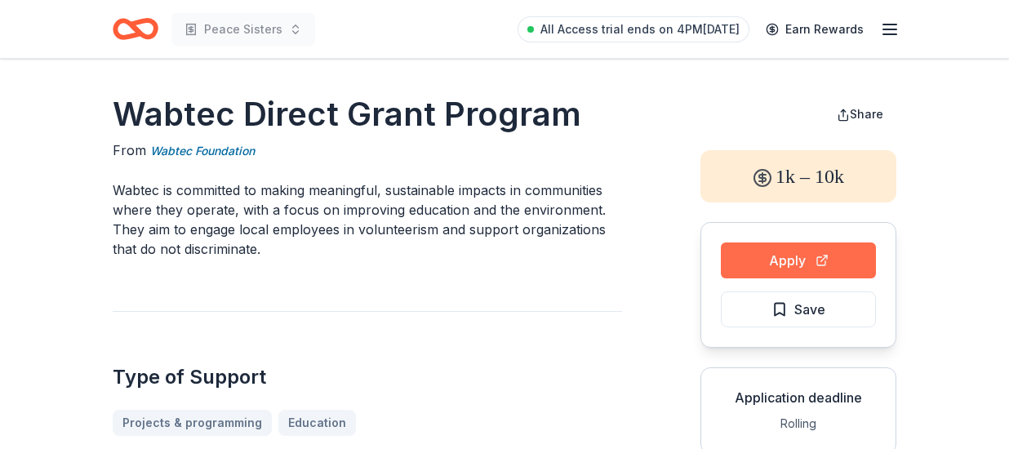
click at [759, 252] on button "Apply" at bounding box center [797, 260] width 155 height 36
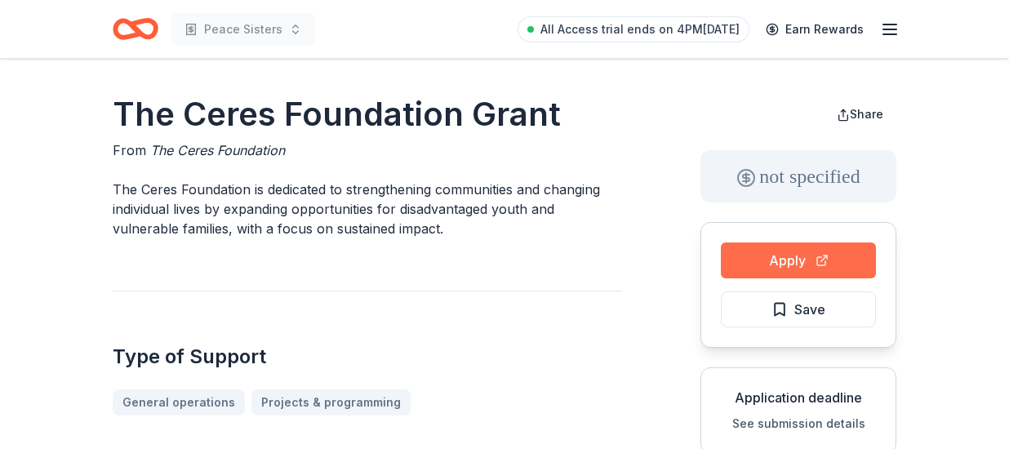
click at [788, 262] on button "Apply" at bounding box center [797, 260] width 155 height 36
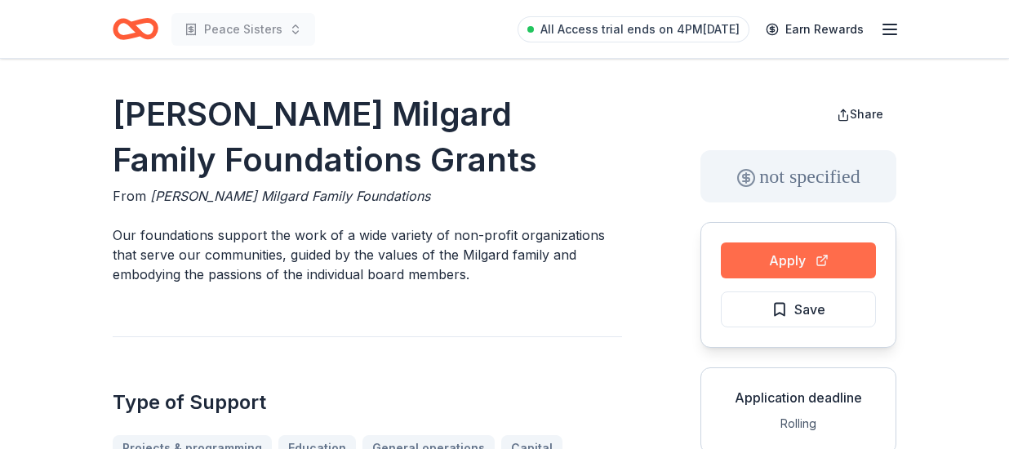
click at [764, 254] on button "Apply" at bounding box center [797, 260] width 155 height 36
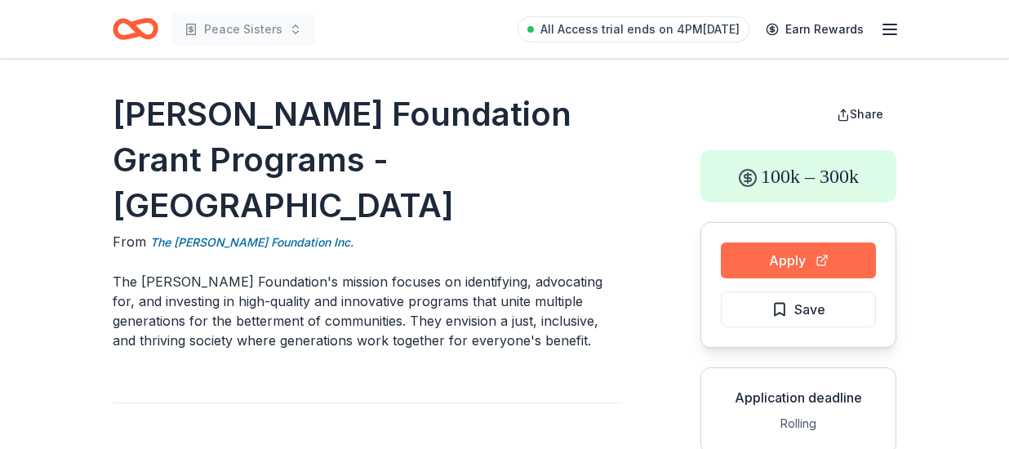
click at [783, 264] on button "Apply" at bounding box center [797, 260] width 155 height 36
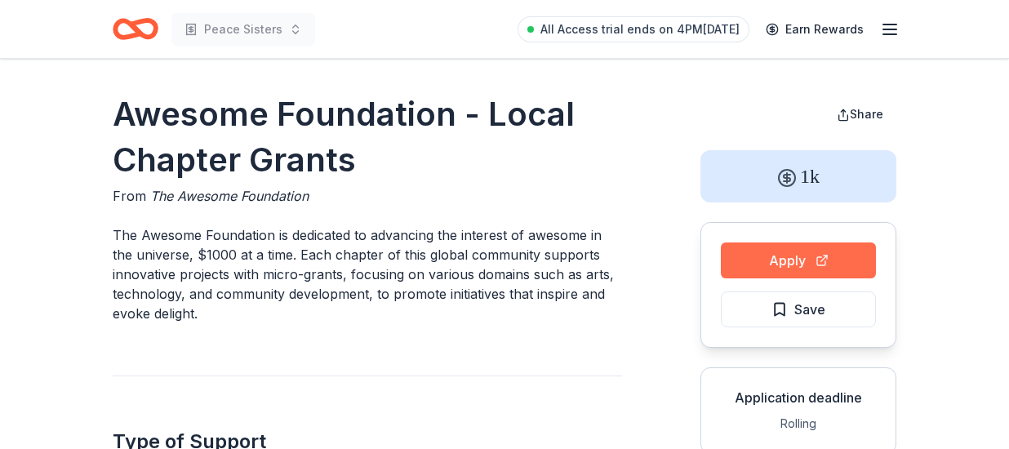
click at [802, 267] on button "Apply" at bounding box center [797, 260] width 155 height 36
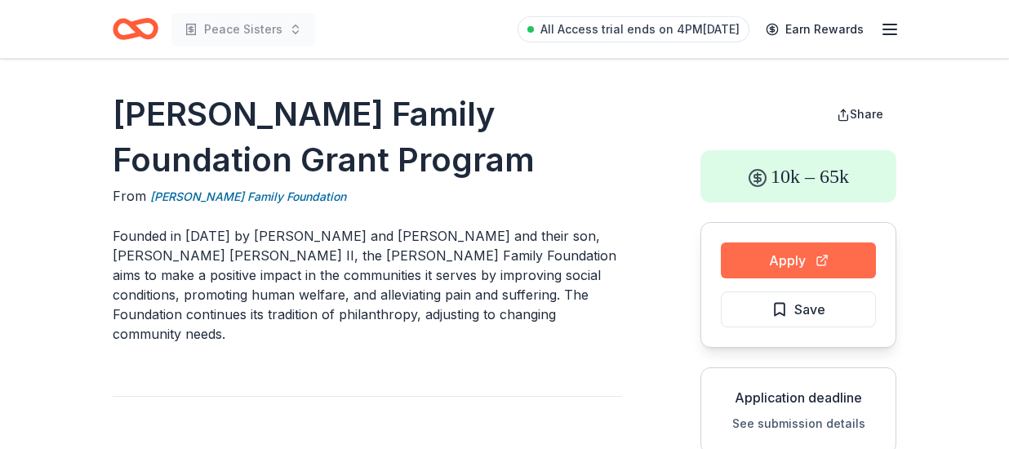
click at [790, 264] on button "Apply" at bounding box center [797, 260] width 155 height 36
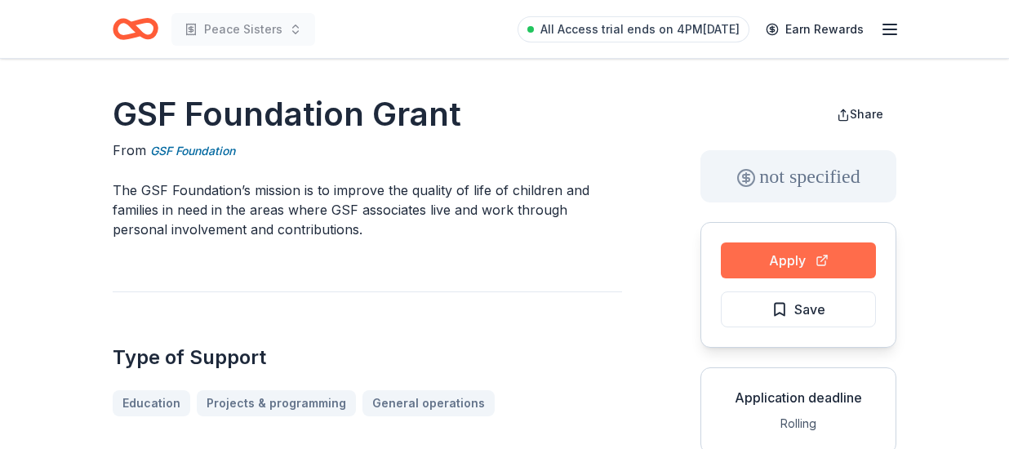
click at [770, 260] on button "Apply" at bounding box center [797, 260] width 155 height 36
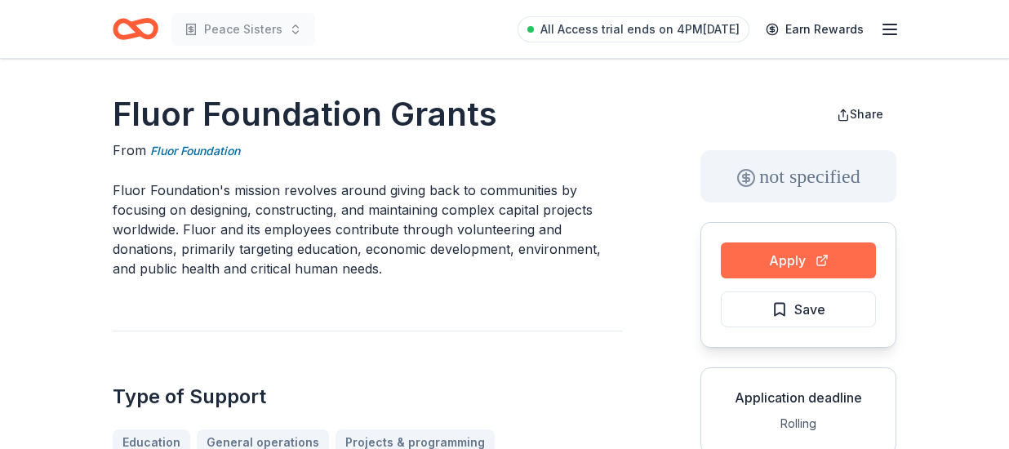
click at [749, 257] on button "Apply" at bounding box center [797, 260] width 155 height 36
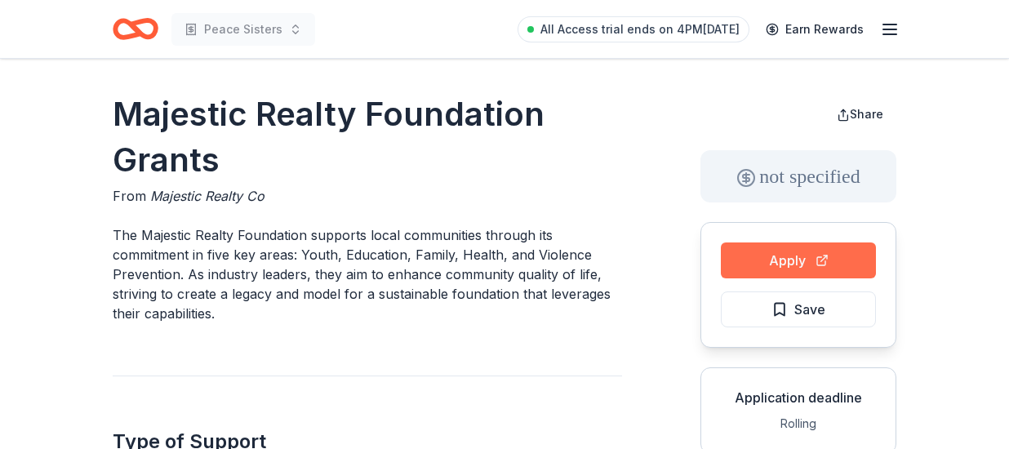
click at [769, 251] on button "Apply" at bounding box center [797, 260] width 155 height 36
